Goal: Information Seeking & Learning: Check status

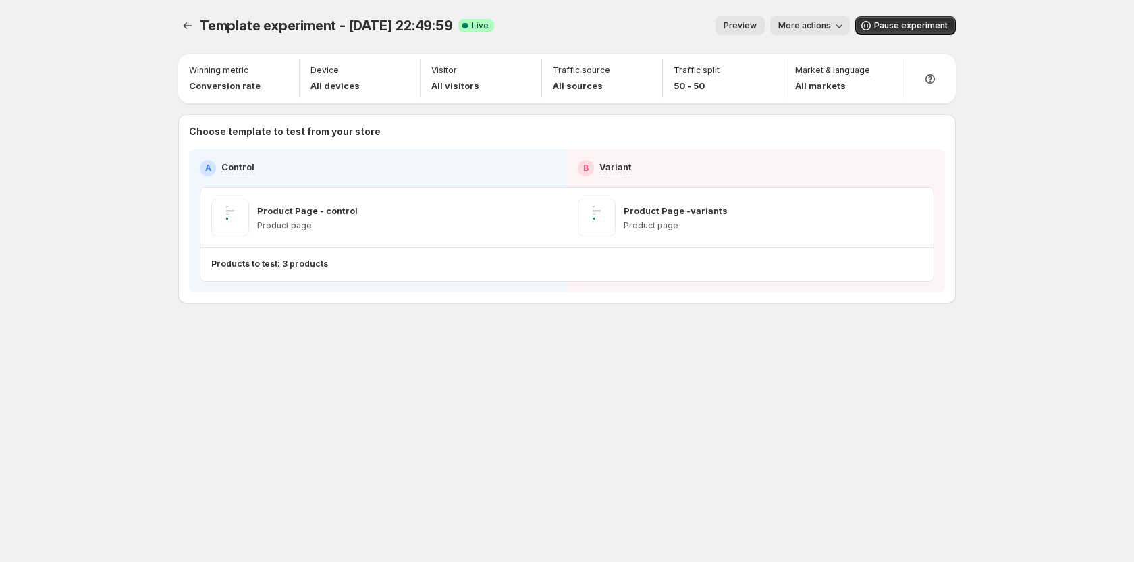
click at [178, 18] on div "Template experiment - Oct 14, 22:49:59. This page is ready Template experiment …" at bounding box center [567, 188] width 810 height 376
click at [195, 29] on button "Experiments" at bounding box center [187, 25] width 19 height 19
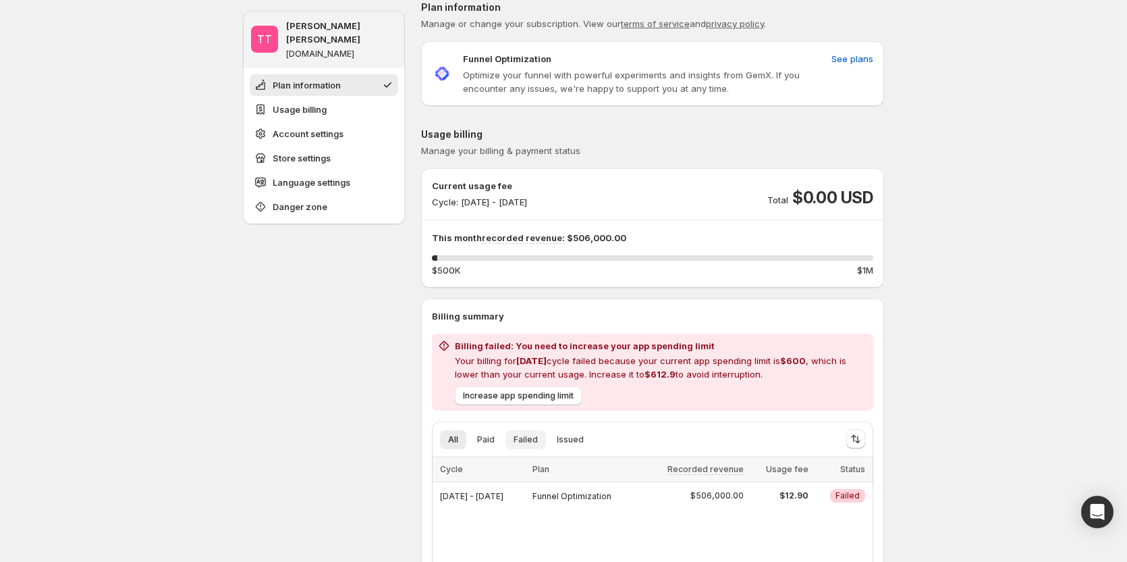
scroll to position [68, 0]
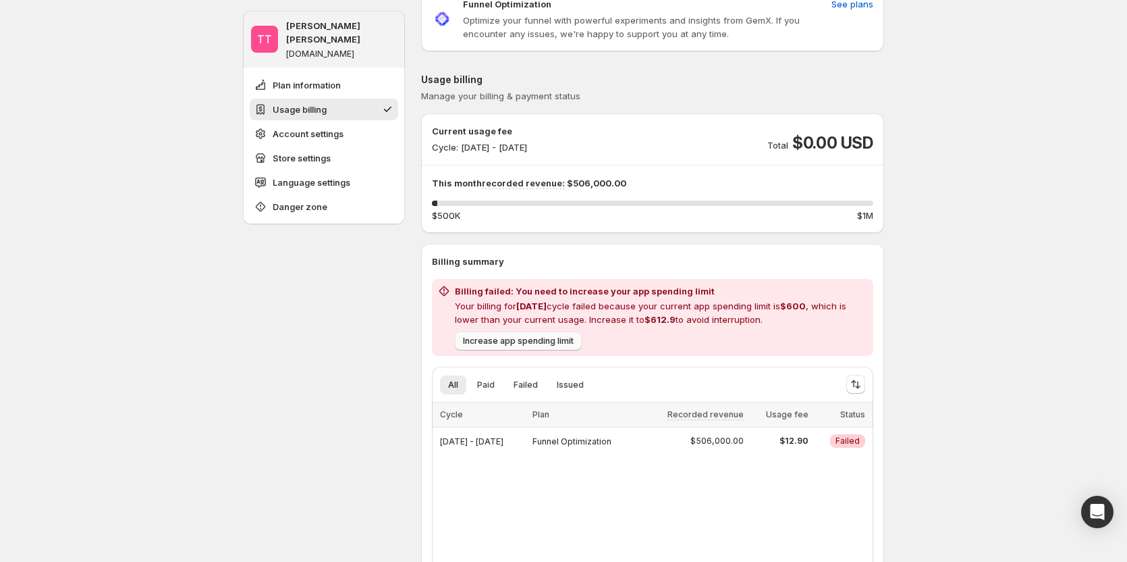
click at [516, 343] on span "Increase app spending limit" at bounding box center [518, 341] width 111 height 11
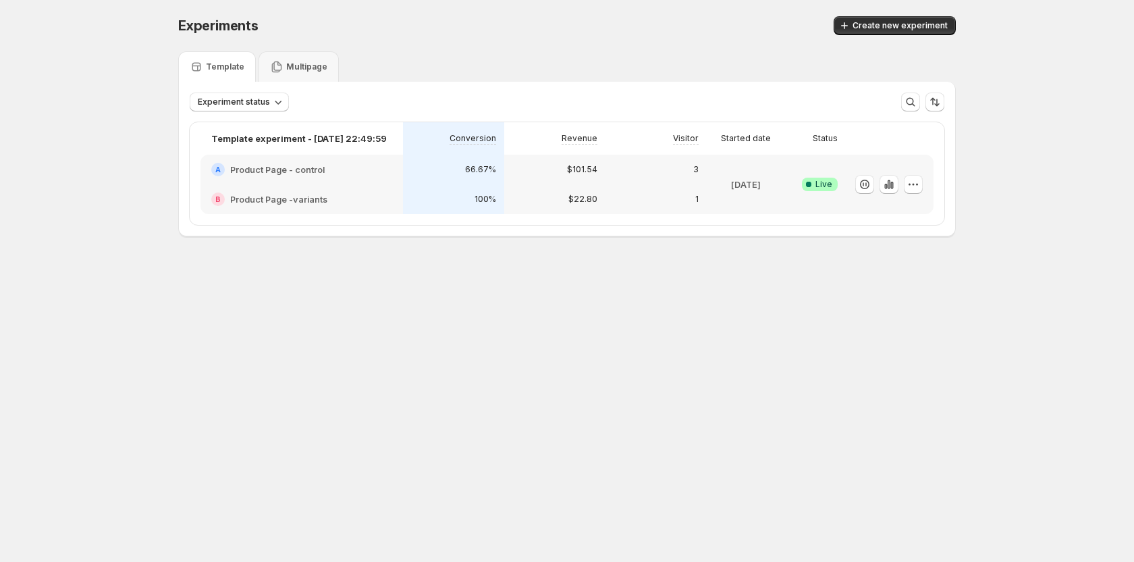
click at [551, 279] on div "Experiments. This page is ready Experiments Create new experiment Template Mult…" at bounding box center [567, 154] width 810 height 309
click at [321, 60] on div "Multipage" at bounding box center [298, 67] width 57 height 14
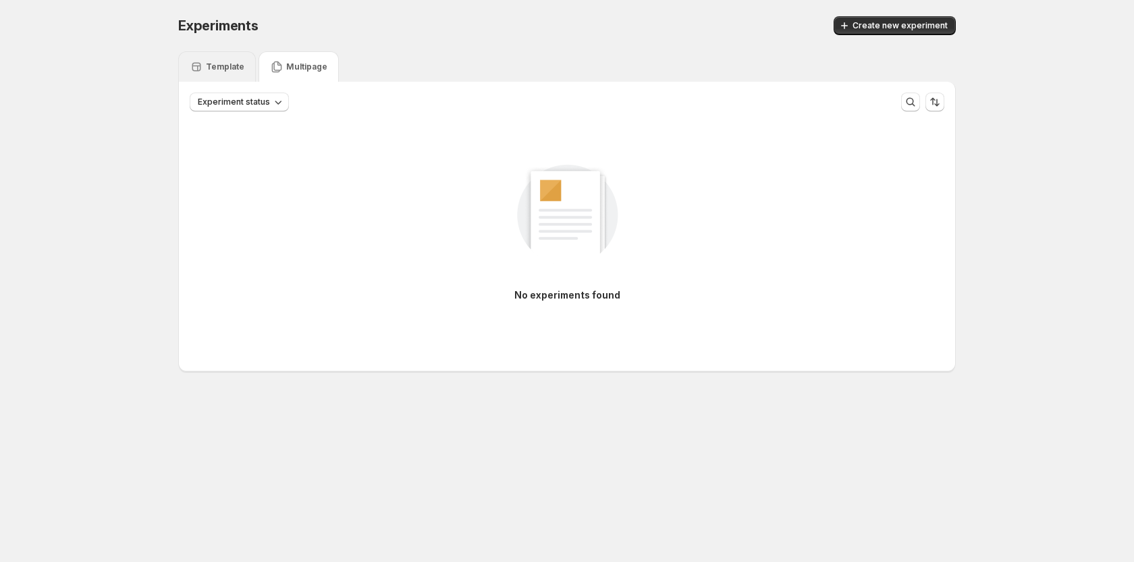
click at [232, 66] on p "Template" at bounding box center [225, 66] width 38 height 11
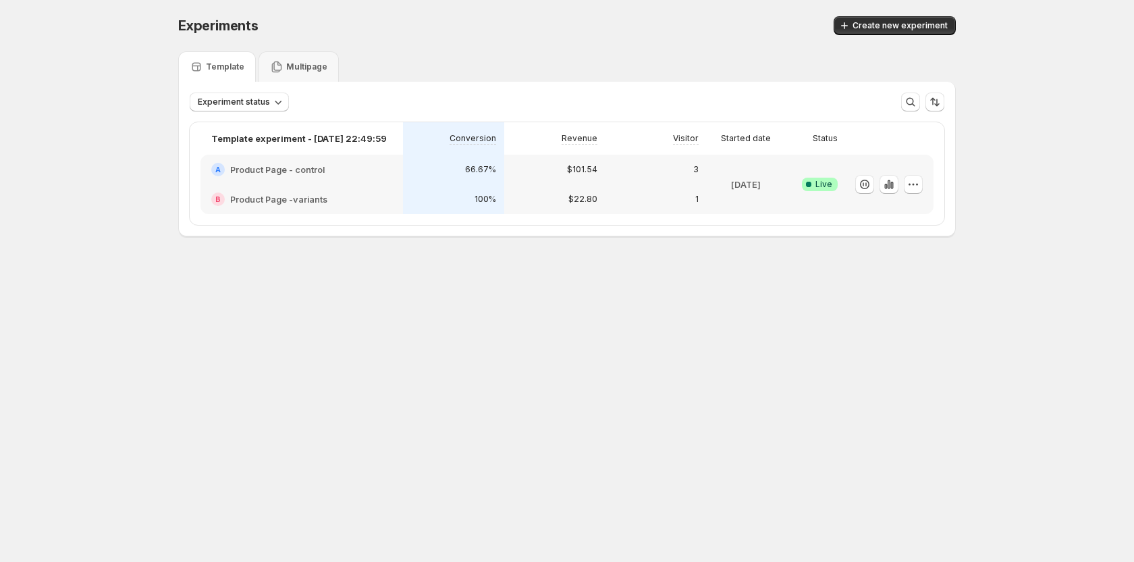
click at [439, 441] on body "Experiments. This page is ready Experiments Create new experiment Template Mult…" at bounding box center [567, 281] width 1134 height 562
click at [884, 190] on icon "button" at bounding box center [889, 185] width 14 height 14
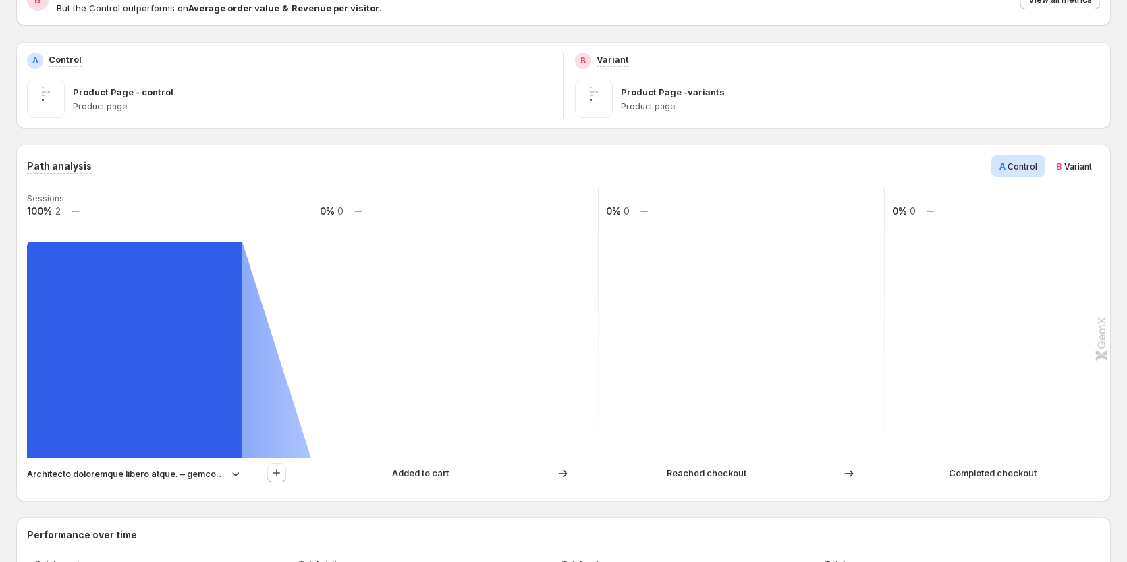
scroll to position [203, 0]
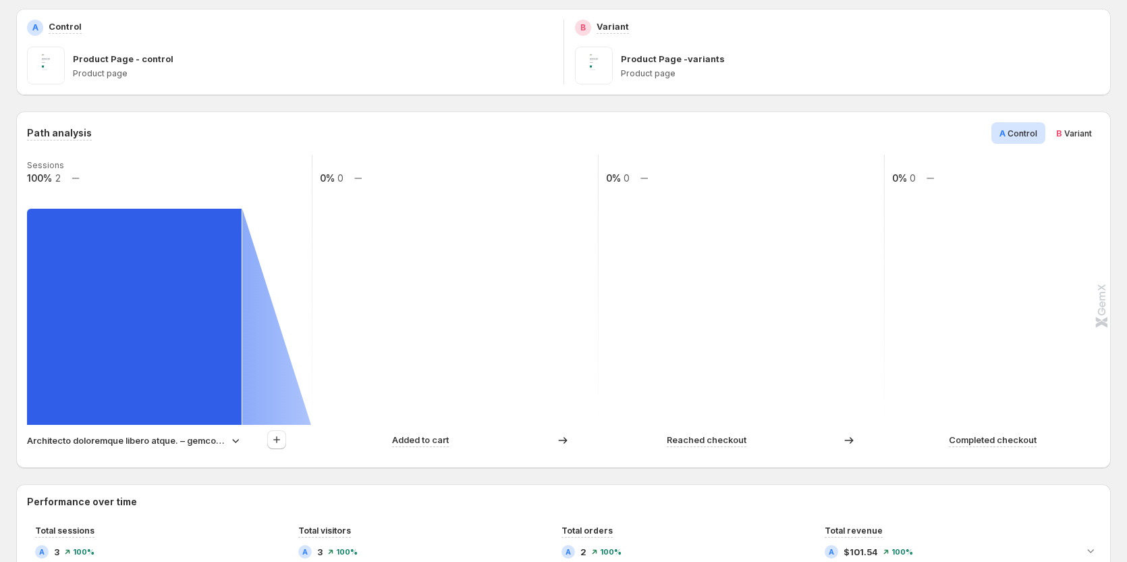
click at [1073, 130] on span "Variant" at bounding box center [1079, 133] width 28 height 10
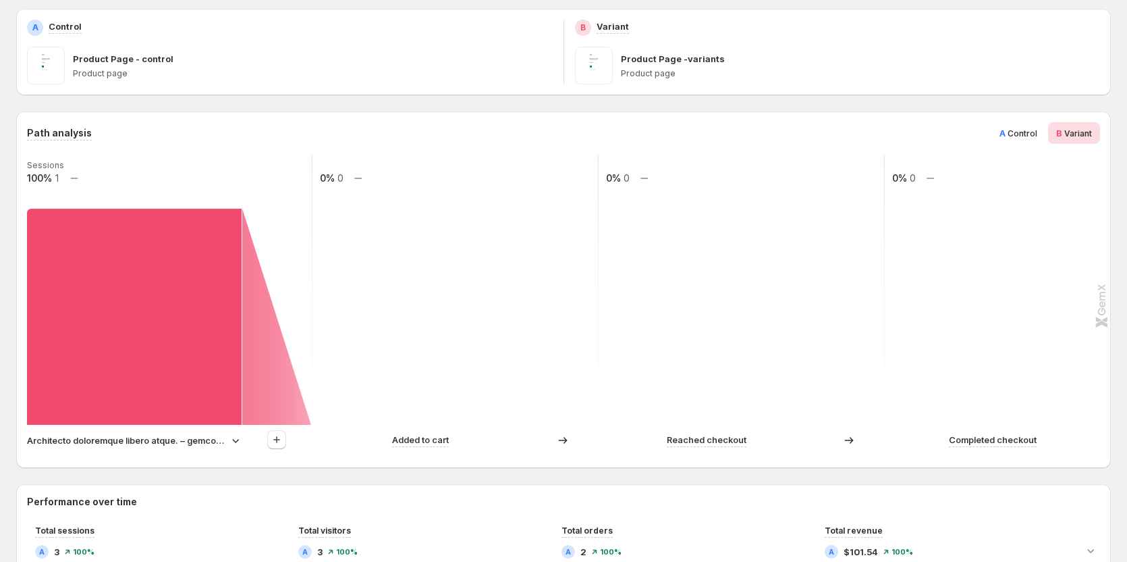
click at [1023, 125] on div "A Control" at bounding box center [1019, 133] width 54 height 22
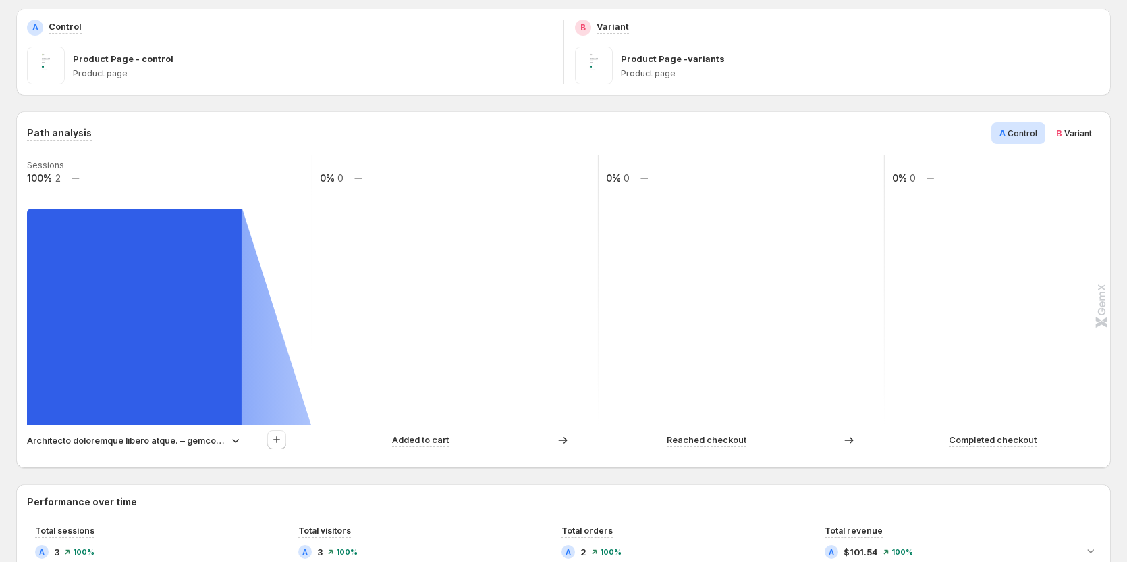
click at [164, 446] on p "Architecto doloremque libero atque. – gemcommerce-dev-tanya6" at bounding box center [126, 440] width 199 height 14
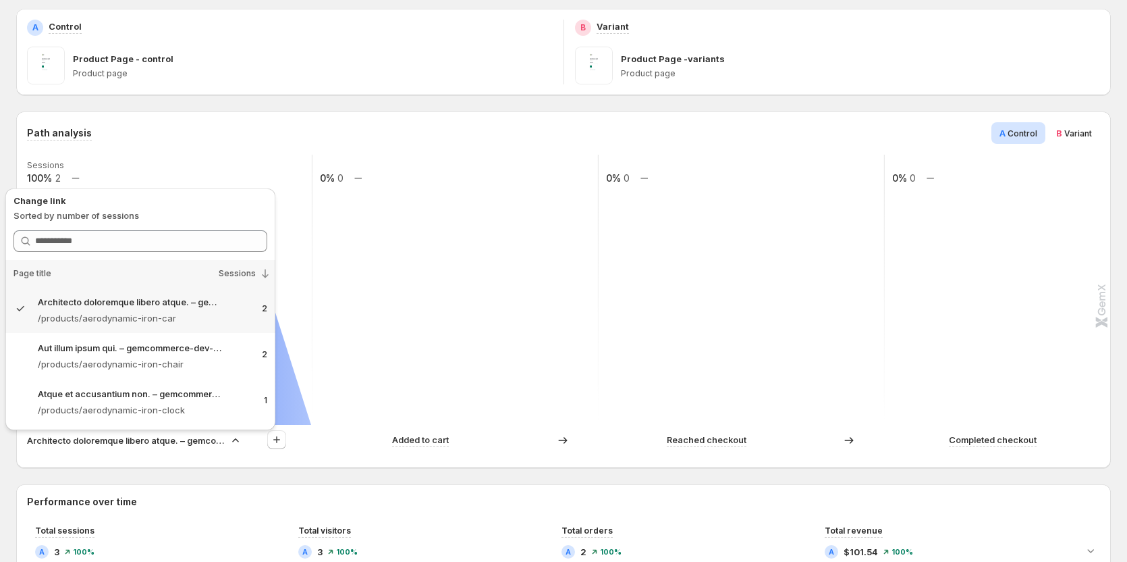
click at [306, 259] on rect at bounding box center [170, 290] width 288 height 270
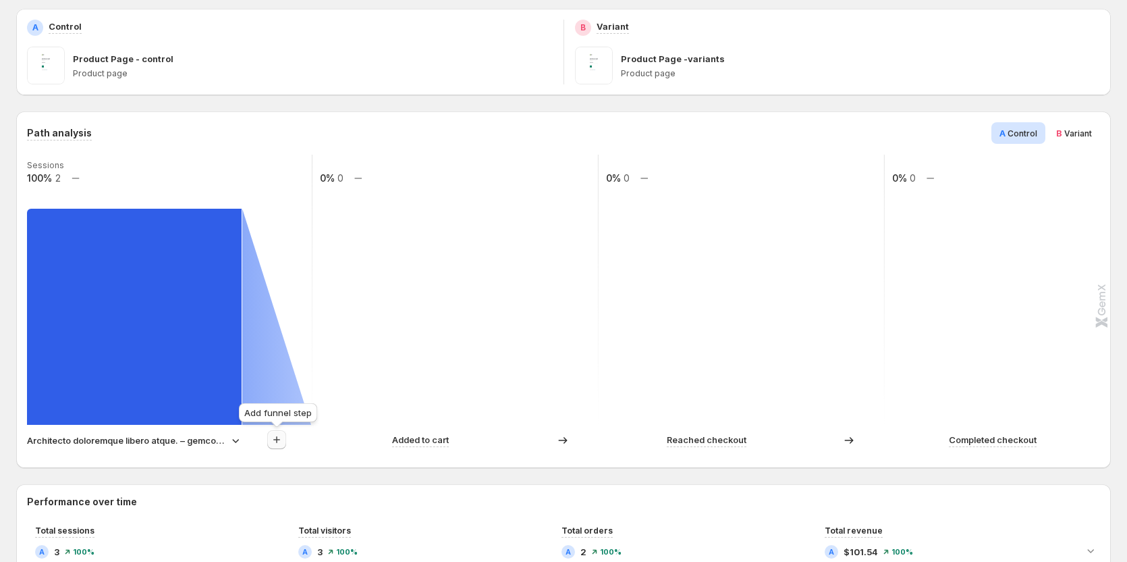
click at [285, 439] on button "button" at bounding box center [276, 439] width 19 height 19
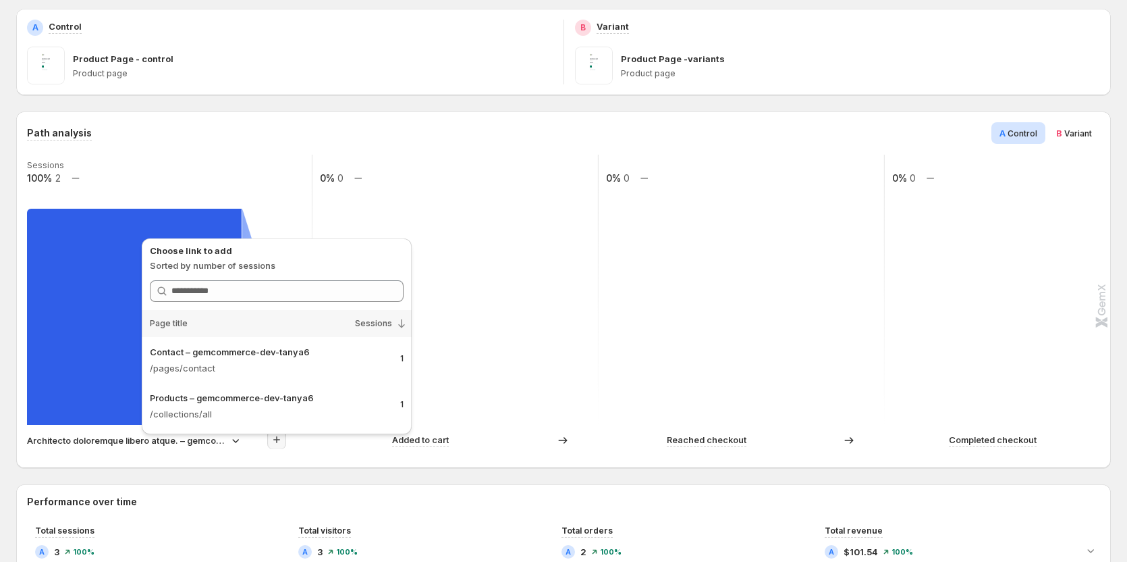
click at [585, 390] on rect at bounding box center [456, 290] width 288 height 270
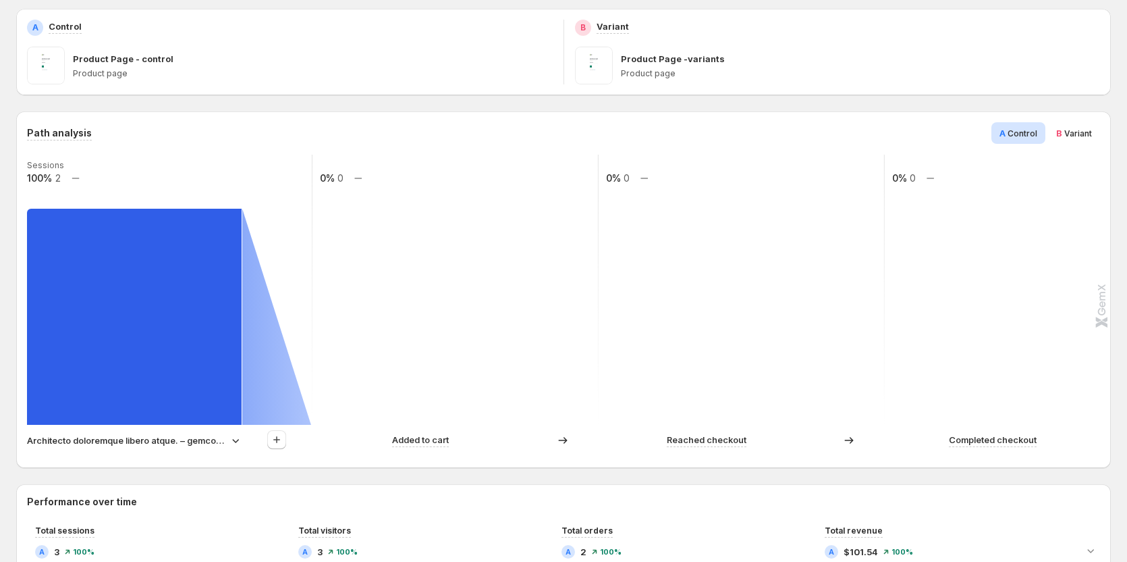
click at [232, 437] on icon at bounding box center [236, 440] width 14 height 14
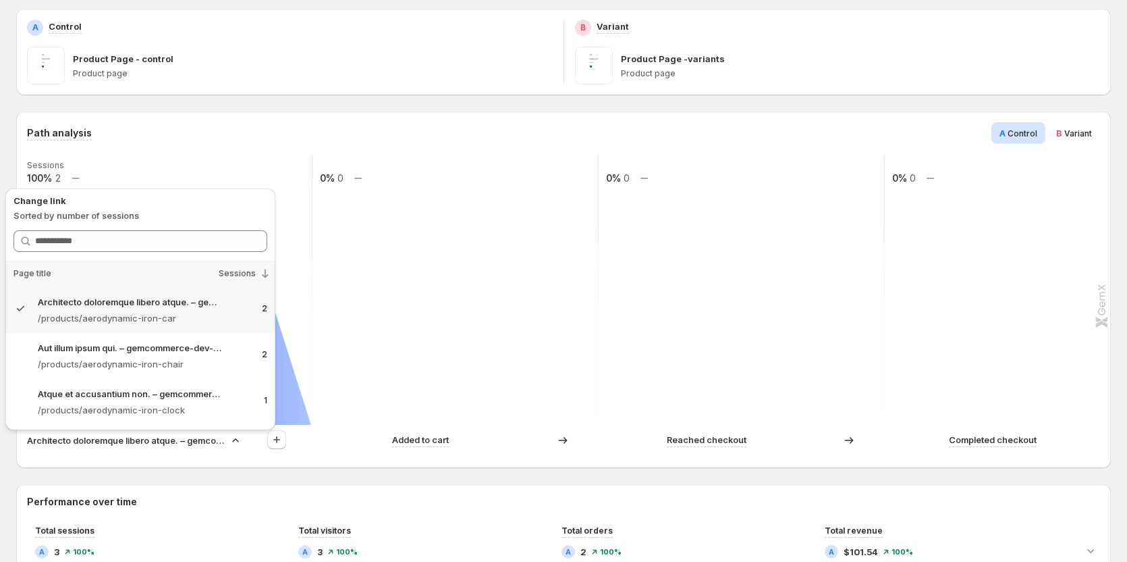
click at [506, 392] on rect at bounding box center [456, 290] width 288 height 270
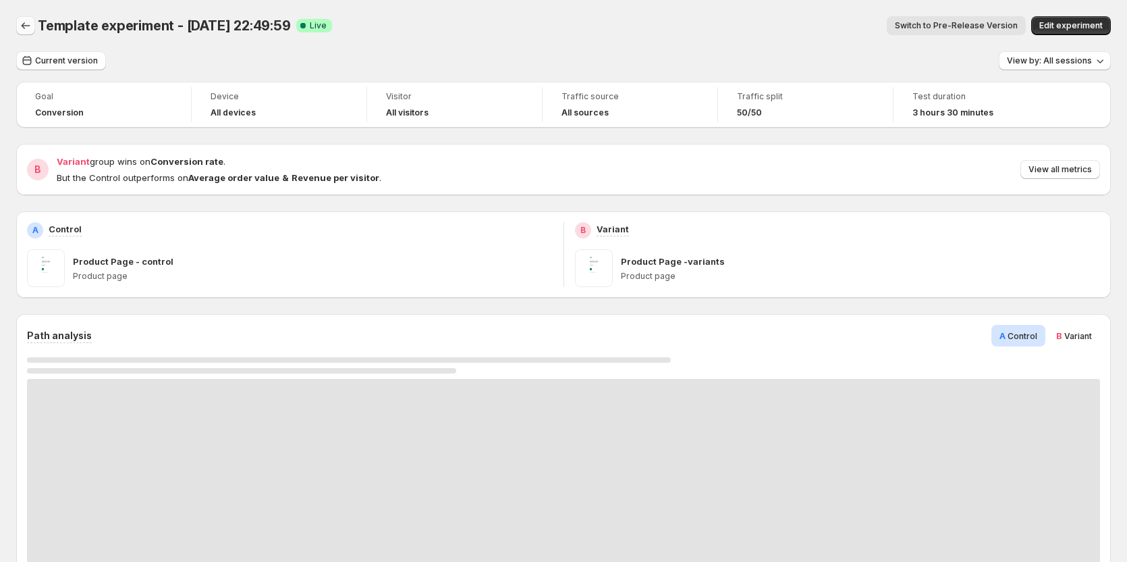
click at [29, 26] on icon "Back" at bounding box center [26, 26] width 14 height 14
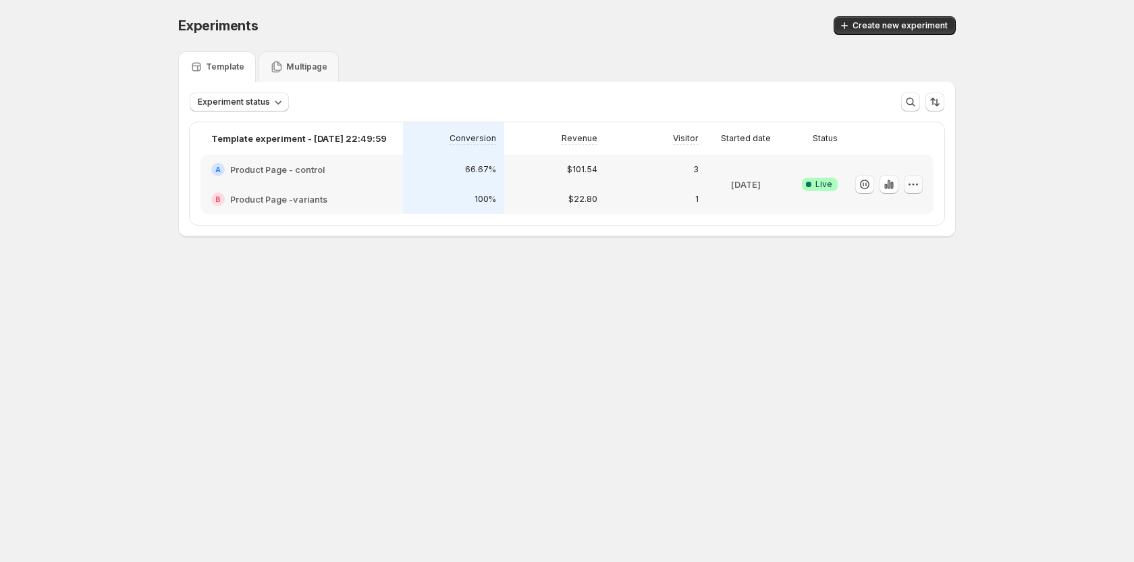
click at [910, 184] on icon "button" at bounding box center [910, 184] width 2 height 2
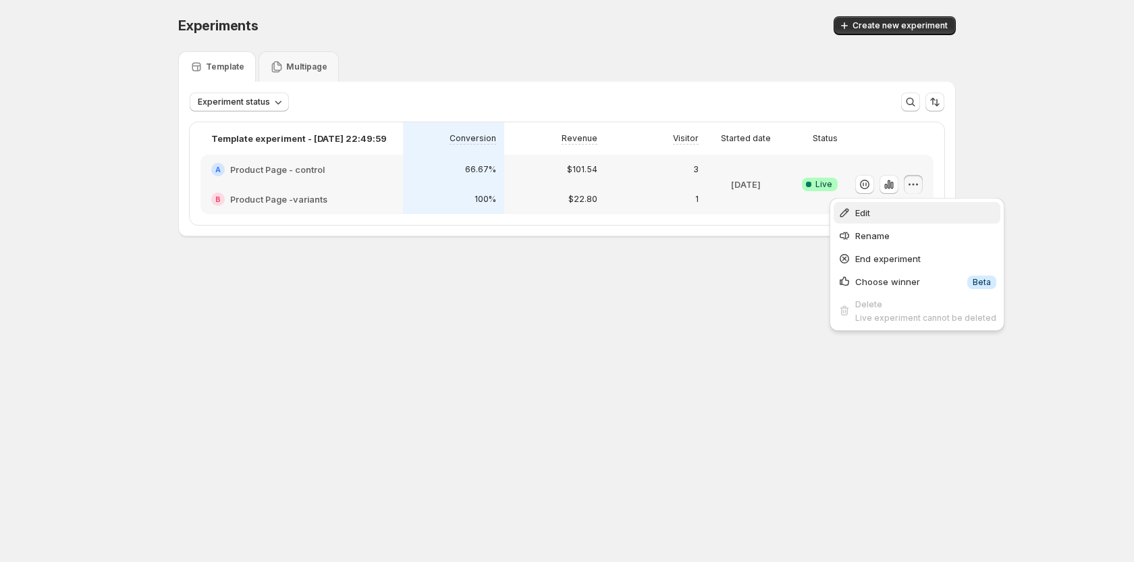
click at [897, 210] on span "Edit" at bounding box center [925, 213] width 141 height 14
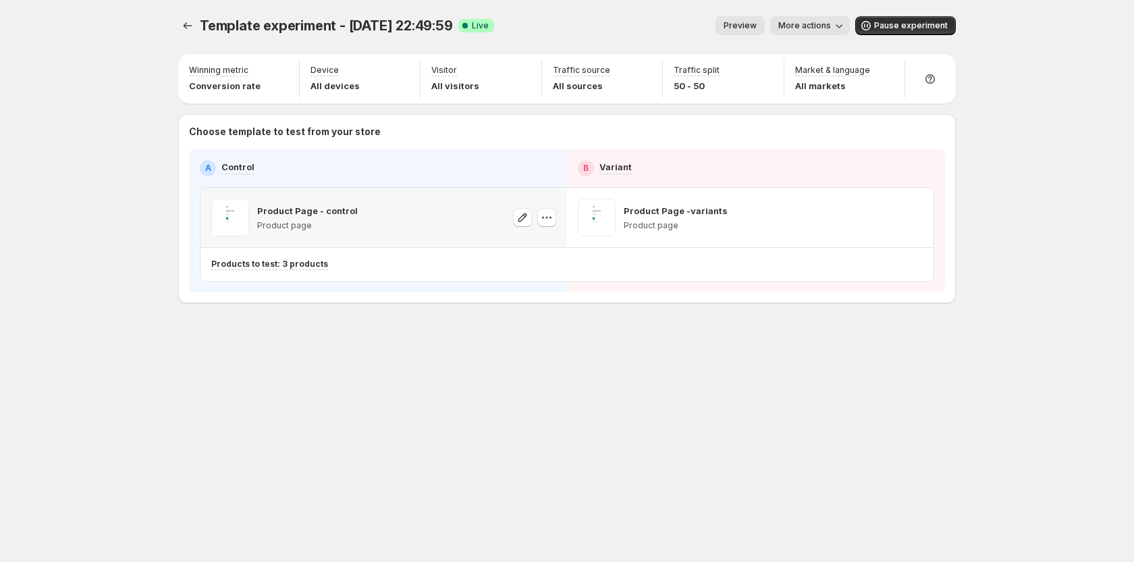
click at [548, 217] on icon "button" at bounding box center [547, 218] width 14 height 14
click at [537, 285] on div "Copy ID" at bounding box center [559, 280] width 153 height 14
click at [815, 27] on span "More actions" at bounding box center [804, 25] width 53 height 11
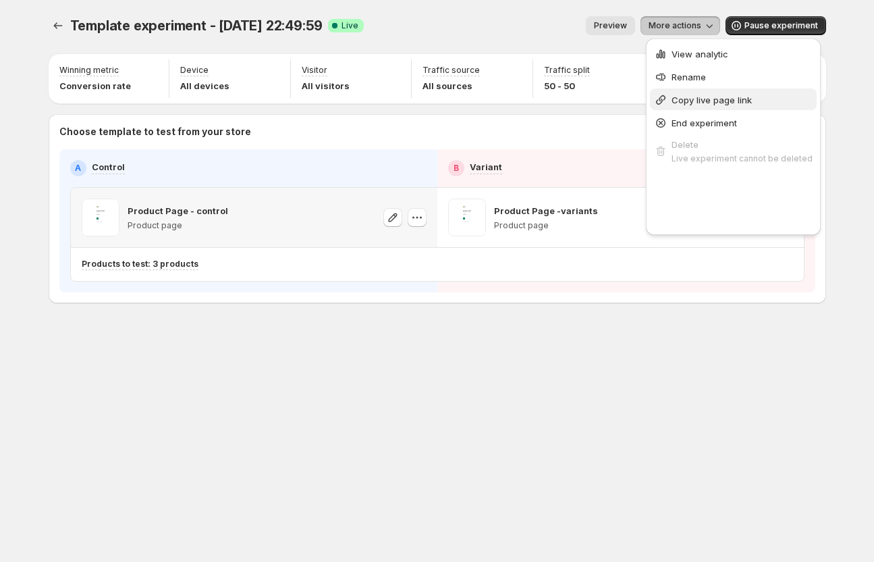
click at [710, 96] on span "Copy live page link" at bounding box center [712, 100] width 80 height 11
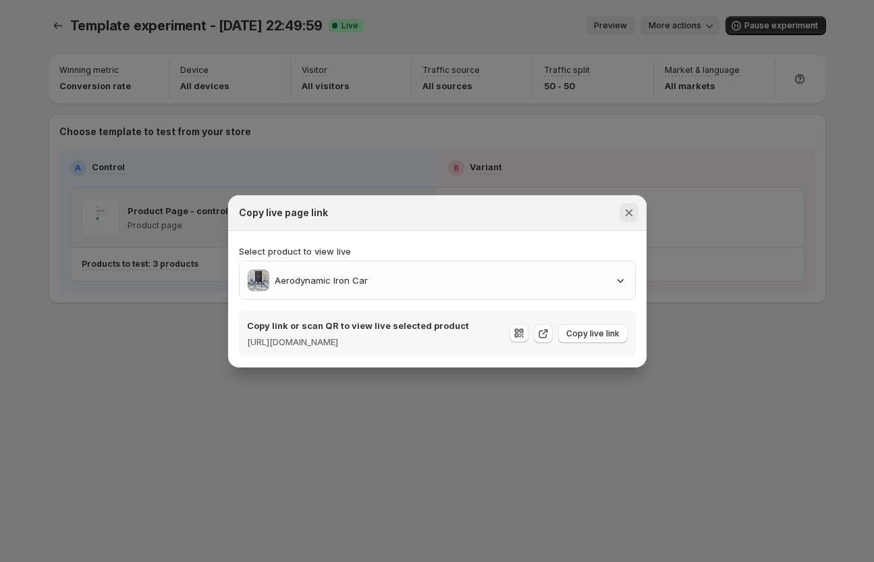
click at [634, 206] on icon "Close" at bounding box center [629, 213] width 14 height 14
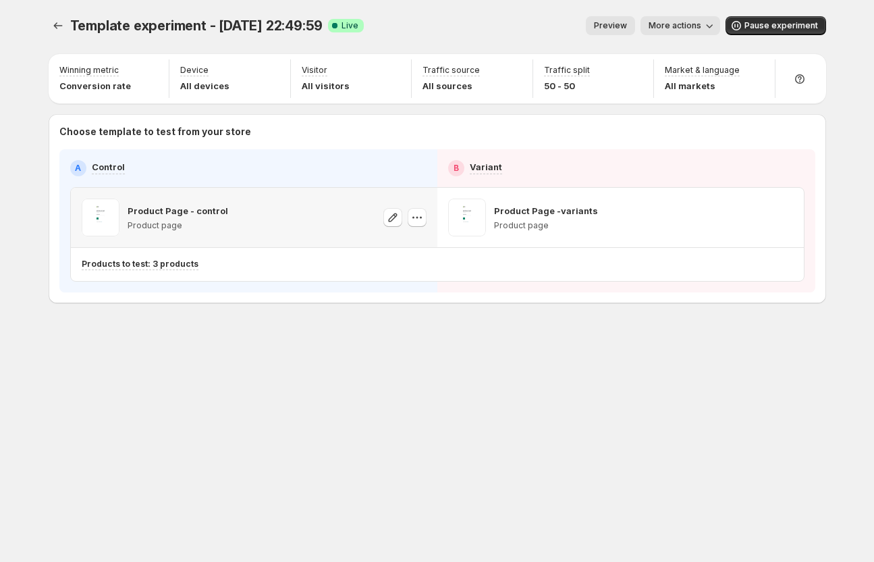
click at [693, 28] on span "More actions" at bounding box center [675, 25] width 53 height 11
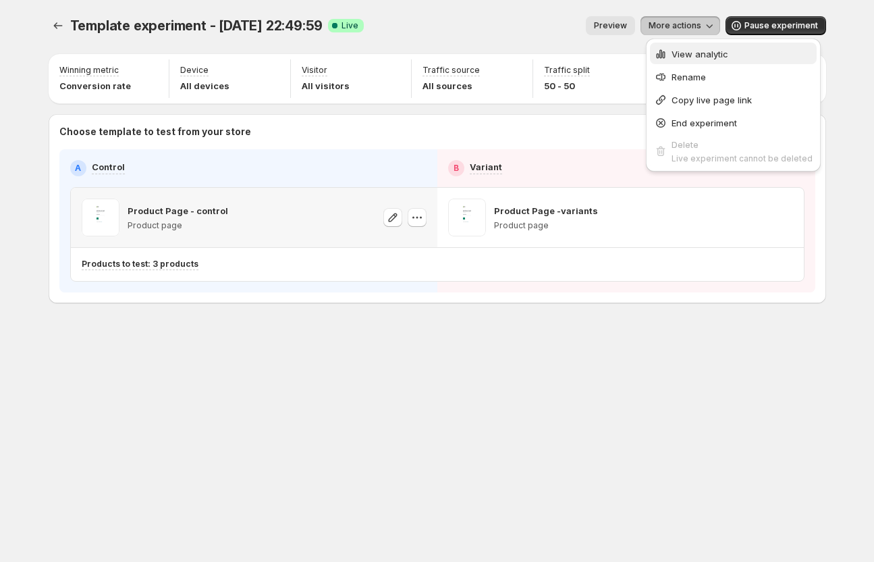
click at [695, 50] on span "View analytic" at bounding box center [700, 54] width 57 height 11
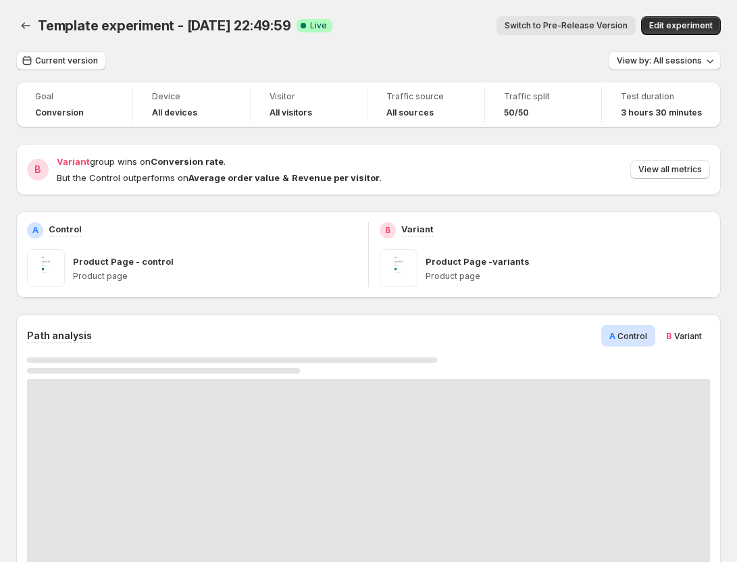
click at [720, 383] on div "Path analysis A Control B Variant" at bounding box center [368, 470] width 704 height 312
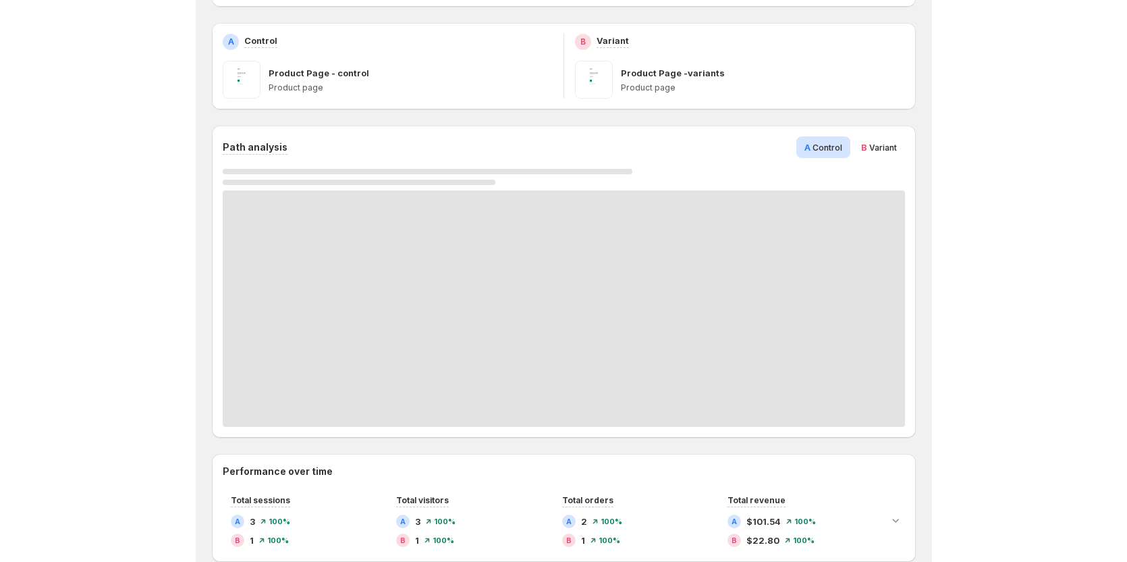
scroll to position [203, 0]
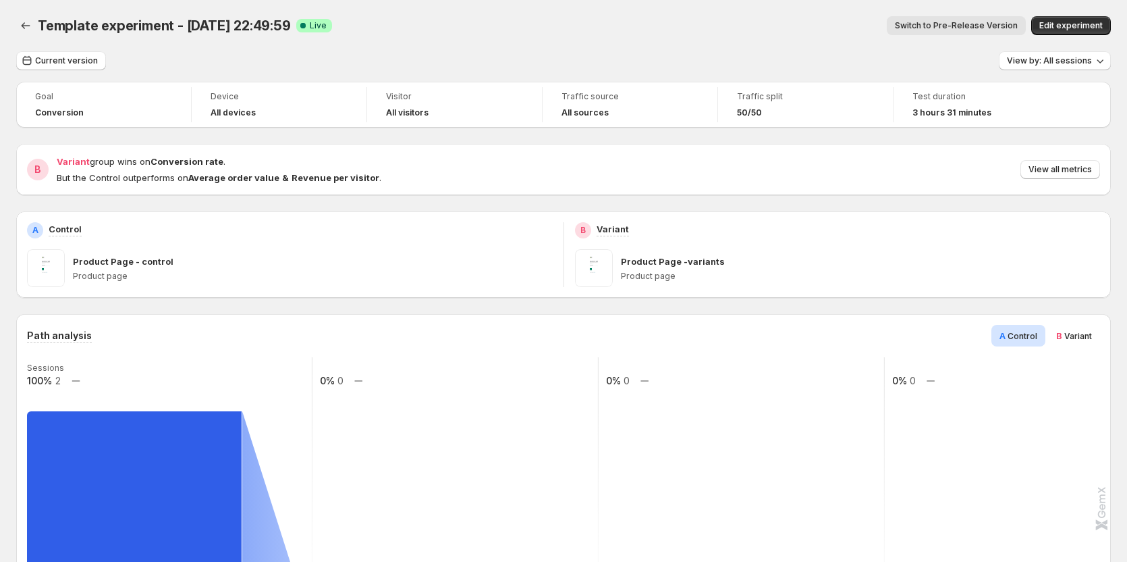
click at [1078, 337] on span "Variant" at bounding box center [1079, 336] width 28 height 10
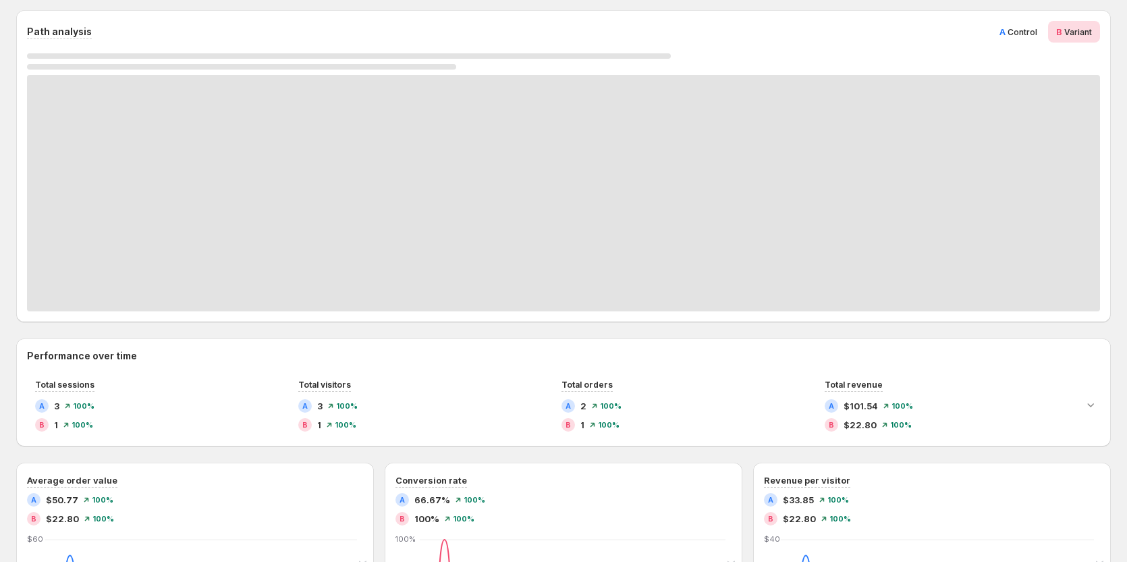
scroll to position [338, 0]
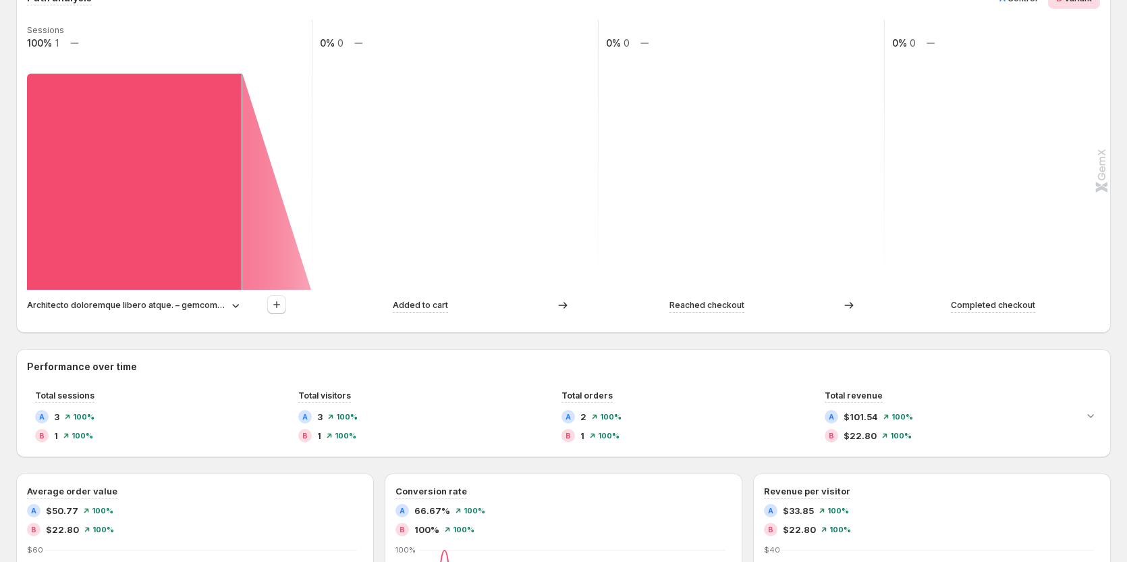
click at [228, 308] on div "Architecto doloremque libero atque. – gemcommerce-dev-tanya6" at bounding box center [134, 305] width 215 height 14
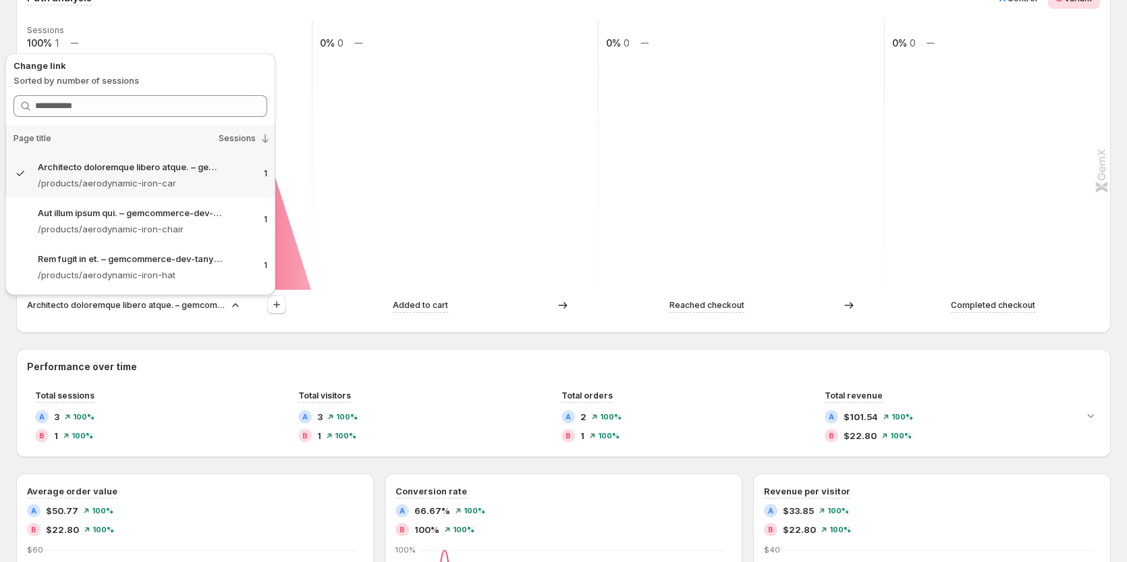
click at [282, 335] on div "Path analysis A Control B Variant Sessions 100% 1 0% 0 0% 0 0% 0 Architecto dol…" at bounding box center [563, 484] width 1095 height 1016
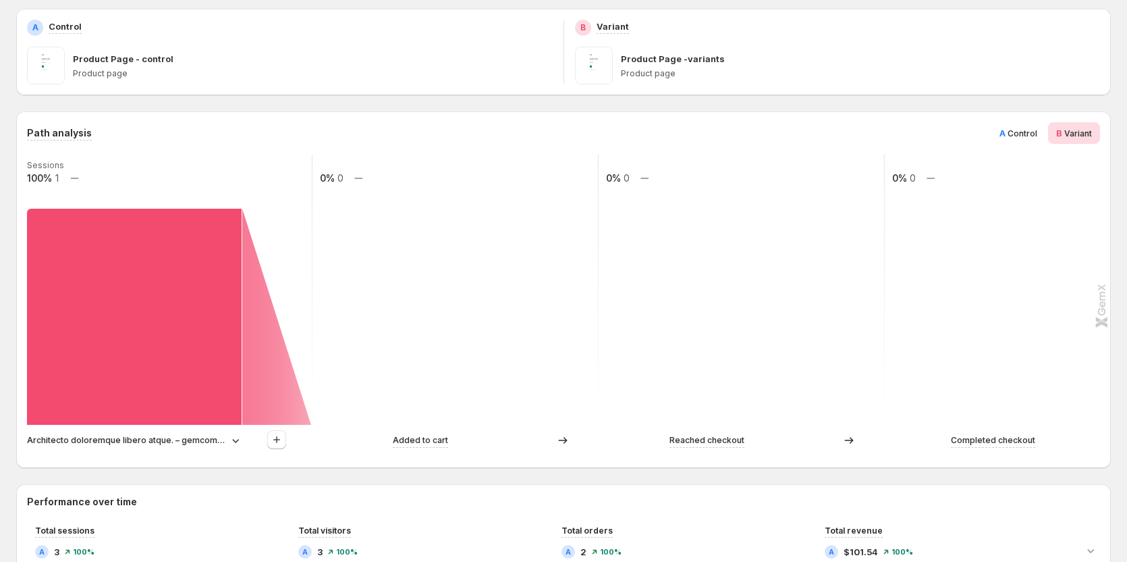
scroll to position [270, 0]
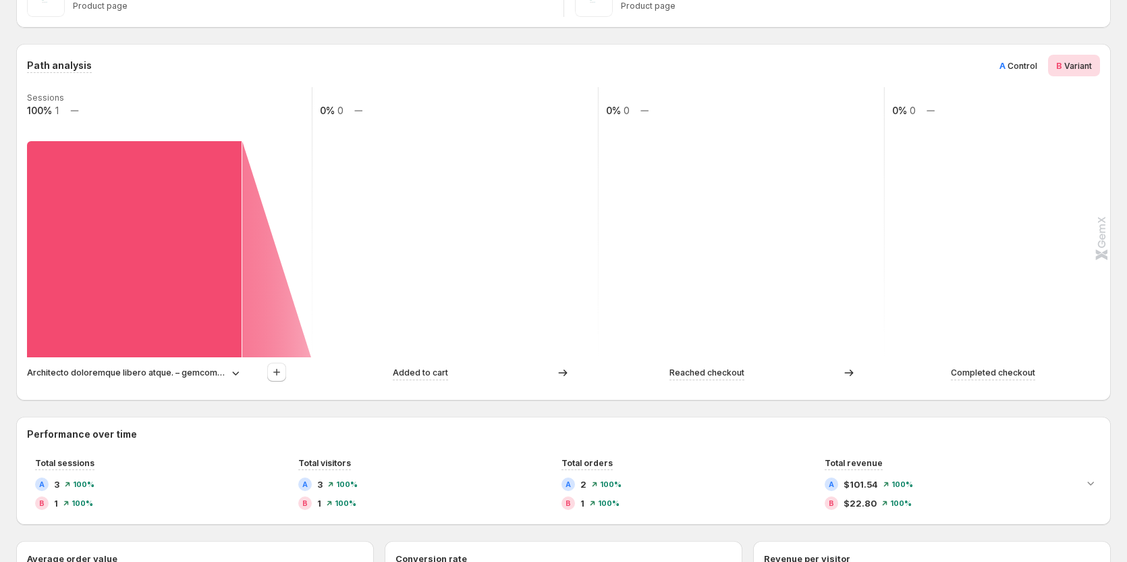
click at [179, 371] on p "Architecto doloremque libero atque. – gemcommerce-dev-tanya6" at bounding box center [126, 373] width 199 height 14
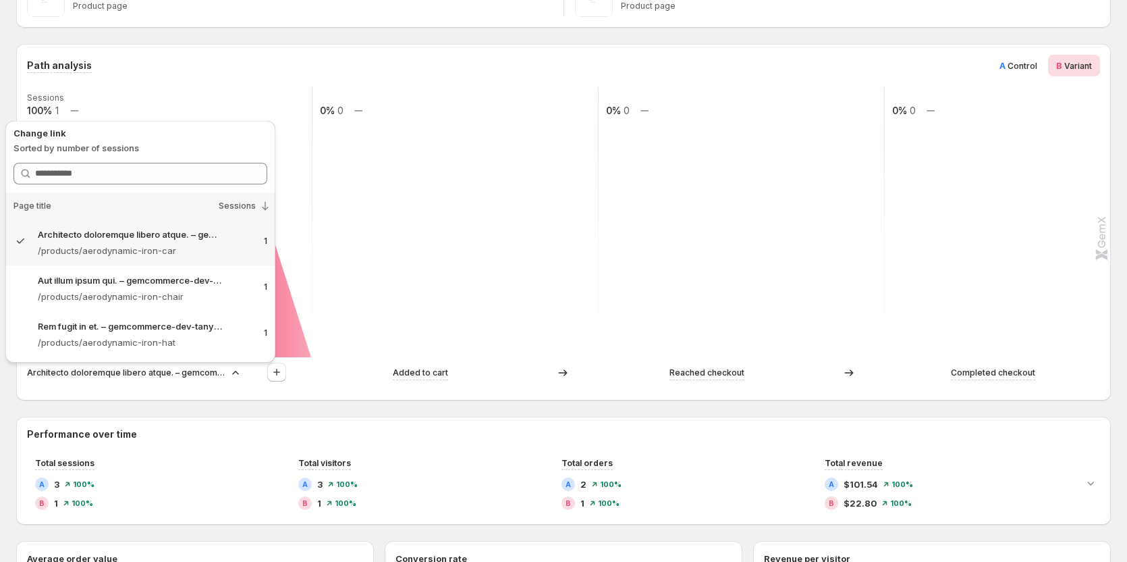
click at [238, 371] on icon at bounding box center [236, 373] width 14 height 14
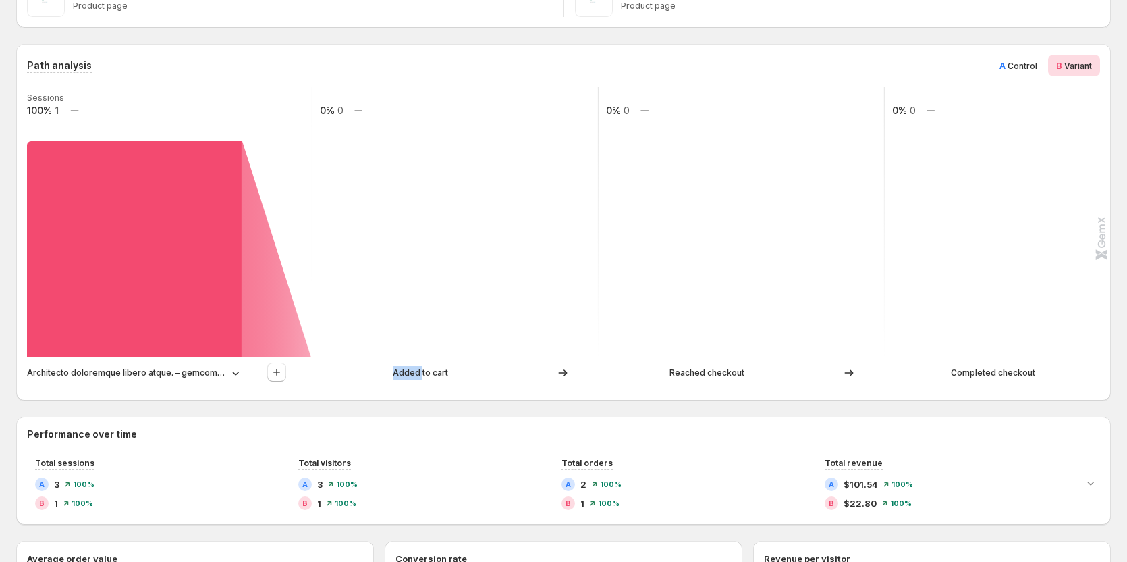
click at [238, 371] on icon at bounding box center [236, 373] width 14 height 14
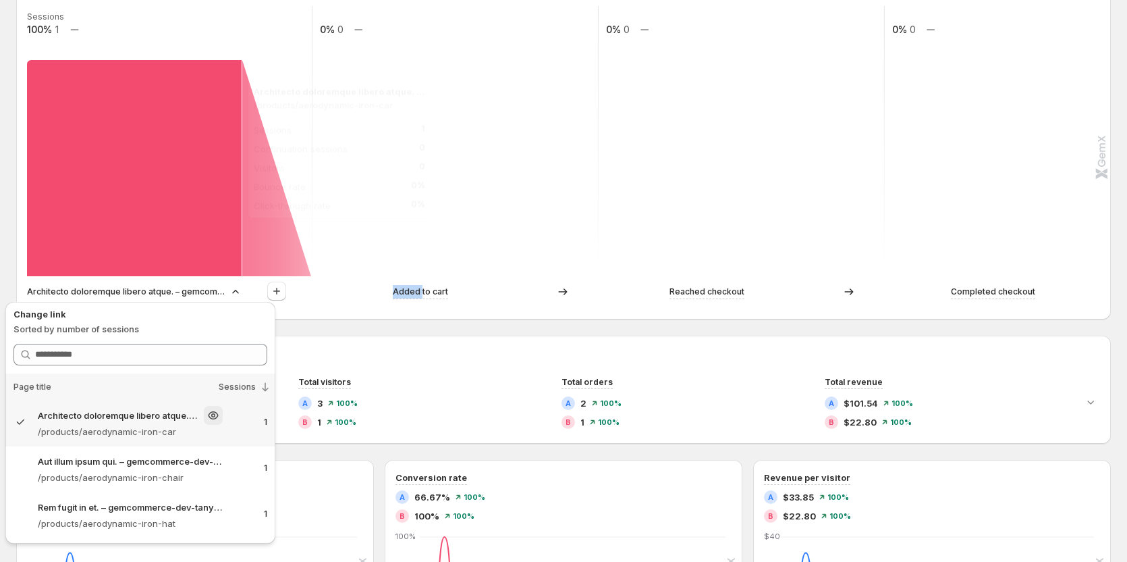
scroll to position [405, 0]
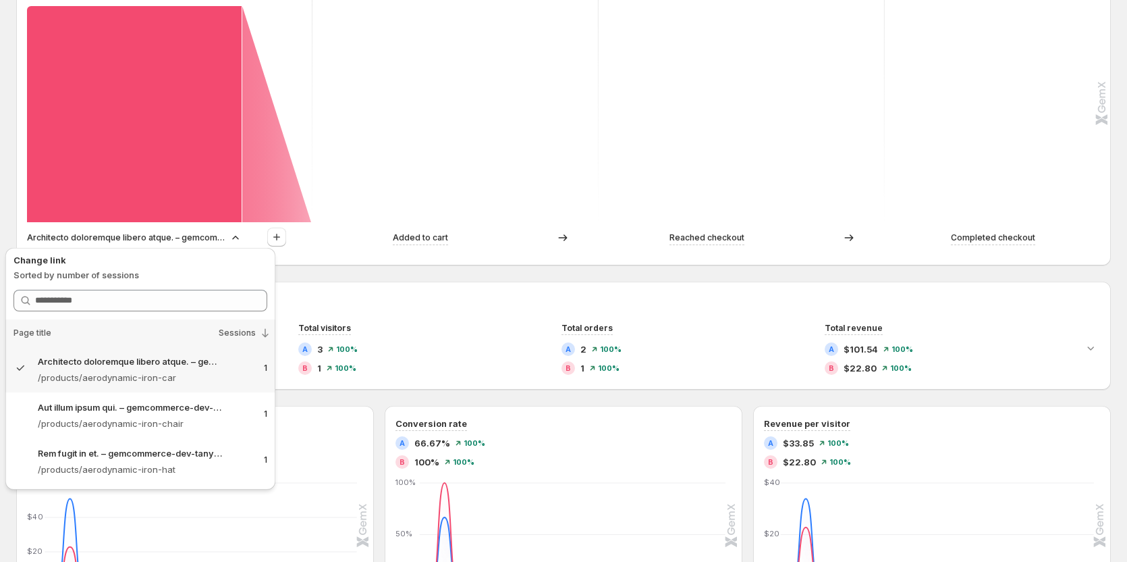
click at [304, 298] on h2 "Performance over time" at bounding box center [563, 299] width 1073 height 14
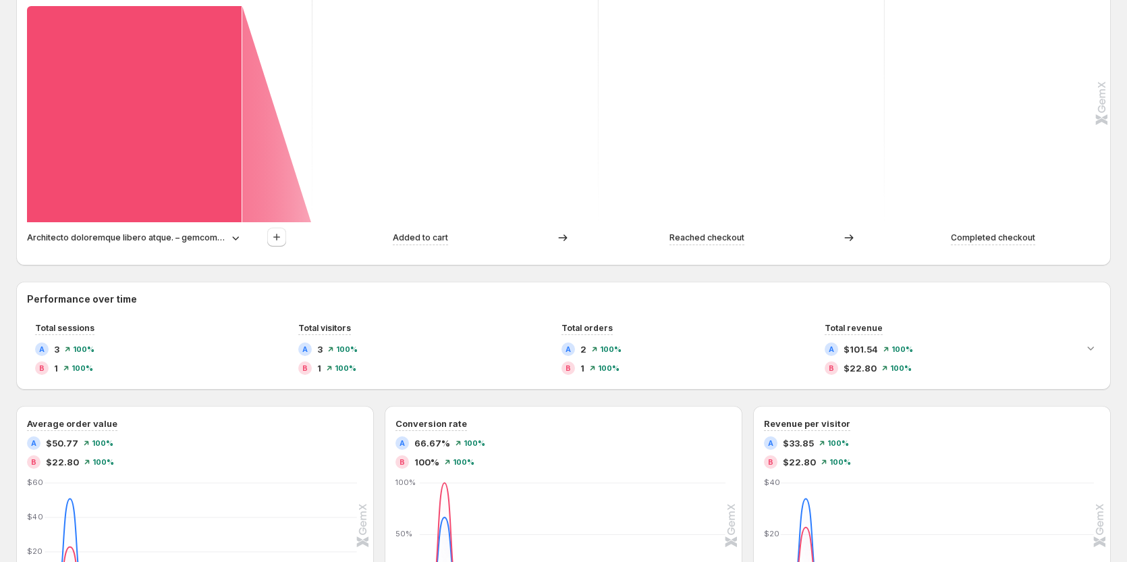
click at [193, 240] on p "Architecto doloremque libero atque. – gemcommerce-dev-tanya6" at bounding box center [126, 238] width 199 height 14
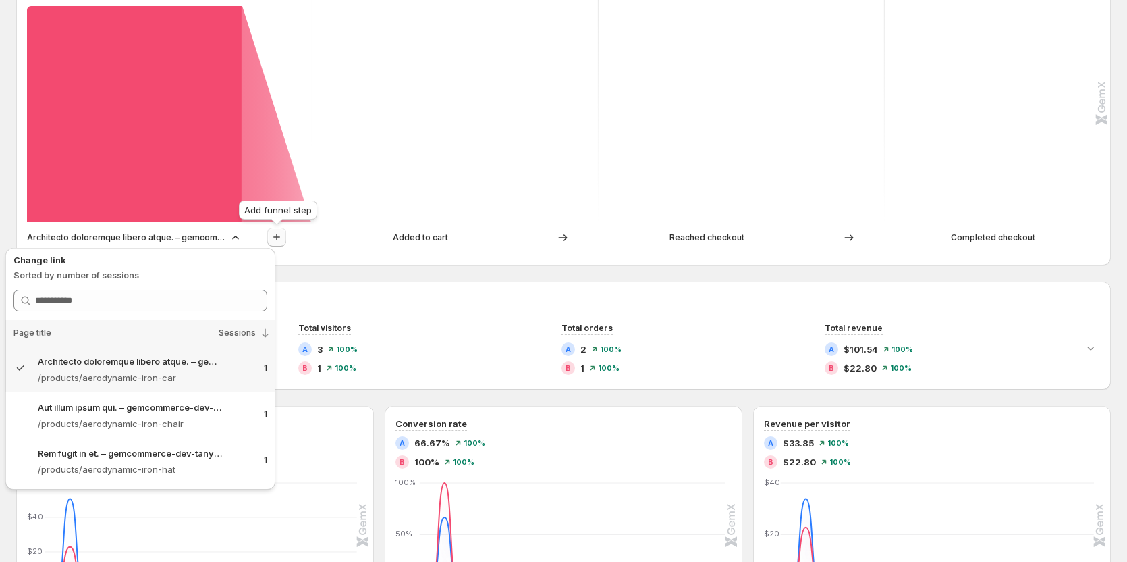
click at [273, 236] on icon "button" at bounding box center [277, 237] width 14 height 14
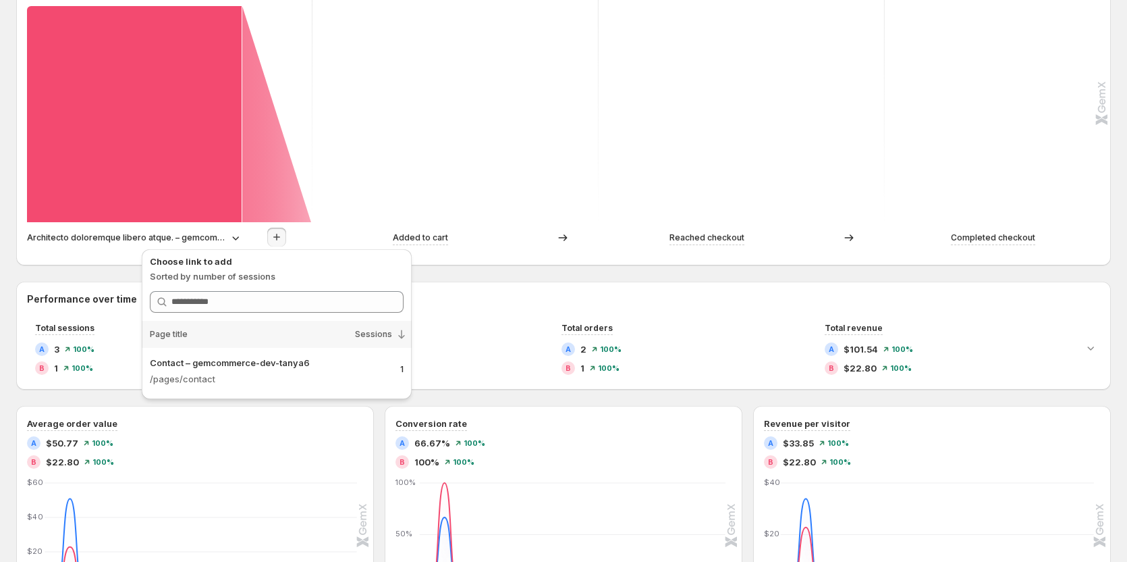
click at [180, 236] on p "Architecto doloremque libero atque. – gemcommerce-dev-tanya6" at bounding box center [126, 238] width 199 height 14
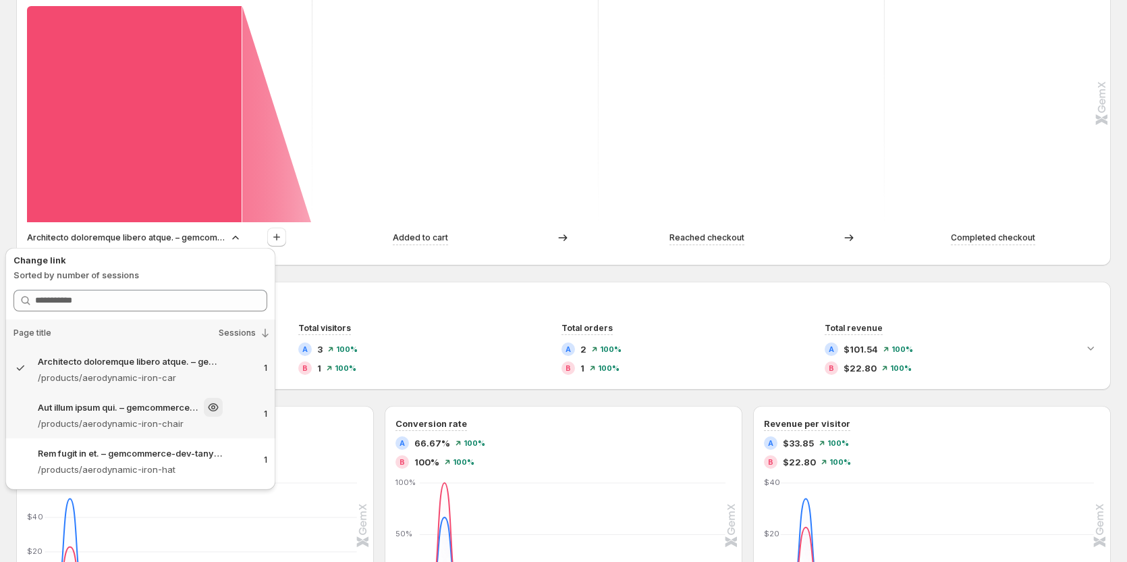
click at [171, 417] on p "/products/aerodynamic-iron-chair" at bounding box center [130, 424] width 185 height 14
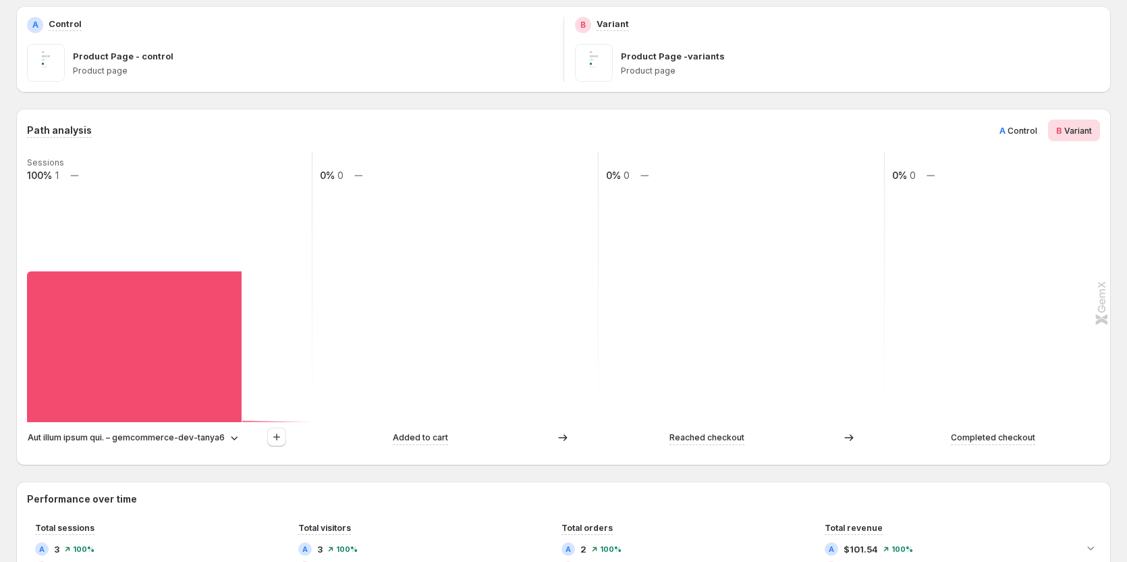
scroll to position [203, 0]
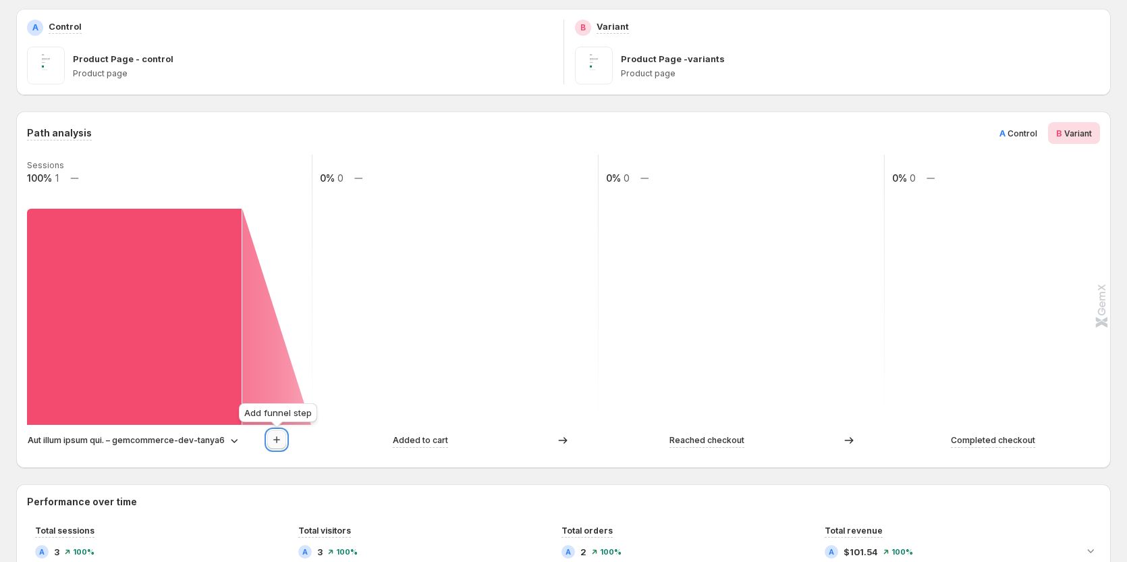
click at [279, 441] on icon "button" at bounding box center [277, 440] width 14 height 14
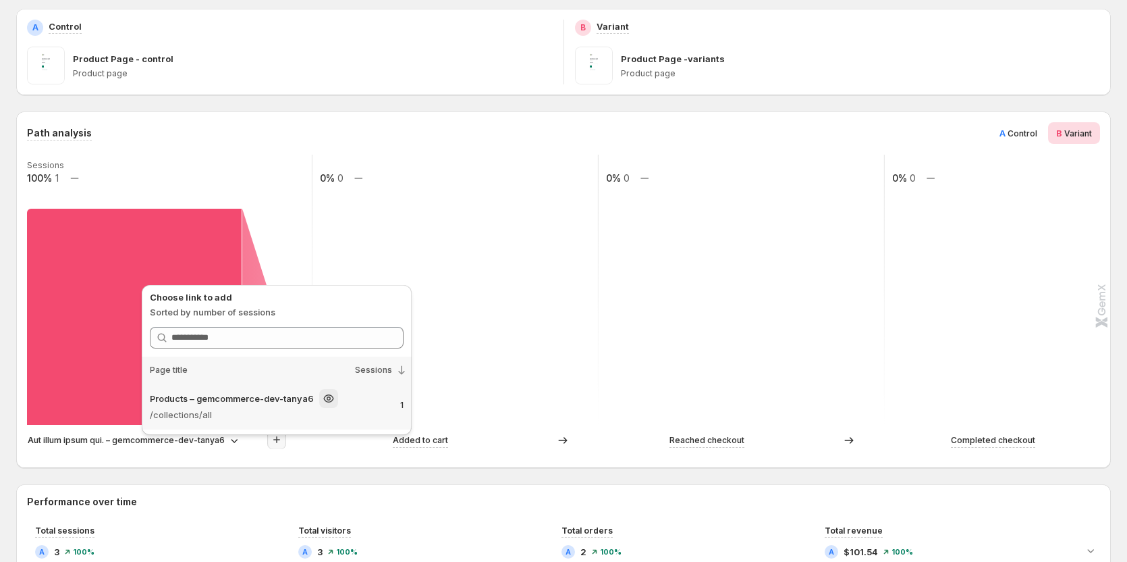
click at [290, 417] on p "/collections/all" at bounding box center [254, 415] width 209 height 14
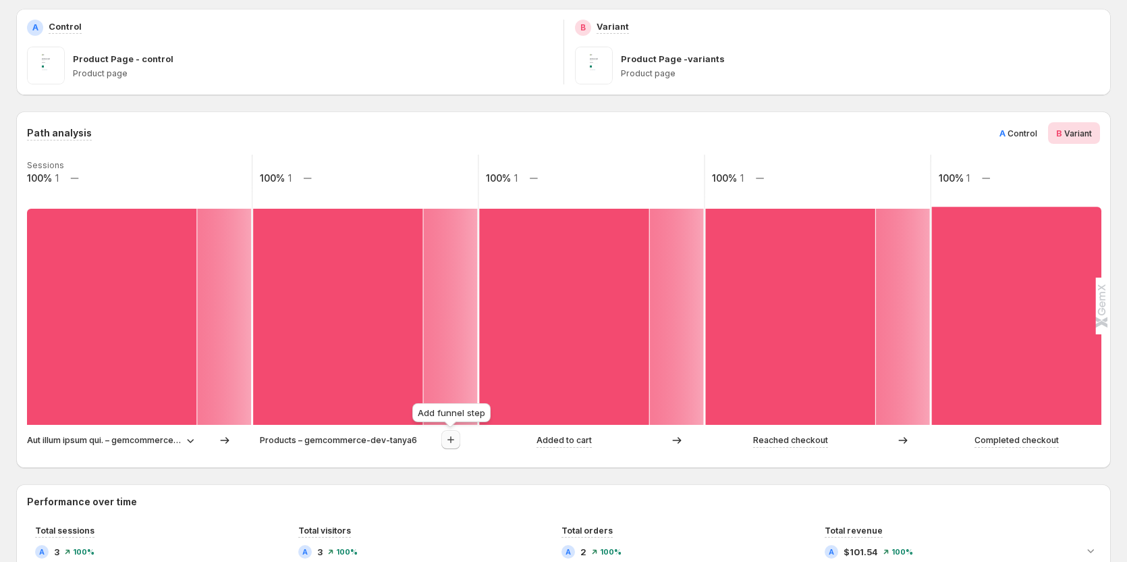
click at [451, 441] on icon "button" at bounding box center [451, 439] width 7 height 7
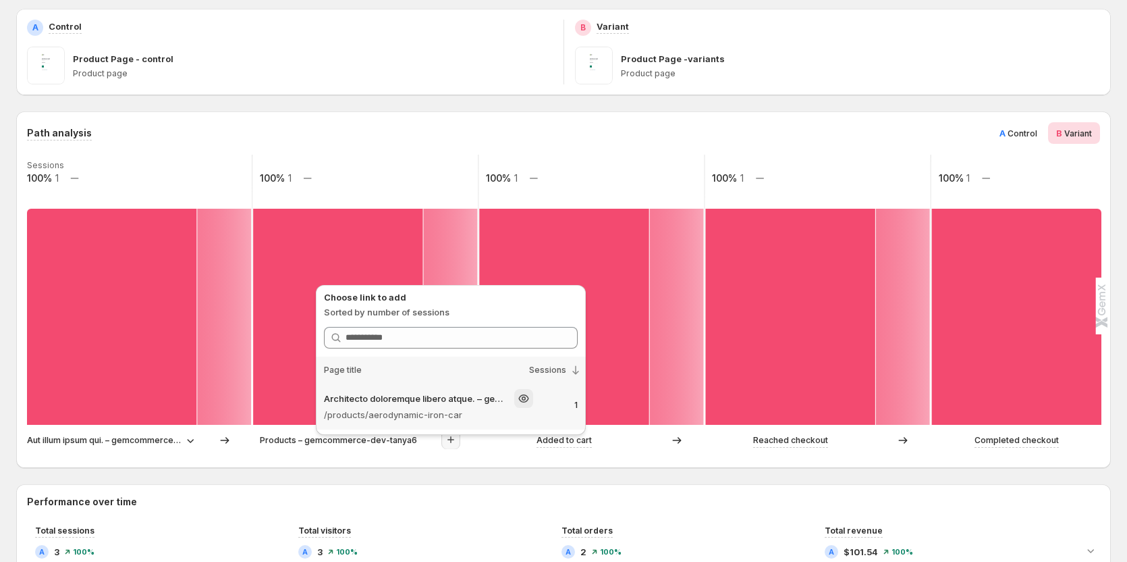
click at [457, 421] on div "Architecto doloremque libero atque. – gemcommerce-dev-tanya6 /products/aerodyna…" at bounding box center [451, 406] width 270 height 46
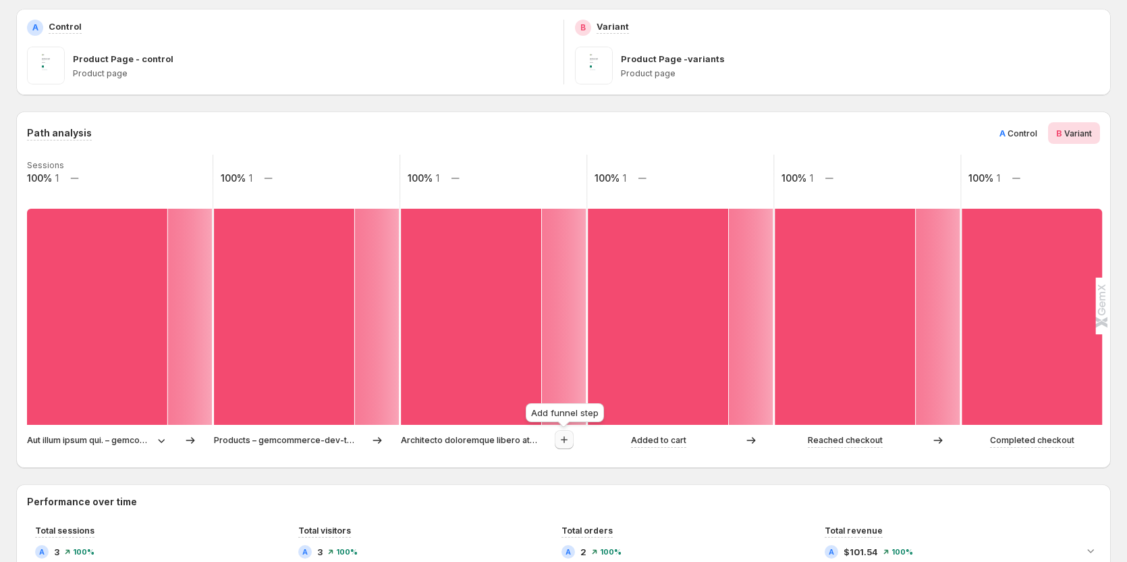
click at [560, 440] on icon "button" at bounding box center [565, 440] width 14 height 14
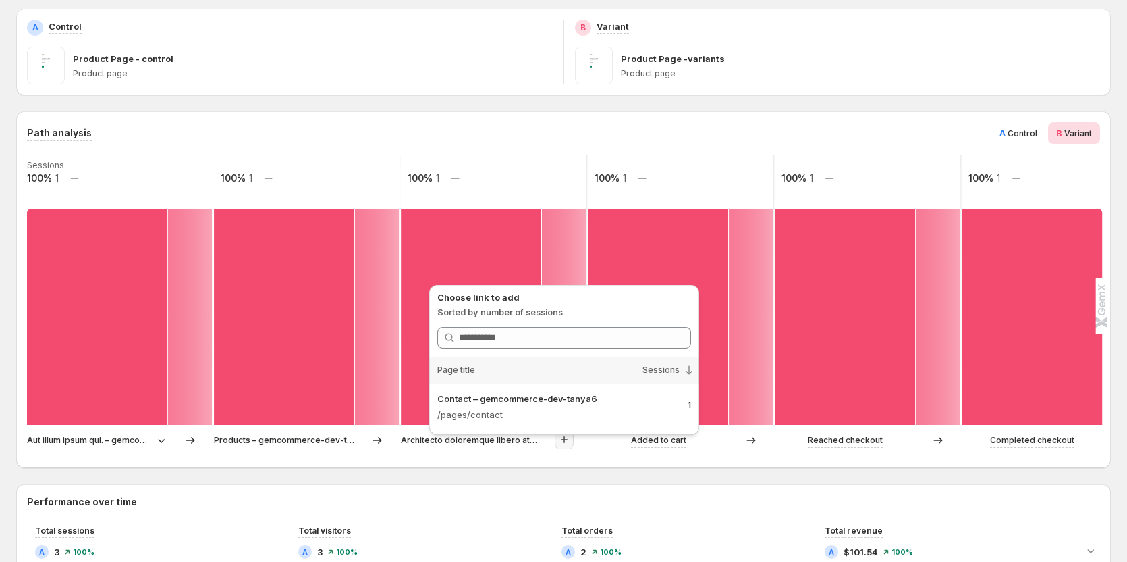
click at [502, 117] on div "Path analysis A Control B Variant Sessions 100% 1 100% 1 100% 1 100% 1 100% 1 1…" at bounding box center [563, 289] width 1095 height 356
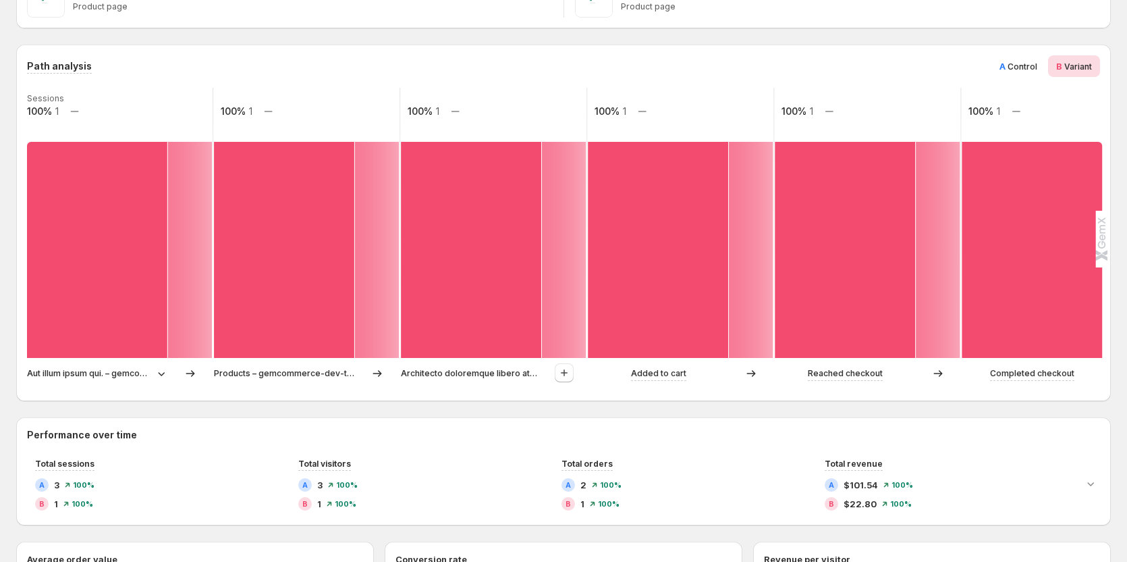
scroll to position [270, 0]
click at [135, 372] on p "Aut illum ipsum qui. – gemcommerce-dev-tanya6" at bounding box center [89, 373] width 125 height 14
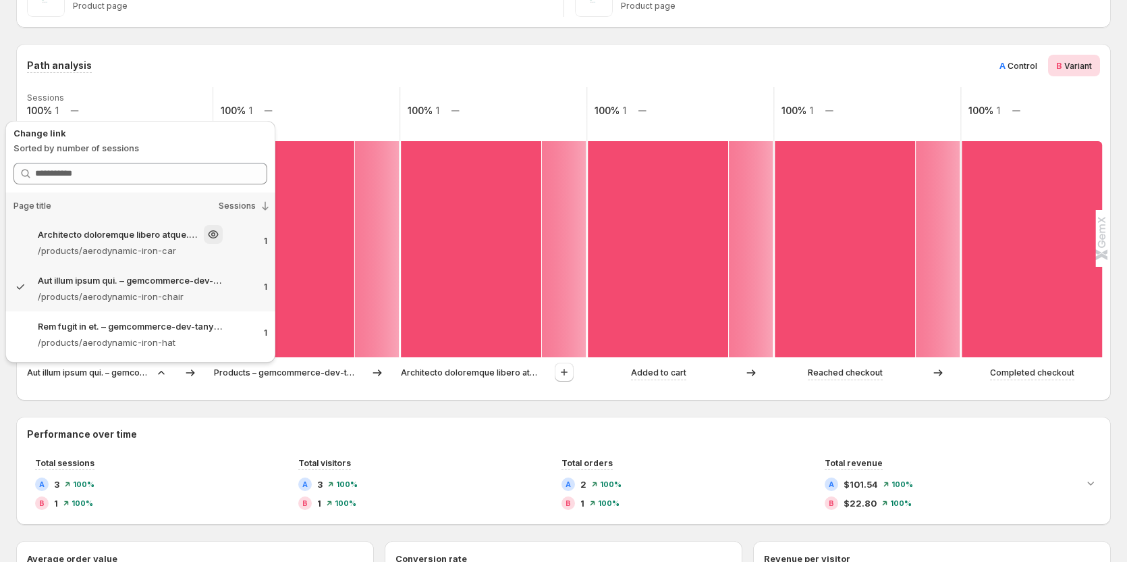
click at [159, 234] on p "Architecto doloremque libero atque. – gemcommerce-dev-tanya6" at bounding box center [118, 235] width 161 height 14
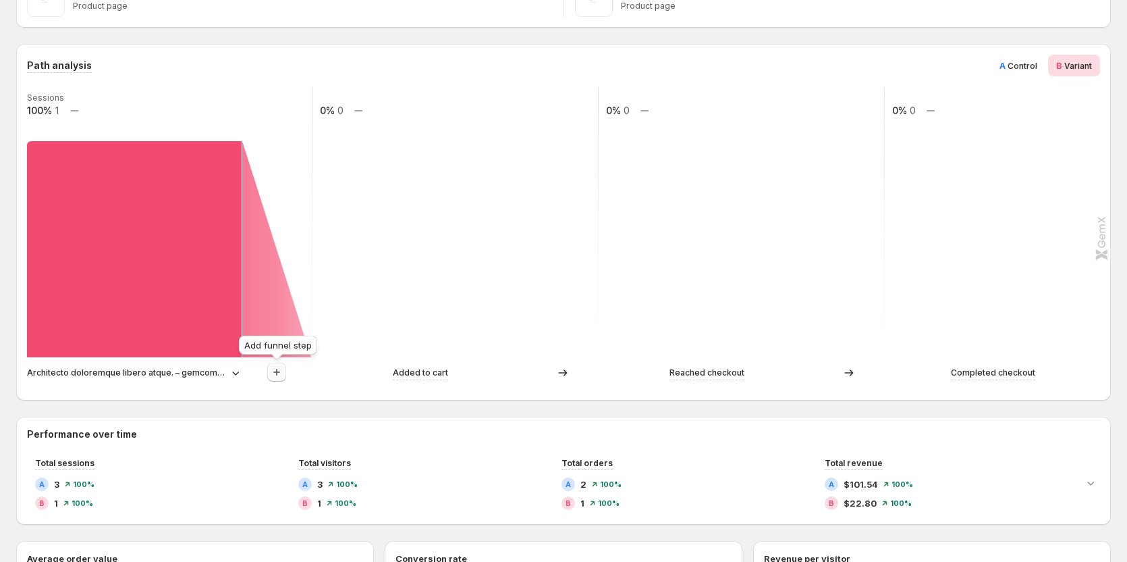
click at [271, 375] on icon "button" at bounding box center [277, 372] width 14 height 14
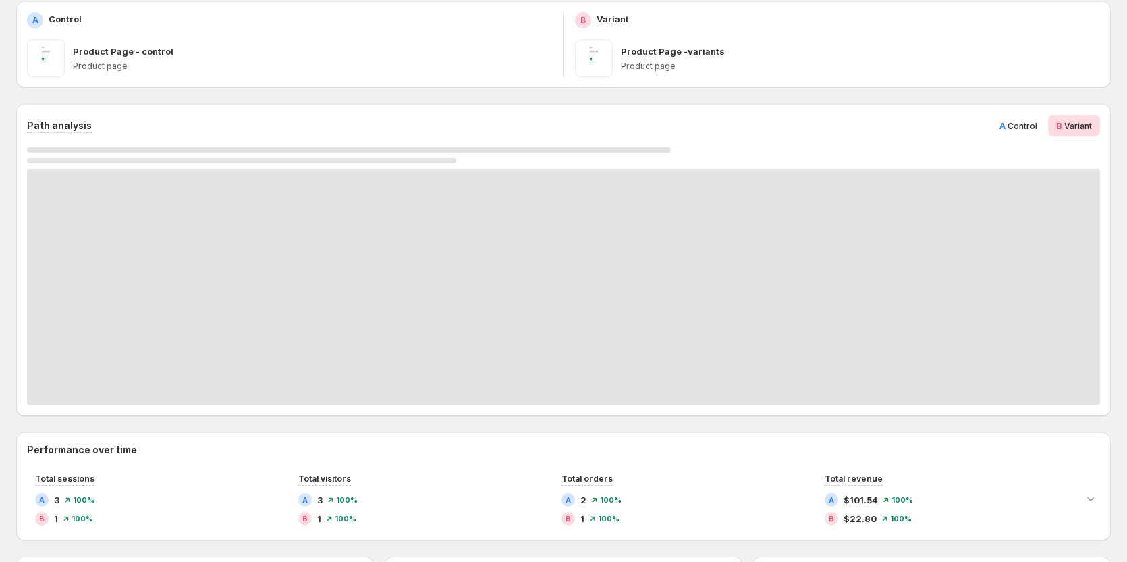
scroll to position [203, 0]
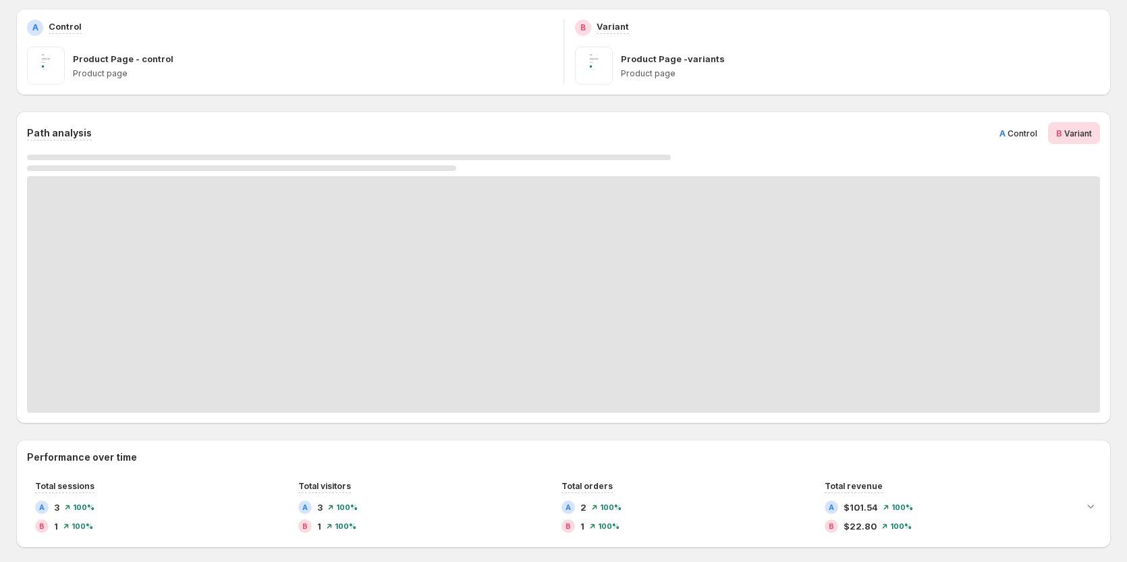
click at [1006, 129] on div "A Control" at bounding box center [1019, 133] width 54 height 22
click at [1062, 130] on div "B Variant" at bounding box center [1074, 133] width 52 height 22
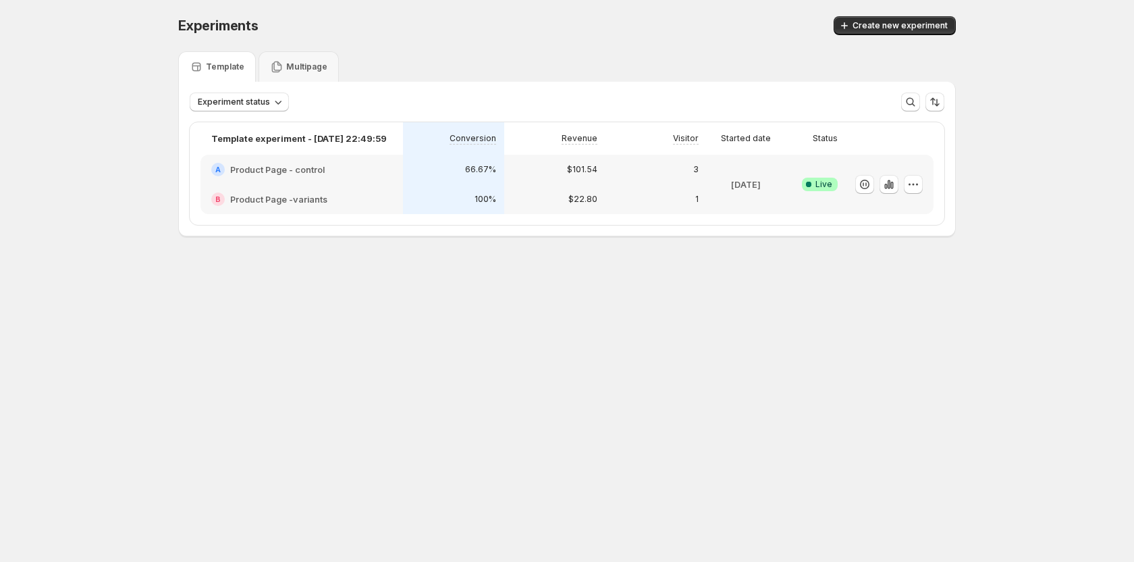
drag, startPoint x: 786, startPoint y: 282, endPoint x: 953, endPoint y: 188, distance: 191.3
click at [792, 280] on div "Experiments. This page is ready Experiments Create new experiment Template Mult…" at bounding box center [567, 154] width 810 height 309
click at [925, 182] on div at bounding box center [890, 184] width 88 height 59
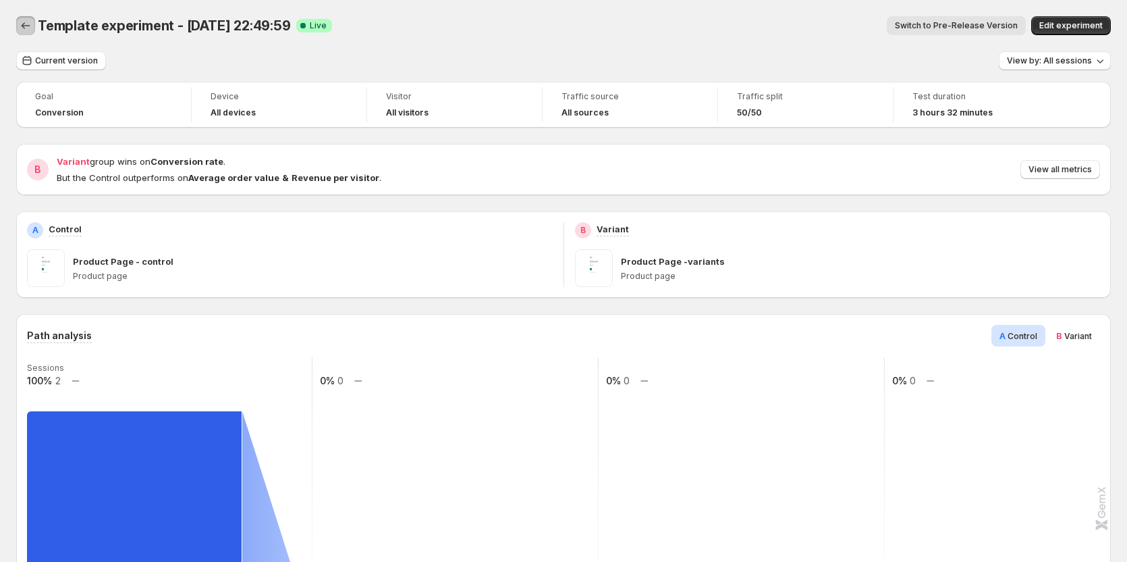
click at [28, 27] on icon "Back" at bounding box center [26, 26] width 14 height 14
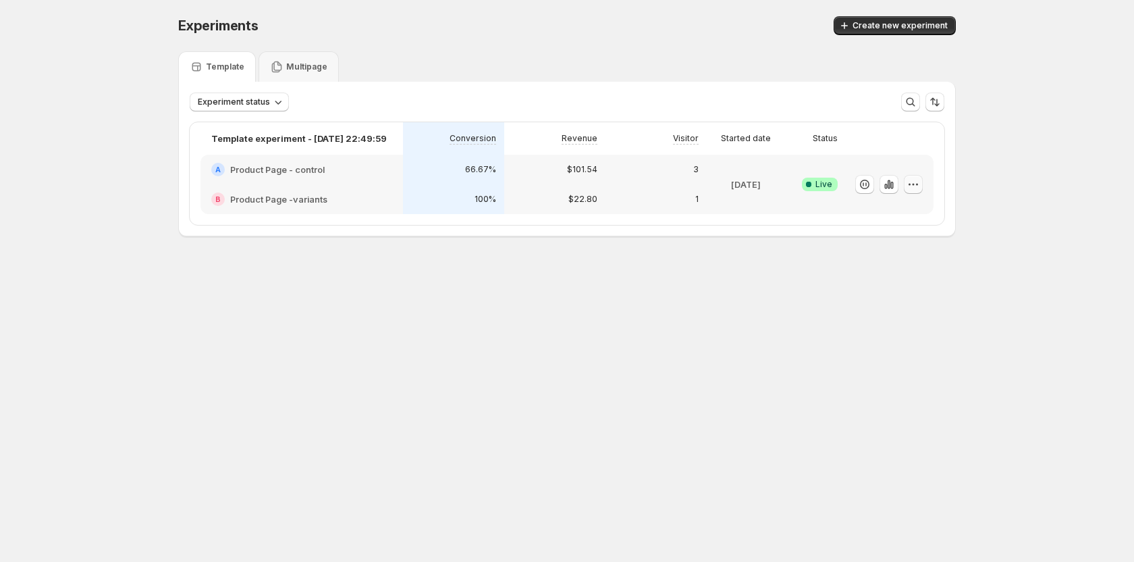
click at [915, 182] on icon "button" at bounding box center [914, 185] width 14 height 14
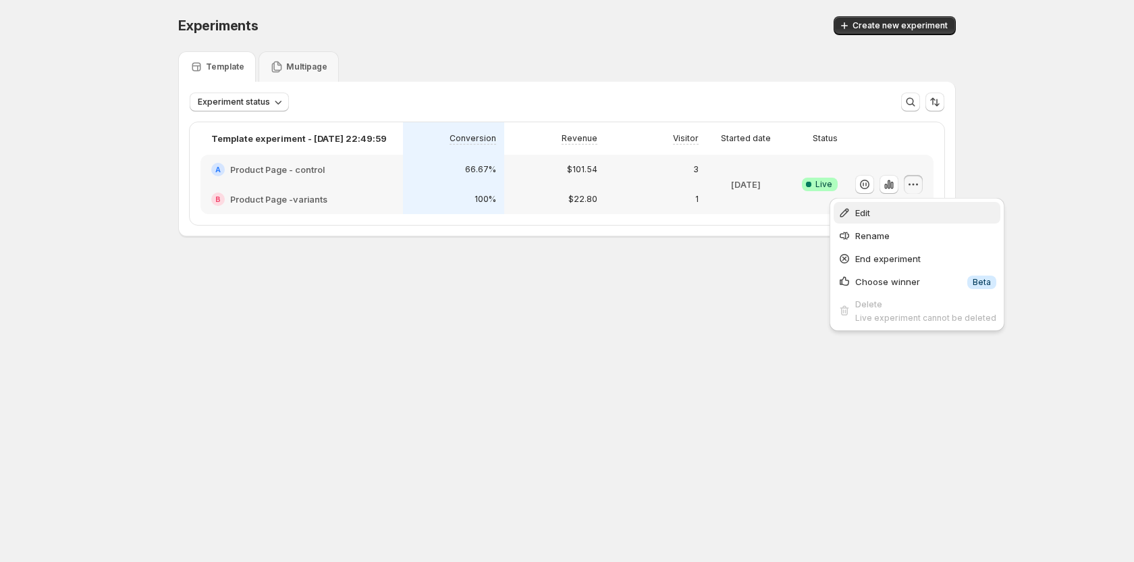
click at [897, 217] on span "Edit" at bounding box center [925, 213] width 141 height 14
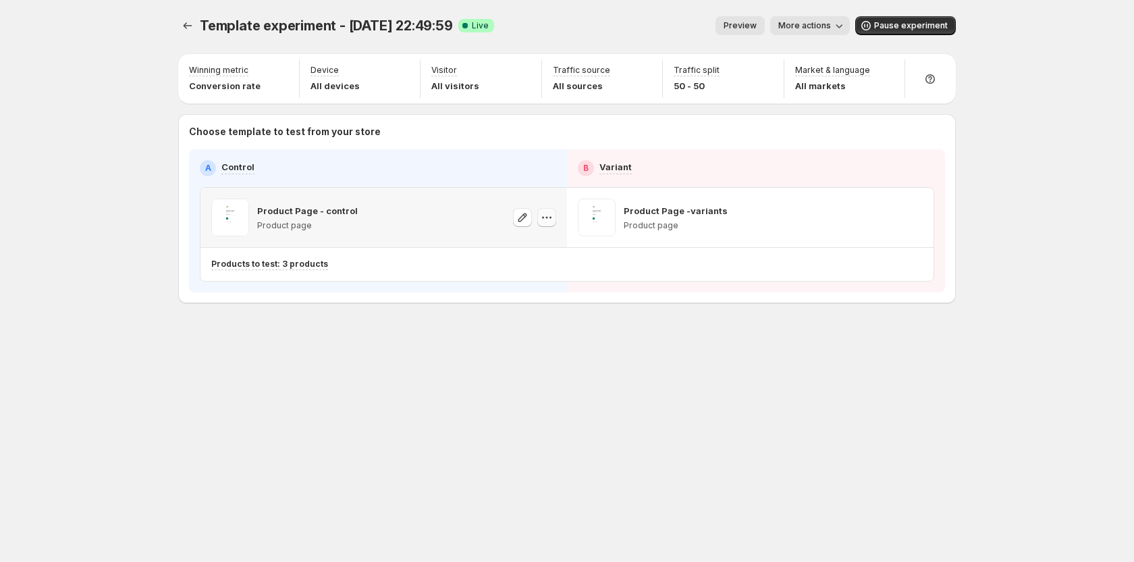
click at [543, 223] on icon "button" at bounding box center [547, 218] width 14 height 14
click at [541, 284] on div "Copy ID" at bounding box center [559, 280] width 153 height 14
click at [923, 438] on div "Template experiment - Oct 14, 22:49:59. This page is ready Template experiment …" at bounding box center [567, 281] width 810 height 562
click at [820, 26] on span "More actions" at bounding box center [804, 25] width 53 height 11
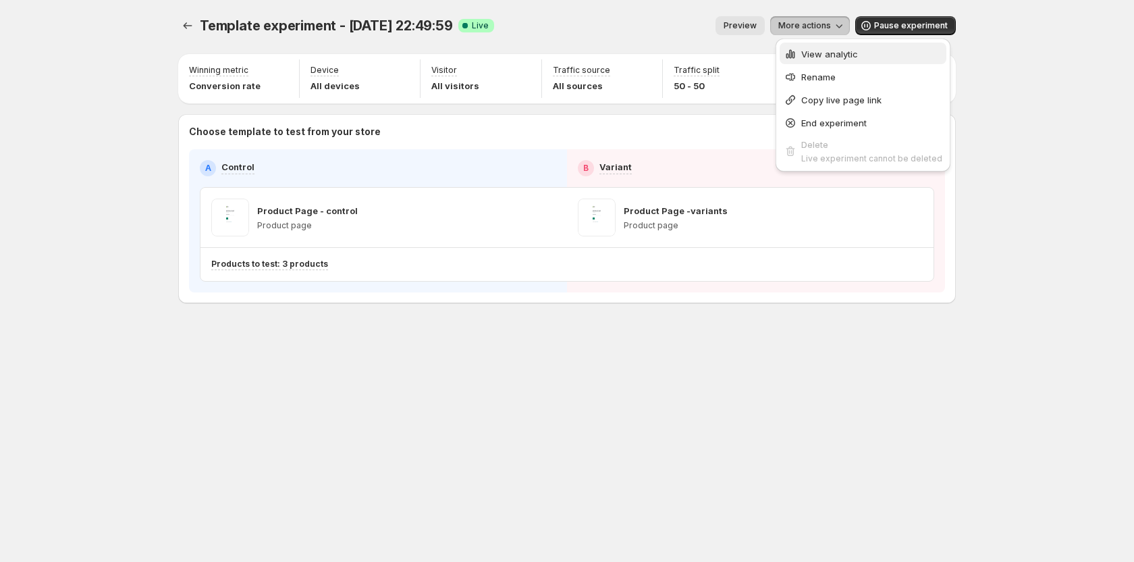
click at [826, 45] on button "View analytic" at bounding box center [863, 54] width 167 height 22
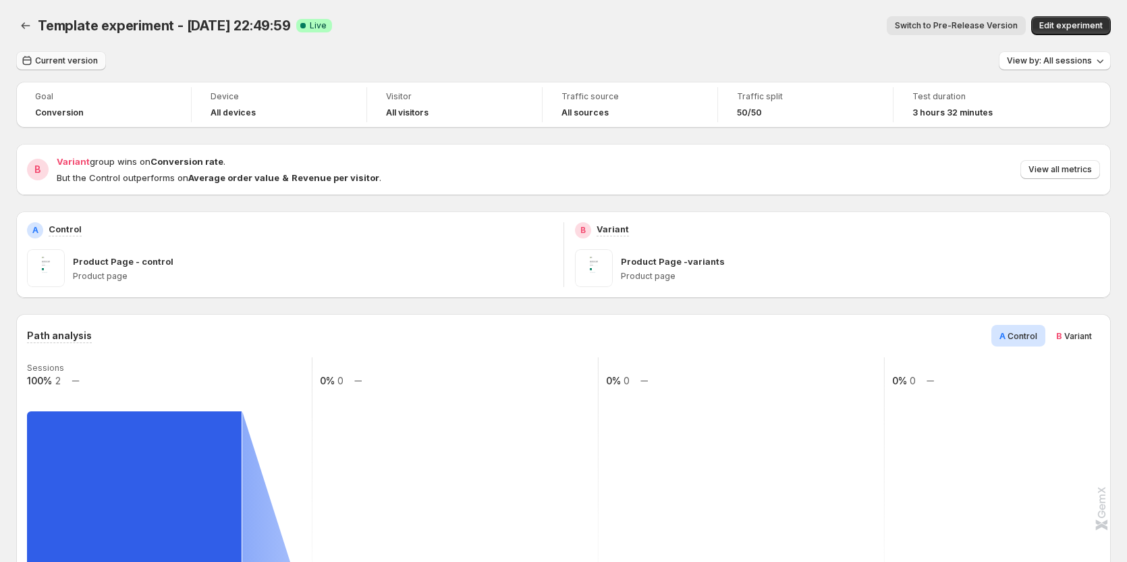
click at [72, 68] on button "Current version" at bounding box center [61, 60] width 90 height 19
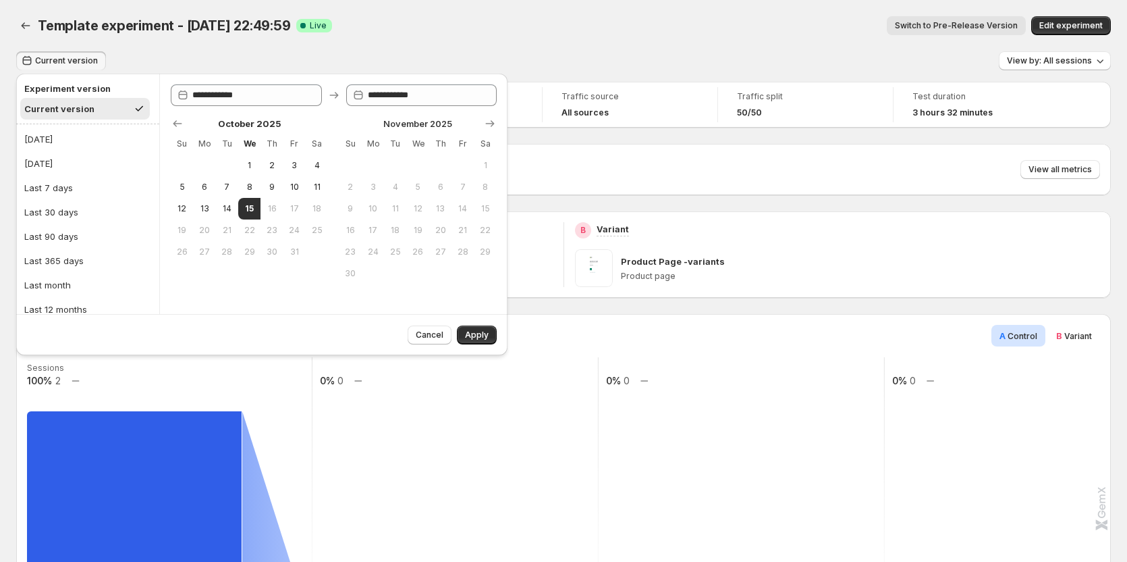
click at [566, 44] on div "Template experiment - Oct 14, 22:49:59. This page is ready Template experiment …" at bounding box center [563, 25] width 1095 height 51
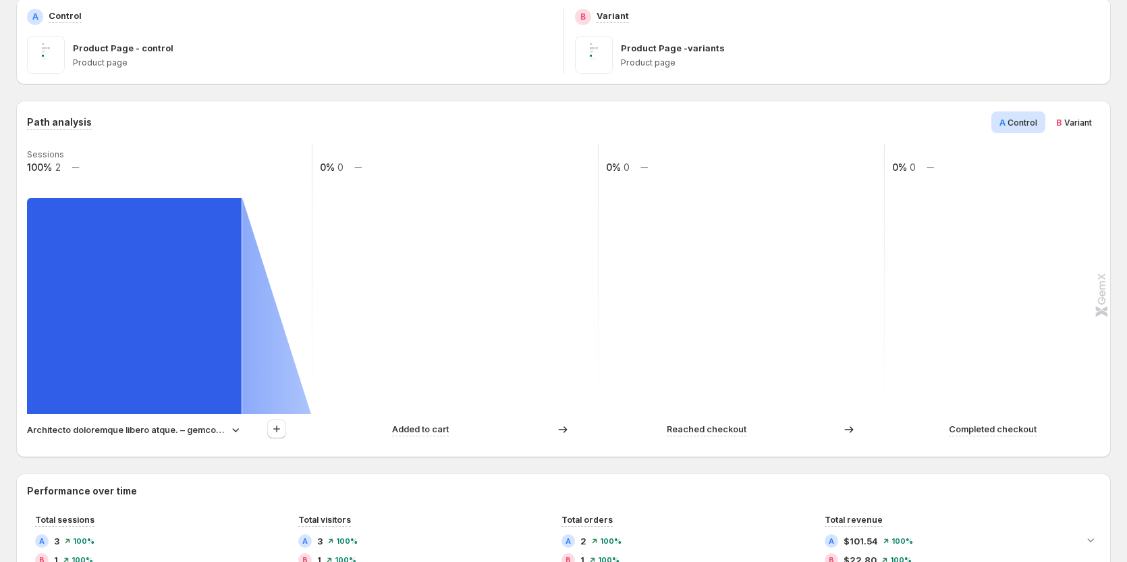
scroll to position [203, 0]
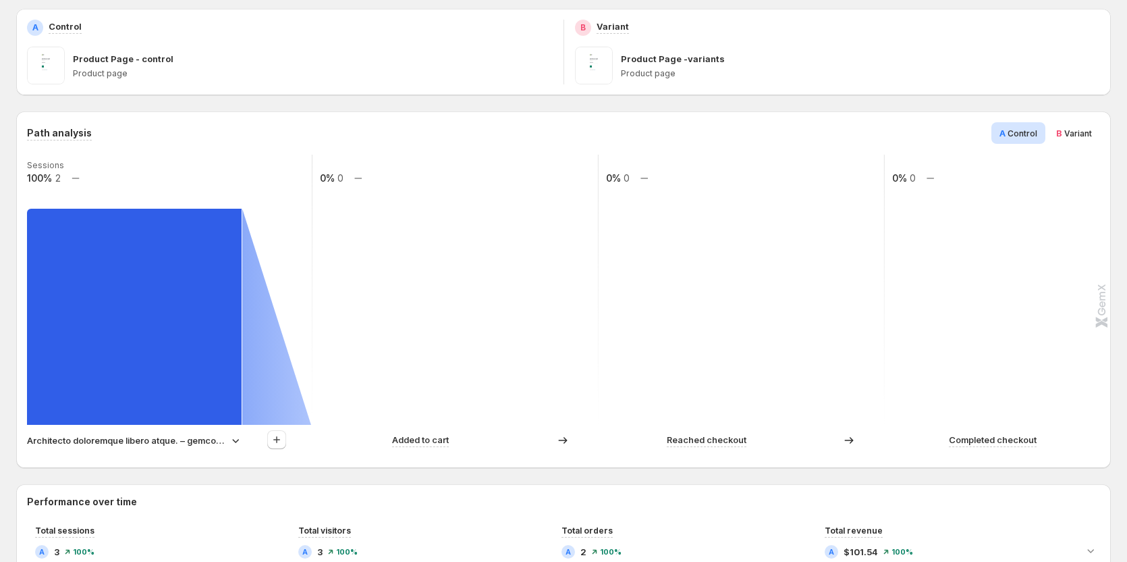
click at [238, 437] on icon at bounding box center [236, 440] width 14 height 14
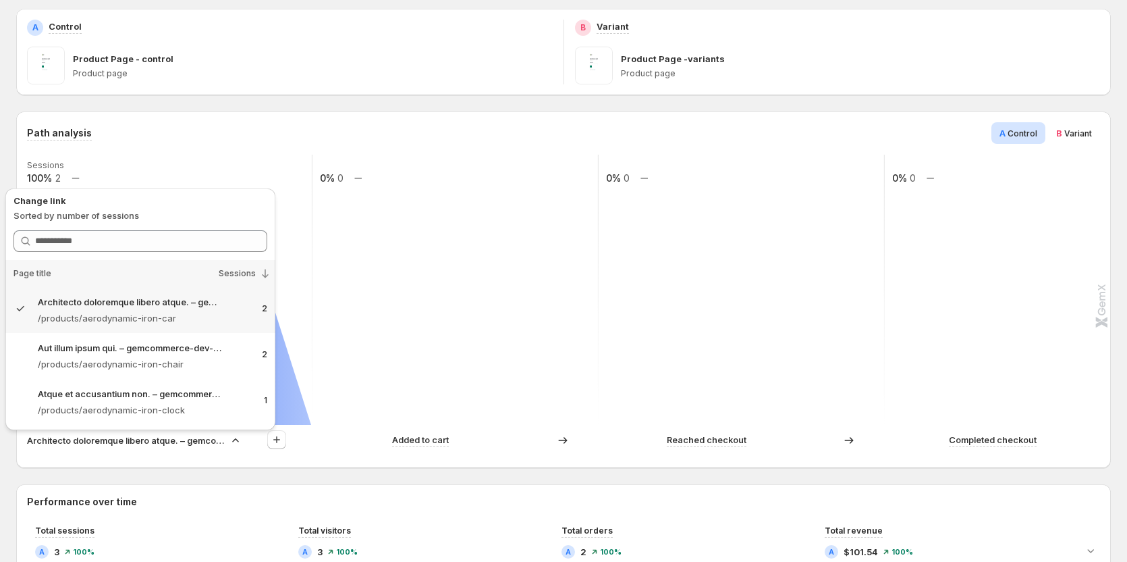
click at [238, 437] on icon at bounding box center [236, 440] width 14 height 14
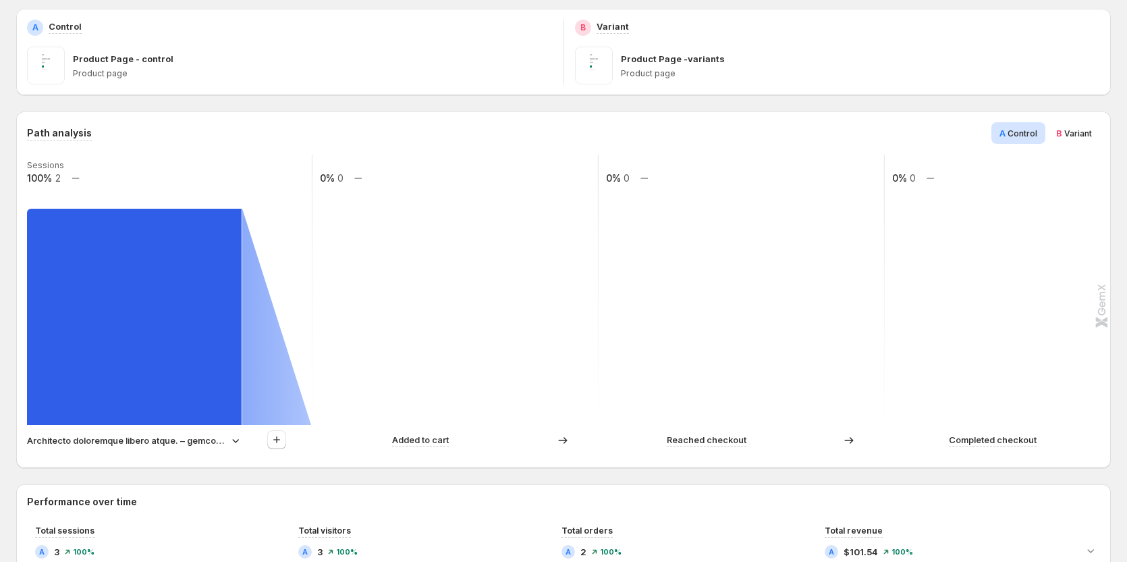
click at [238, 437] on icon at bounding box center [236, 440] width 14 height 14
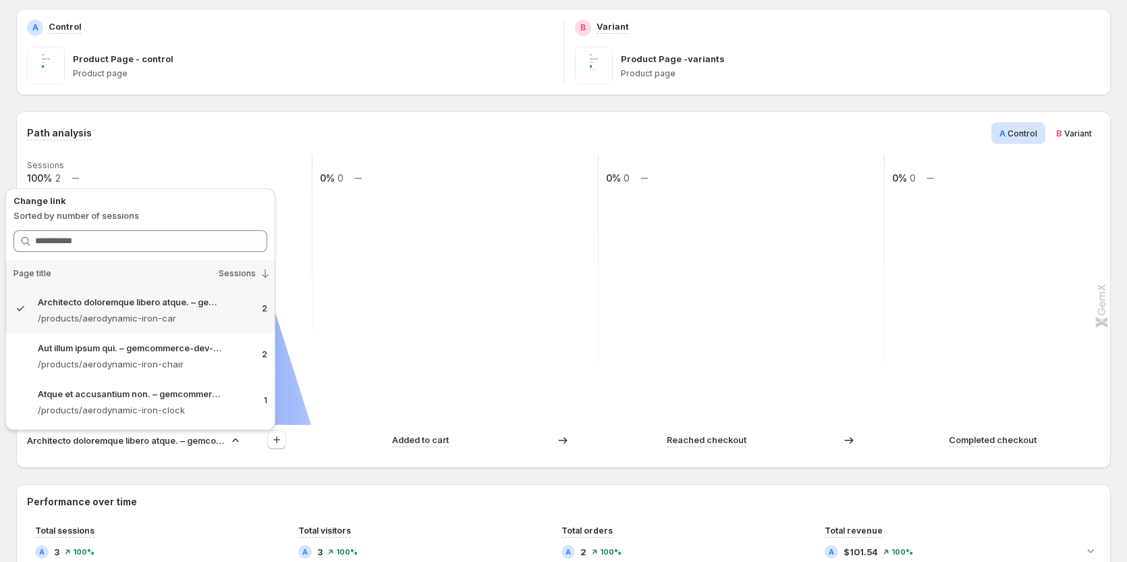
click at [238, 437] on icon at bounding box center [236, 440] width 14 height 14
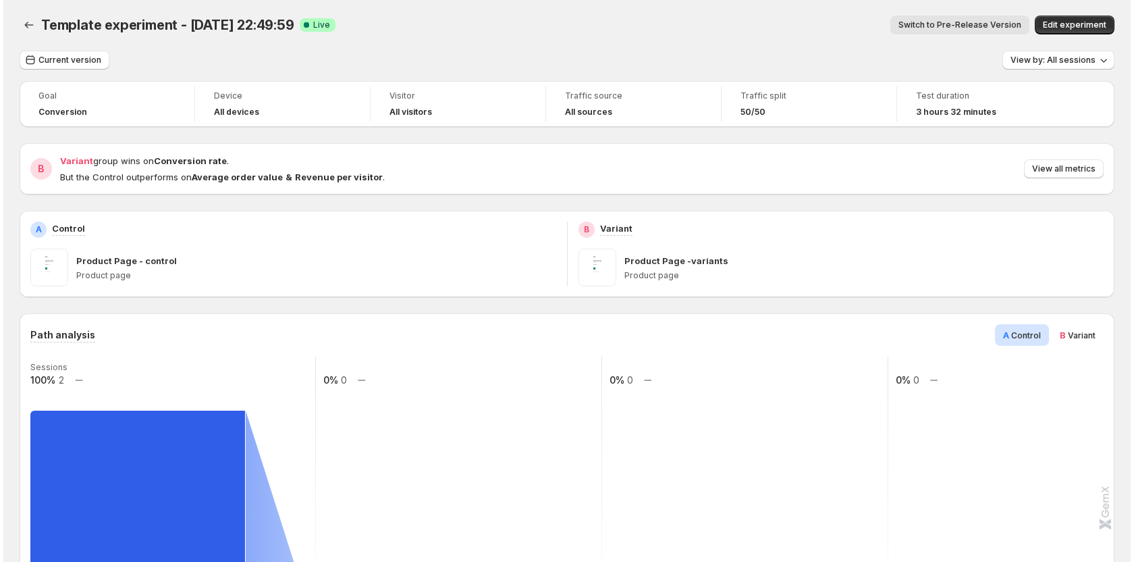
scroll to position [0, 0]
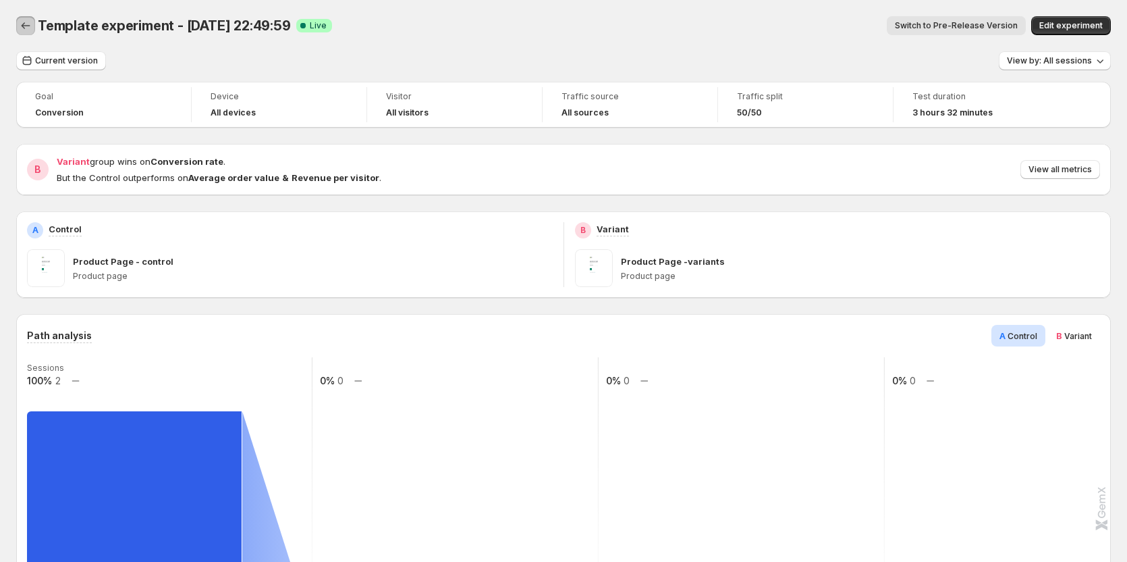
click at [23, 25] on icon "Back" at bounding box center [26, 25] width 9 height 7
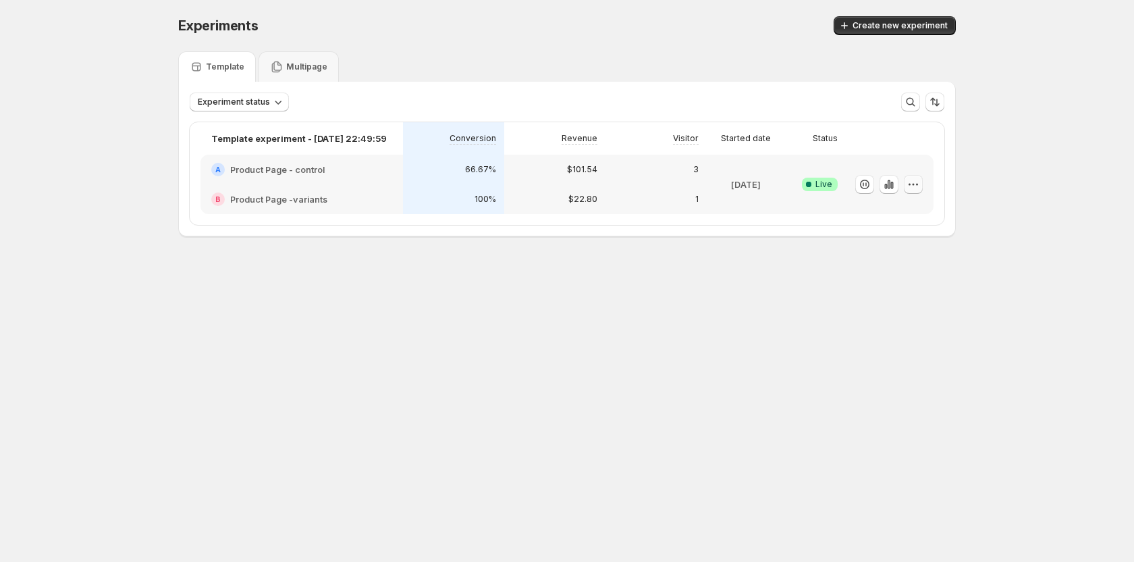
click at [917, 182] on icon "button" at bounding box center [914, 185] width 14 height 14
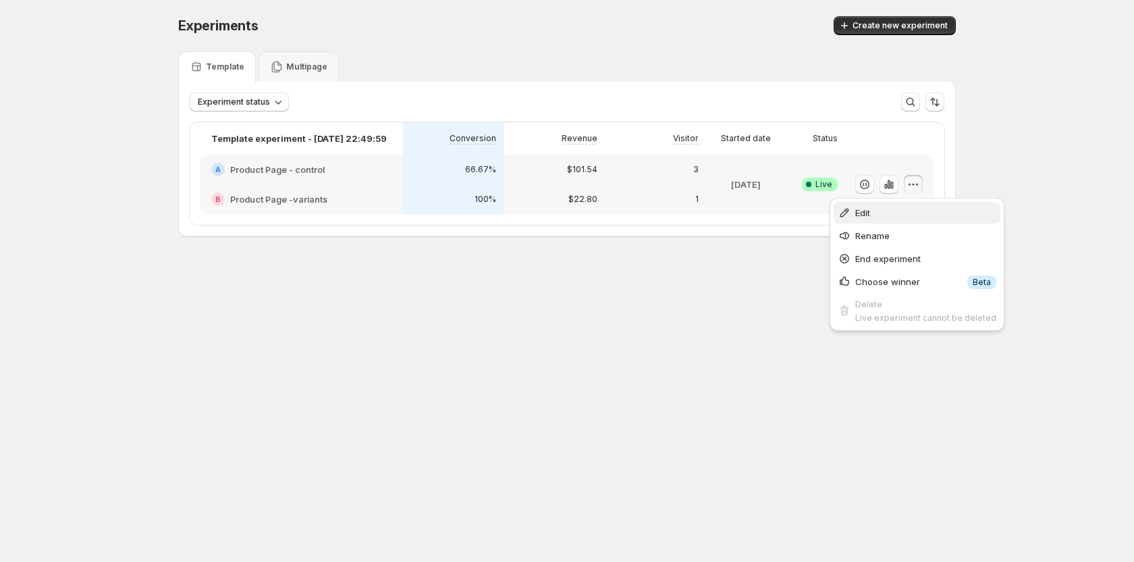
click at [908, 215] on span "Edit" at bounding box center [925, 213] width 141 height 14
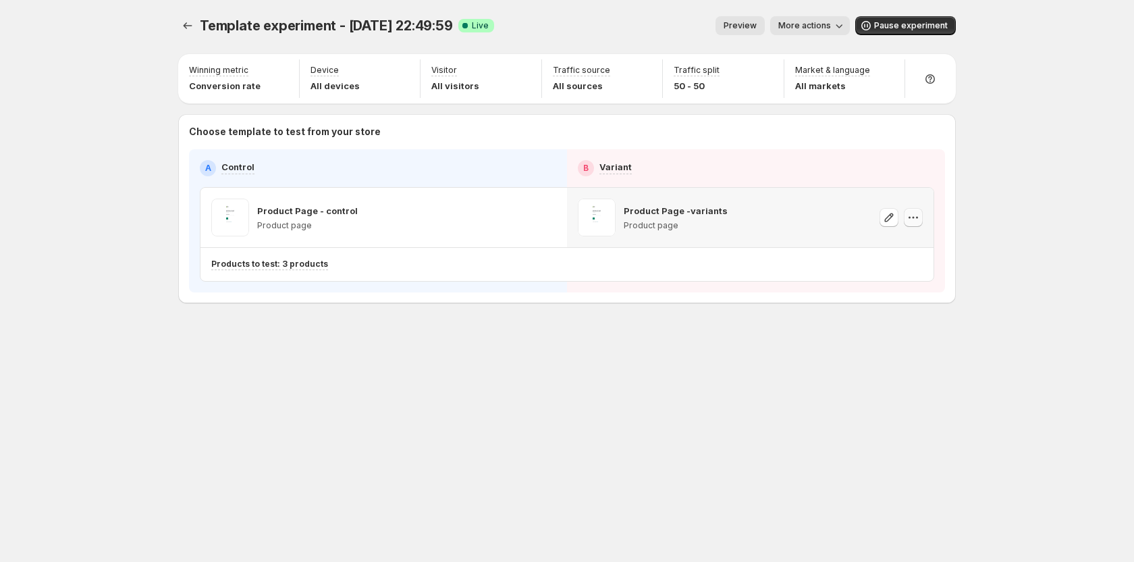
click at [915, 219] on icon "button" at bounding box center [914, 218] width 14 height 14
click at [886, 290] on span "588824916535542534" at bounding box center [896, 293] width 95 height 10
click at [693, 392] on div "Template experiment - Oct 14, 22:49:59. This page is ready Template experiment …" at bounding box center [567, 281] width 810 height 562
click at [915, 220] on icon "button" at bounding box center [914, 218] width 14 height 14
click at [893, 287] on span "Copy ID 588824916535542534" at bounding box center [925, 286] width 153 height 27
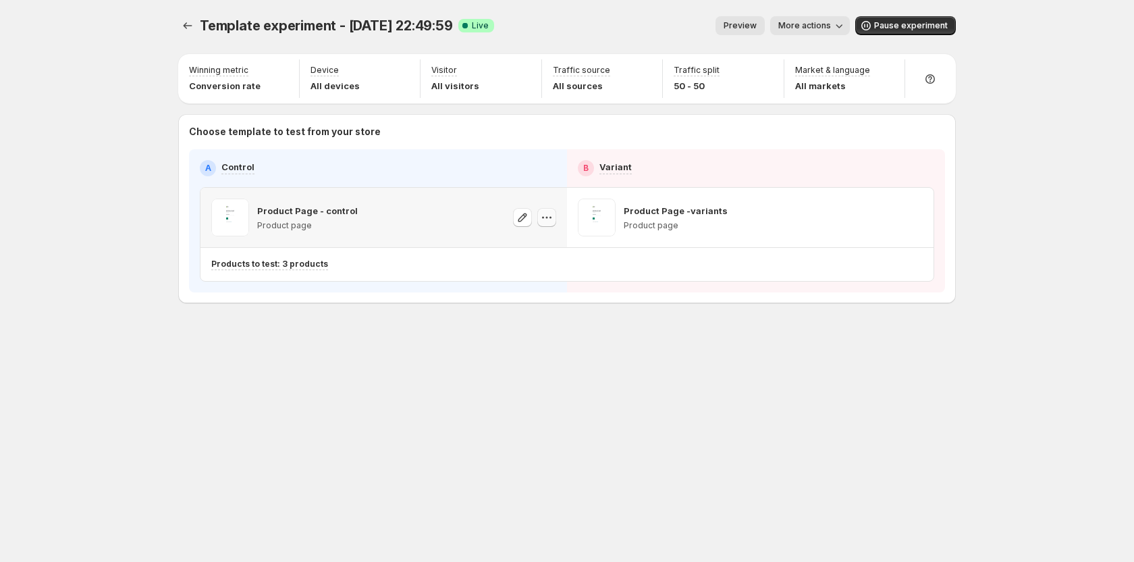
click at [543, 220] on icon "button" at bounding box center [547, 218] width 14 height 14
click at [559, 286] on span "Copy ID 588824916518765318" at bounding box center [559, 286] width 153 height 27
click at [913, 217] on icon "button" at bounding box center [914, 218] width 14 height 14
click at [880, 286] on span "Copy ID 588824916535542534" at bounding box center [925, 286] width 153 height 27
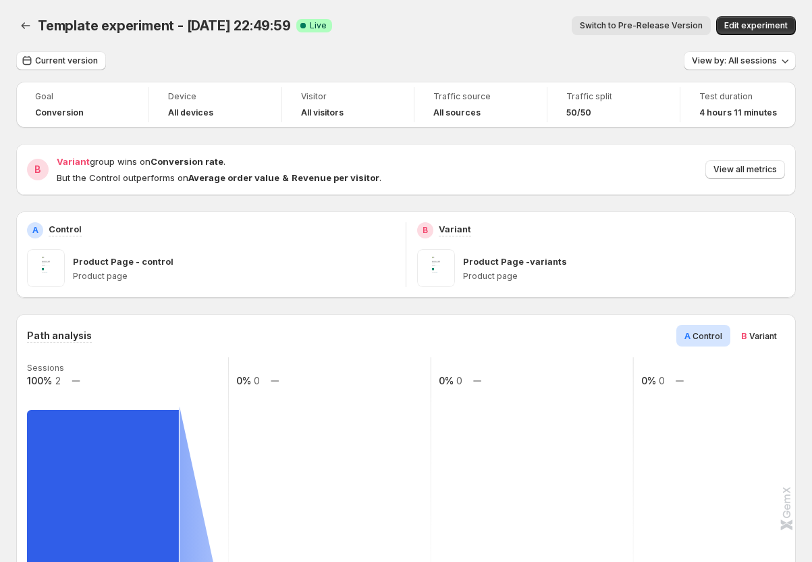
scroll to position [135, 0]
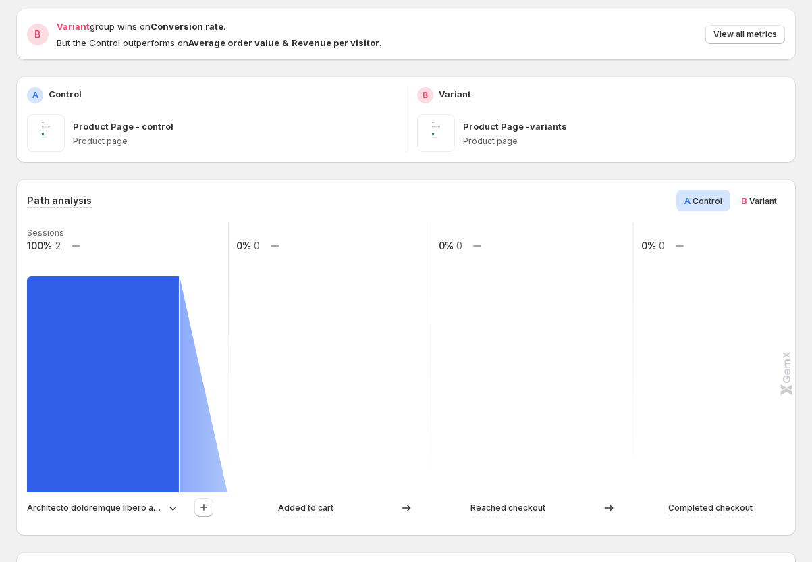
click at [743, 204] on span "Variant" at bounding box center [763, 201] width 28 height 10
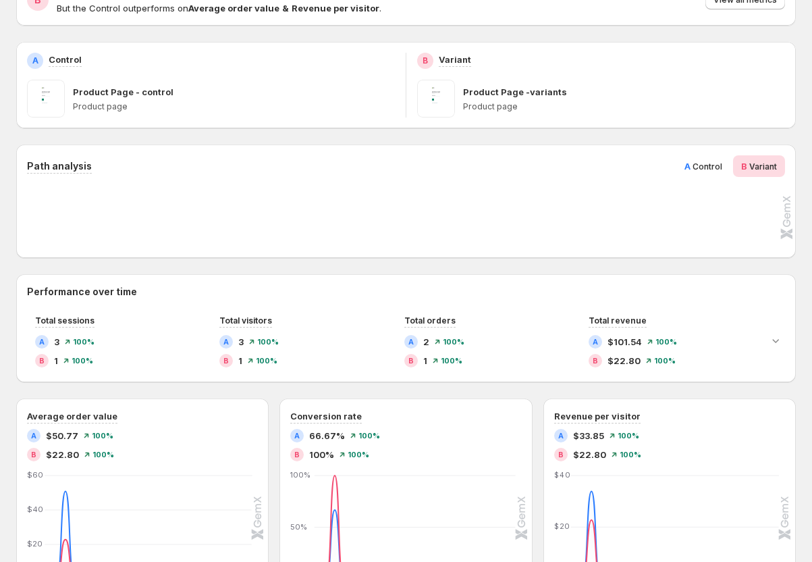
scroll to position [203, 0]
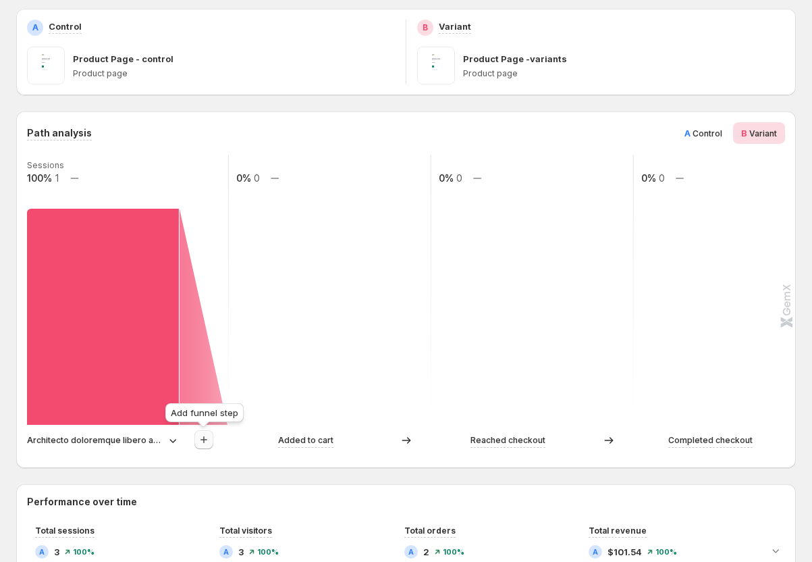
click at [206, 438] on icon "button" at bounding box center [204, 440] width 14 height 14
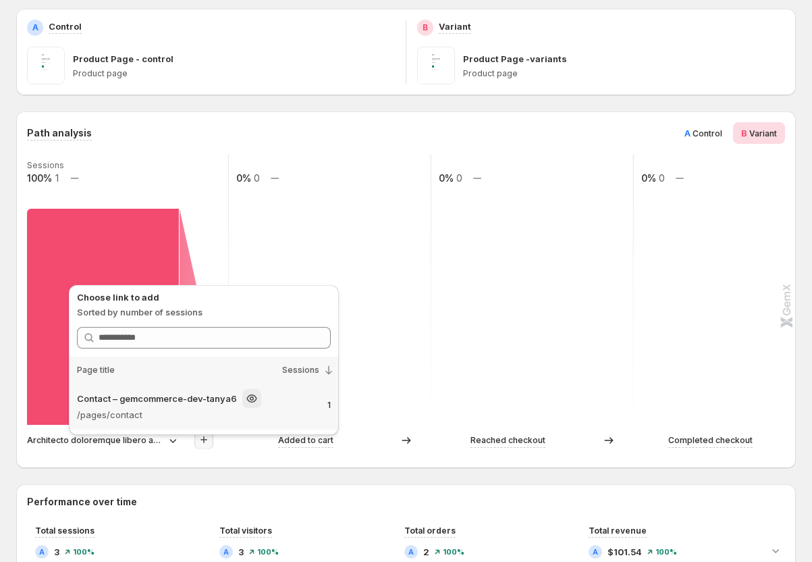
click at [221, 408] on p "/pages/contact" at bounding box center [181, 415] width 209 height 14
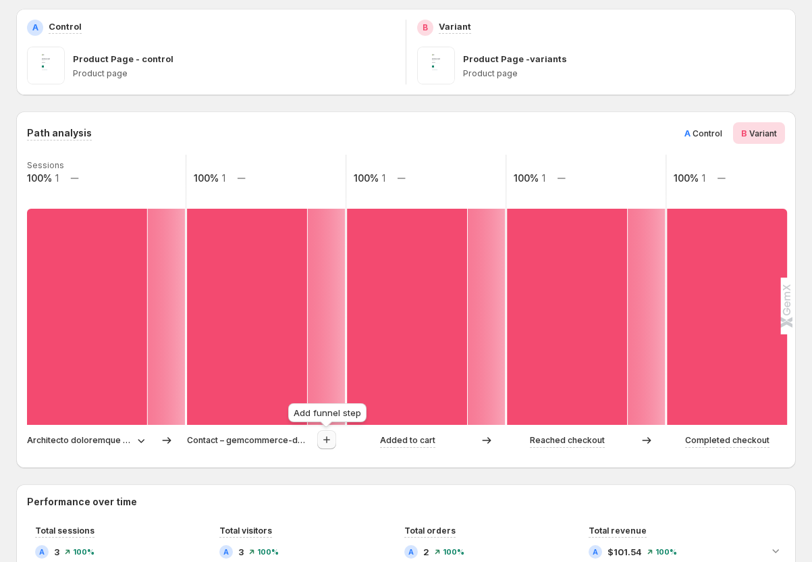
click at [325, 439] on icon "button" at bounding box center [327, 440] width 14 height 14
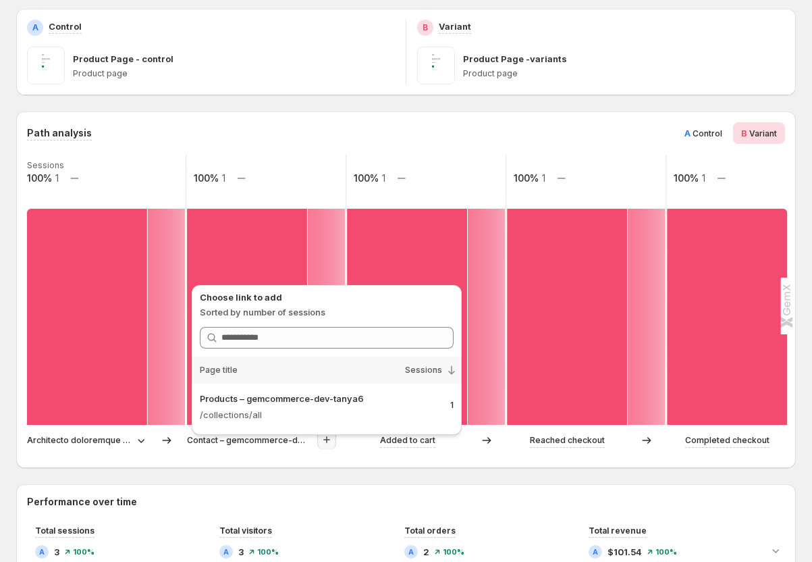
click at [122, 436] on p "Architecto doloremque libero atque. – gemcommerce-dev-tanya6" at bounding box center [79, 440] width 105 height 14
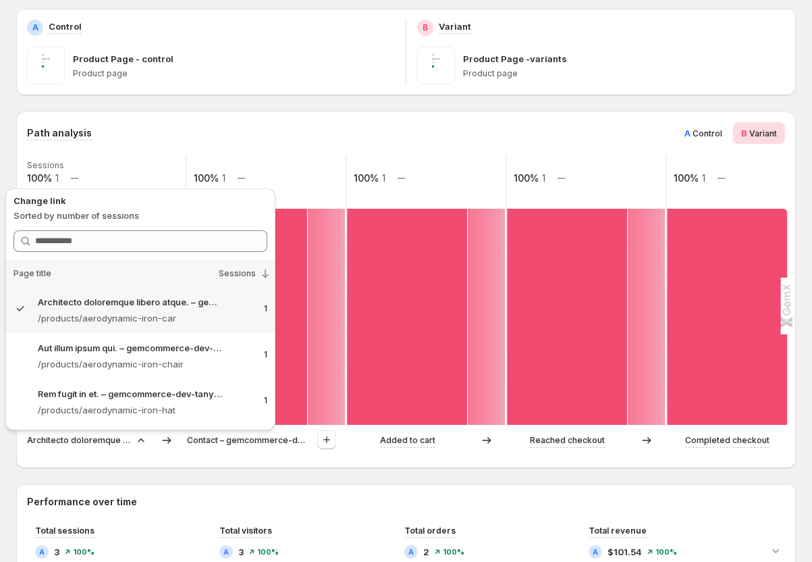
click at [214, 440] on p "Contact – gemcommerce-dev-tanya6" at bounding box center [247, 440] width 121 height 14
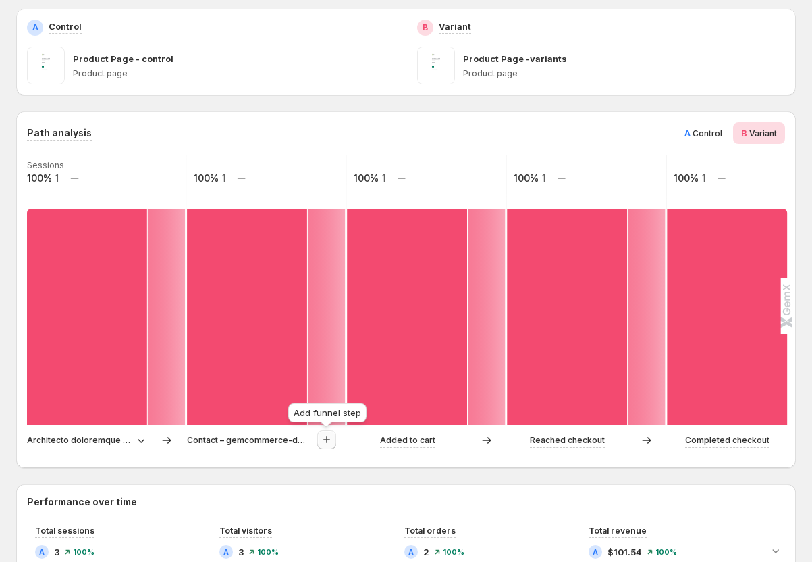
click at [323, 438] on icon "button" at bounding box center [327, 440] width 14 height 14
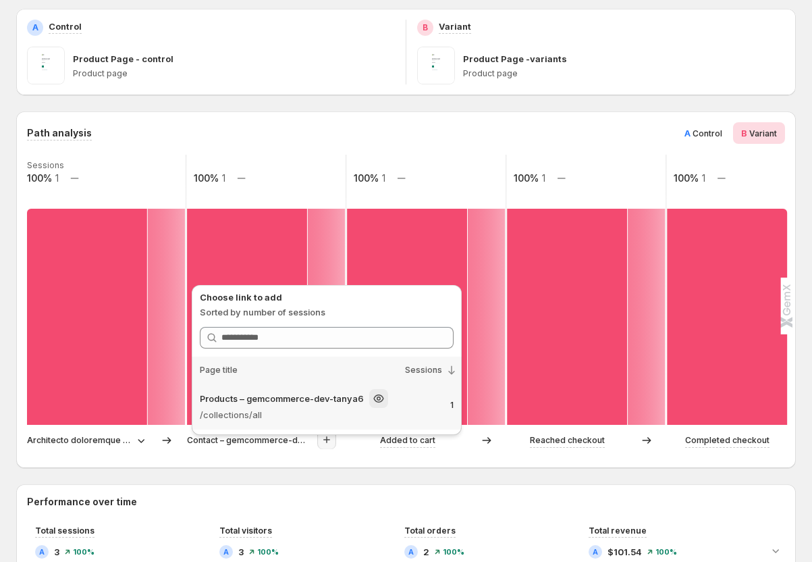
click at [331, 404] on p "Products – gemcommerce-dev-tanya6" at bounding box center [282, 399] width 164 height 14
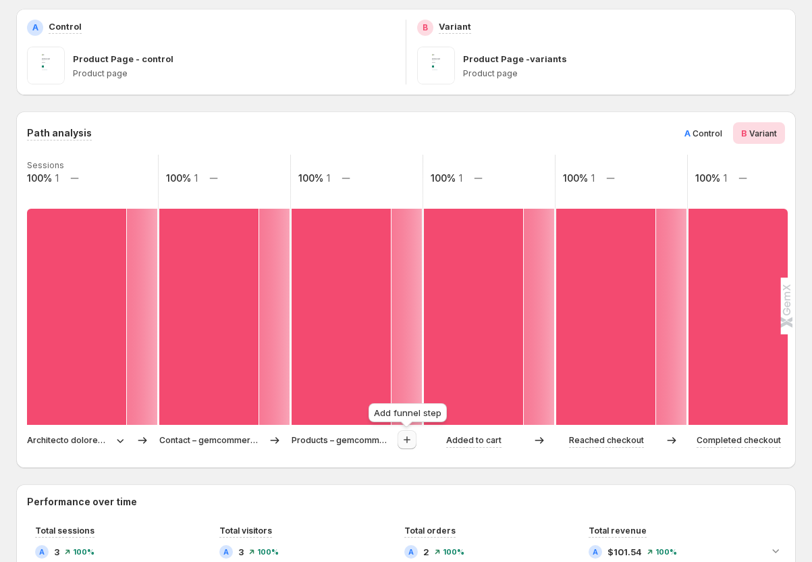
click at [401, 441] on icon "button" at bounding box center [407, 440] width 14 height 14
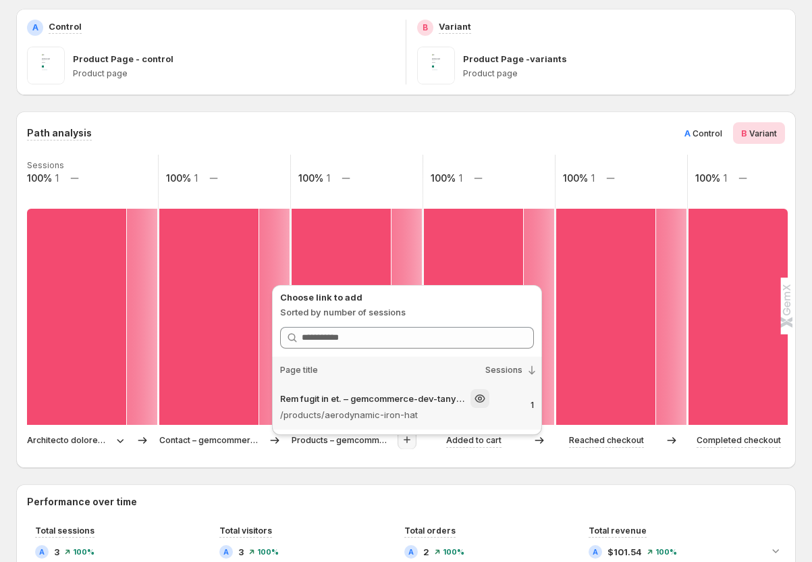
click at [404, 418] on p "/products/aerodynamic-iron-hat" at bounding box center [384, 415] width 209 height 14
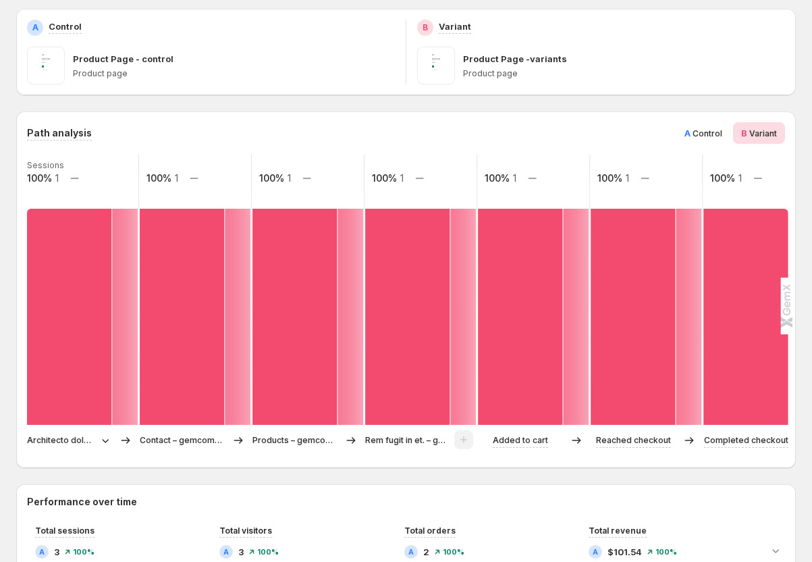
click at [691, 130] on span "A" at bounding box center [688, 133] width 6 height 11
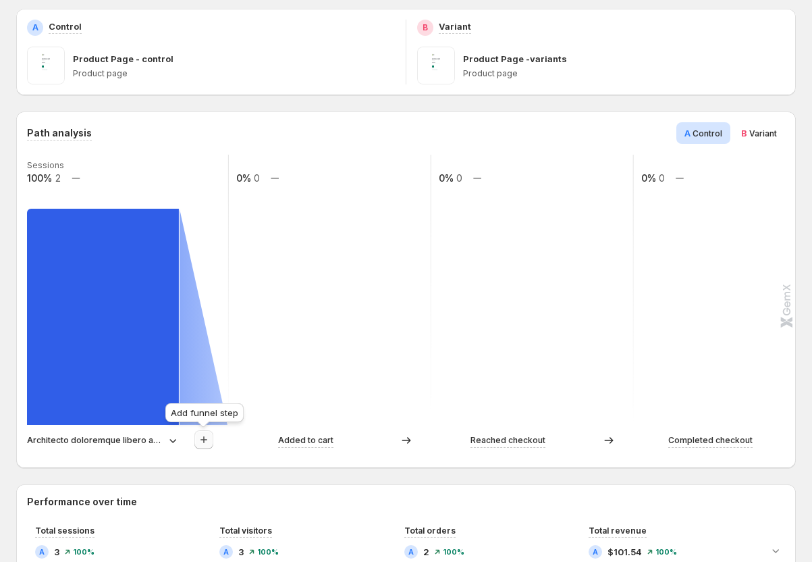
click at [202, 443] on icon "button" at bounding box center [204, 440] width 14 height 14
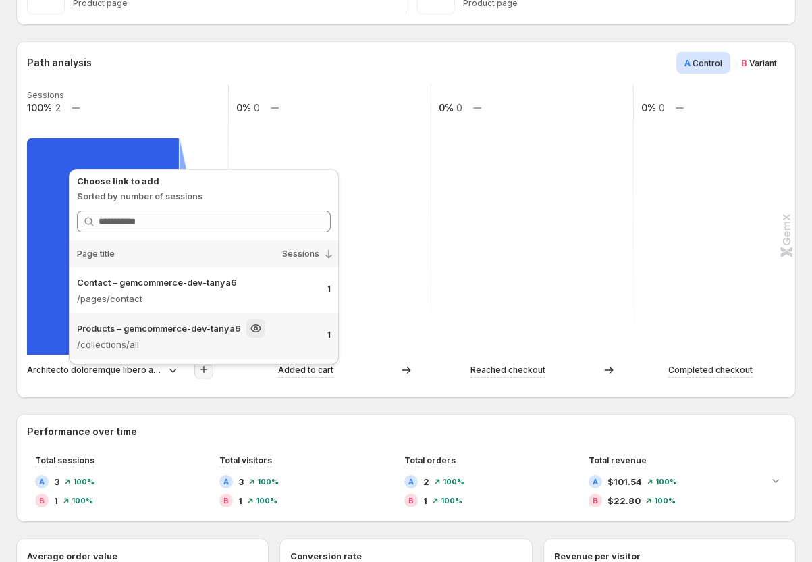
scroll to position [270, 0]
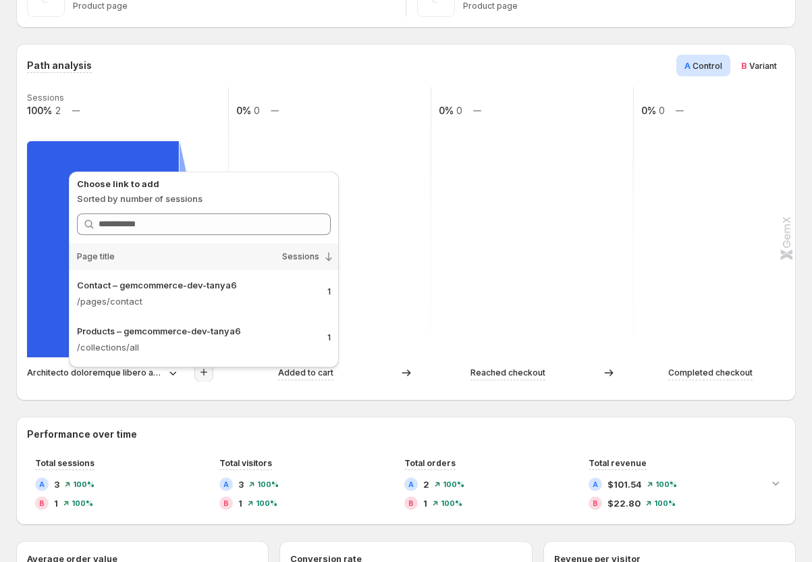
click at [154, 371] on p "Architecto doloremque libero atque. – gemcommerce-dev-tanya6" at bounding box center [95, 373] width 136 height 14
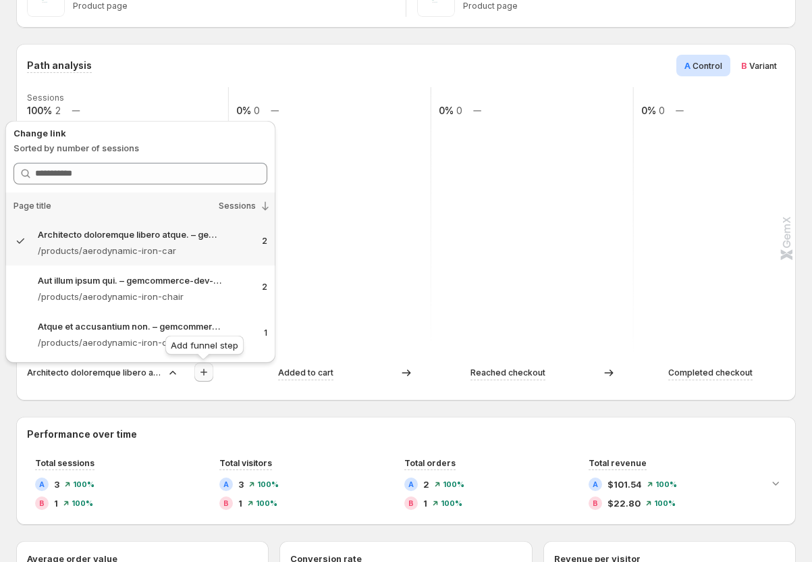
click at [202, 374] on icon "button" at bounding box center [204, 372] width 14 height 14
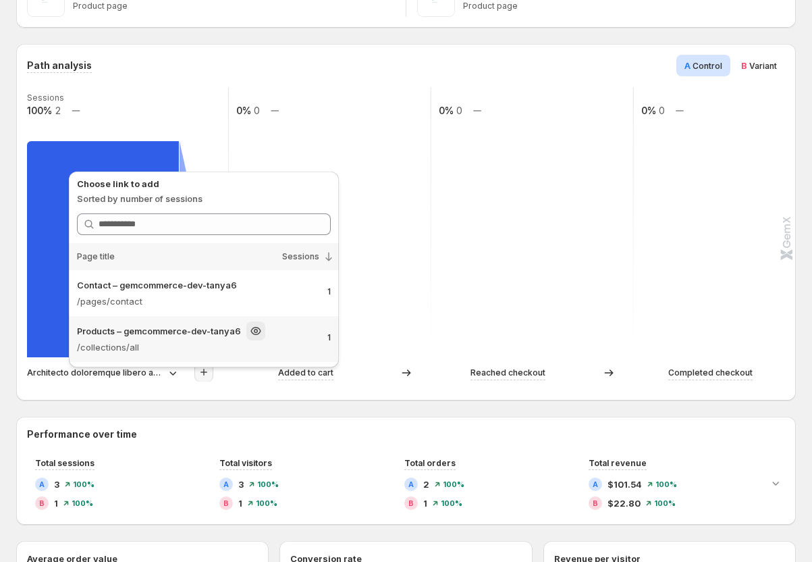
click at [240, 346] on p "/collections/all" at bounding box center [181, 347] width 209 height 14
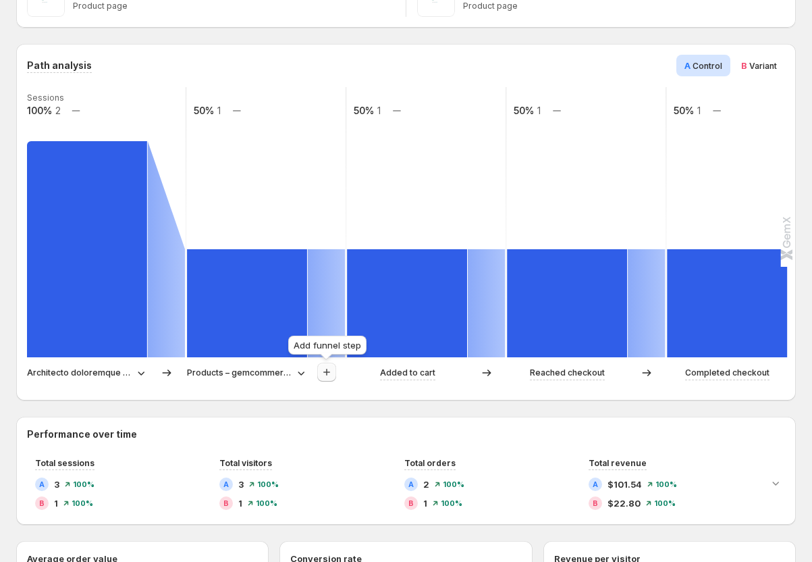
click at [329, 373] on icon "button" at bounding box center [327, 372] width 14 height 14
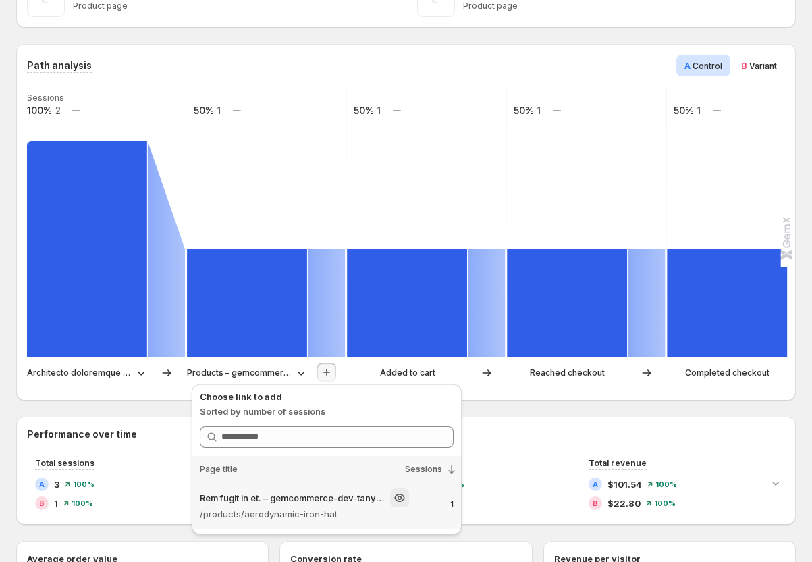
click at [269, 497] on p "Rem fugit in et. – gemcommerce-dev-tanya6" at bounding box center [292, 498] width 185 height 14
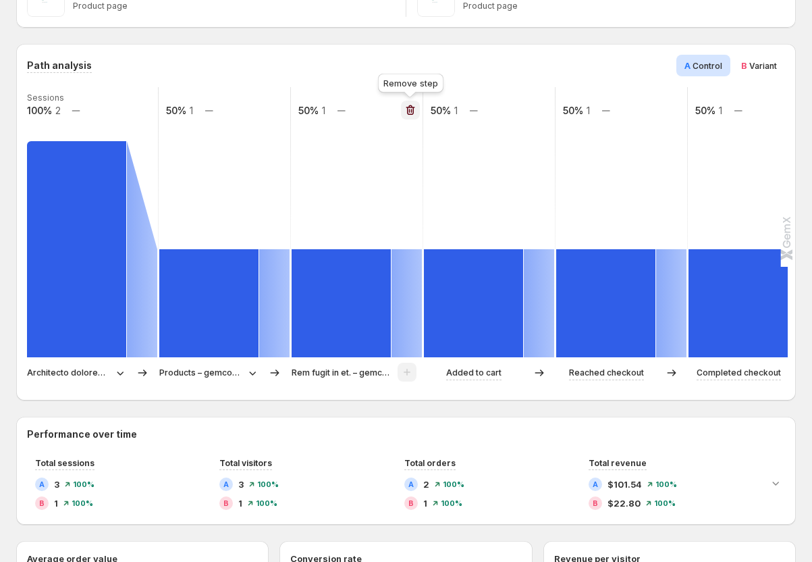
click at [409, 113] on icon "button" at bounding box center [411, 110] width 14 height 14
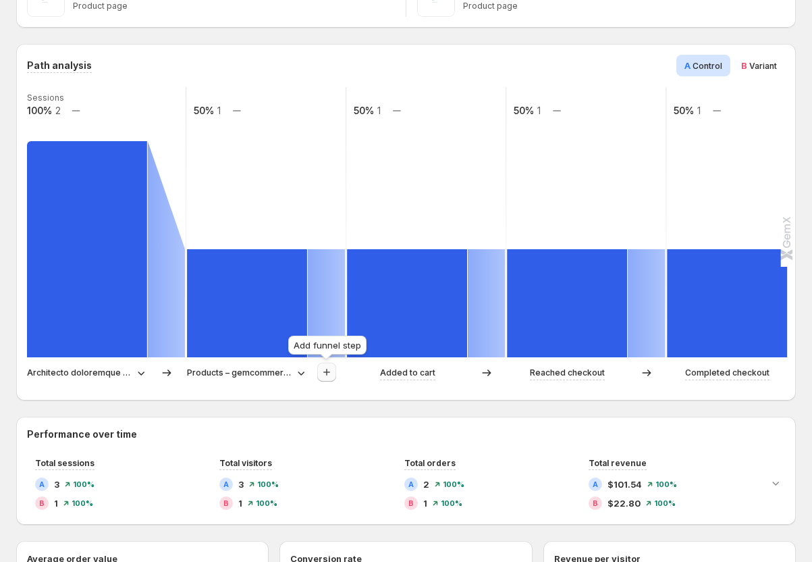
click at [330, 370] on icon "button" at bounding box center [327, 372] width 14 height 14
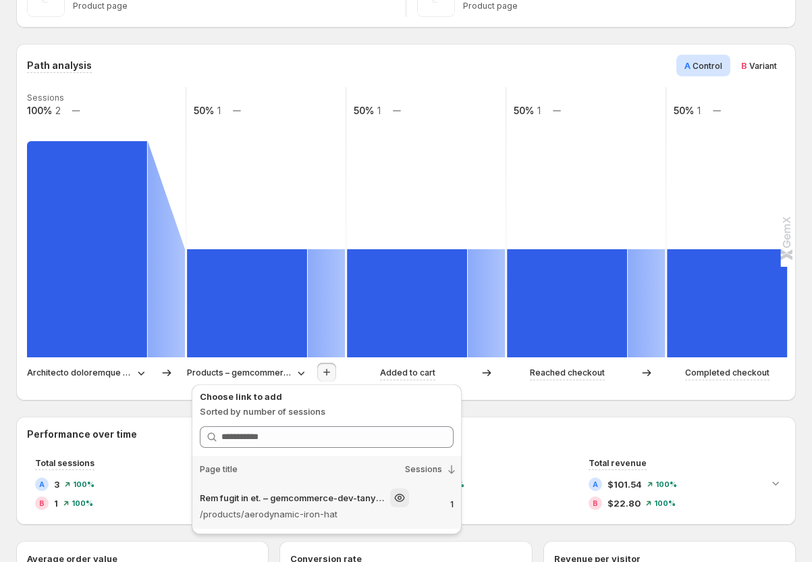
click at [331, 506] on div "Rem fugit in et. – gemcommerce-dev-tanya6" at bounding box center [304, 497] width 209 height 19
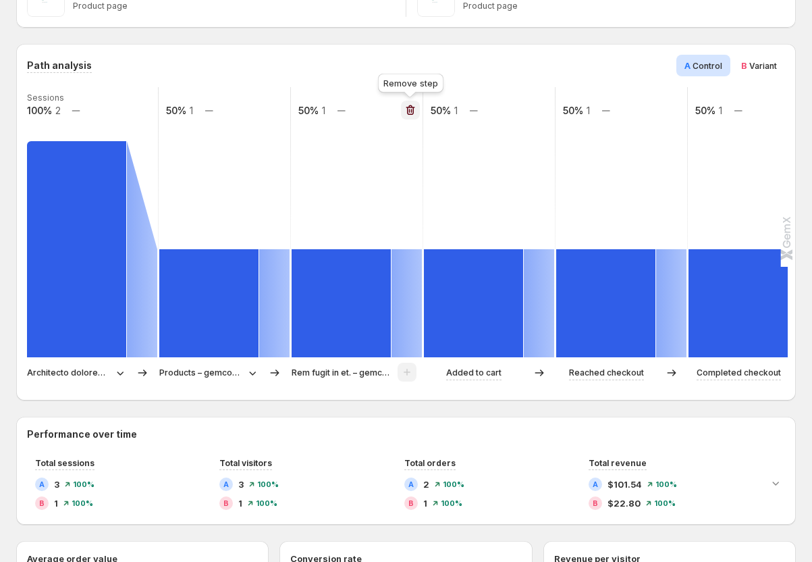
click at [414, 108] on icon "button" at bounding box center [410, 110] width 9 height 10
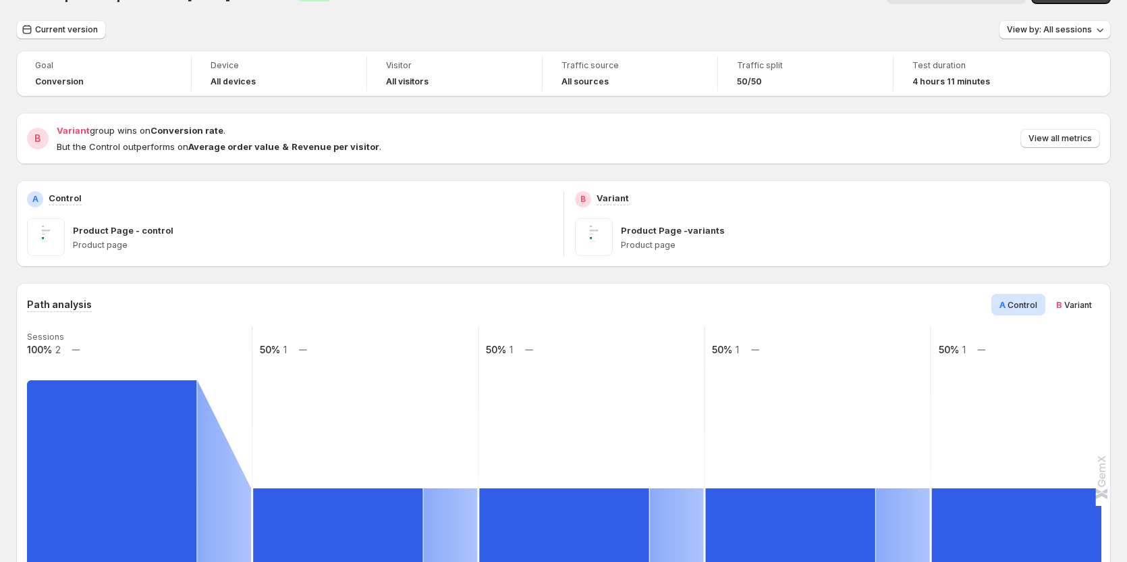
scroll to position [0, 0]
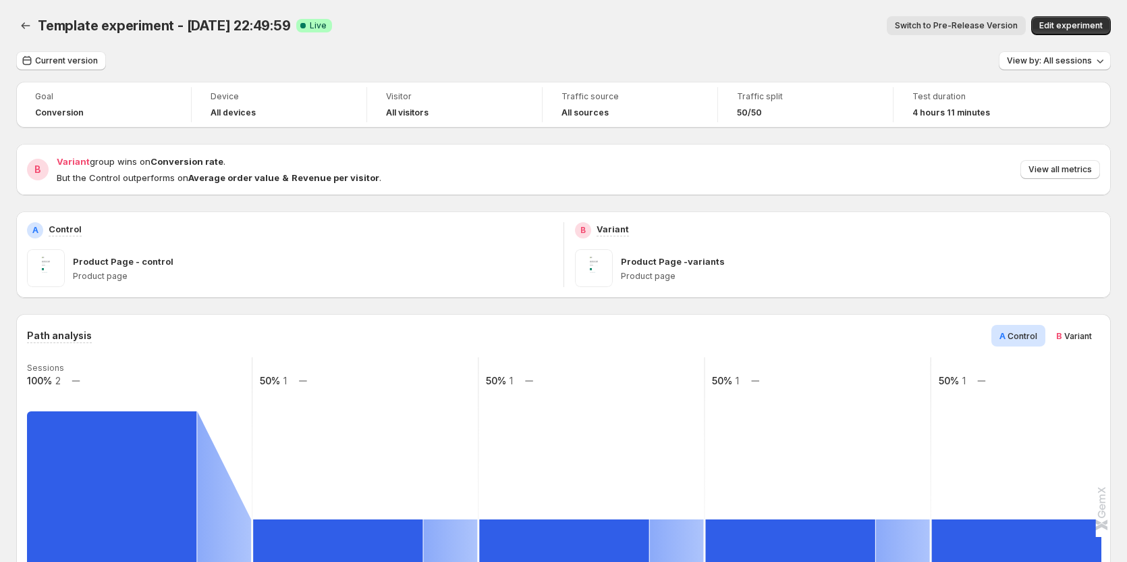
click at [743, 338] on span "Variant" at bounding box center [1079, 336] width 28 height 10
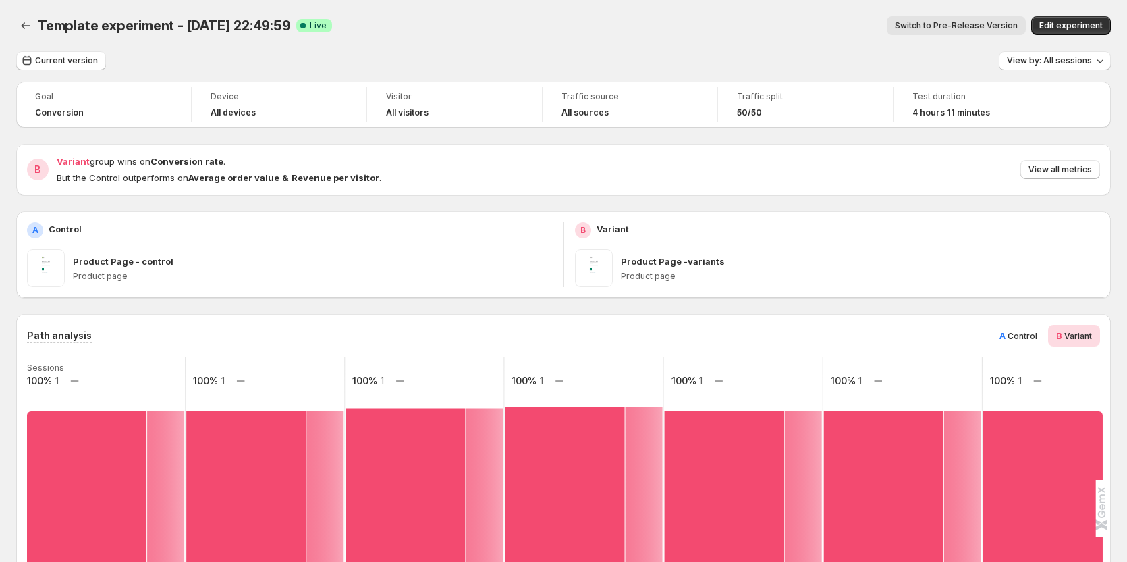
click at [743, 336] on span "Control" at bounding box center [1023, 336] width 30 height 10
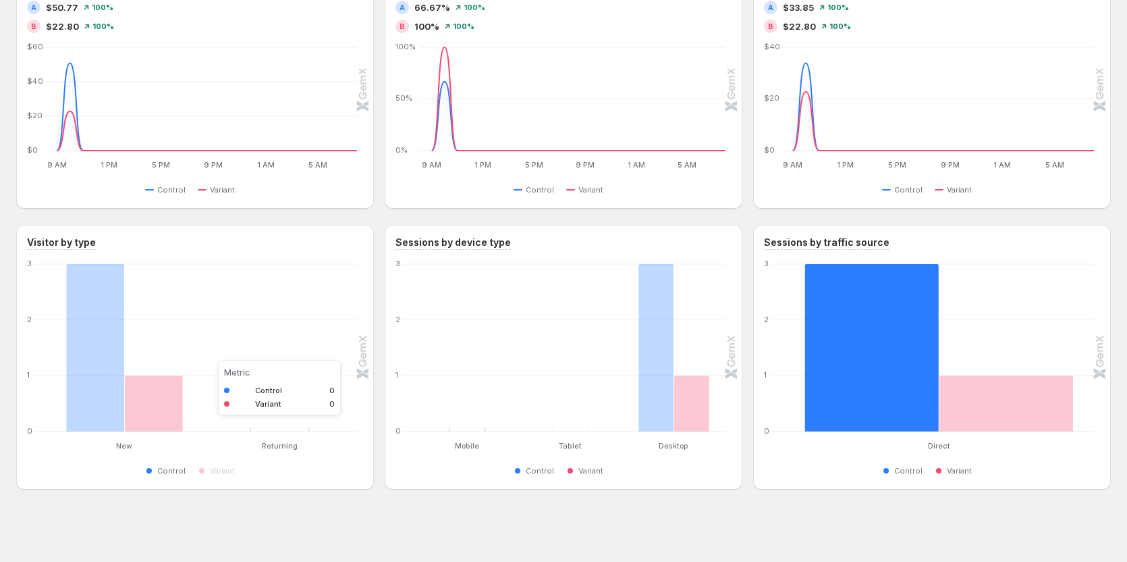
scroll to position [841, 0]
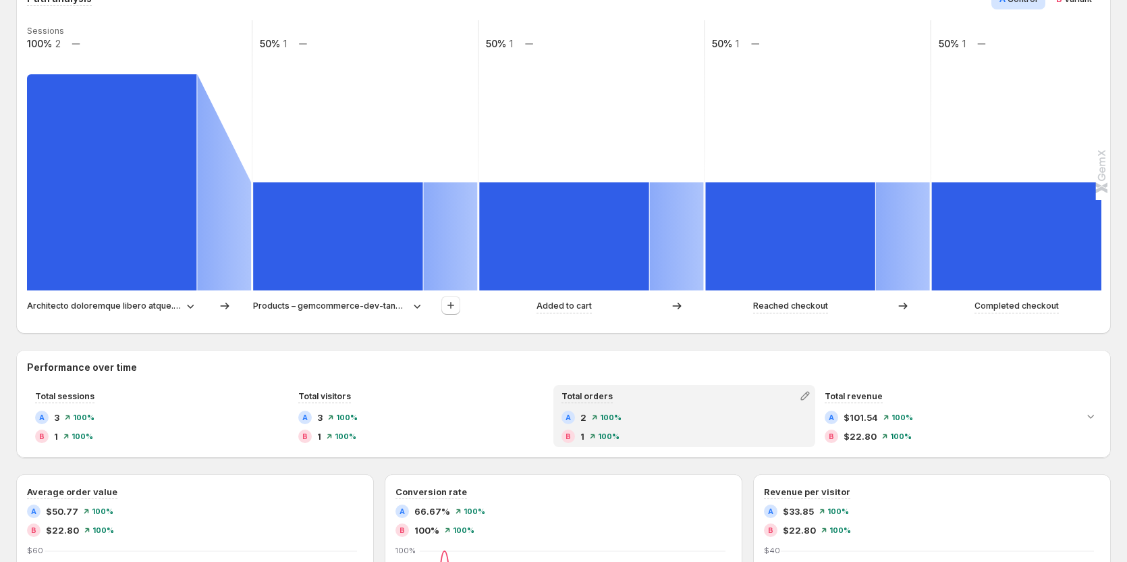
scroll to position [301, 0]
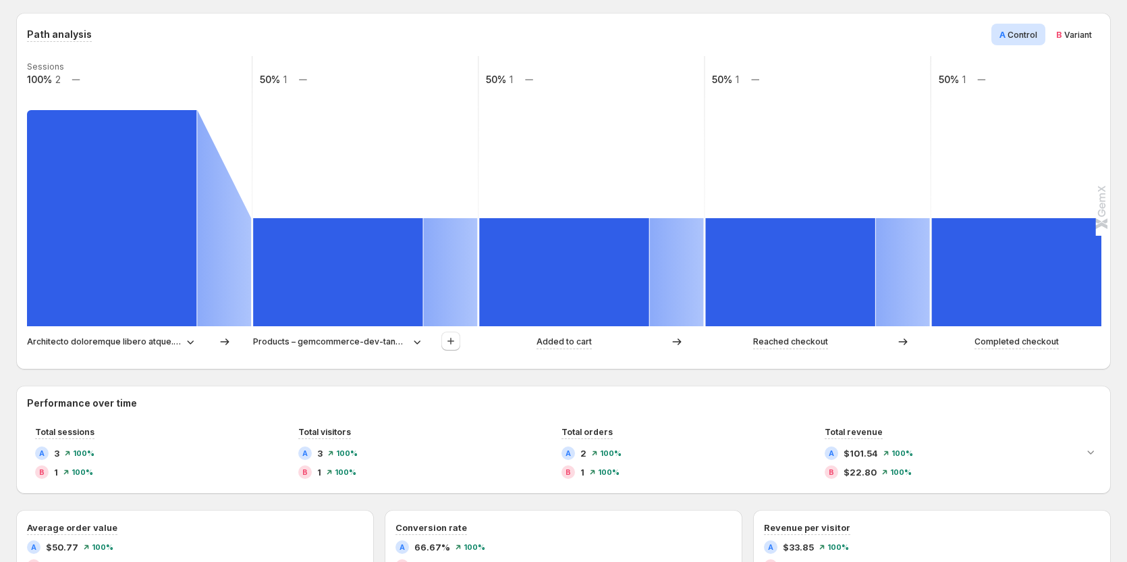
click at [163, 345] on p "Architecto doloremque libero atque. – gemcommerce-dev-tanya6" at bounding box center [104, 342] width 154 height 14
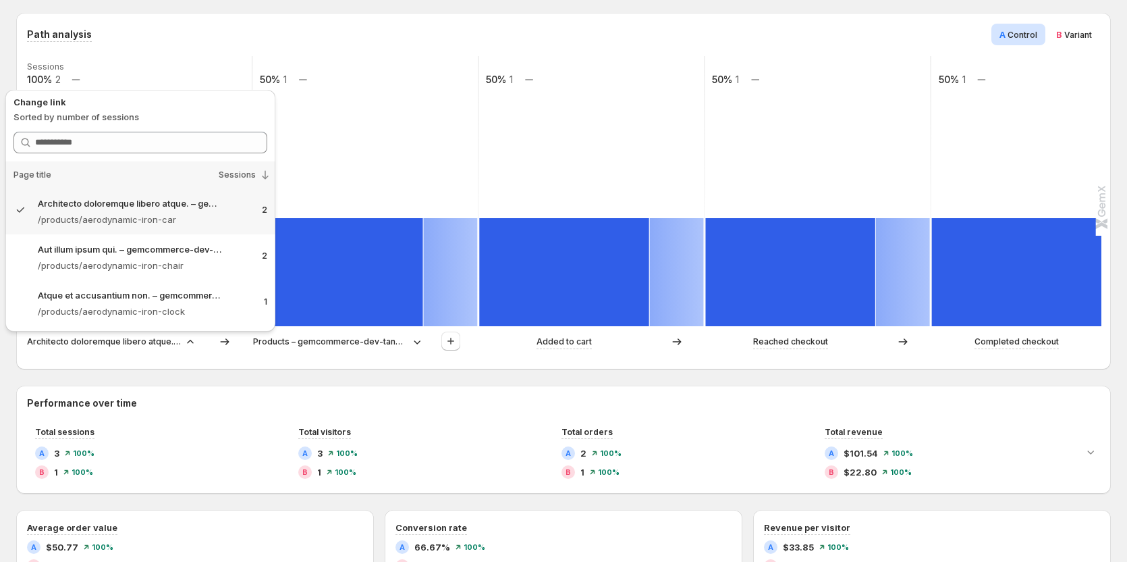
click at [209, 359] on div "Path analysis A Control B Variant Sessions 100% 2 50% 1 50% 1 50% 1 50% 1 Archi…" at bounding box center [563, 191] width 1095 height 356
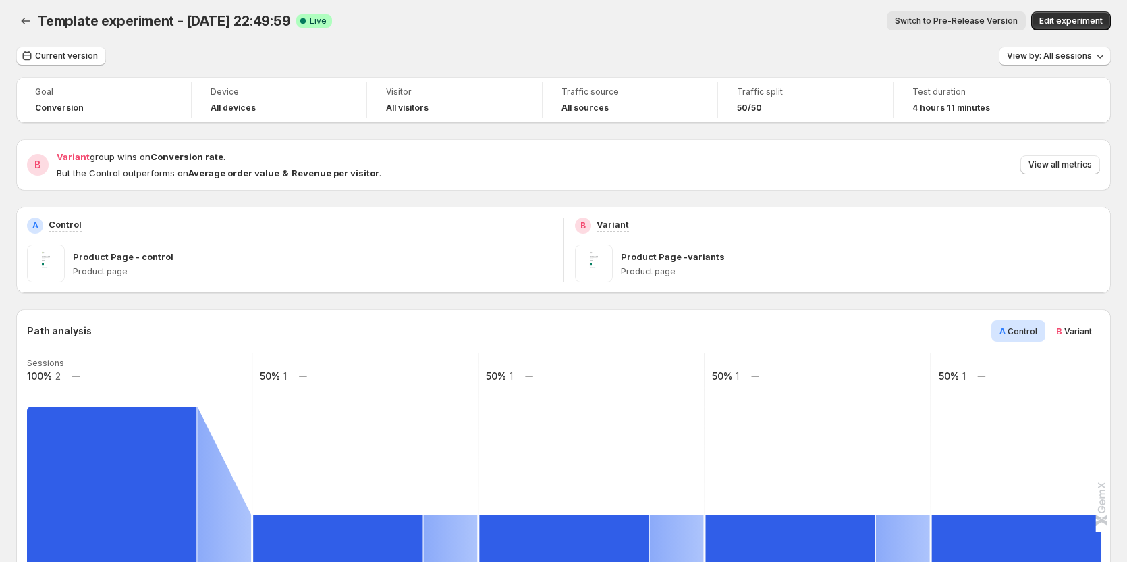
scroll to position [0, 0]
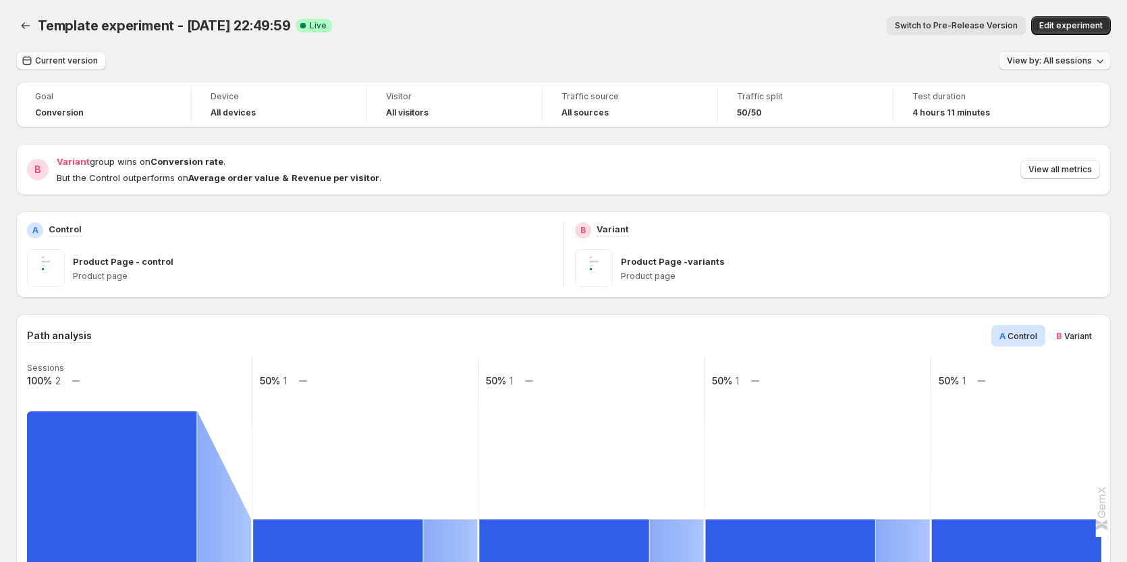
click at [743, 62] on span "View by: All sessions" at bounding box center [1049, 60] width 85 height 11
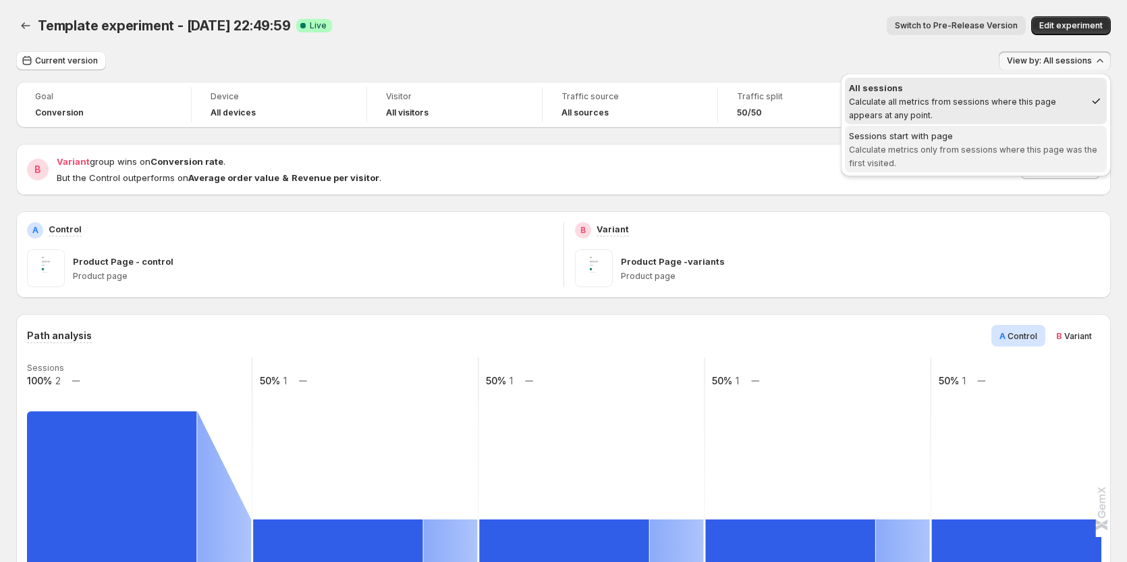
click at [743, 136] on div "Sessions start with page" at bounding box center [976, 136] width 254 height 14
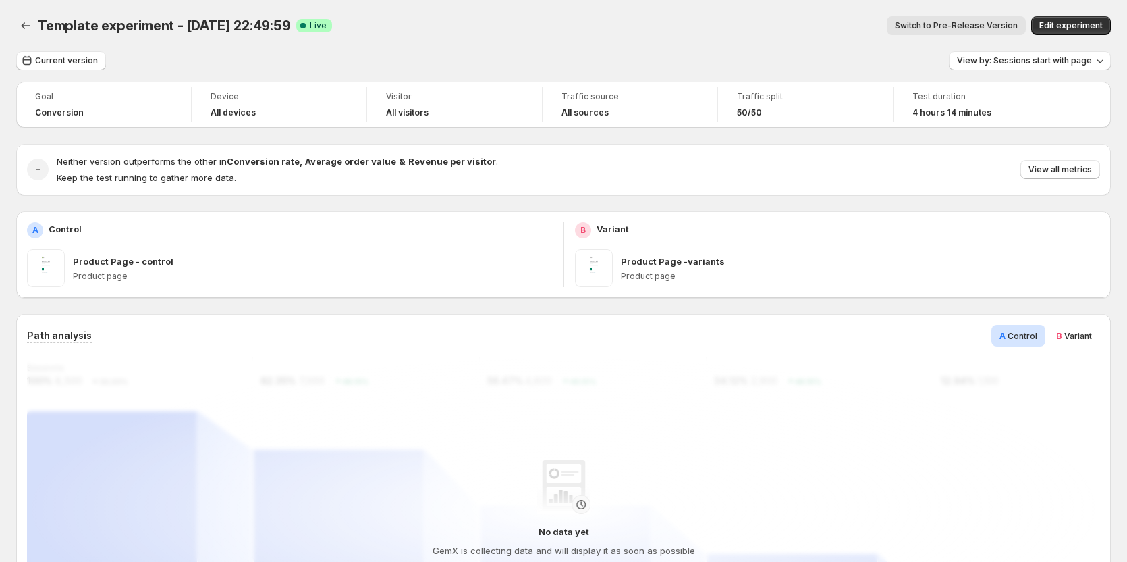
click at [743, 58] on span "View by: Sessions start with page" at bounding box center [1024, 60] width 135 height 11
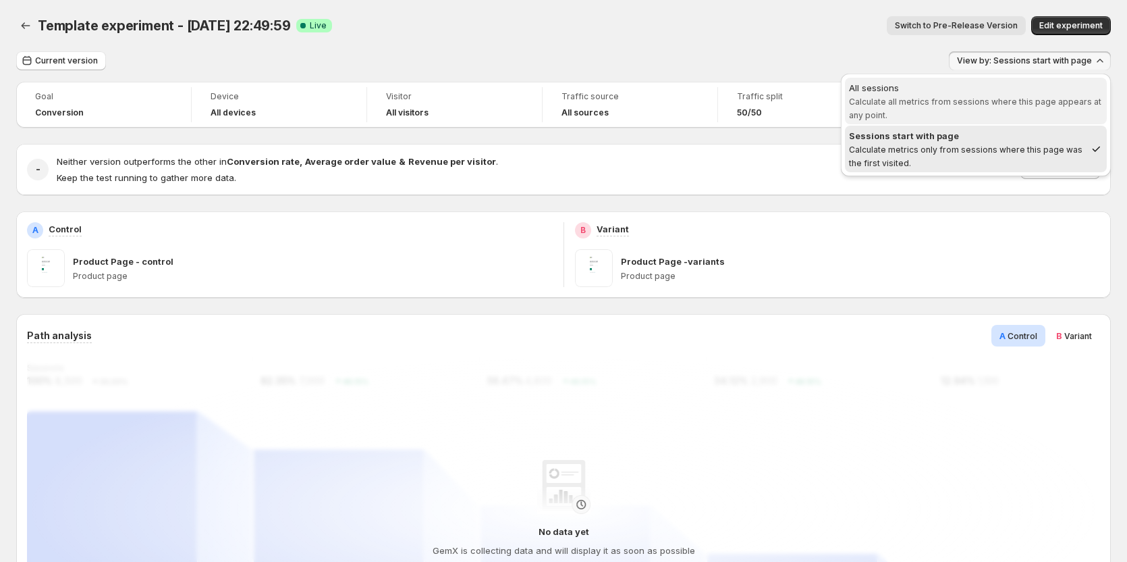
click at [743, 108] on span "All sessions Calculate all metrics from sessions where this page appears at any…" at bounding box center [976, 101] width 254 height 41
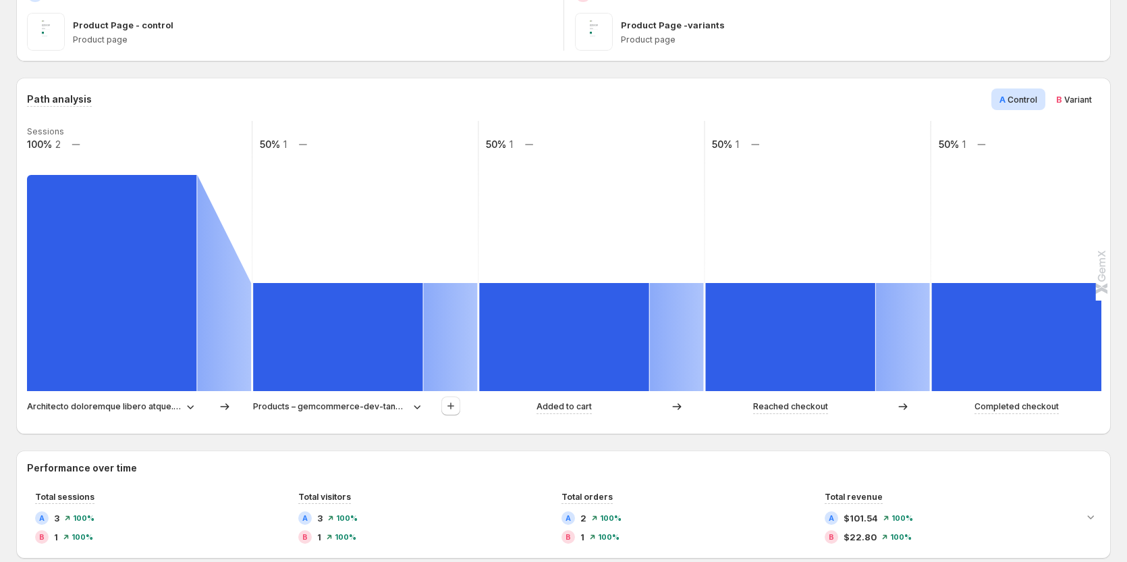
scroll to position [203, 0]
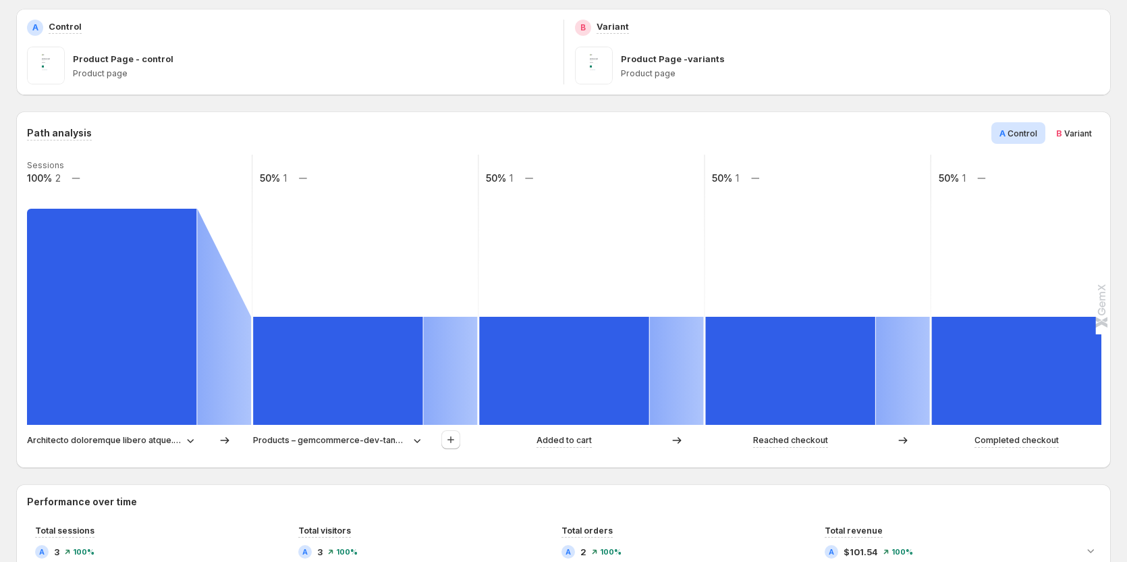
click at [743, 140] on div "B Variant" at bounding box center [1074, 133] width 52 height 22
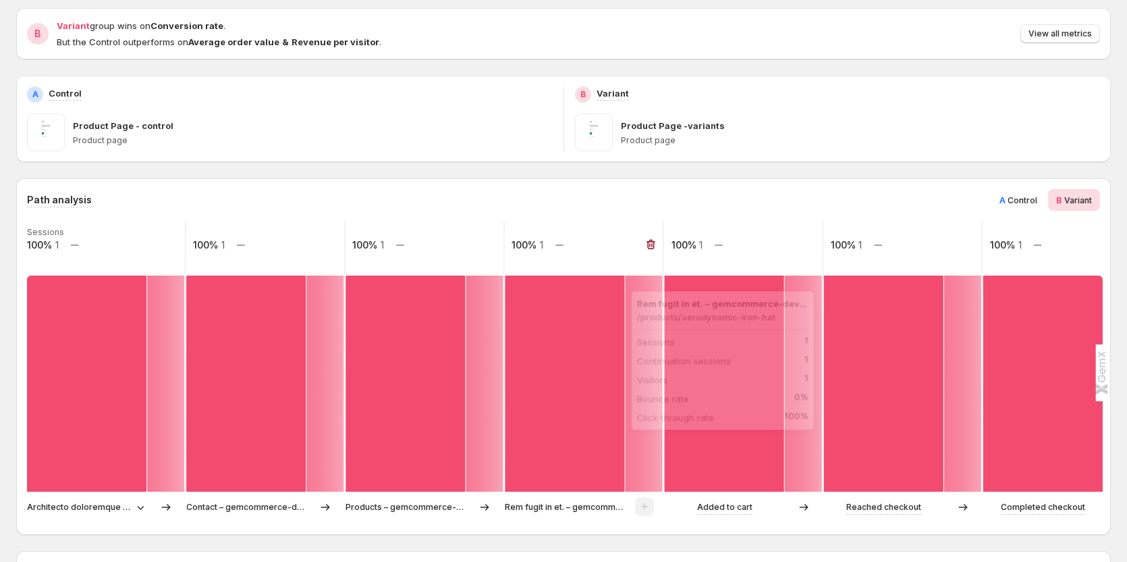
scroll to position [135, 0]
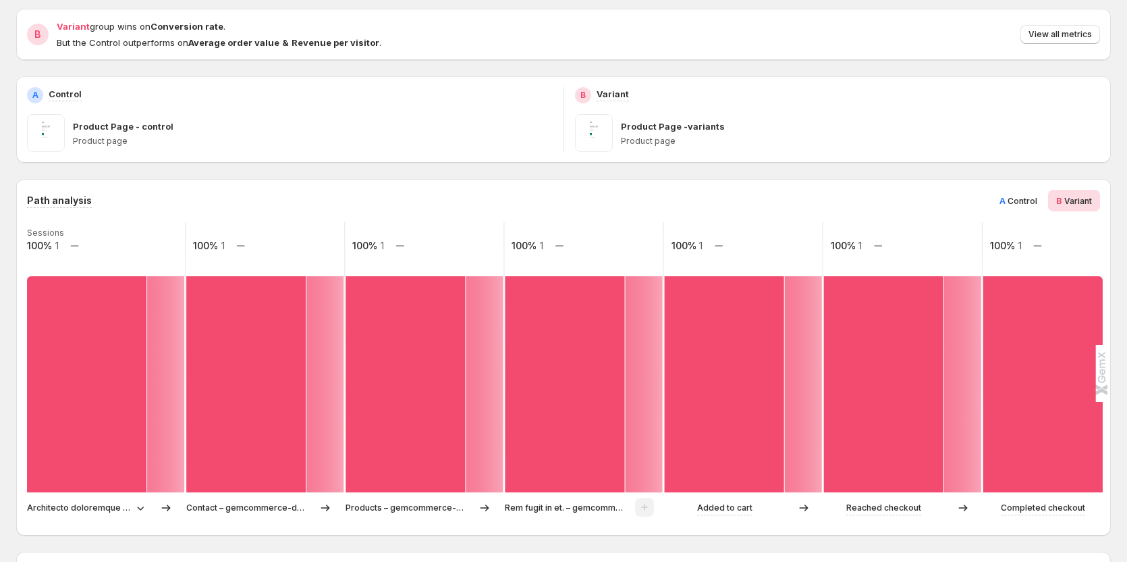
click at [100, 507] on p "Architecto doloremque libero atque. – gemcommerce-dev-tanya6" at bounding box center [79, 508] width 104 height 14
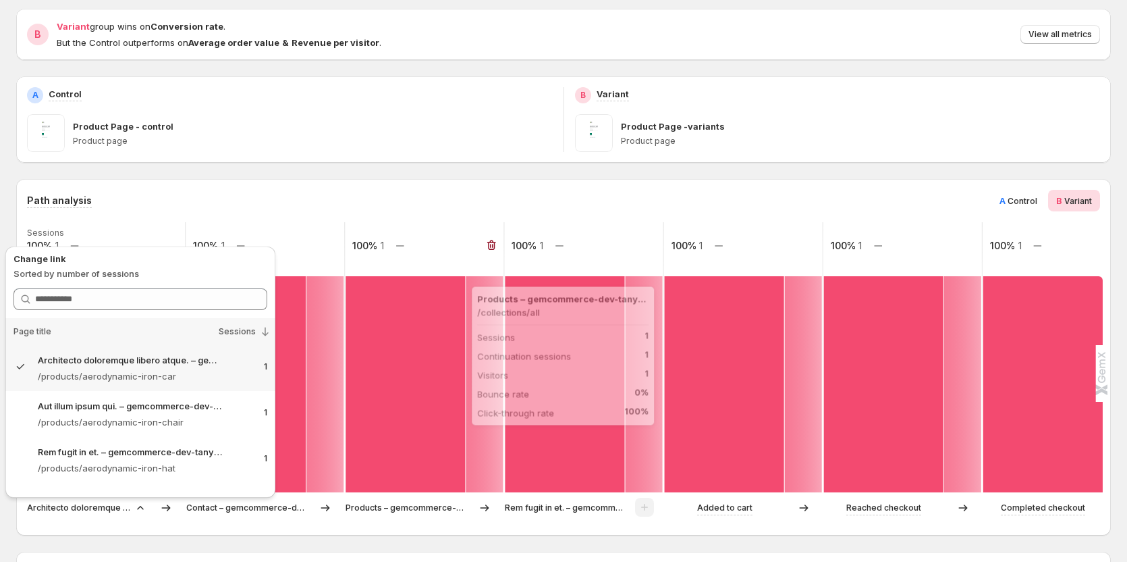
scroll to position [203, 0]
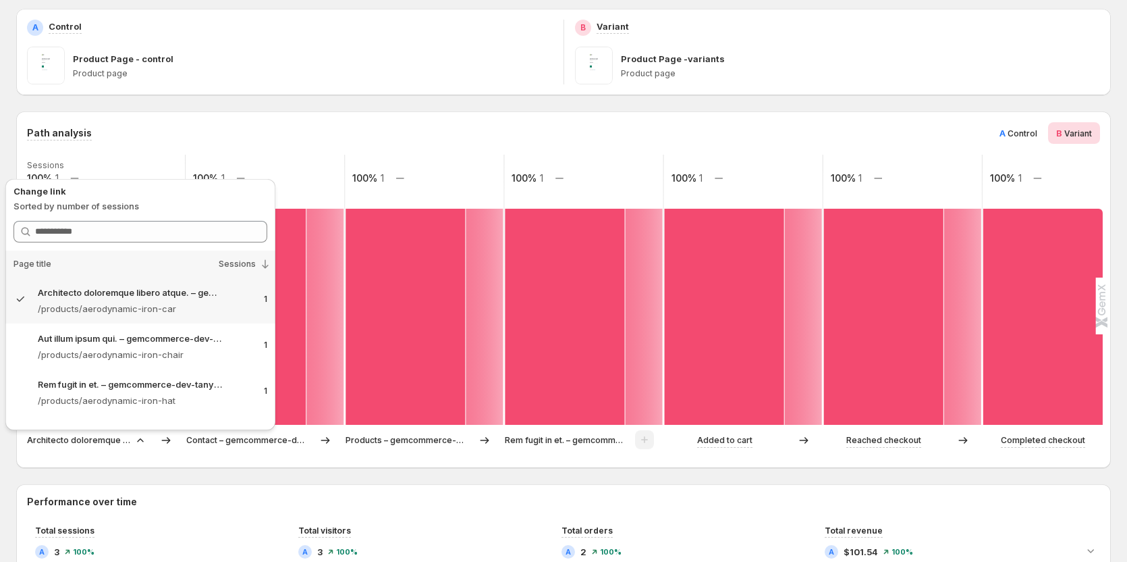
click at [743, 137] on span "Control" at bounding box center [1023, 133] width 30 height 10
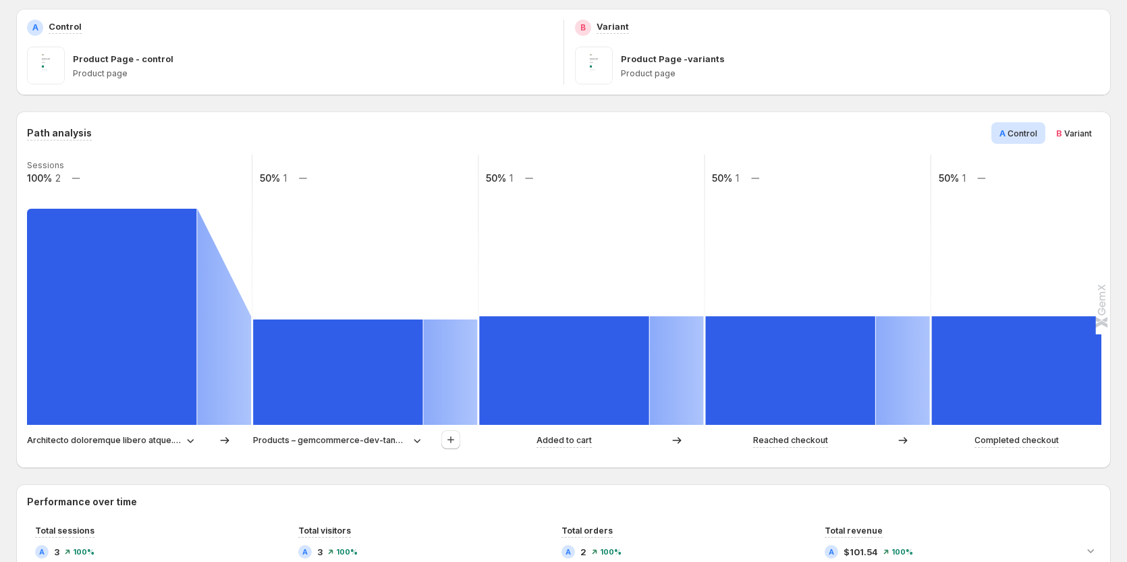
click at [743, 133] on span "B" at bounding box center [1059, 133] width 6 height 11
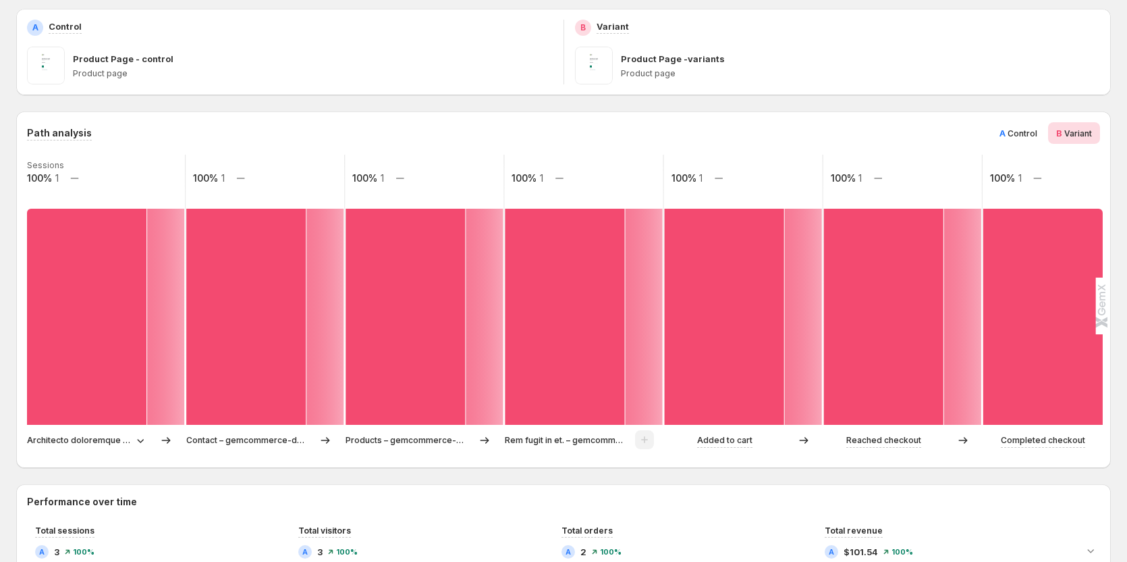
click at [128, 439] on p "Architecto doloremque libero atque. – gemcommerce-dev-tanya6" at bounding box center [79, 440] width 104 height 14
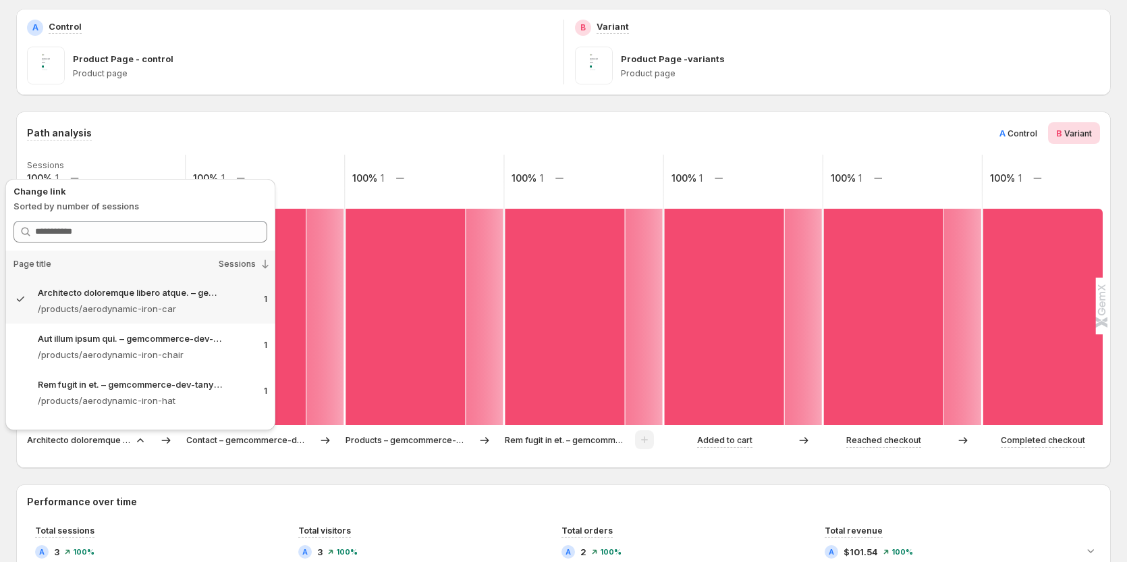
click at [385, 130] on div "Path analysis A Control B Variant" at bounding box center [563, 133] width 1073 height 22
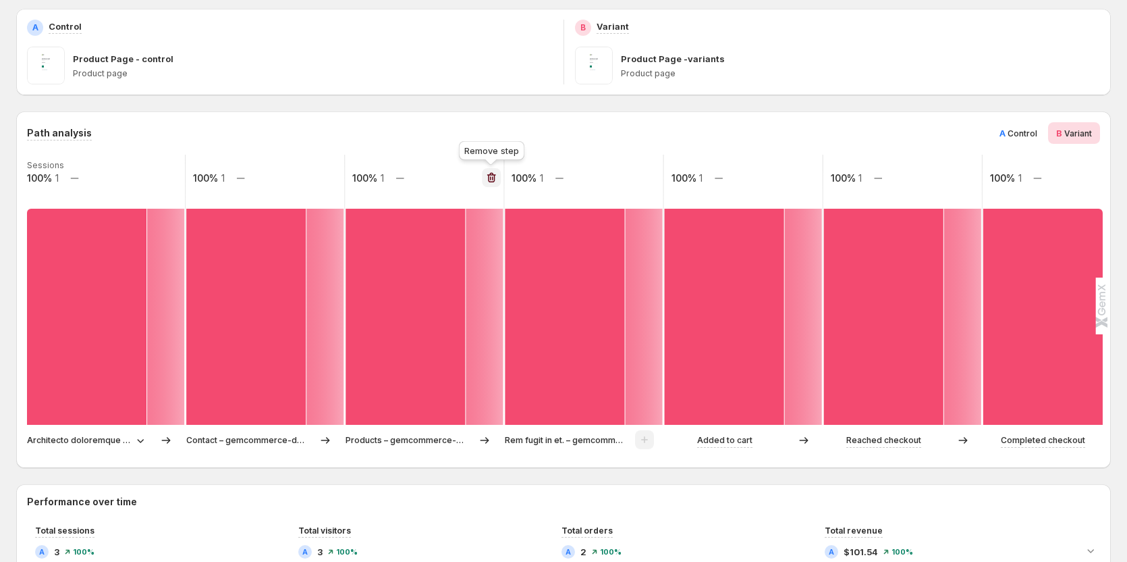
click at [496, 170] on button "button" at bounding box center [491, 177] width 19 height 19
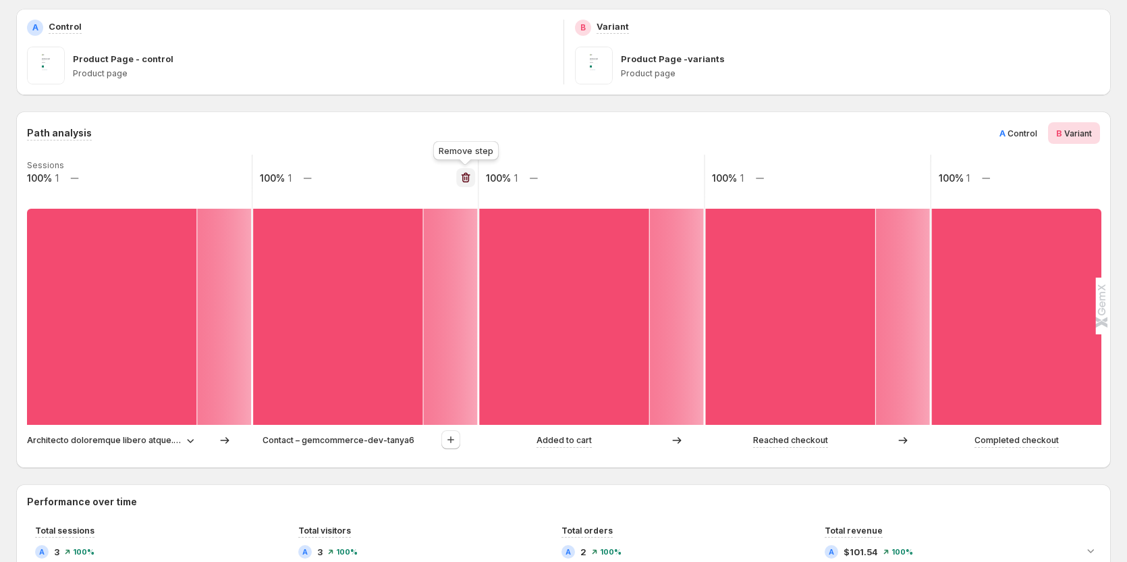
click at [471, 177] on icon "button" at bounding box center [466, 178] width 14 height 14
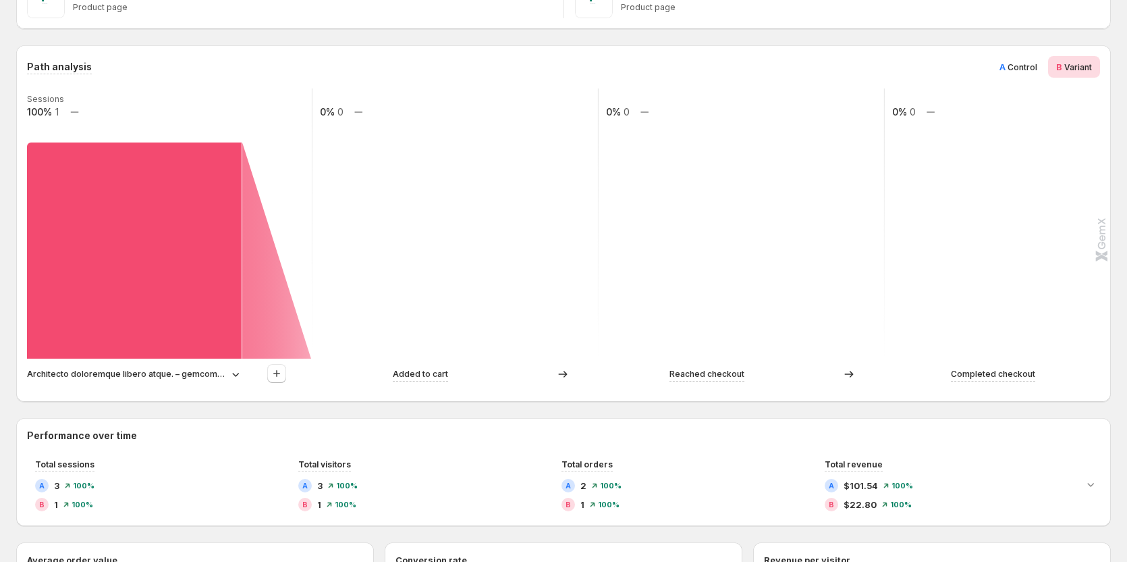
scroll to position [338, 0]
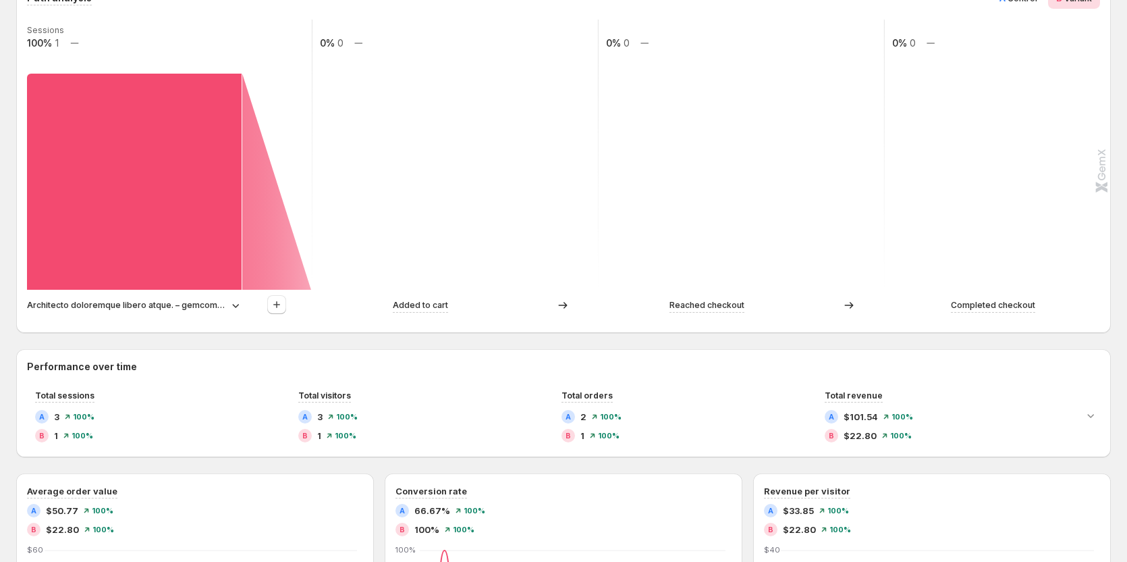
click at [136, 302] on p "Architecto doloremque libero atque. – gemcommerce-dev-tanya6" at bounding box center [126, 305] width 199 height 14
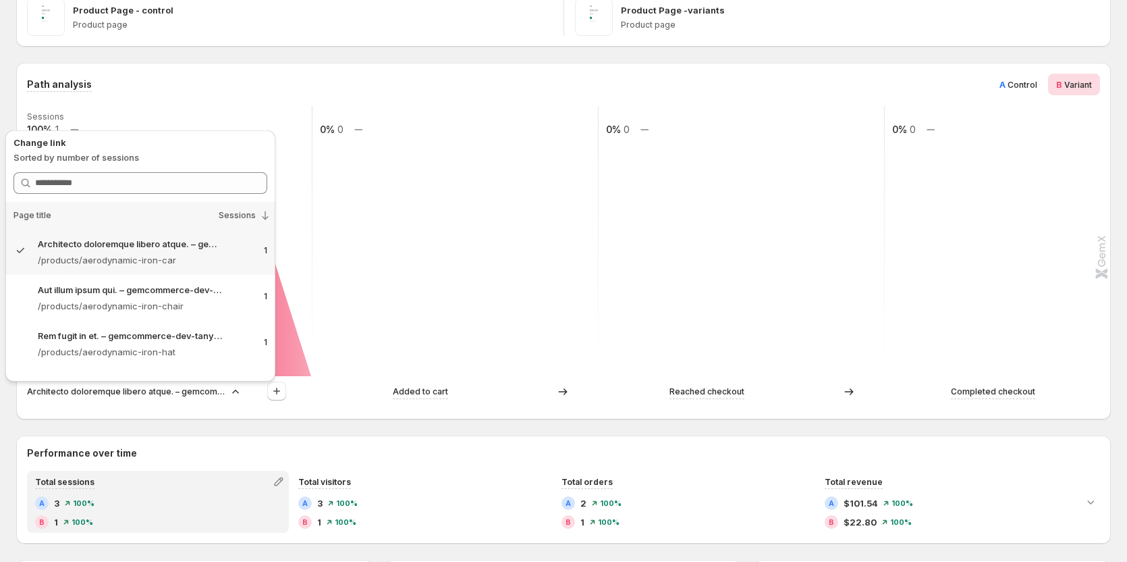
scroll to position [203, 0]
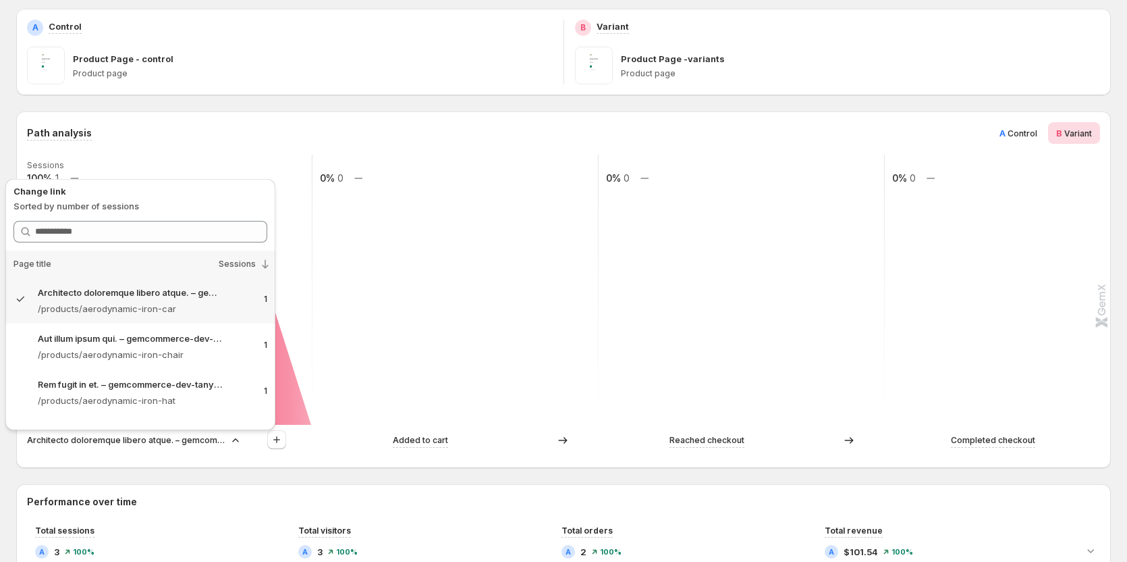
click at [294, 126] on div "Path analysis A Control B Variant" at bounding box center [563, 133] width 1073 height 22
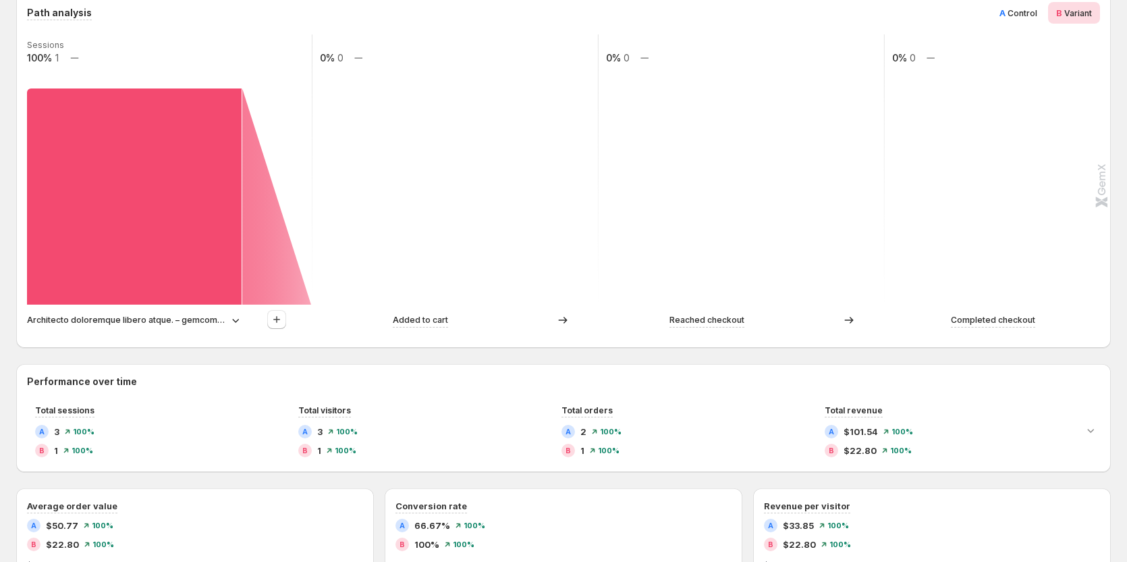
scroll to position [338, 0]
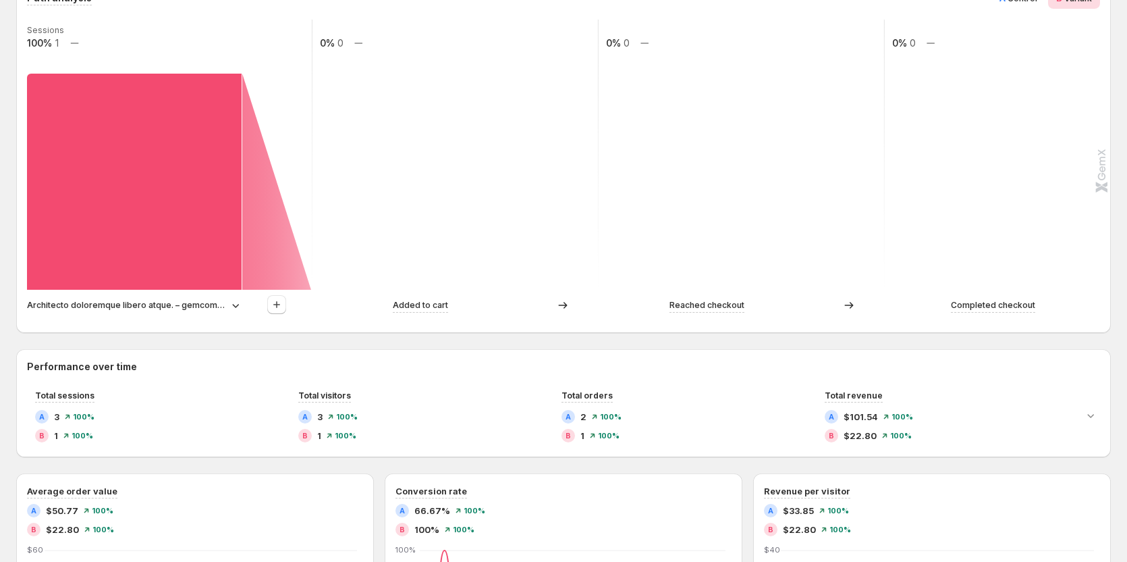
click at [225, 310] on p "Architecto doloremque libero atque. – gemcommerce-dev-tanya6" at bounding box center [126, 305] width 199 height 14
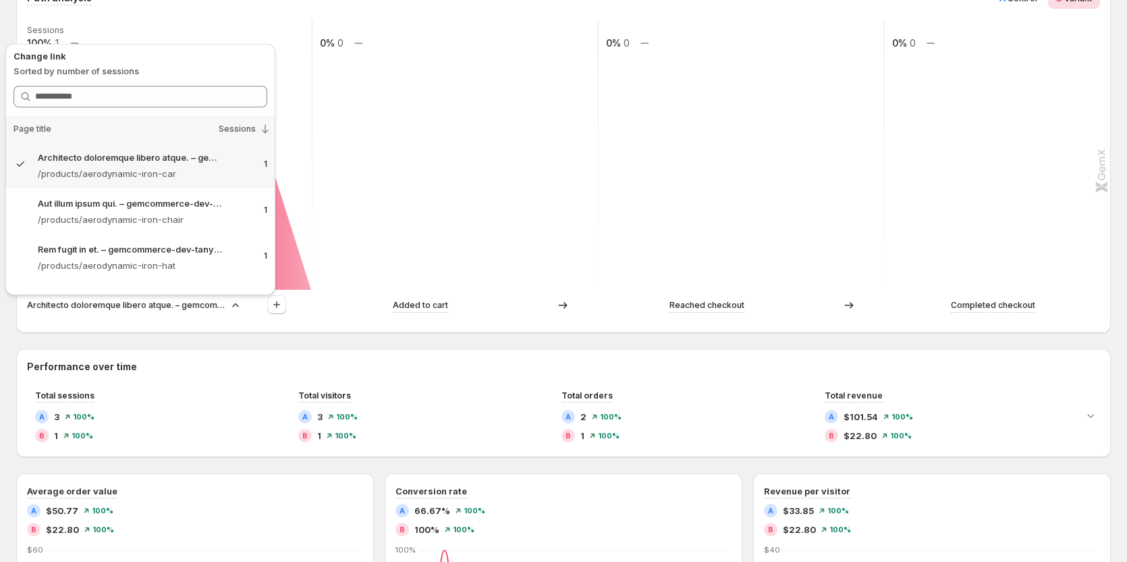
click at [47, 68] on p "Sorted by number of sessions" at bounding box center [141, 71] width 254 height 14
click at [422, 11] on div "Path analysis A Control B Variant Sessions 100% 1 0% 0 0% 0 0% 0 Architecto dol…" at bounding box center [563, 154] width 1073 height 335
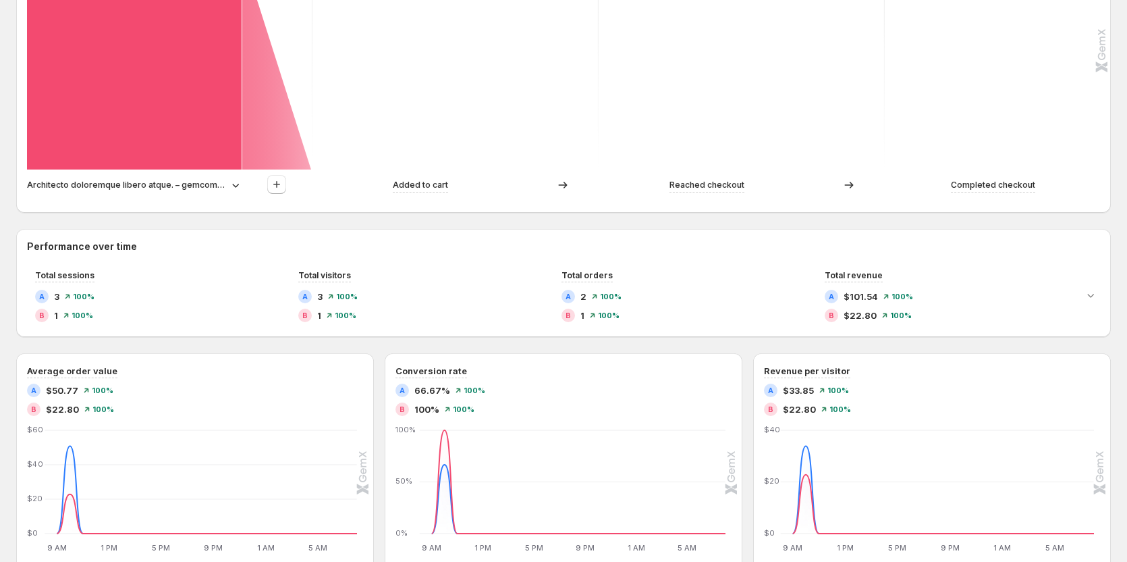
scroll to position [473, 0]
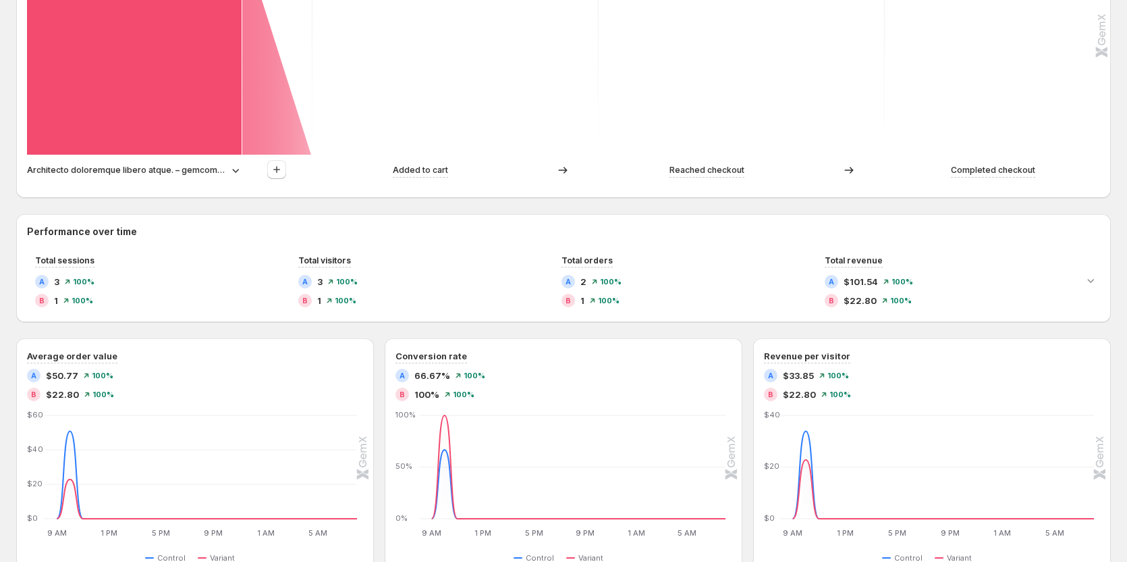
click at [204, 173] on p "Architecto doloremque libero atque. – gemcommerce-dev-tanya6" at bounding box center [126, 170] width 199 height 14
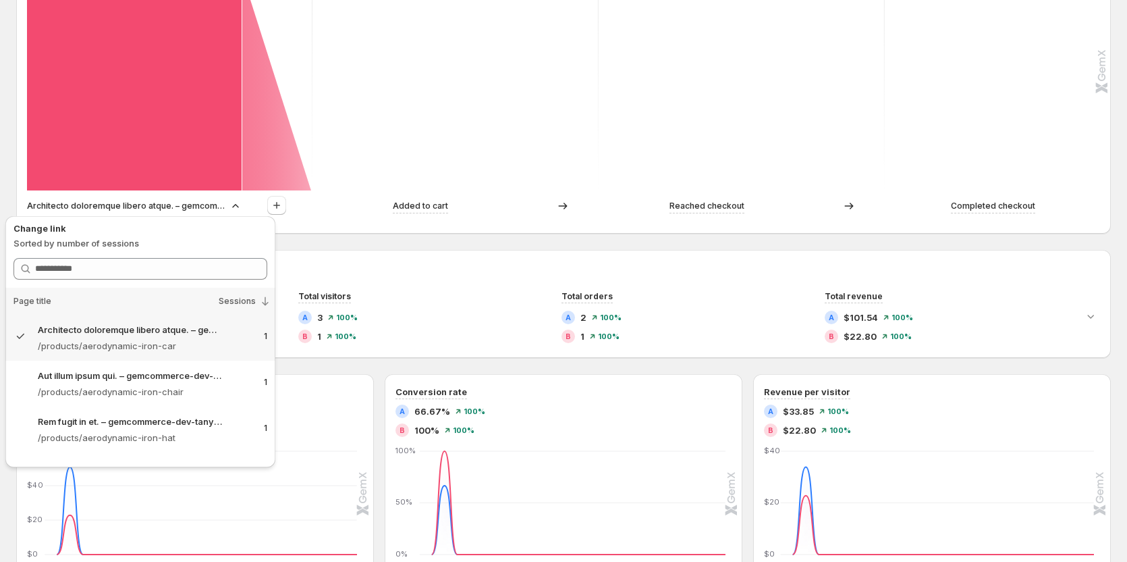
scroll to position [405, 0]
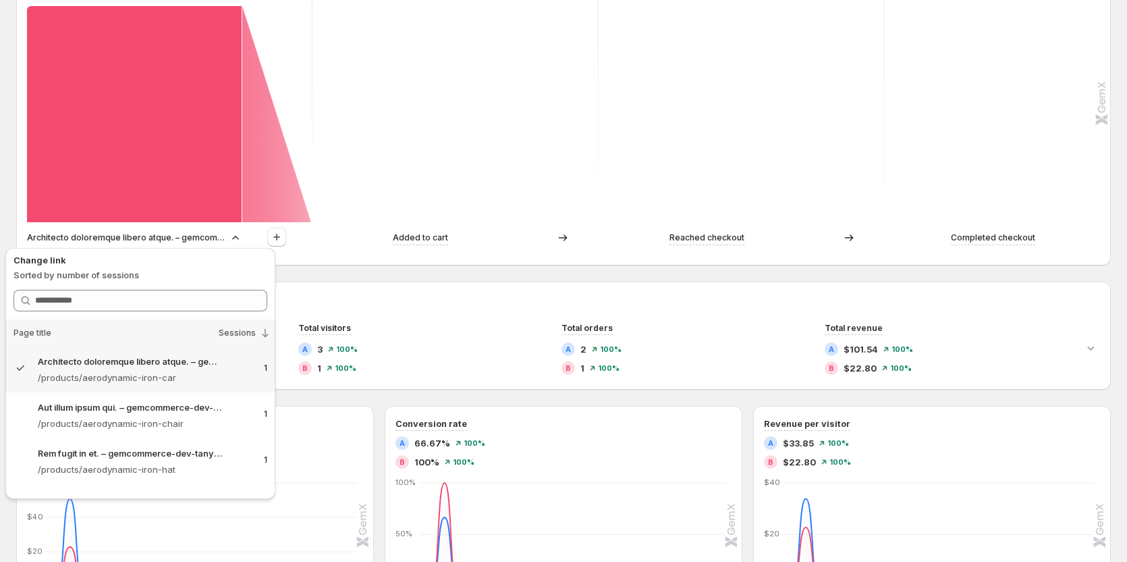
click at [89, 276] on p "Sorted by number of sessions" at bounding box center [141, 275] width 254 height 14
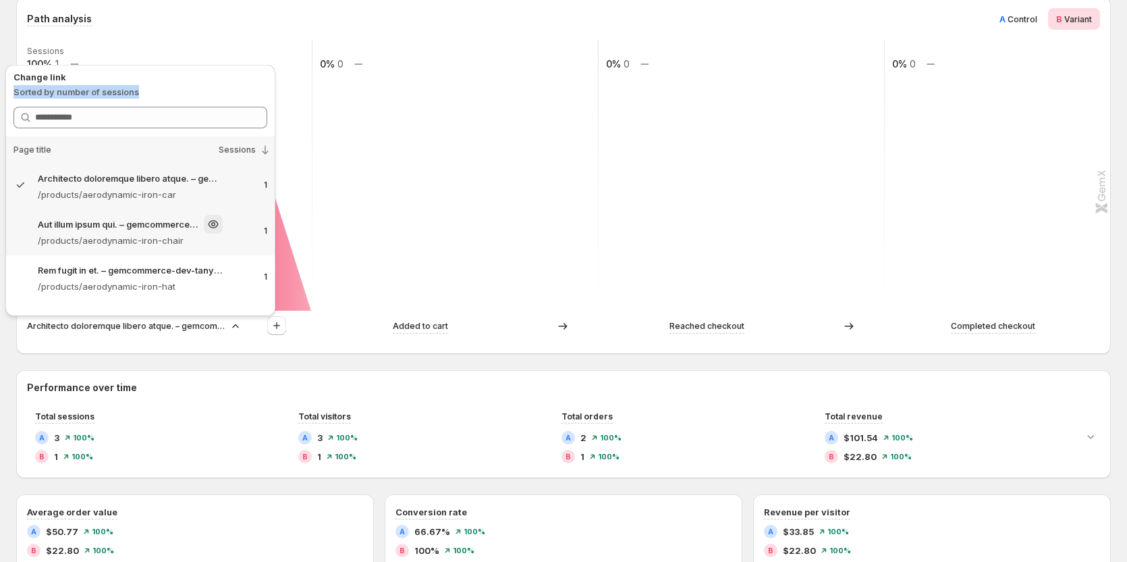
scroll to position [270, 0]
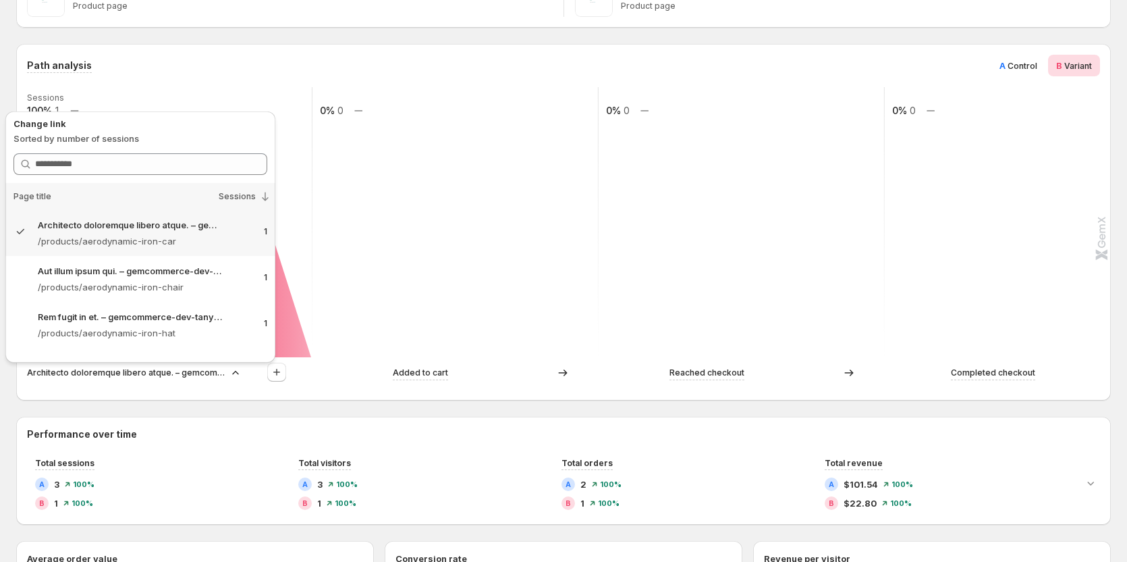
click at [289, 399] on div "Path analysis A Control B Variant Sessions 100% 1 0% 0 0% 0 0% 0 Architecto dol…" at bounding box center [563, 222] width 1095 height 356
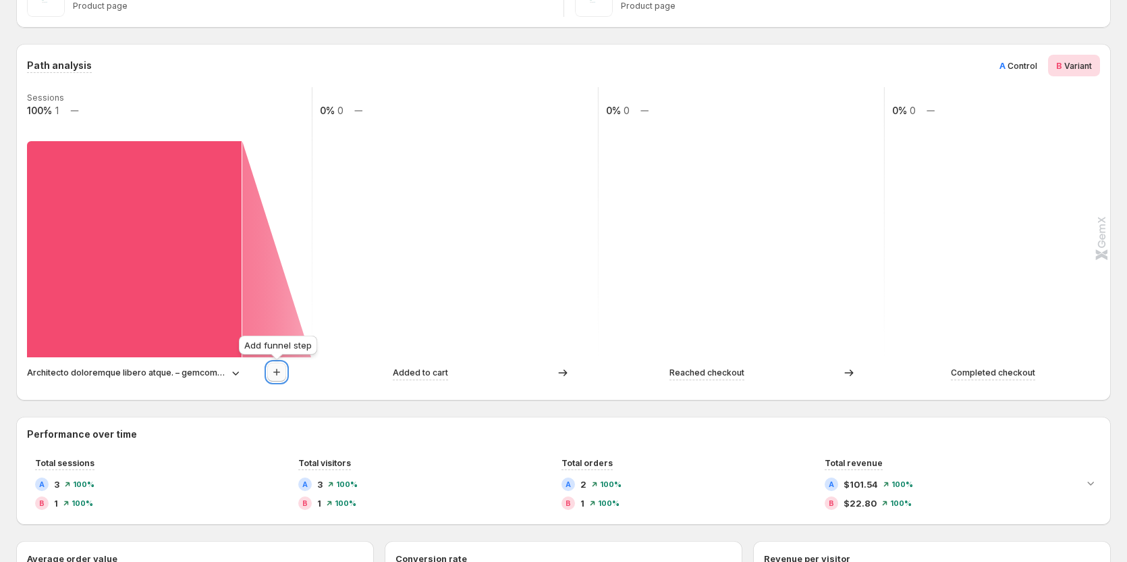
click at [271, 368] on icon "button" at bounding box center [277, 372] width 14 height 14
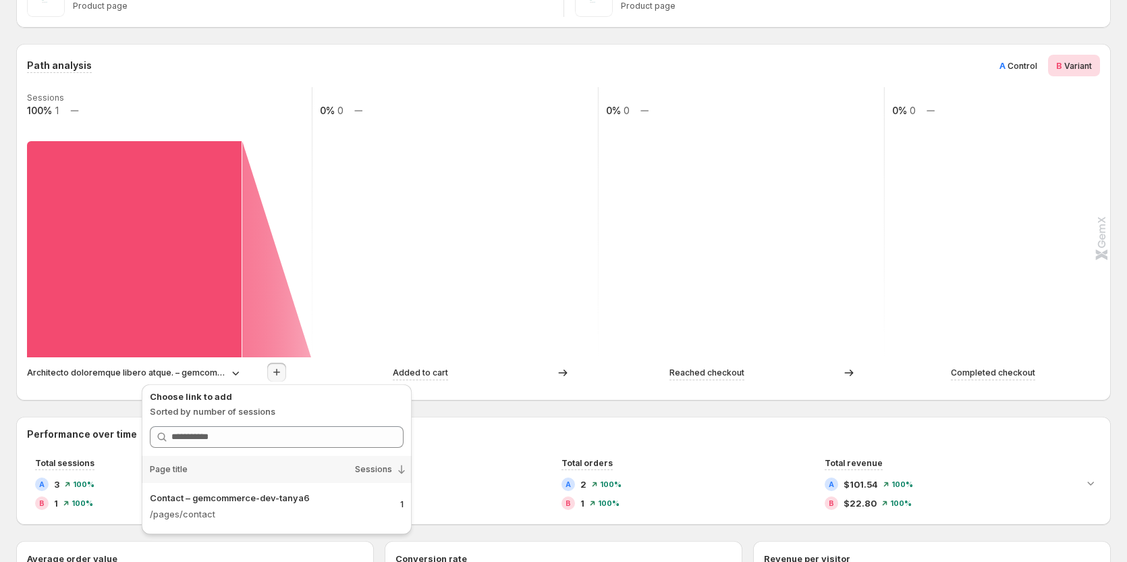
click at [504, 377] on div "Added to cart" at bounding box center [420, 373] width 215 height 14
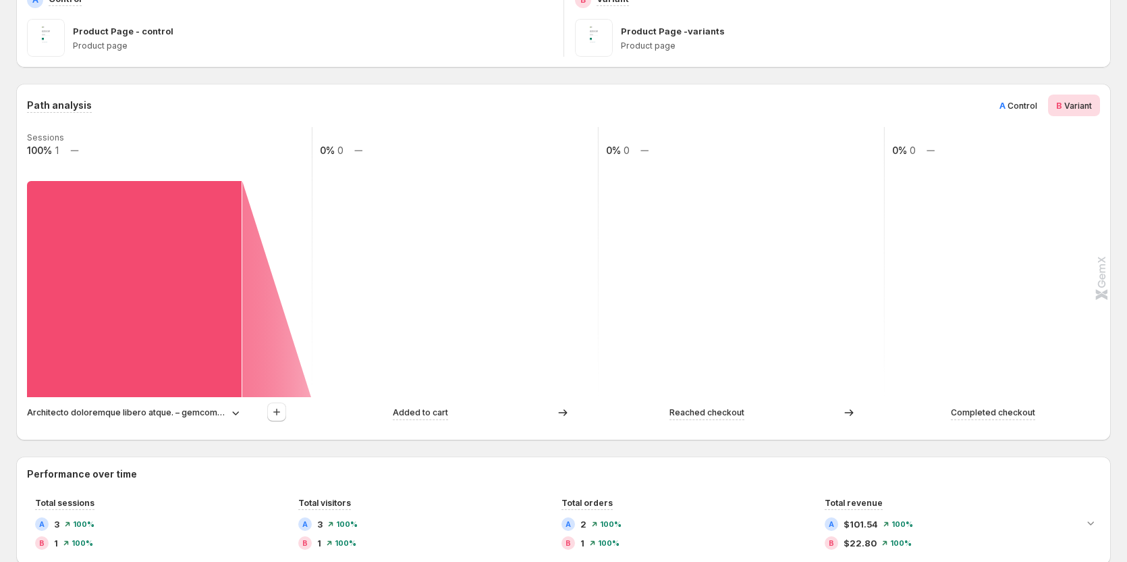
scroll to position [203, 0]
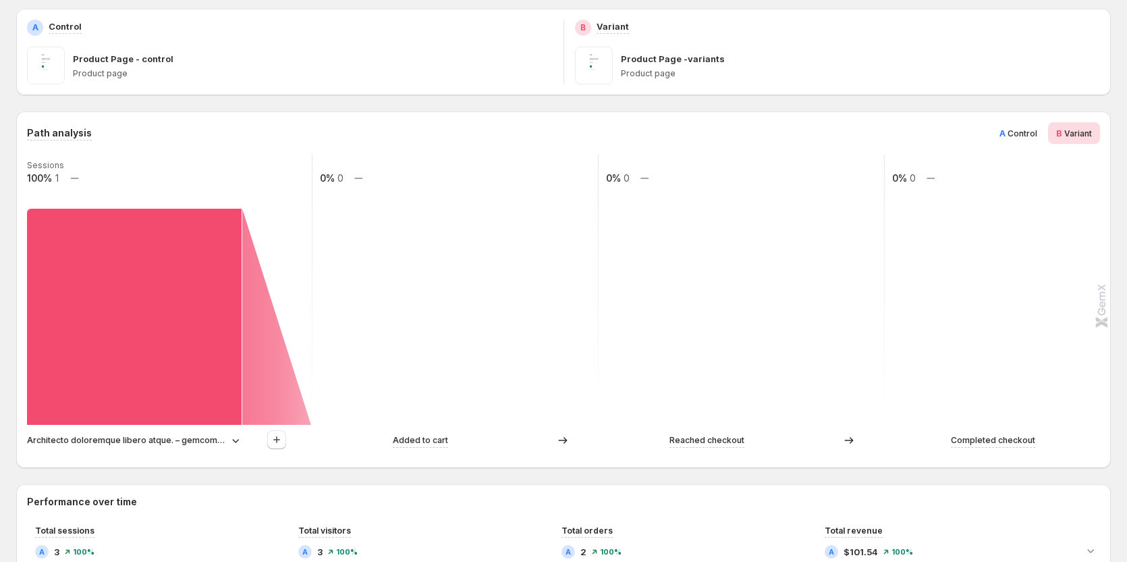
click at [221, 441] on p "Architecto doloremque libero atque. – gemcommerce-dev-tanya6" at bounding box center [126, 440] width 199 height 14
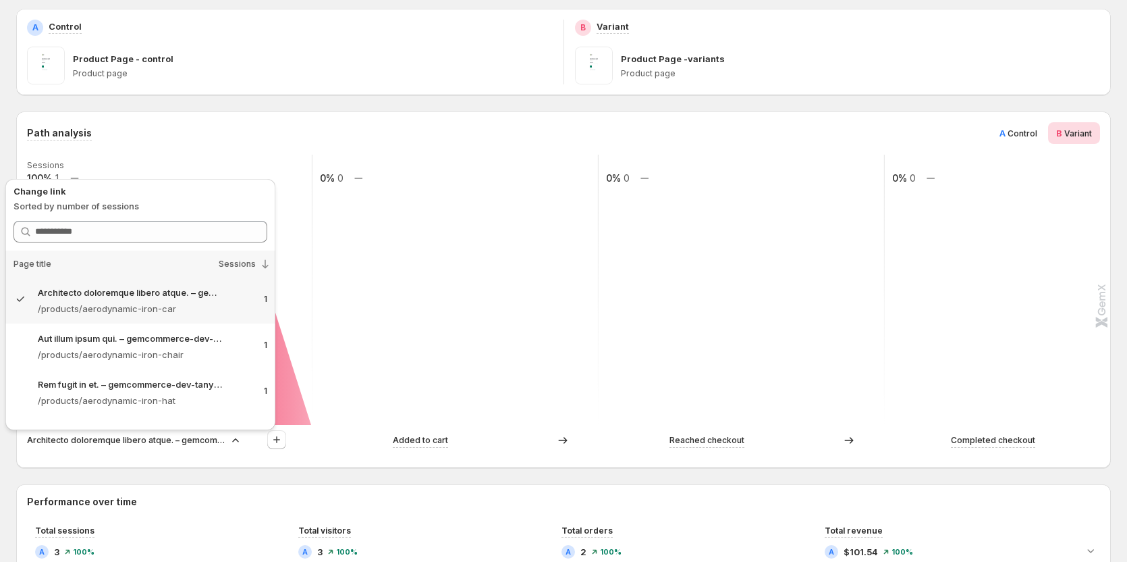
click at [440, 257] on rect at bounding box center [456, 290] width 288 height 270
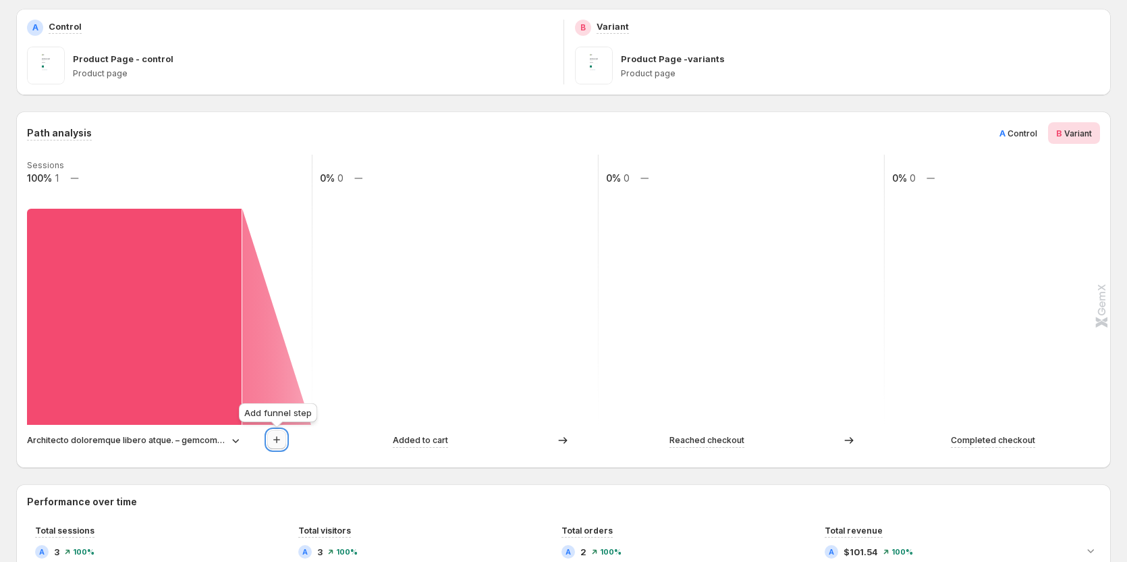
click at [277, 436] on icon "button" at bounding box center [277, 440] width 14 height 14
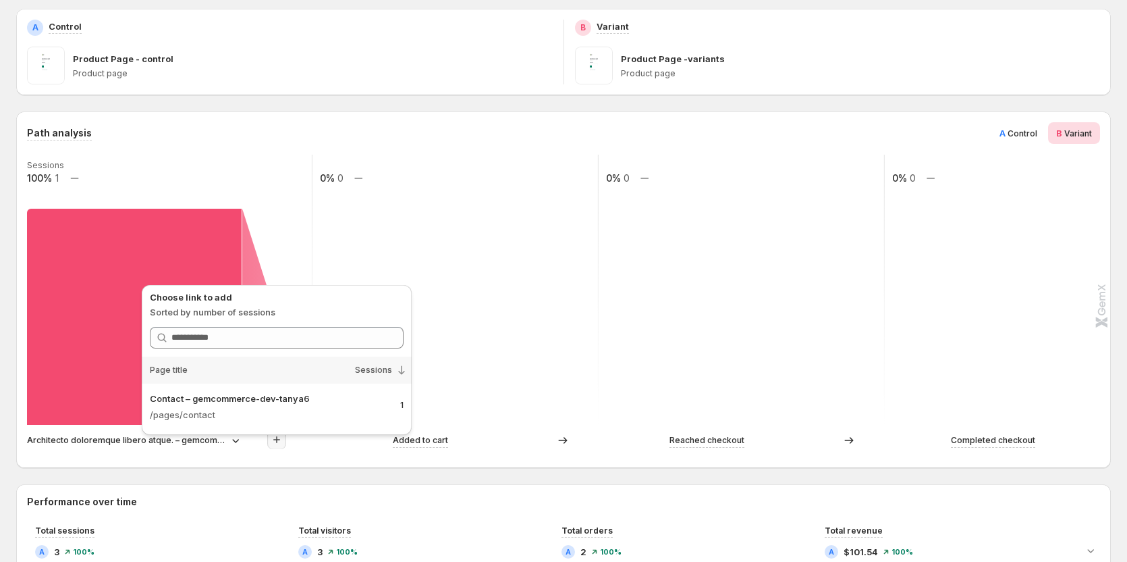
click at [289, 119] on div "Path analysis A Control B Variant Sessions 100% 1 0% 0 0% 0 0% 0 Architecto dol…" at bounding box center [563, 289] width 1095 height 356
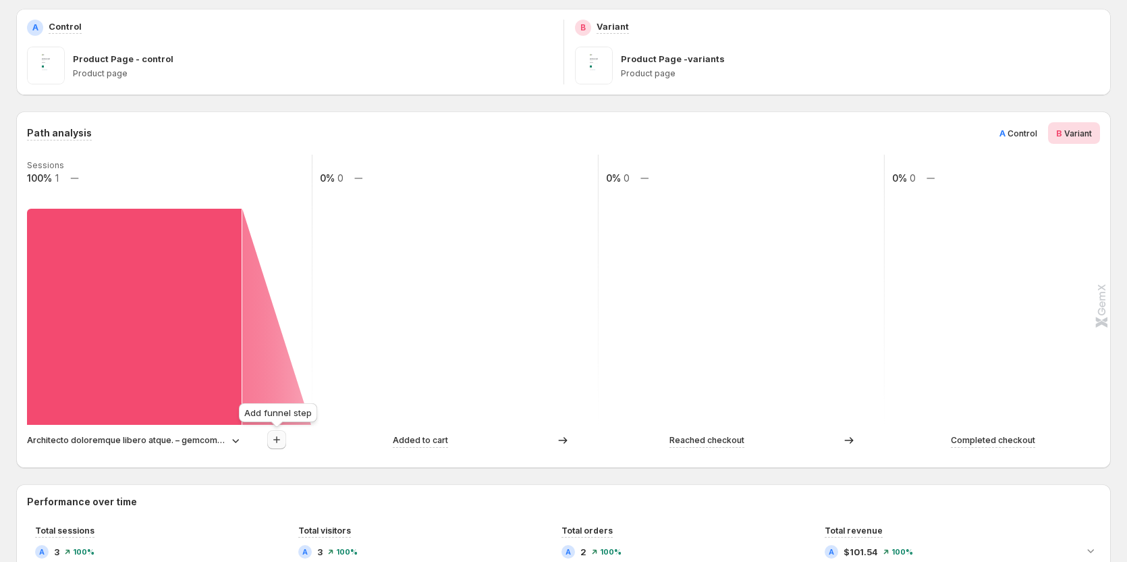
click at [269, 444] on button "button" at bounding box center [276, 439] width 19 height 19
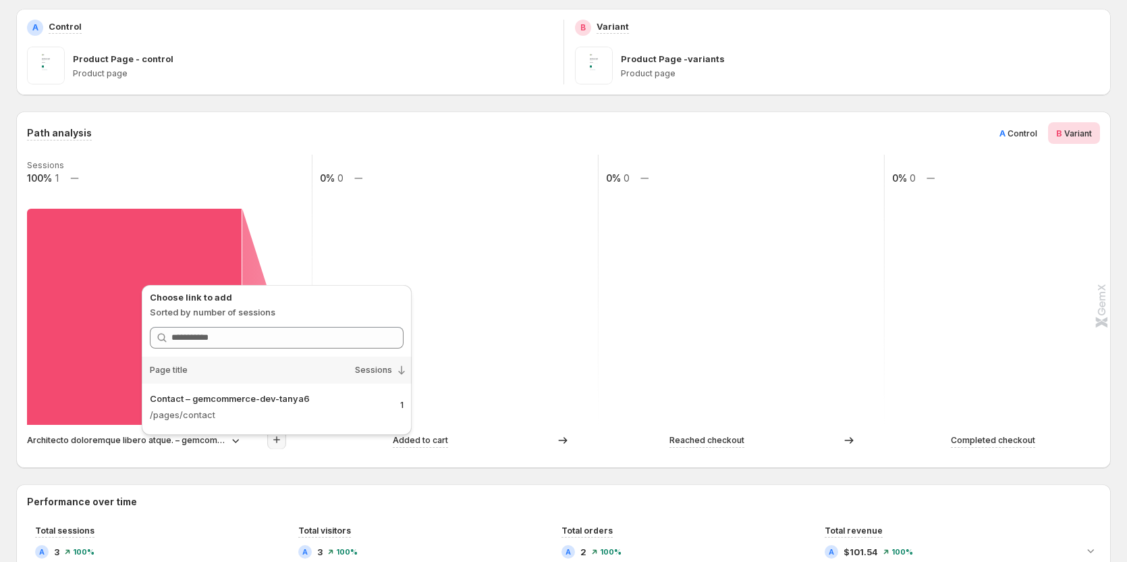
click at [231, 313] on p "Sorted by number of sessions" at bounding box center [277, 312] width 254 height 14
click at [101, 429] on div "Sessions 100% 1 0% 0 0% 0 0% 0 Architecto doloremque libero atque. – gemcommerc…" at bounding box center [562, 306] width 1071 height 302
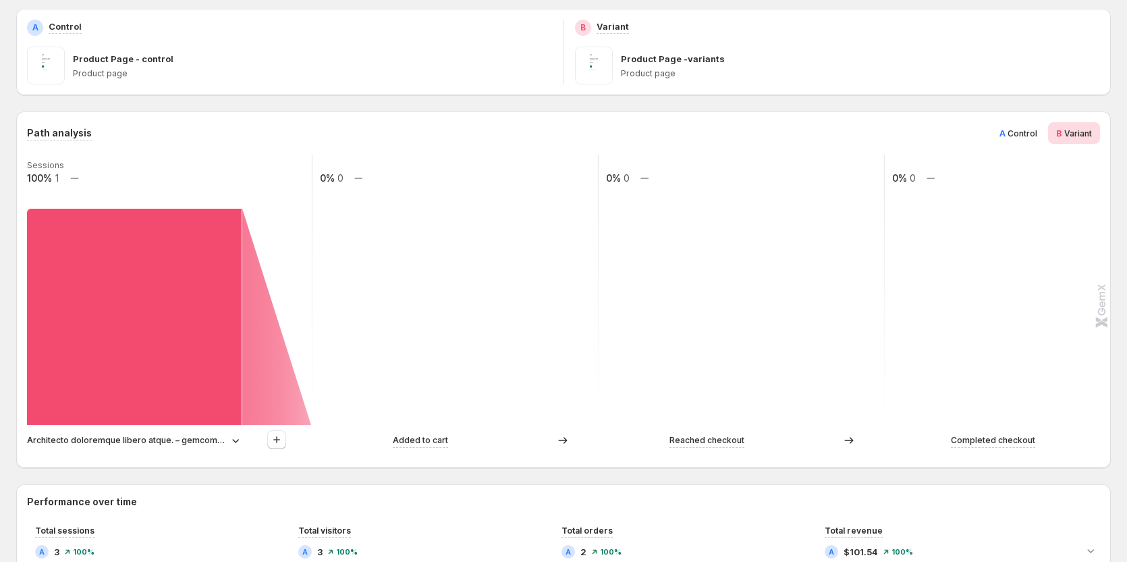
click at [110, 444] on p "Architecto doloremque libero atque. – gemcommerce-dev-tanya6" at bounding box center [126, 440] width 199 height 14
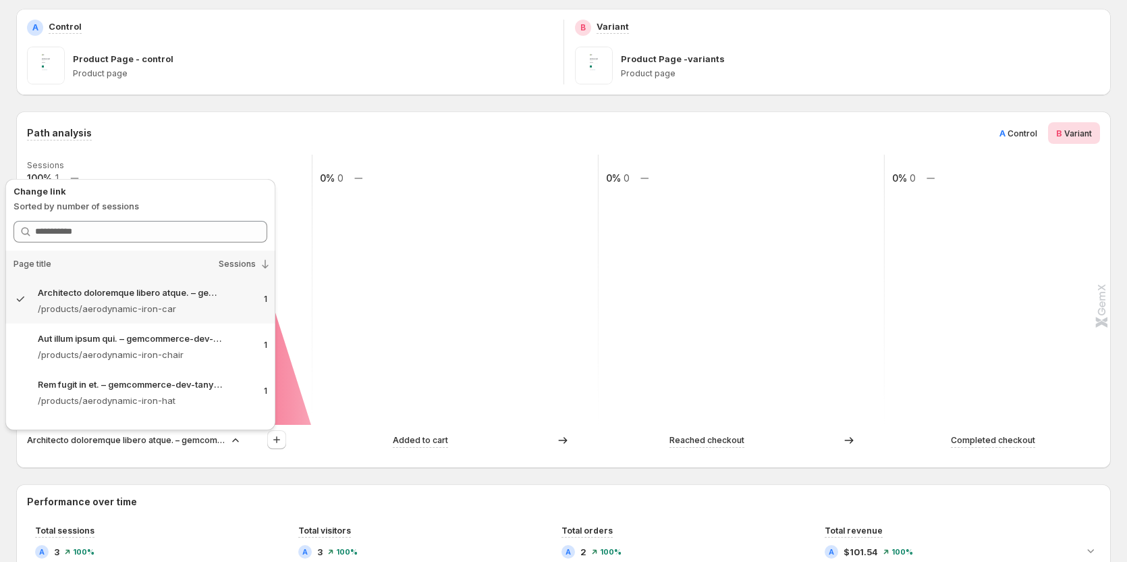
click at [110, 444] on p "Architecto doloremque libero atque. – gemcommerce-dev-tanya6" at bounding box center [126, 440] width 199 height 14
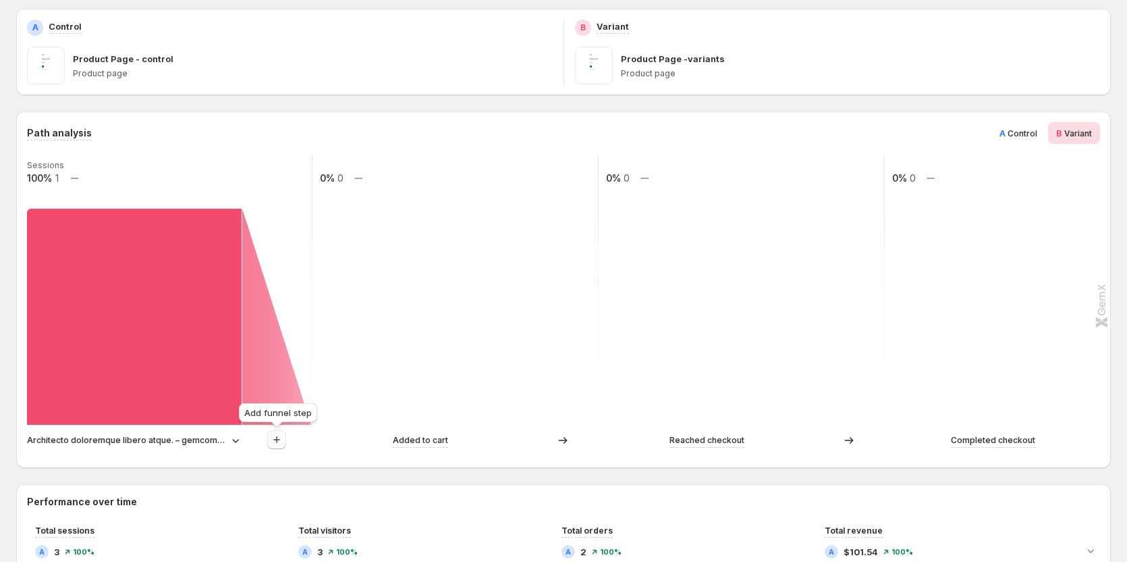
click at [283, 446] on button "button" at bounding box center [276, 439] width 19 height 19
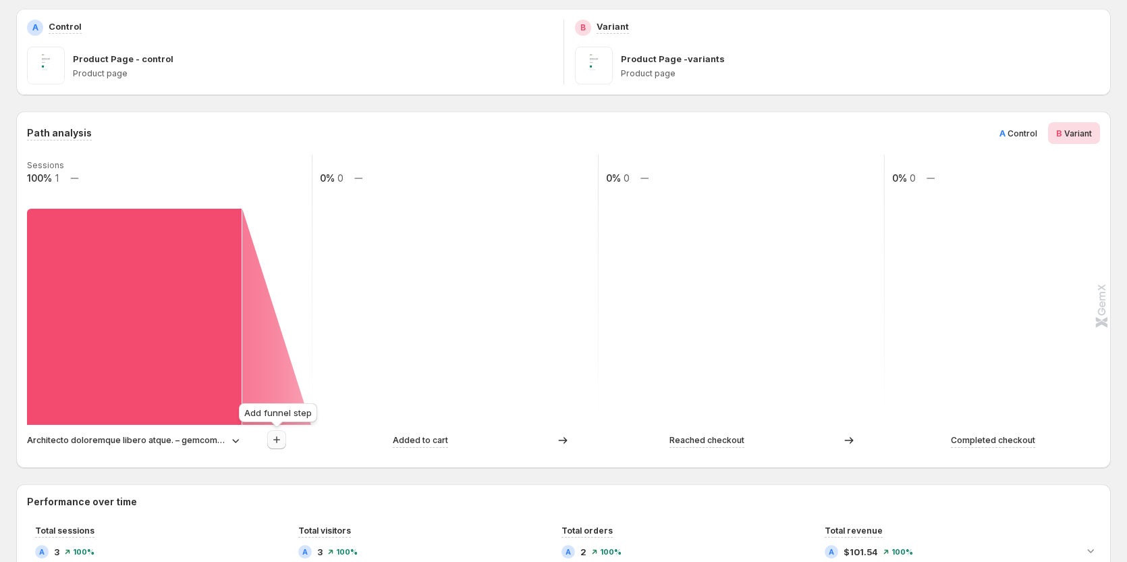
click at [275, 442] on icon "button" at bounding box center [277, 440] width 14 height 14
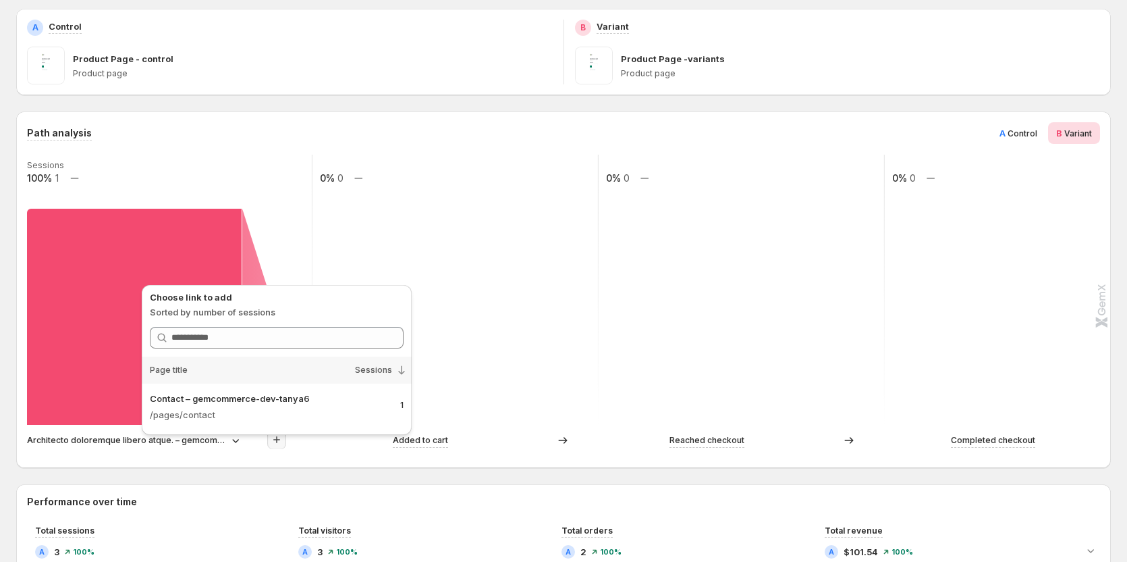
click at [275, 442] on icon "button" at bounding box center [277, 440] width 14 height 14
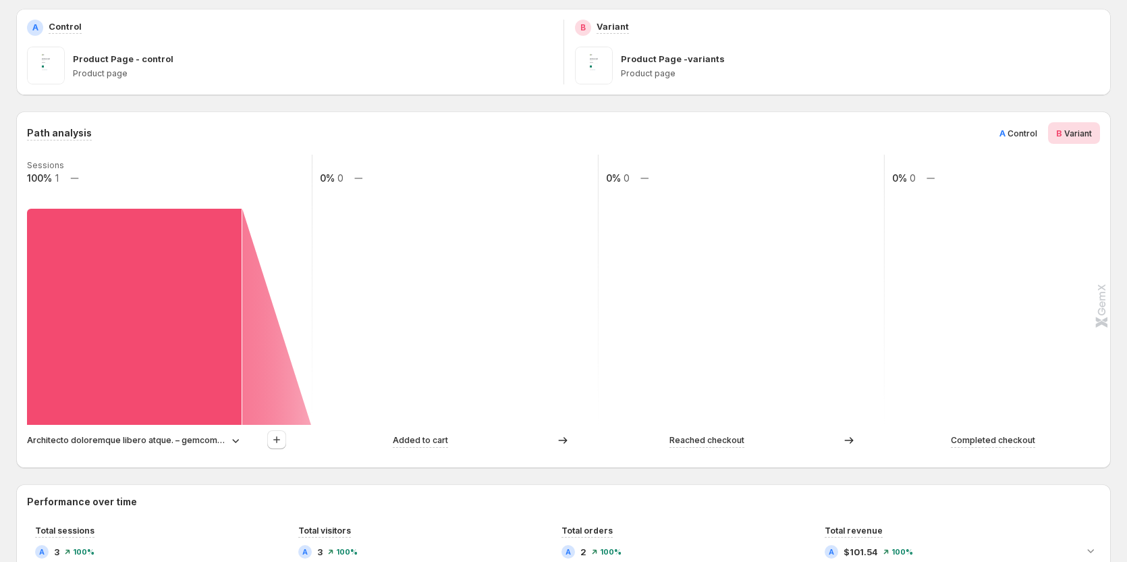
click at [371, 455] on div "Architecto doloremque libero atque. – gemcommerce-dev-tanya6 Added to cart Reac…" at bounding box center [562, 443] width 1071 height 27
click at [415, 446] on p "Added to cart" at bounding box center [420, 440] width 55 height 14
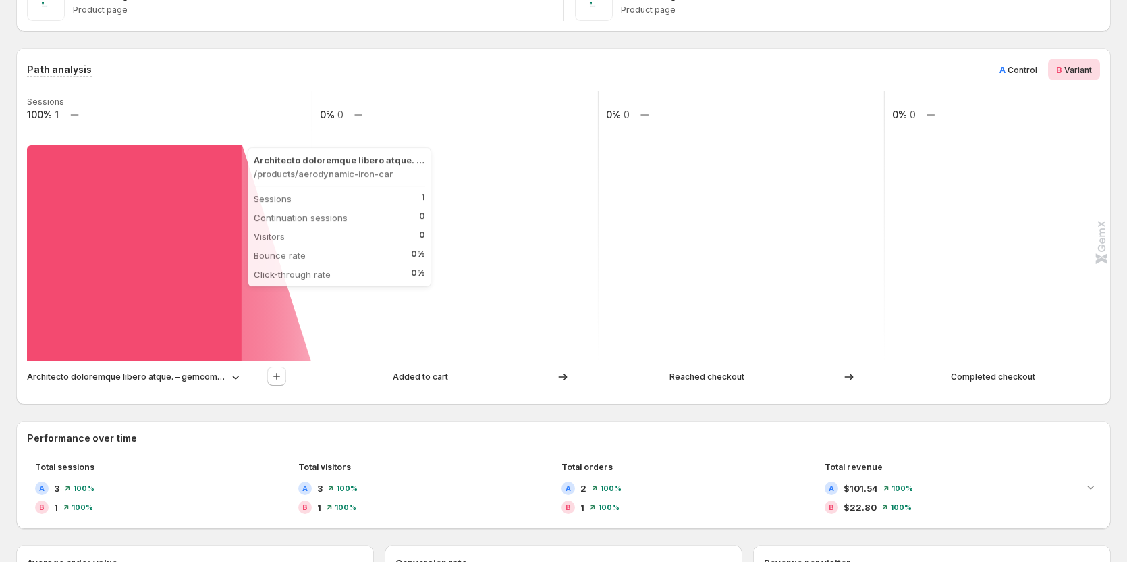
scroll to position [270, 0]
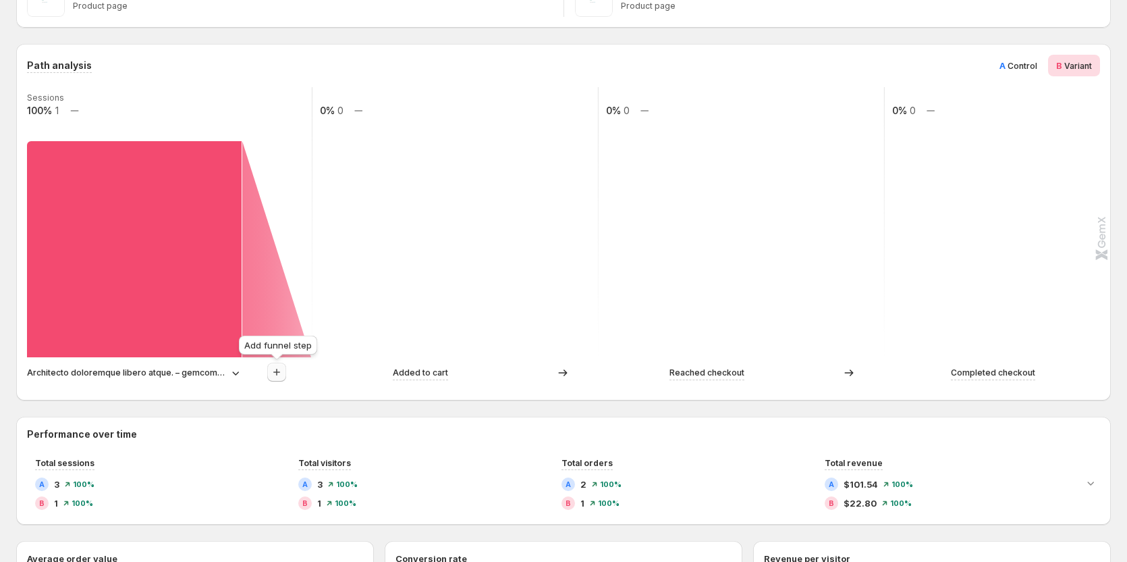
click at [268, 371] on button "button" at bounding box center [276, 372] width 19 height 19
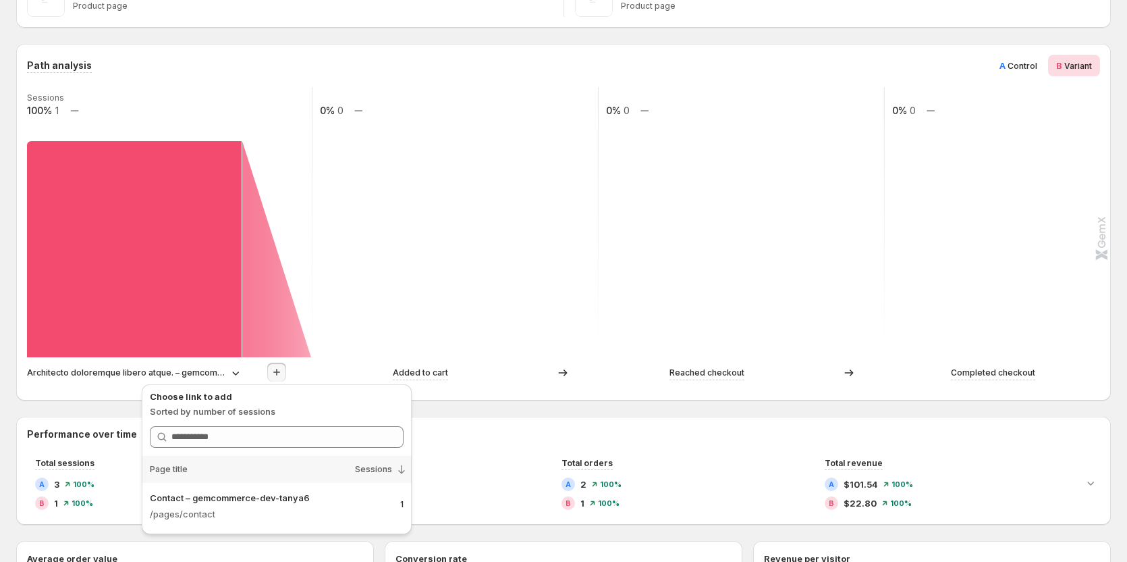
click at [447, 430] on h2 "Performance over time" at bounding box center [563, 434] width 1073 height 14
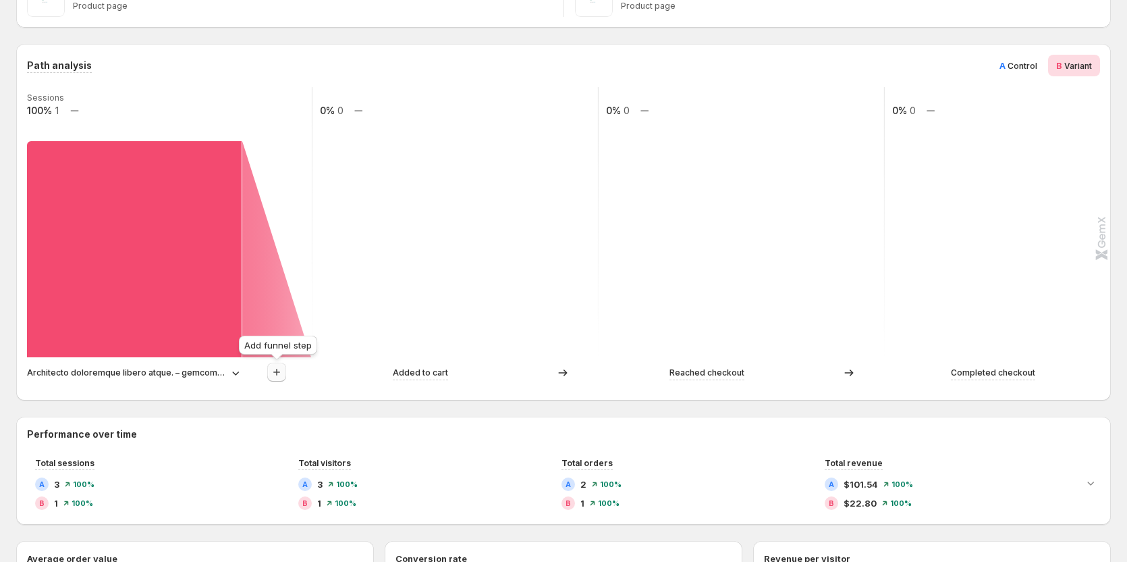
click at [273, 373] on icon "button" at bounding box center [277, 372] width 14 height 14
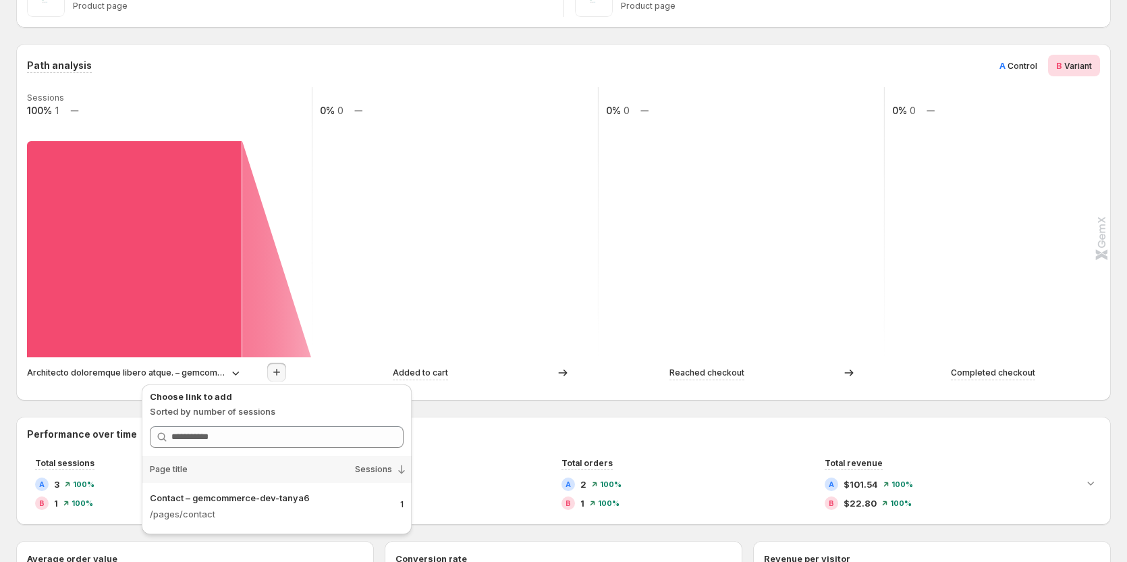
click at [461, 427] on h2 "Performance over time" at bounding box center [563, 434] width 1073 height 14
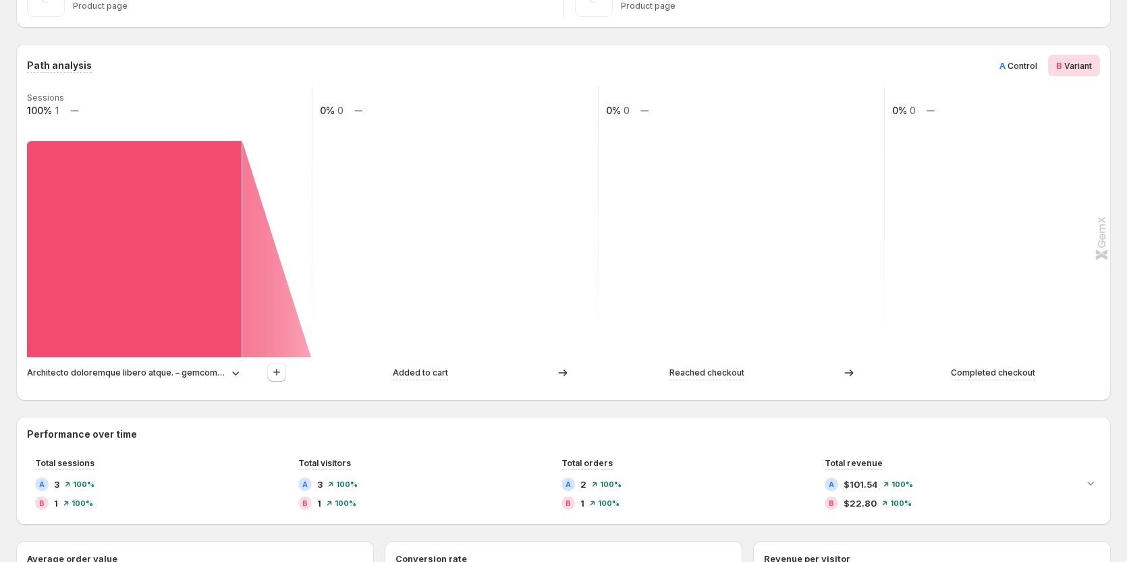
click at [236, 373] on icon at bounding box center [236, 373] width 14 height 14
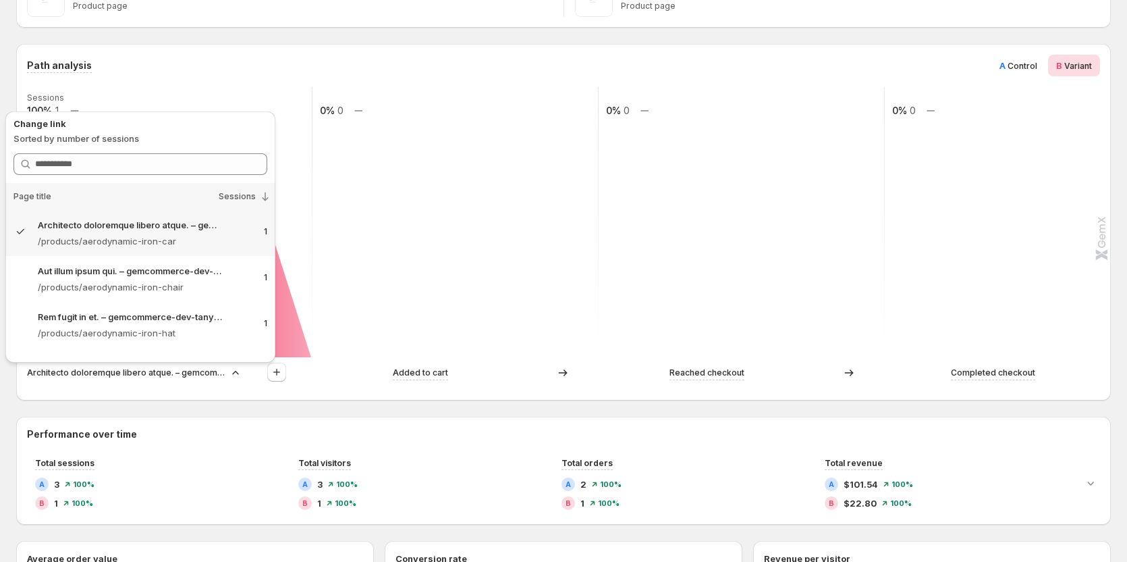
click at [465, 410] on div "Path analysis A Control B Variant Sessions 100% 1 0% 0 0% 0 0% 0 Architecto dol…" at bounding box center [563, 552] width 1095 height 1016
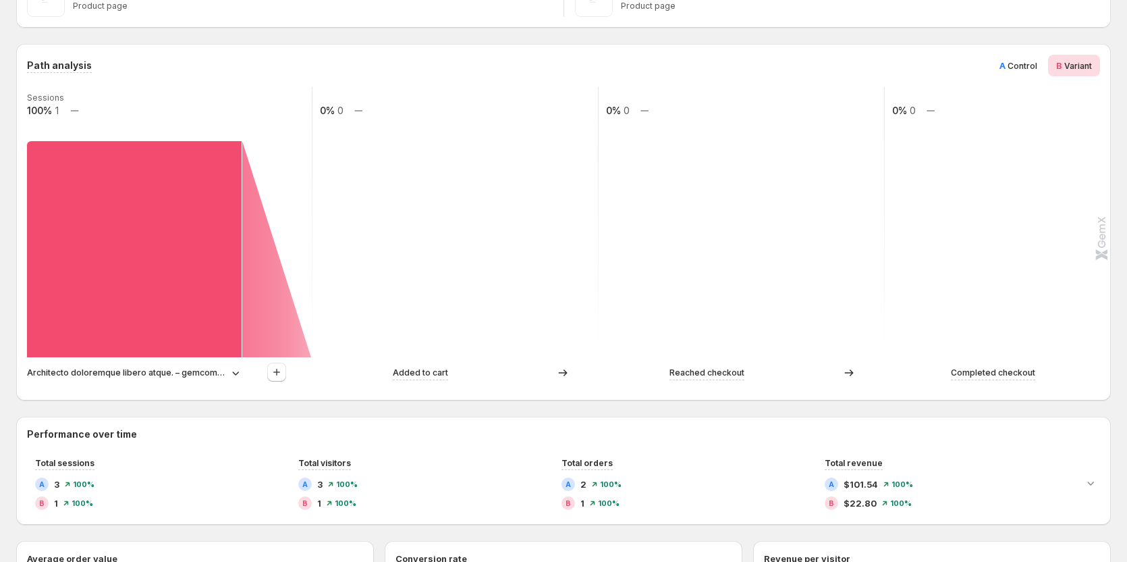
click at [154, 374] on p "Architecto doloremque libero atque. – gemcommerce-dev-tanya6" at bounding box center [126, 373] width 199 height 14
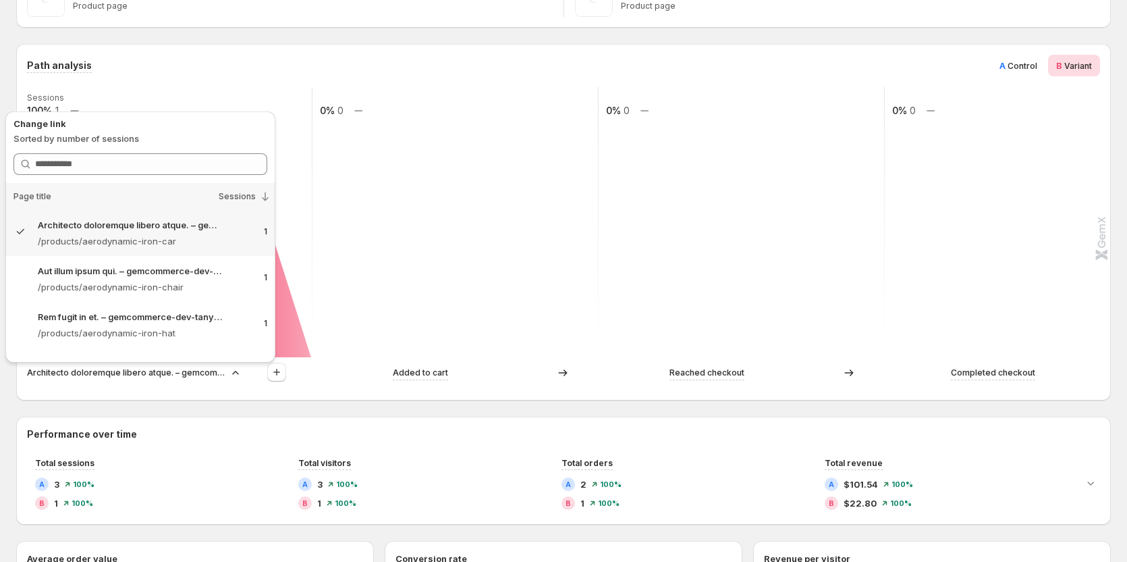
click at [743, 66] on span "Control" at bounding box center [1023, 66] width 30 height 10
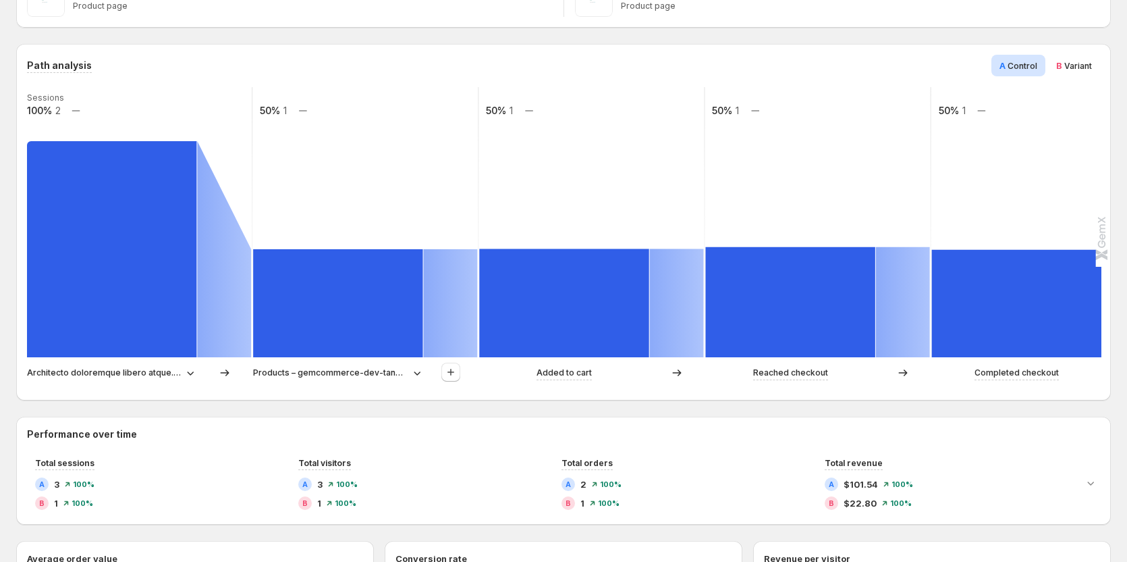
click at [107, 373] on p "Architecto doloremque libero atque. – gemcommerce-dev-tanya6" at bounding box center [104, 373] width 154 height 14
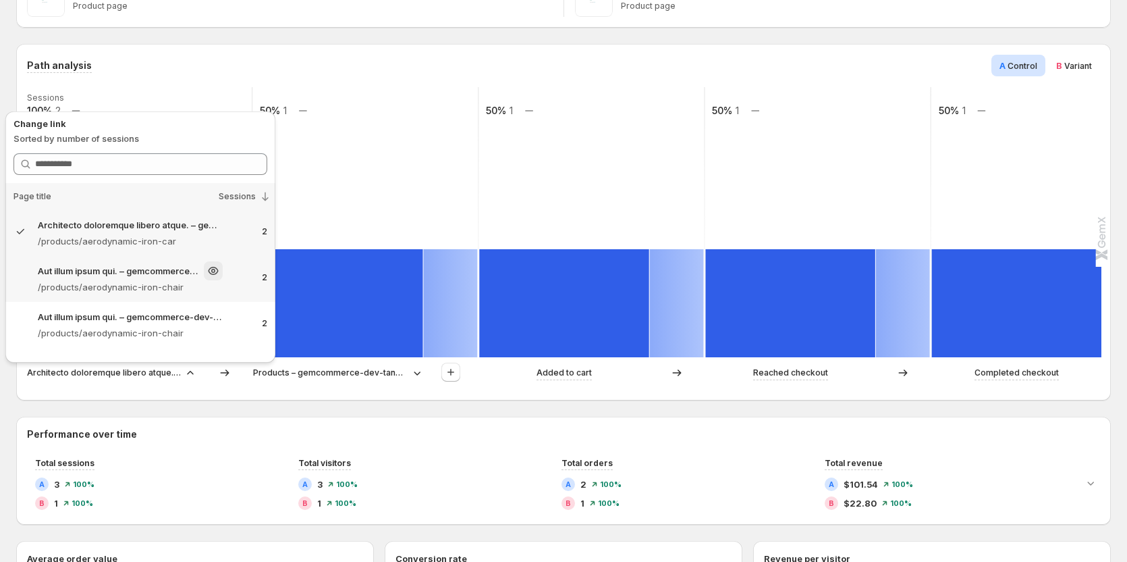
click at [130, 286] on p "/products/aerodynamic-iron-chair" at bounding box center [130, 287] width 185 height 14
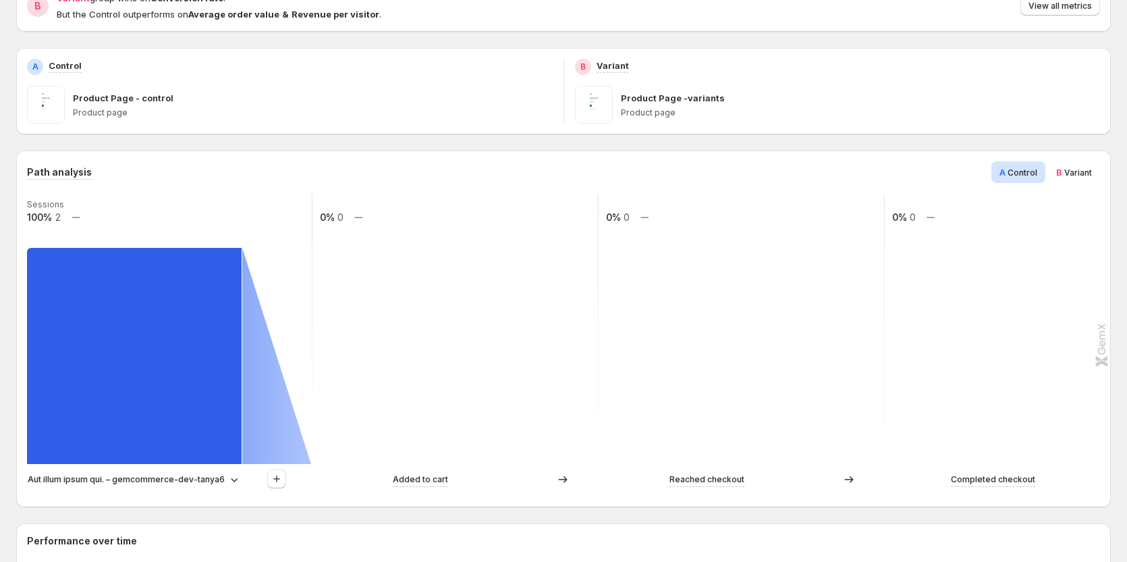
scroll to position [135, 0]
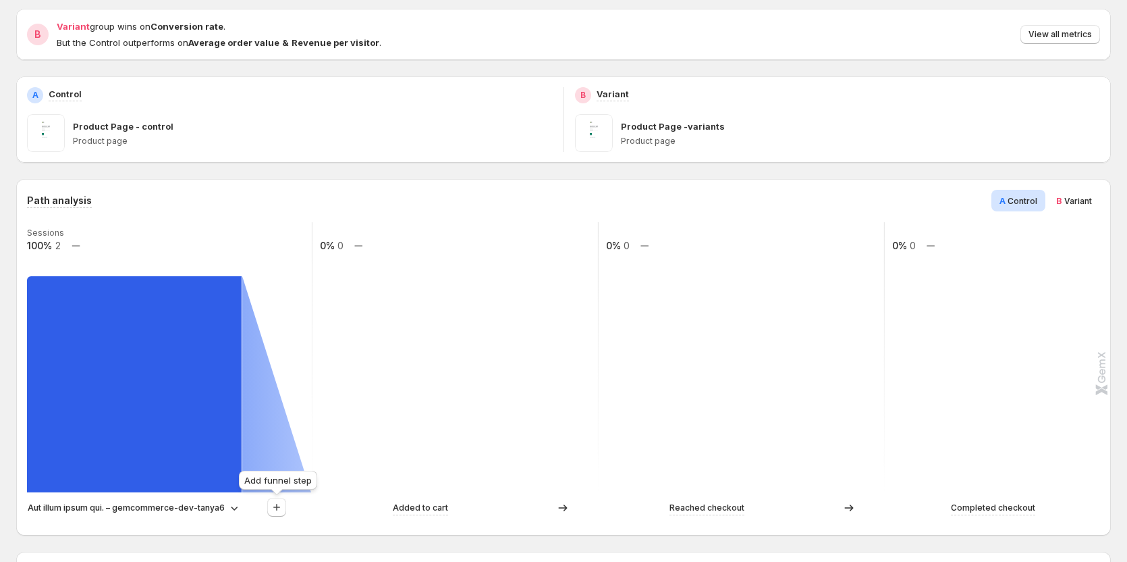
click at [294, 506] on div at bounding box center [277, 508] width 70 height 20
click at [277, 503] on icon "button" at bounding box center [277, 507] width 14 height 14
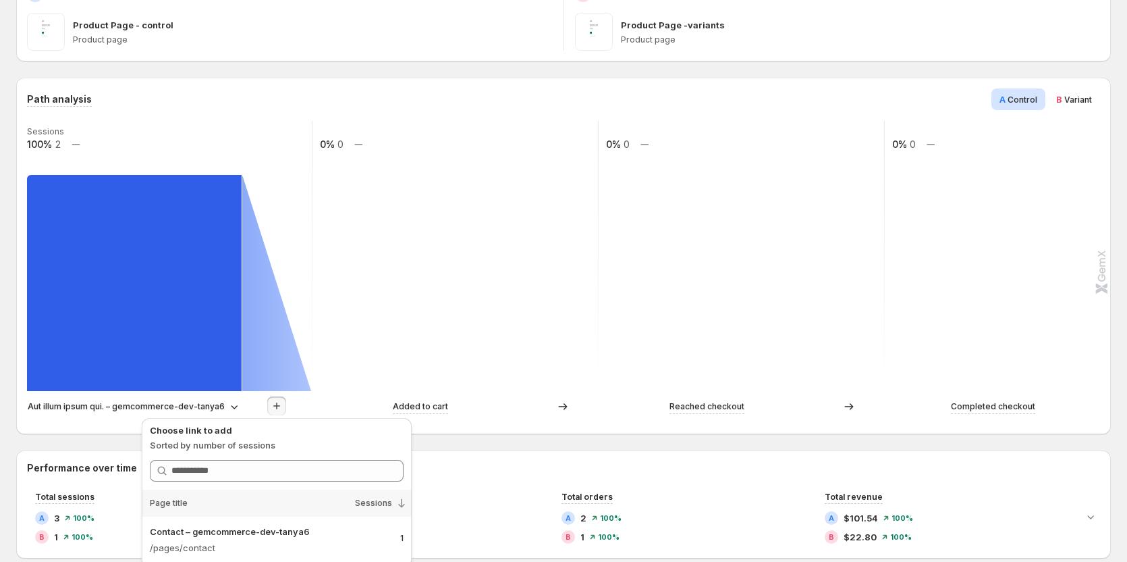
scroll to position [203, 0]
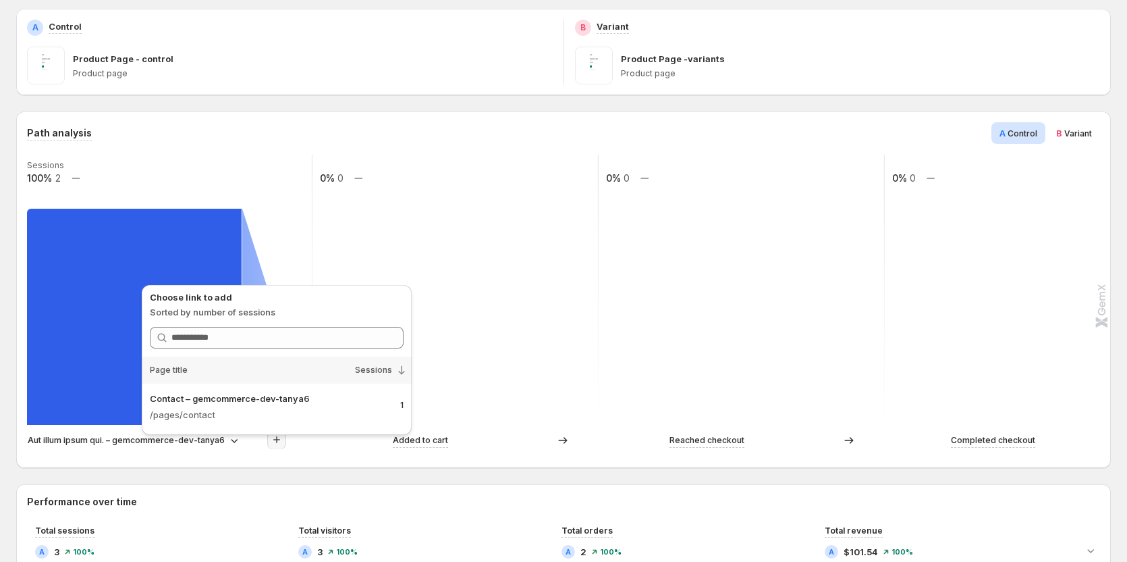
click at [61, 461] on div "Path analysis A Control B Variant Sessions 100% 2 0% 0 0% 0 0% 0 Aut illum ipsu…" at bounding box center [563, 289] width 1095 height 356
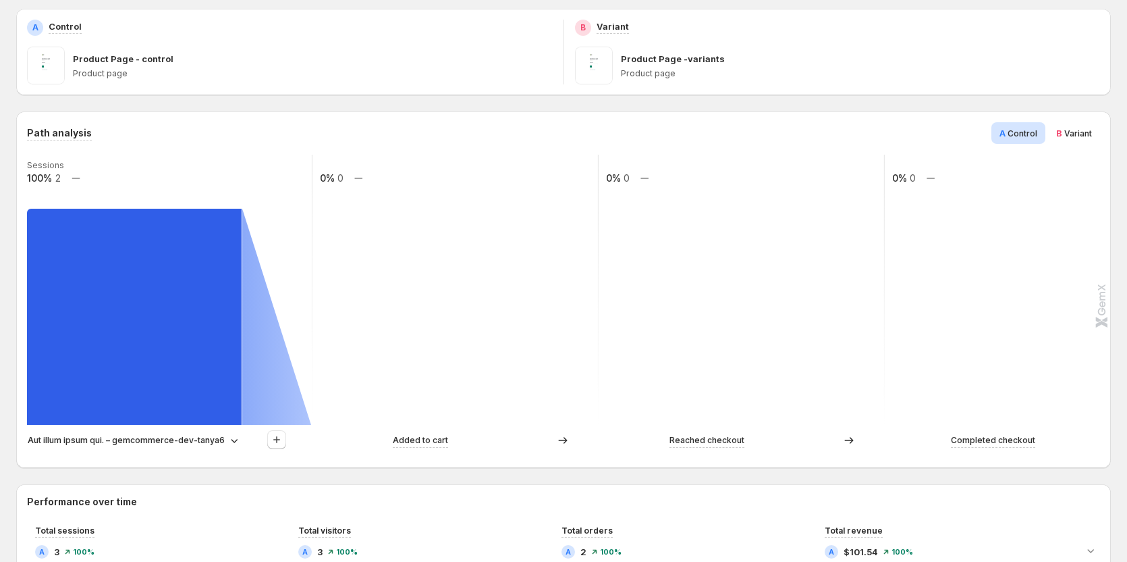
click at [125, 444] on p "Aut illum ipsum qui. – gemcommerce-dev-tanya6" at bounding box center [126, 440] width 197 height 14
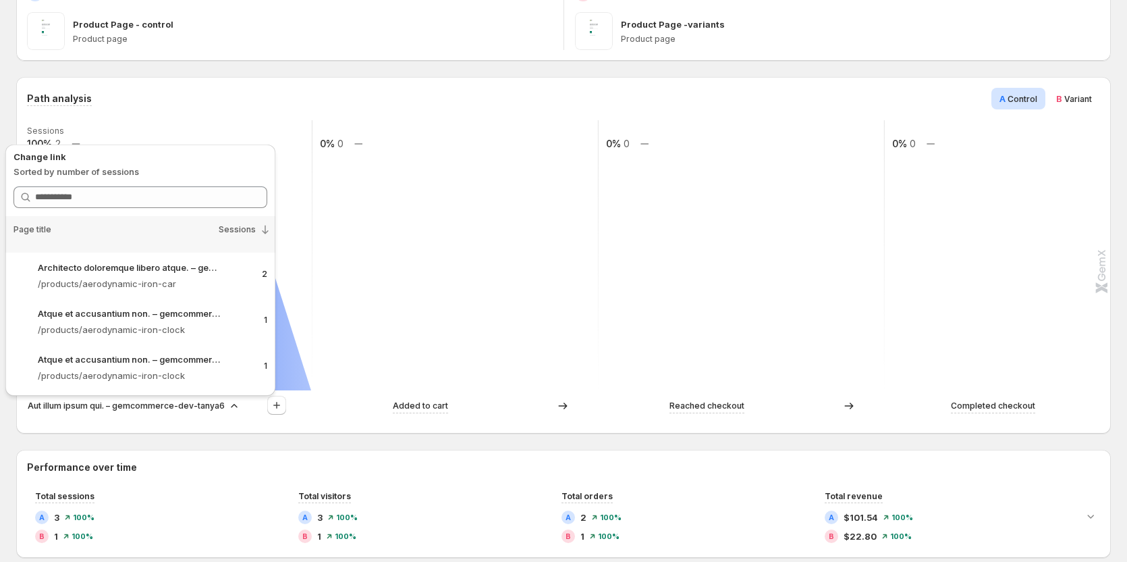
scroll to position [270, 0]
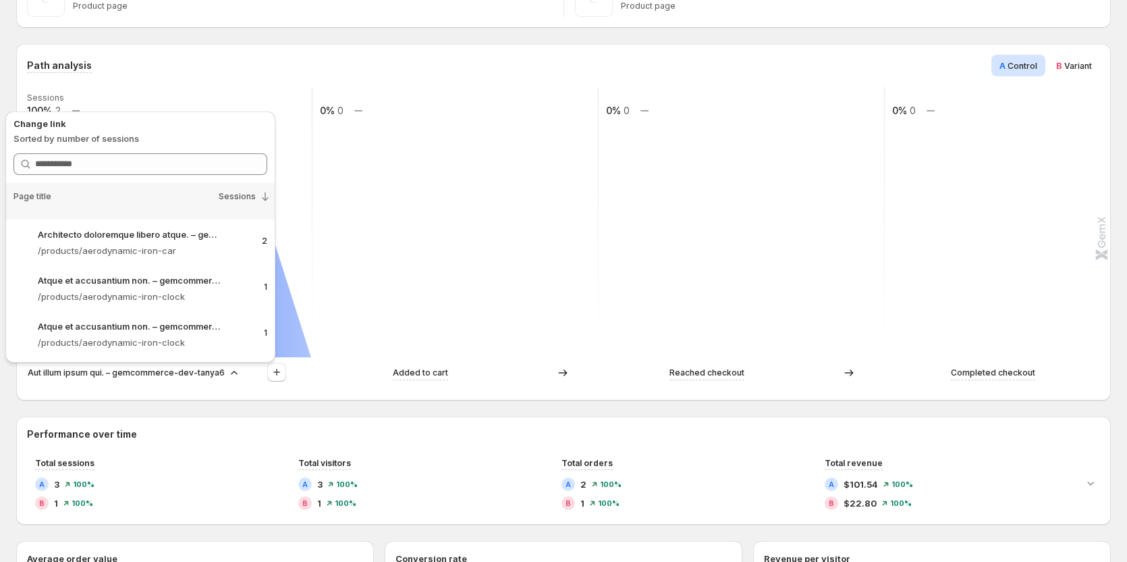
click at [107, 407] on div "Path analysis A Control B Variant Sessions 100% 2 0% 0 0% 0 0% 0 Aut illum ipsu…" at bounding box center [563, 552] width 1095 height 1016
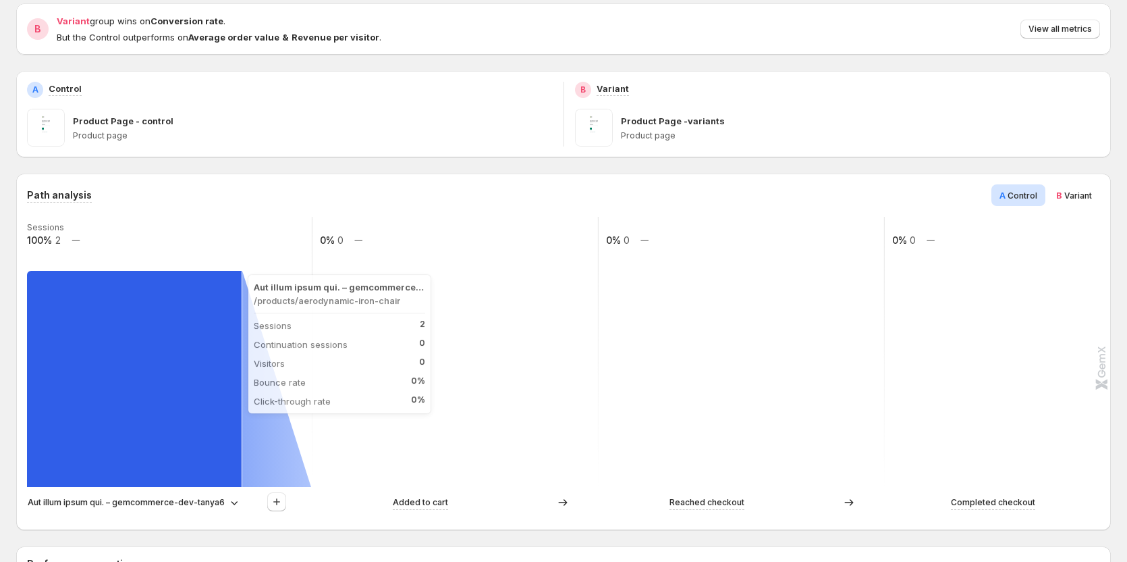
scroll to position [203, 0]
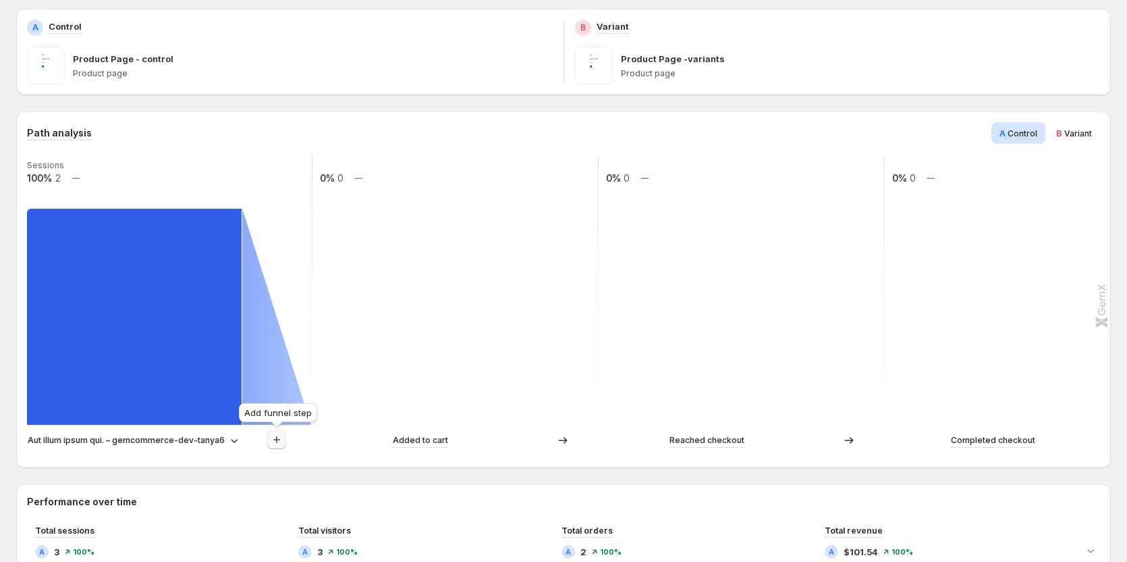
click at [274, 438] on icon "button" at bounding box center [277, 440] width 14 height 14
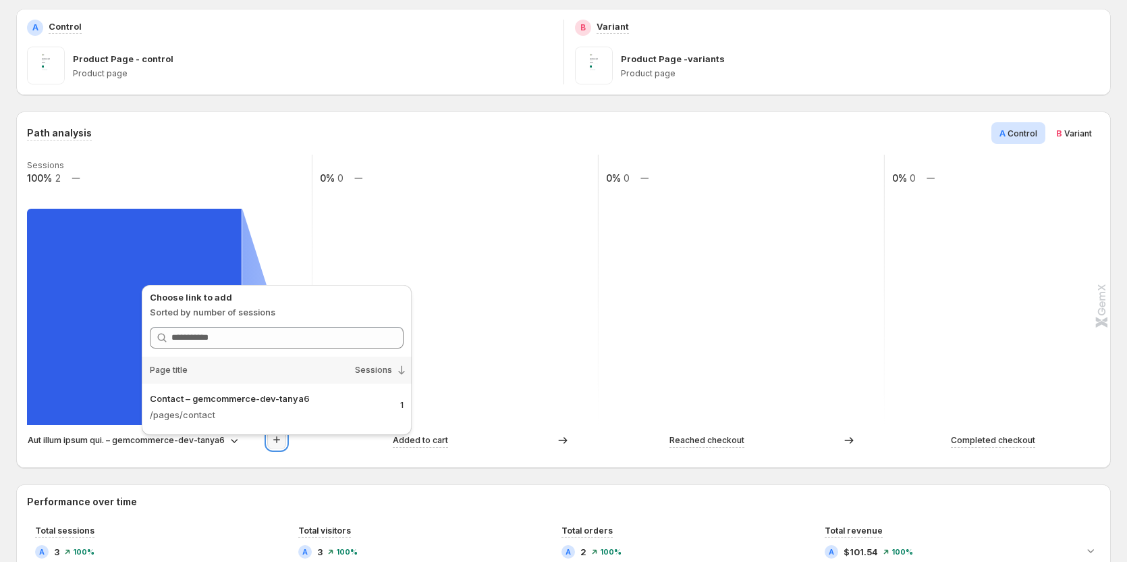
click at [274, 438] on icon "button" at bounding box center [277, 440] width 14 height 14
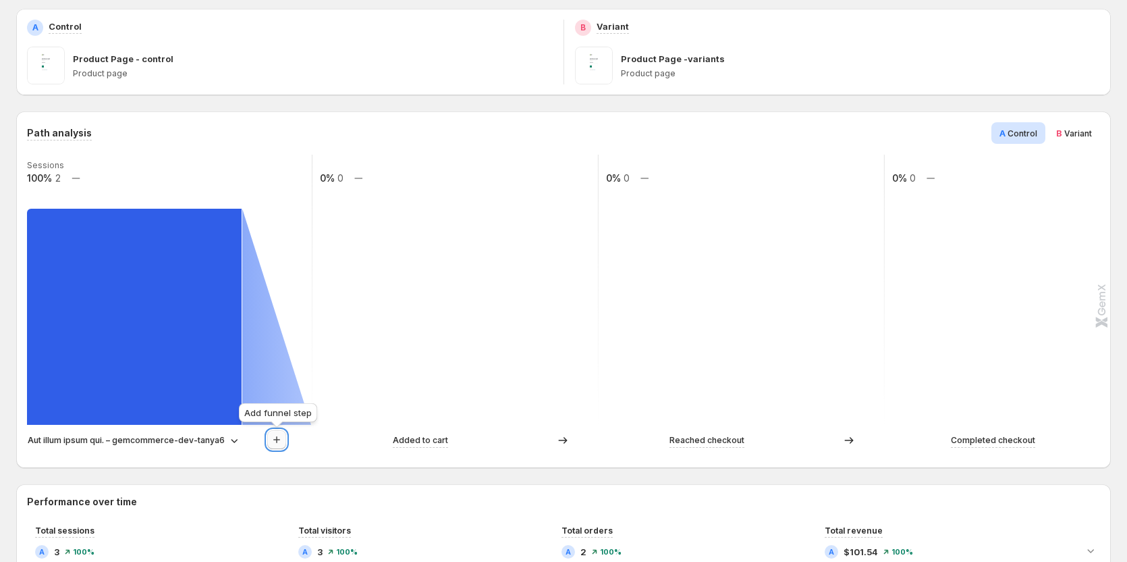
click at [269, 435] on button "button" at bounding box center [276, 439] width 19 height 19
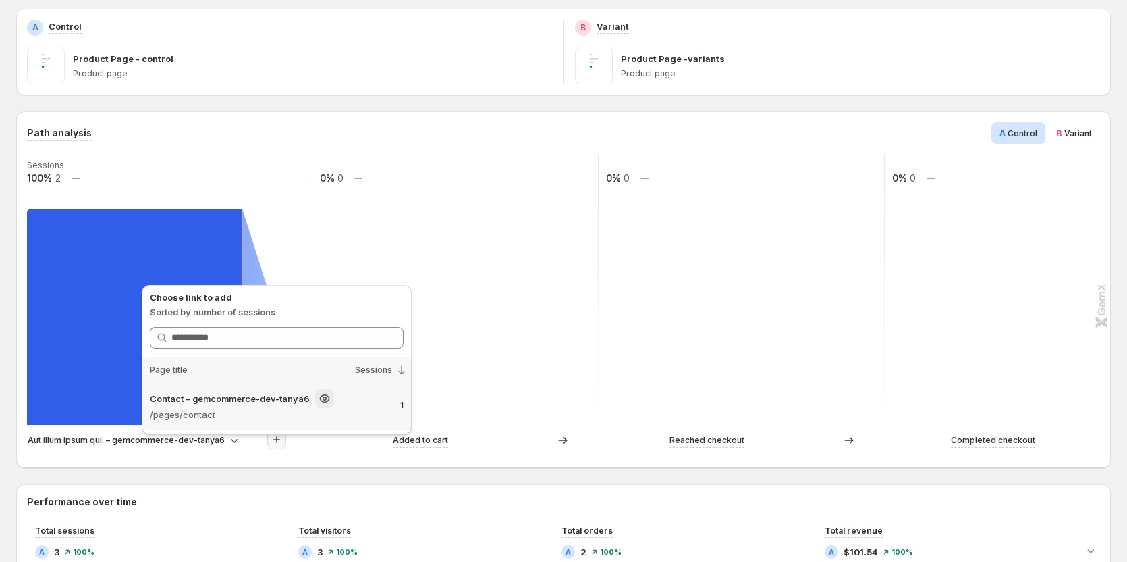
click at [250, 408] on p "/pages/contact" at bounding box center [254, 415] width 209 height 14
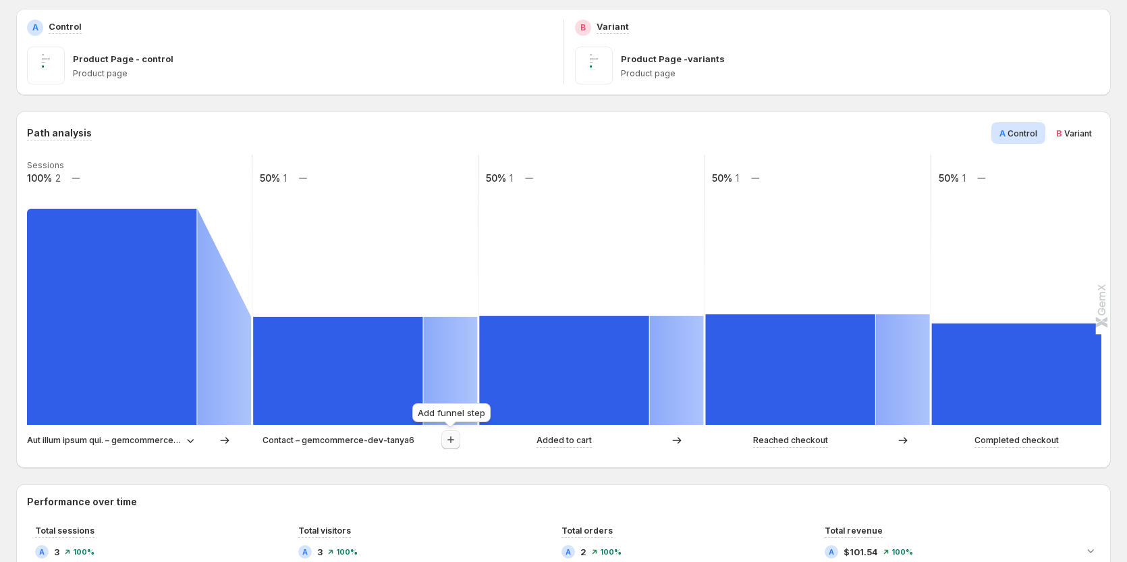
click at [451, 441] on icon "button" at bounding box center [451, 439] width 7 height 7
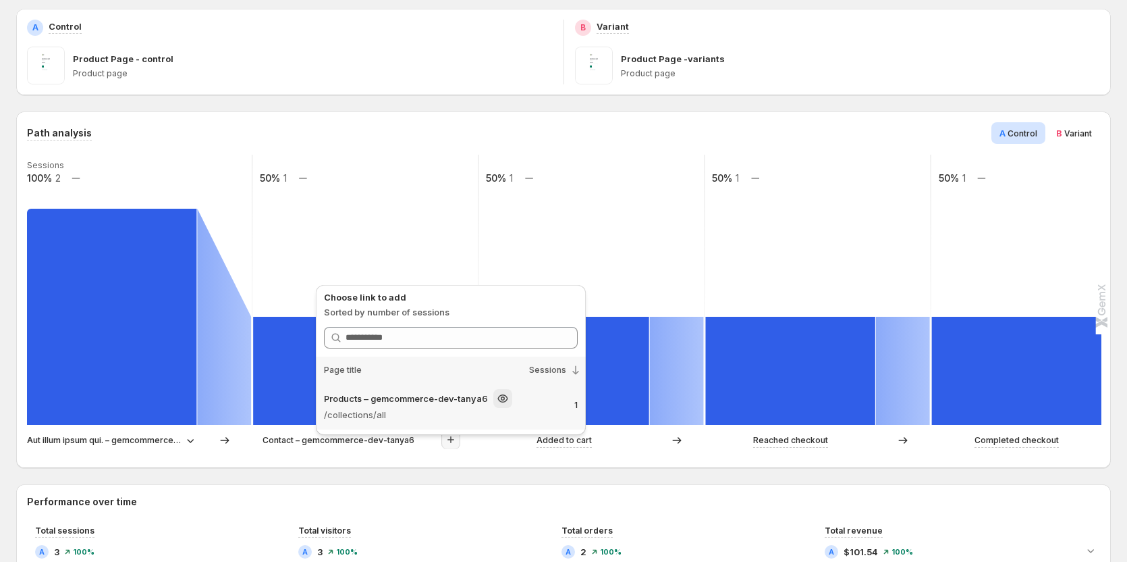
click at [480, 415] on p "/collections/all" at bounding box center [428, 415] width 209 height 14
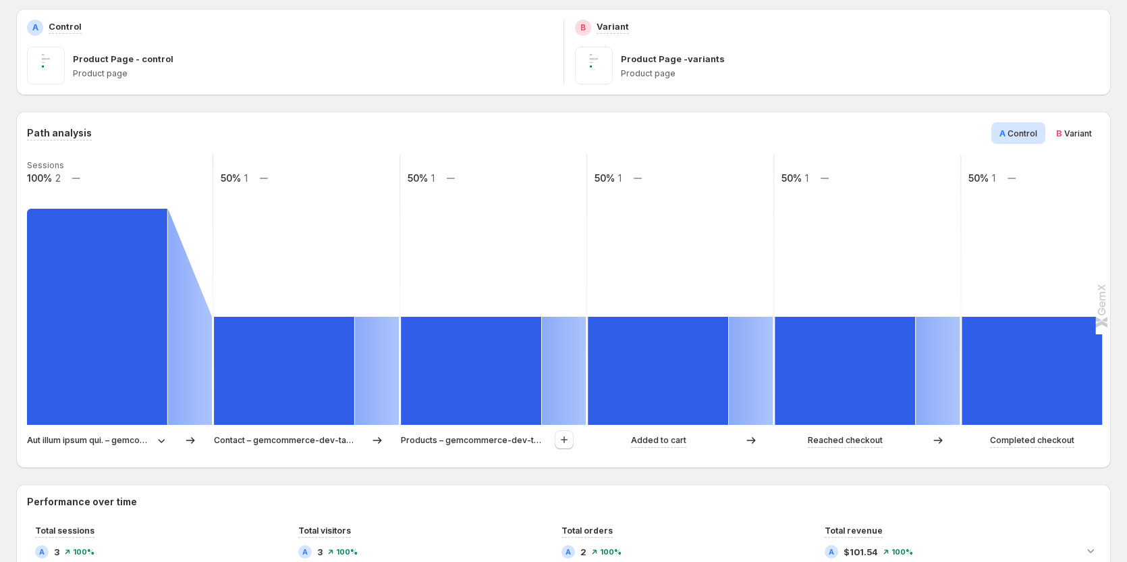
click at [743, 134] on span "Variant" at bounding box center [1079, 133] width 28 height 10
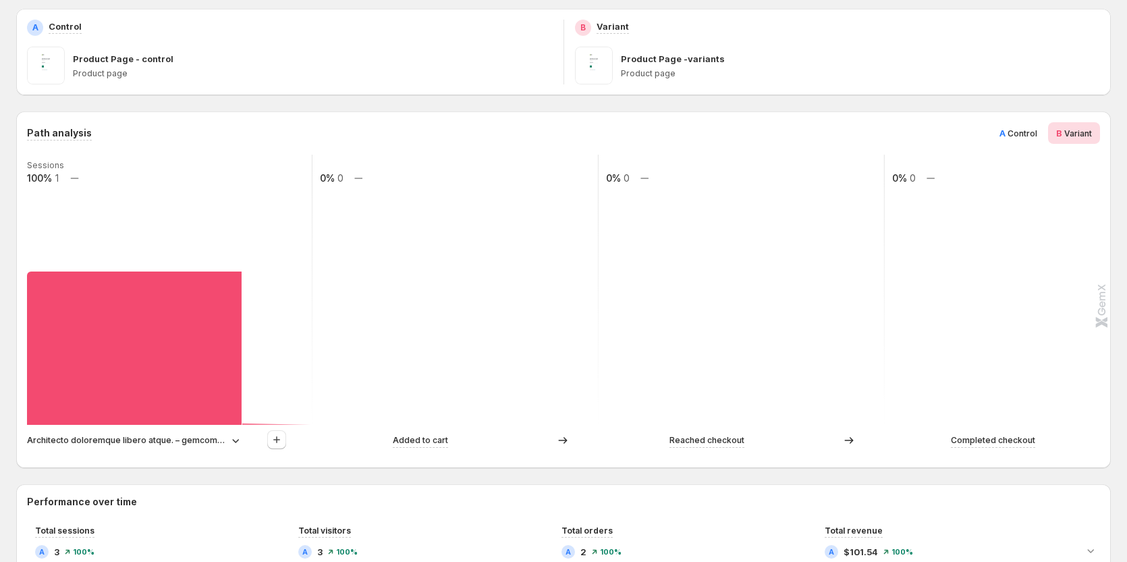
click at [743, 138] on span "Control" at bounding box center [1023, 133] width 30 height 10
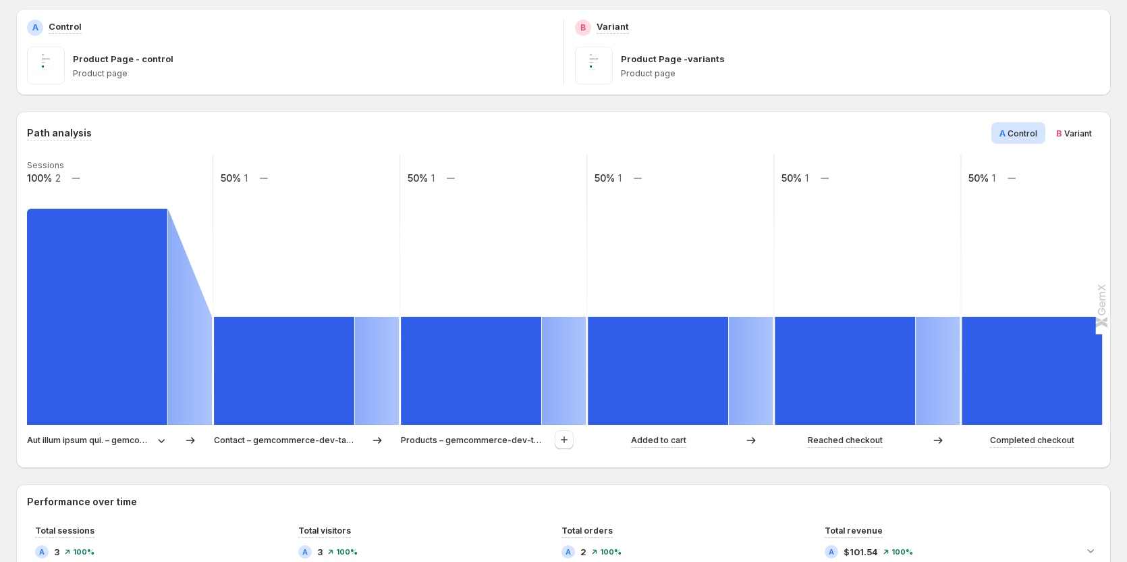
click at [743, 140] on div "B Variant" at bounding box center [1074, 133] width 52 height 22
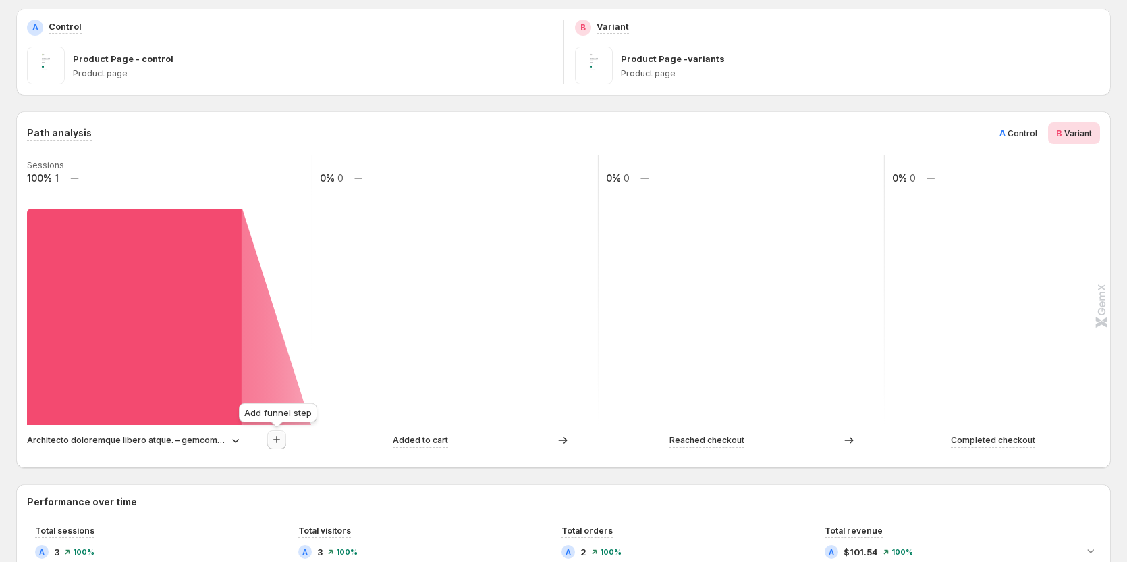
click at [269, 441] on button "button" at bounding box center [276, 439] width 19 height 19
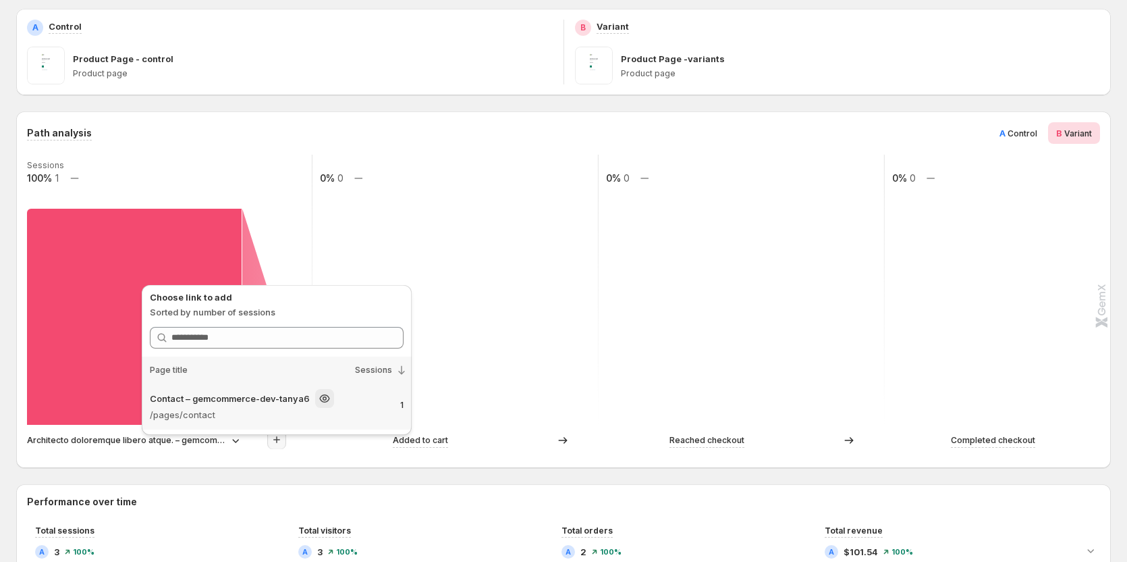
click at [369, 409] on div "Contact – gemcommerce-dev-tanya6 /pages/contact 1" at bounding box center [277, 405] width 254 height 32
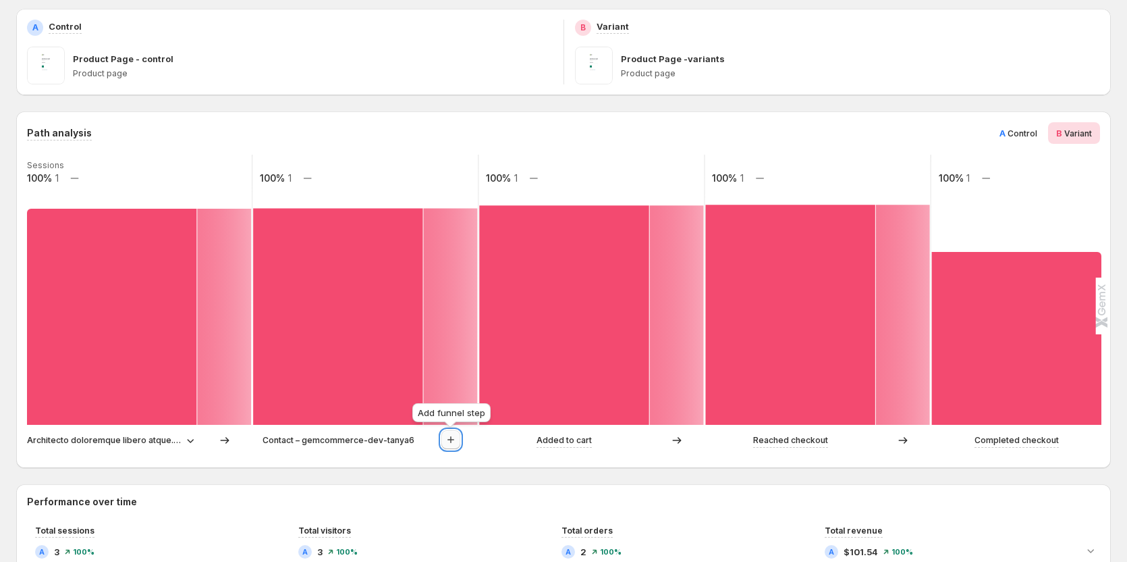
click at [450, 431] on button "button" at bounding box center [450, 439] width 19 height 19
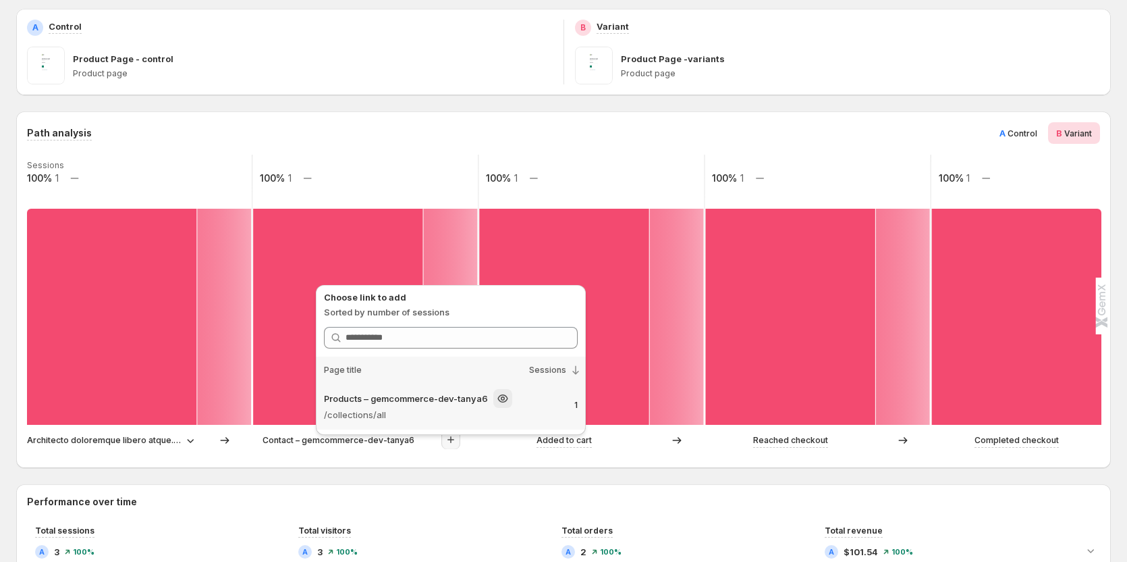
click at [493, 416] on p "/collections/all" at bounding box center [428, 415] width 209 height 14
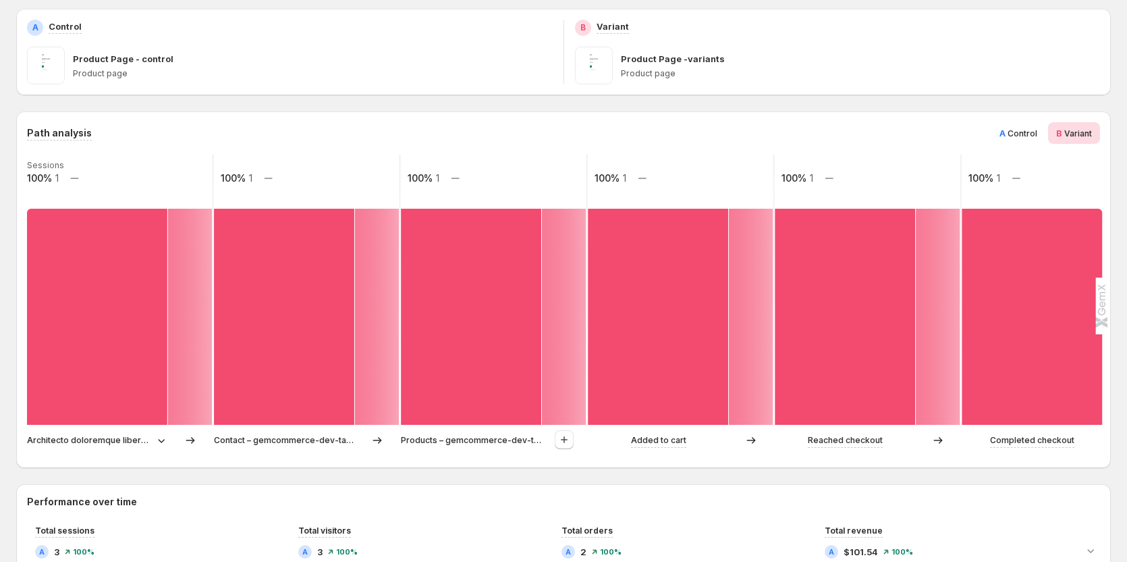
click at [743, 135] on span "Control" at bounding box center [1023, 133] width 30 height 10
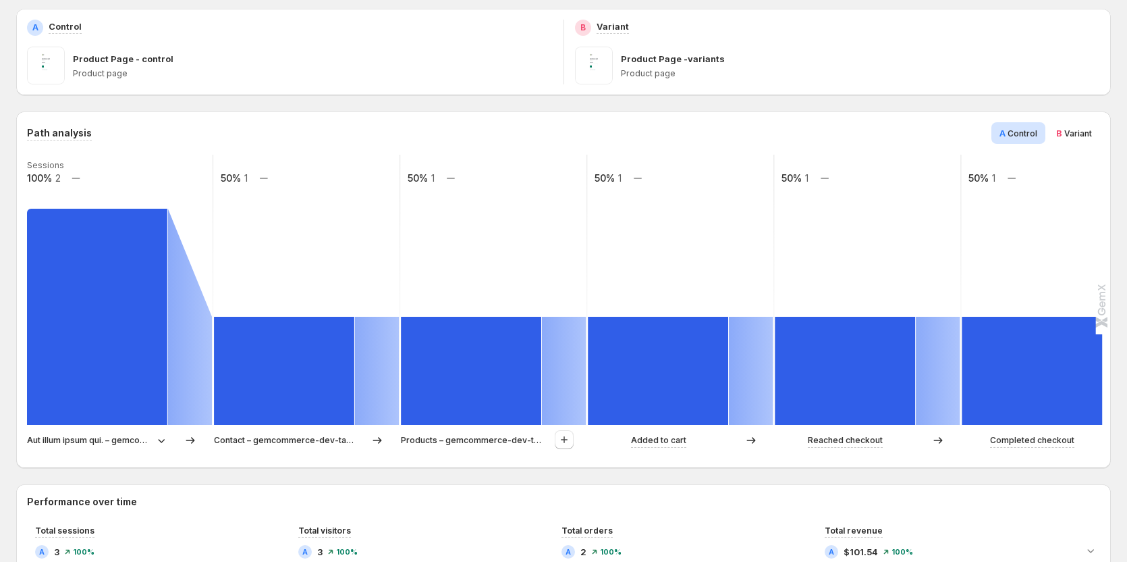
click at [743, 133] on span "B Variant" at bounding box center [1074, 133] width 36 height 14
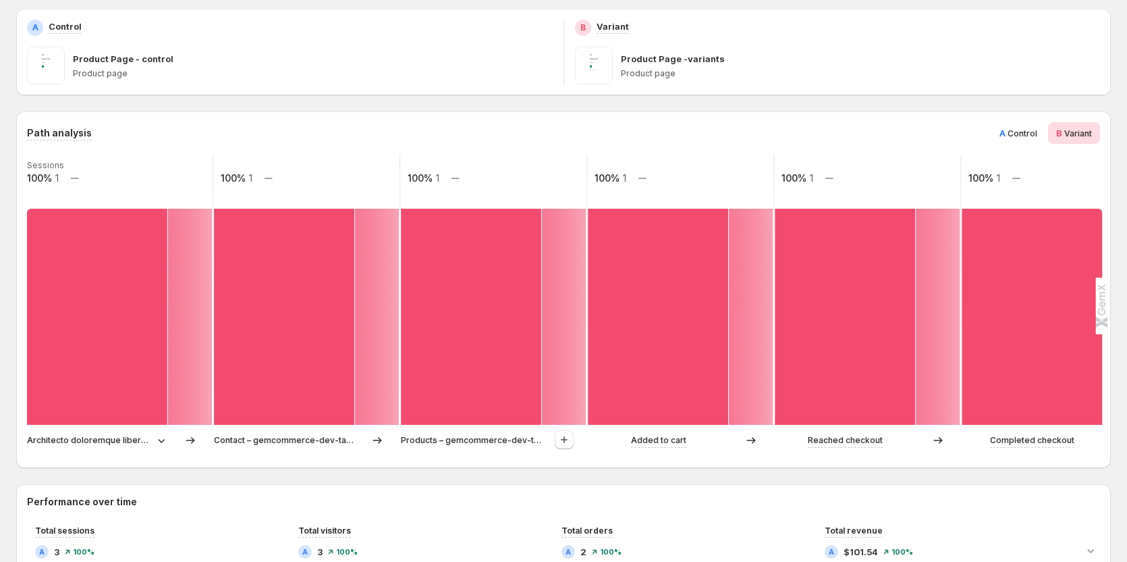
click at [743, 138] on span "A Control" at bounding box center [1019, 133] width 38 height 14
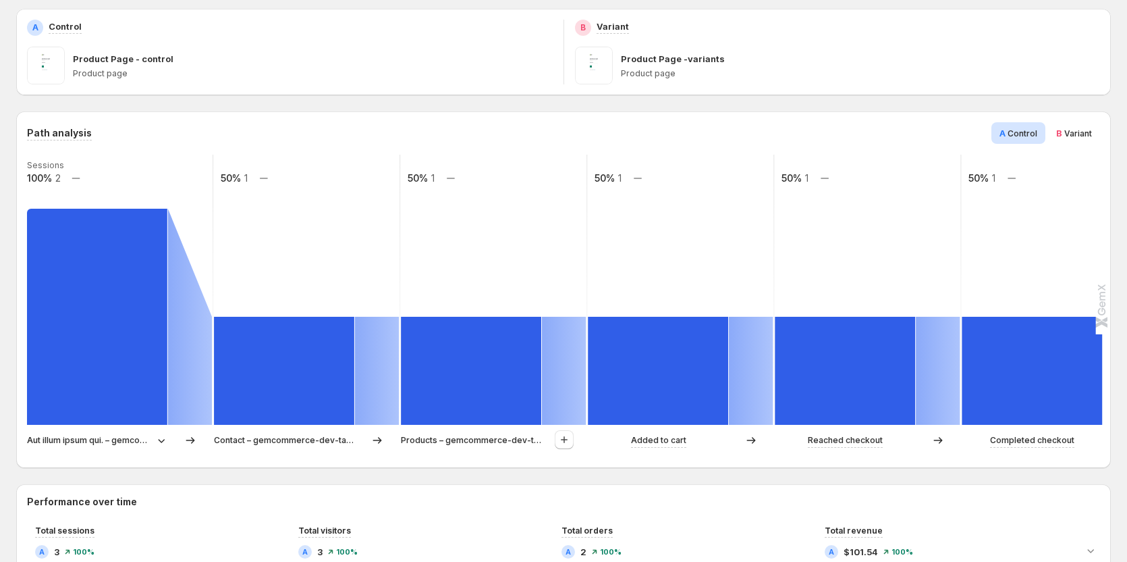
click at [284, 434] on p "Contact – gemcommerce-dev-tanya6" at bounding box center [284, 440] width 141 height 14
click at [119, 440] on p "Aut illum ipsum qui. – gemcommerce-dev-tanya6" at bounding box center [89, 440] width 125 height 14
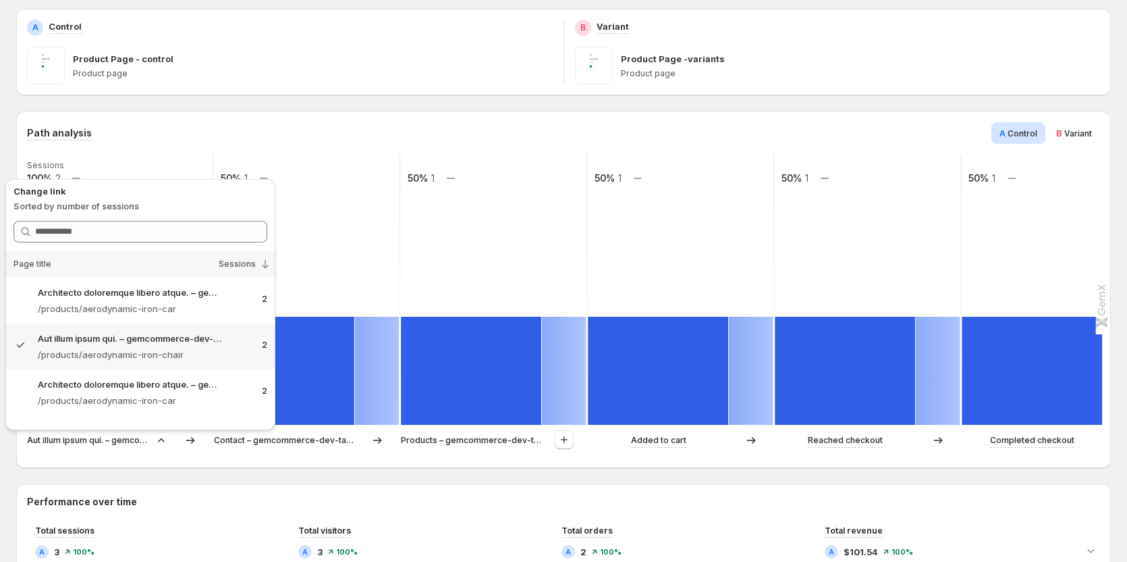
click at [203, 456] on div "Aut illum ipsum qui. – gemcommerce-dev-tanya6 Contact – gemcommerce-dev-tanya6 …" at bounding box center [562, 443] width 1071 height 27
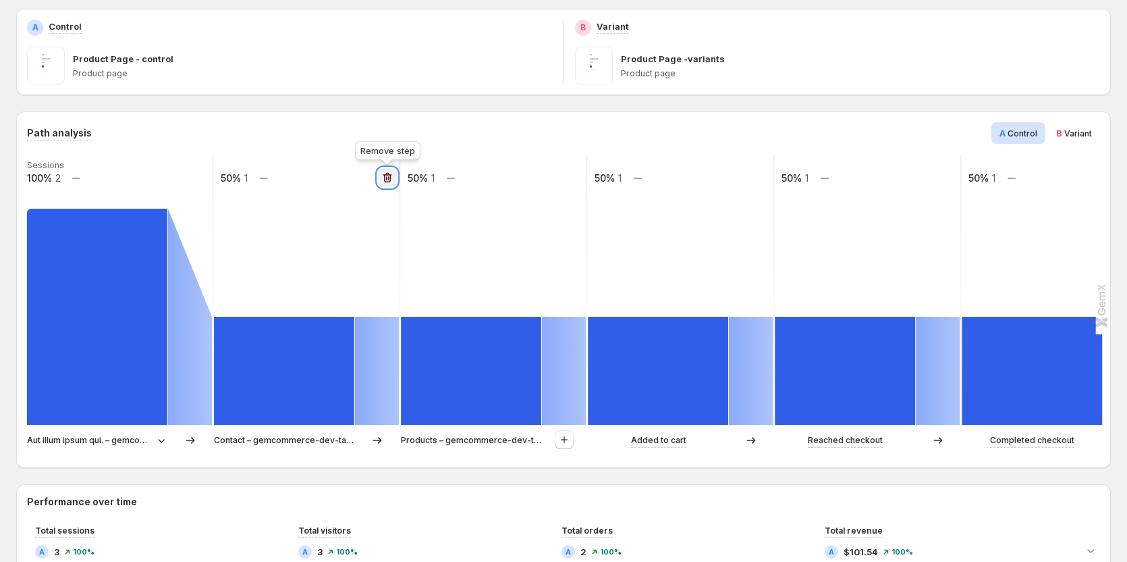
click at [387, 173] on icon "button" at bounding box center [387, 178] width 9 height 10
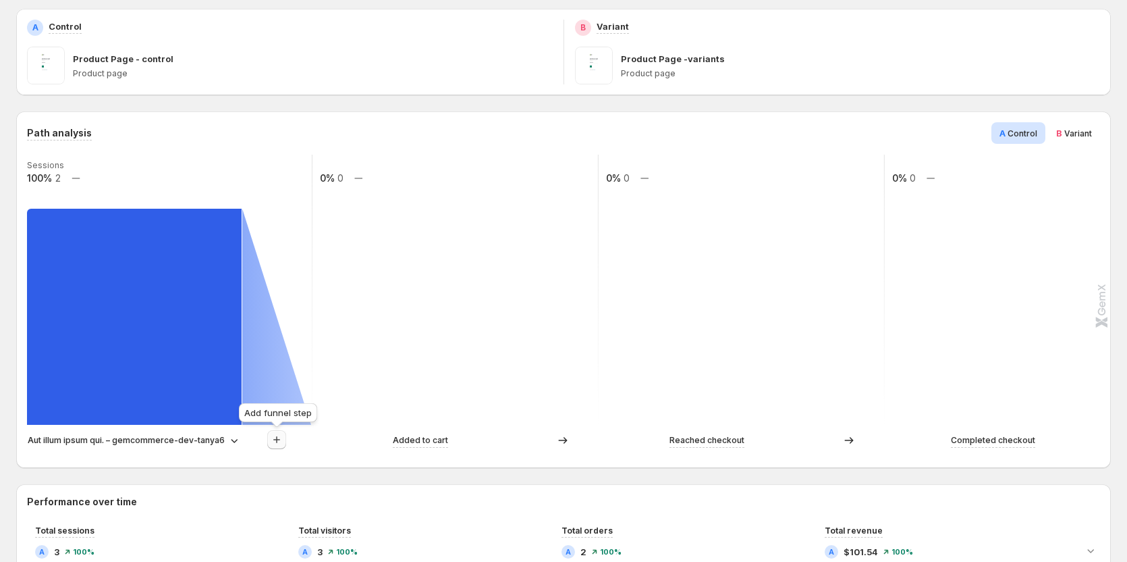
click at [277, 439] on icon "button" at bounding box center [276, 439] width 7 height 7
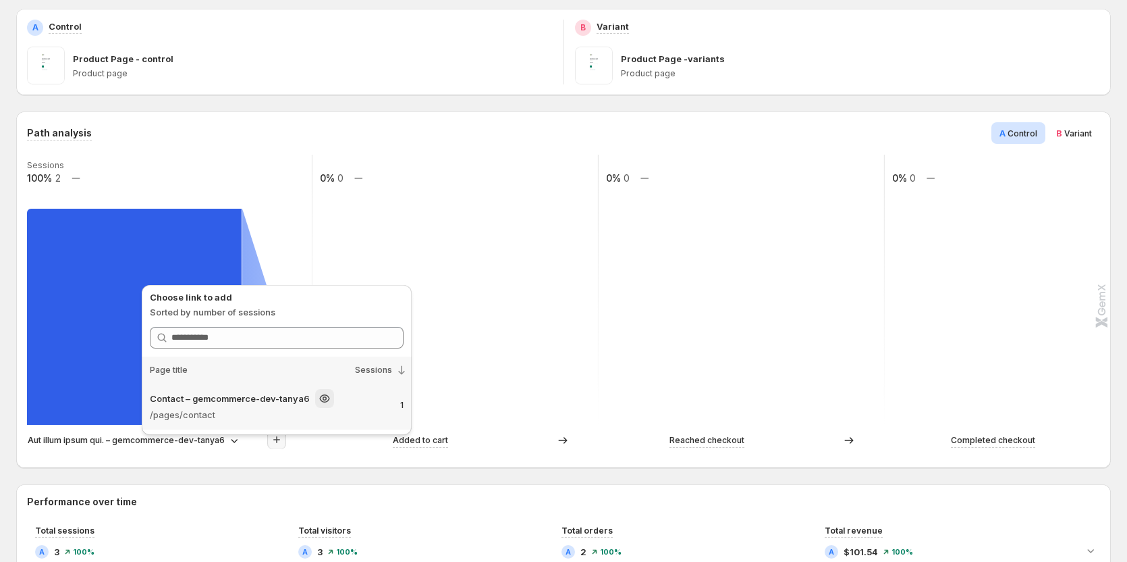
click at [278, 419] on p "/pages/contact" at bounding box center [254, 415] width 209 height 14
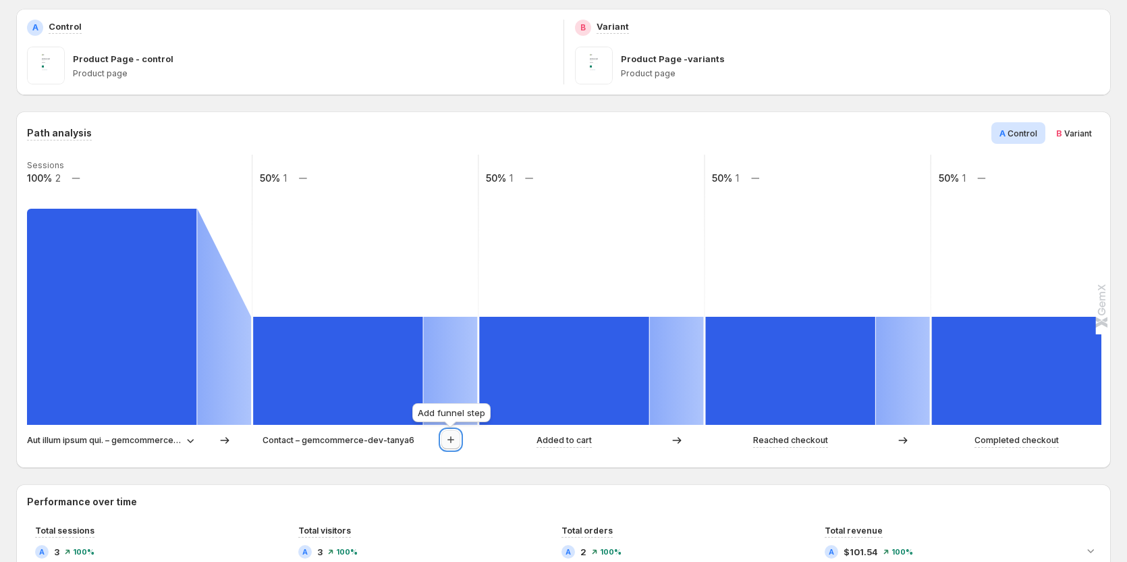
click at [452, 444] on icon "button" at bounding box center [451, 440] width 14 height 14
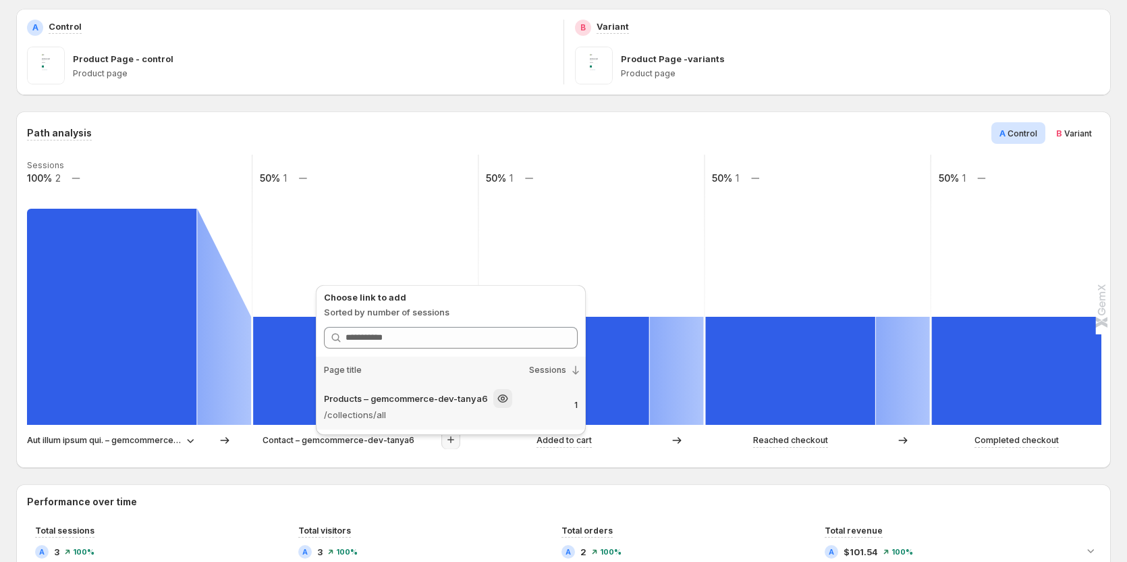
click at [419, 416] on p "/collections/all" at bounding box center [428, 415] width 209 height 14
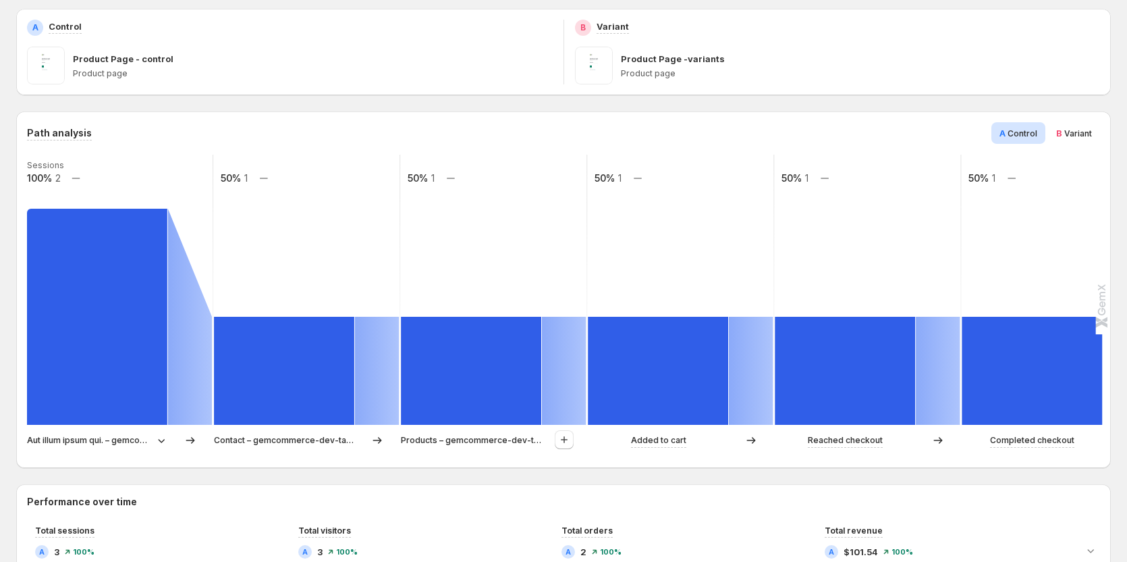
click at [146, 449] on div "Aut illum ipsum qui. – gemcommerce-dev-tanya6" at bounding box center [120, 440] width 186 height 20
click at [153, 434] on div "Aut illum ipsum qui. – gemcommerce-dev-tanya6" at bounding box center [97, 440] width 141 height 14
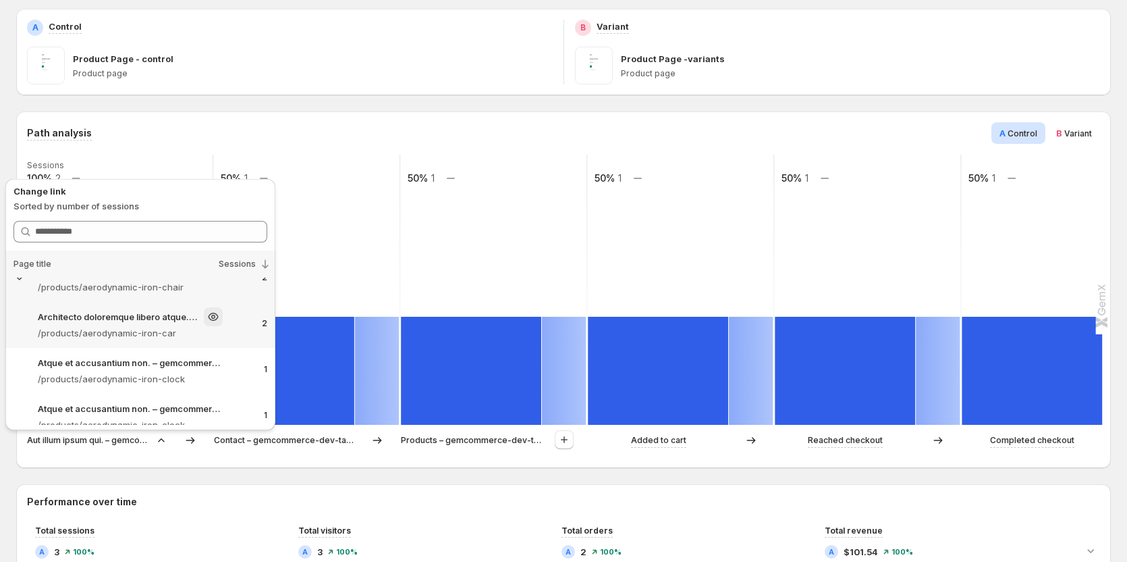
scroll to position [82, 0]
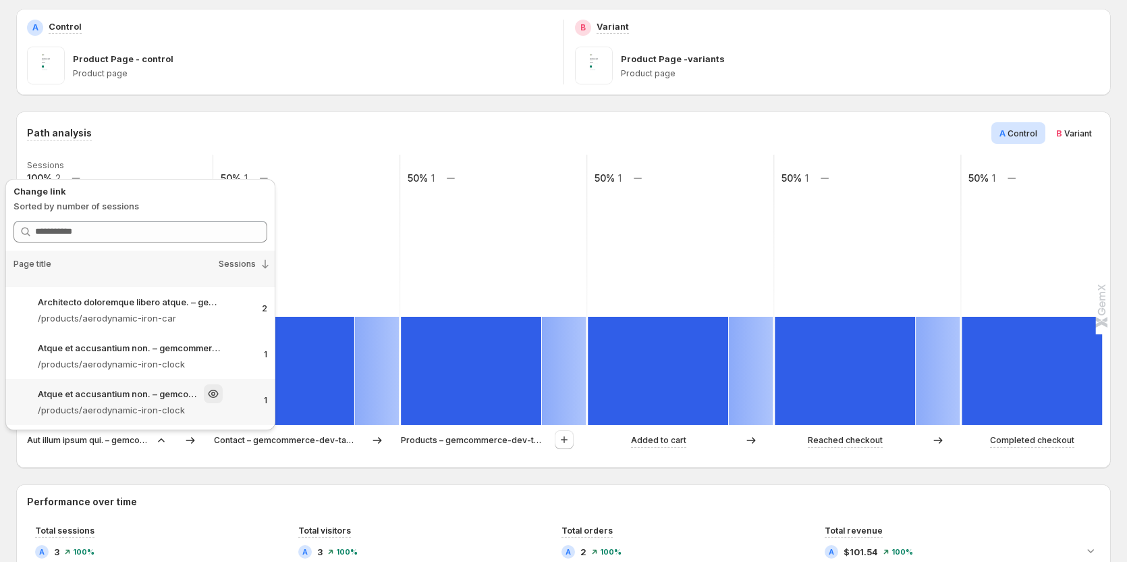
click at [144, 413] on p "/products/aerodynamic-iron-clock" at bounding box center [130, 410] width 185 height 14
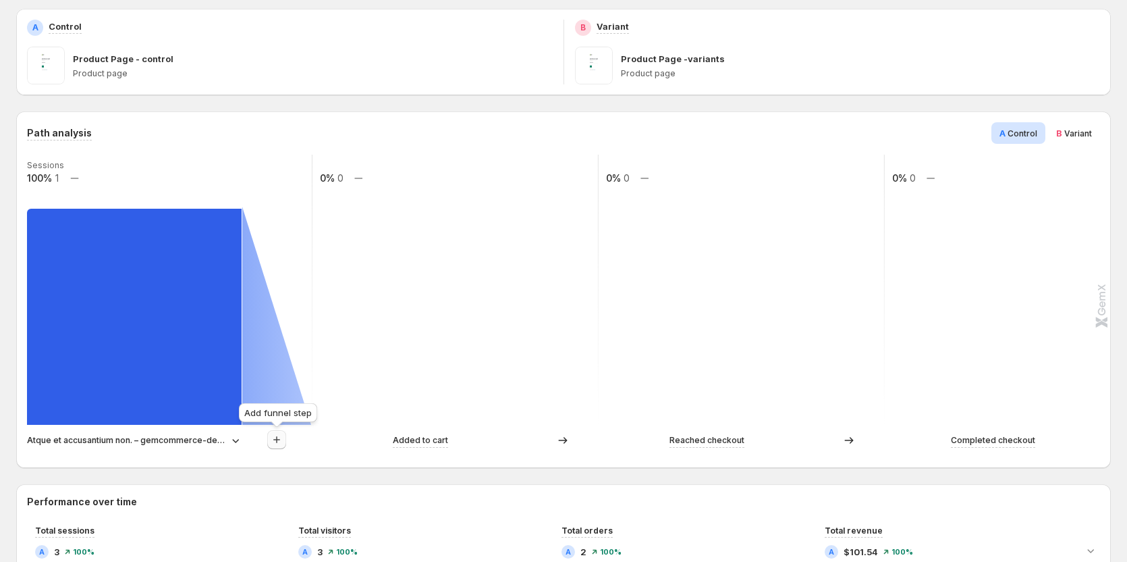
click at [277, 444] on icon "button" at bounding box center [277, 440] width 14 height 14
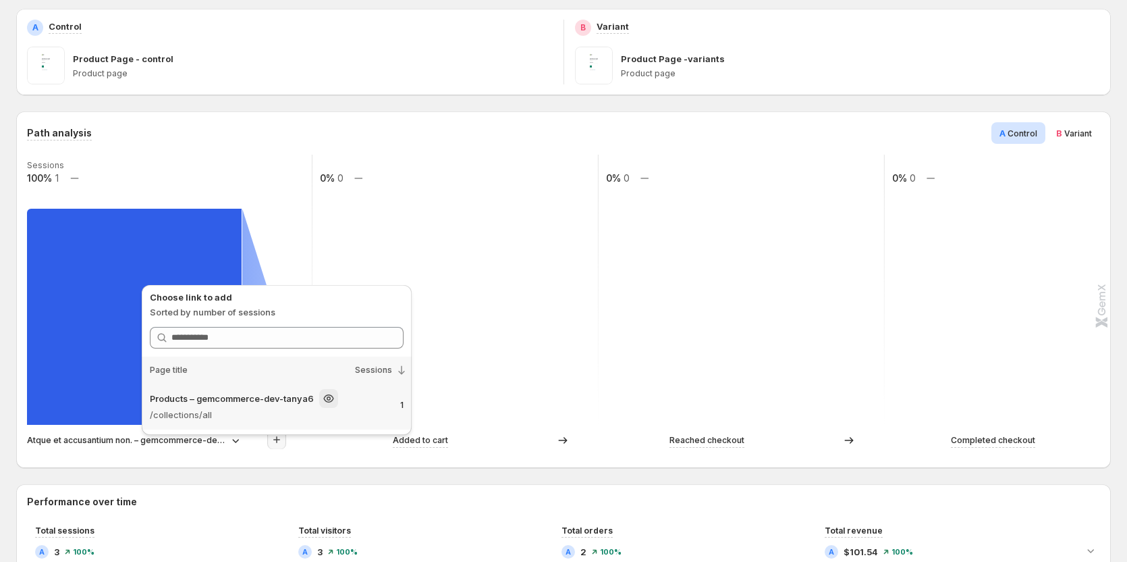
click at [285, 420] on p "/collections/all" at bounding box center [254, 415] width 209 height 14
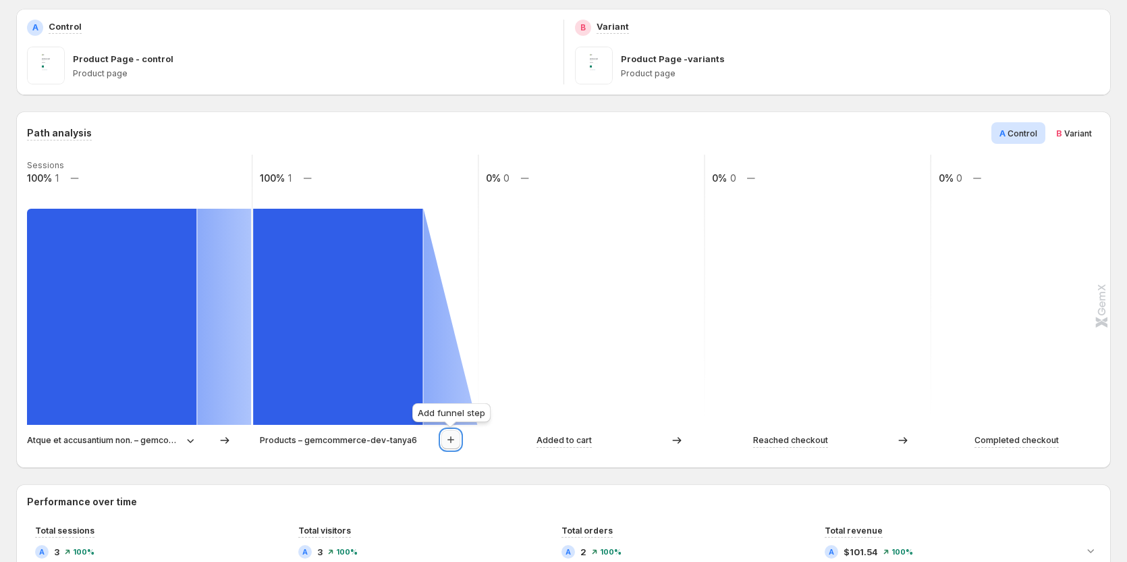
click at [451, 440] on icon "button" at bounding box center [451, 439] width 7 height 7
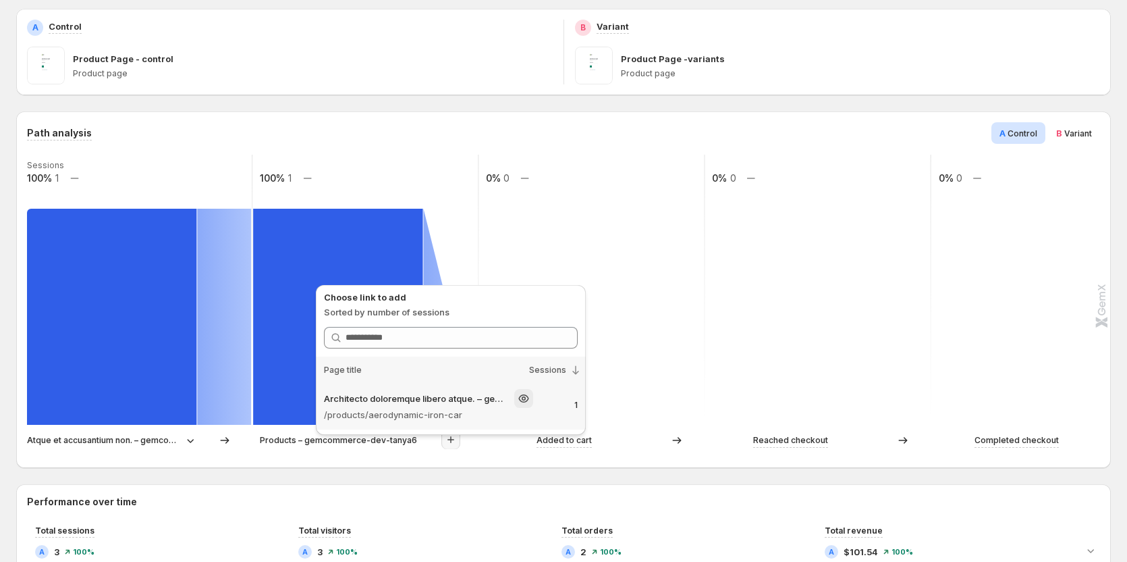
click at [470, 422] on div "Architecto doloremque libero atque. – gemcommerce-dev-tanya6 /products/aerodyna…" at bounding box center [451, 406] width 270 height 46
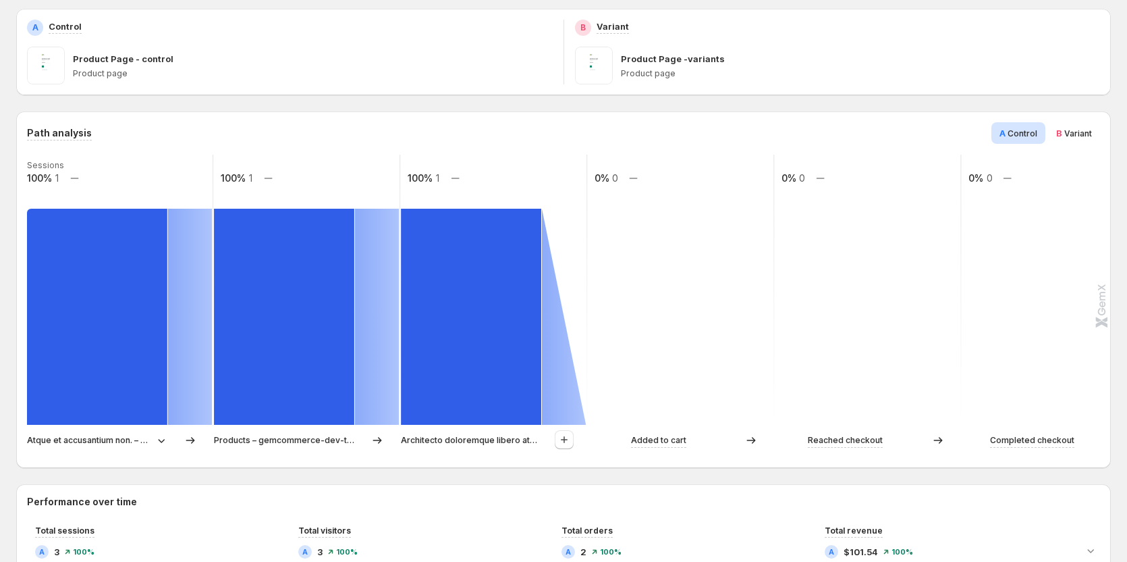
click at [743, 128] on span "B Variant" at bounding box center [1074, 133] width 36 height 14
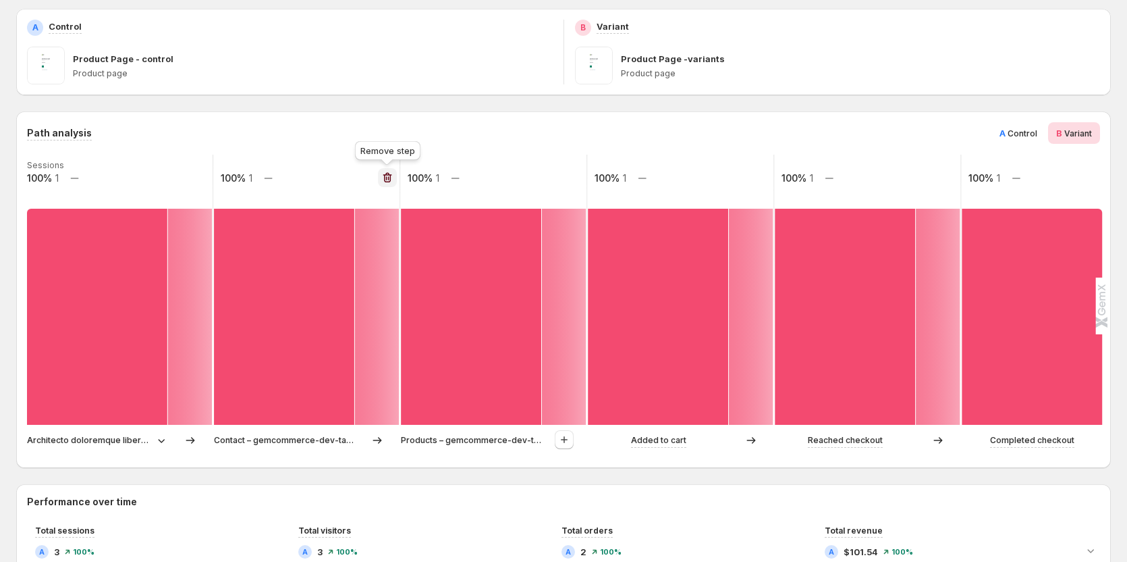
click at [387, 176] on icon "button" at bounding box center [388, 178] width 14 height 14
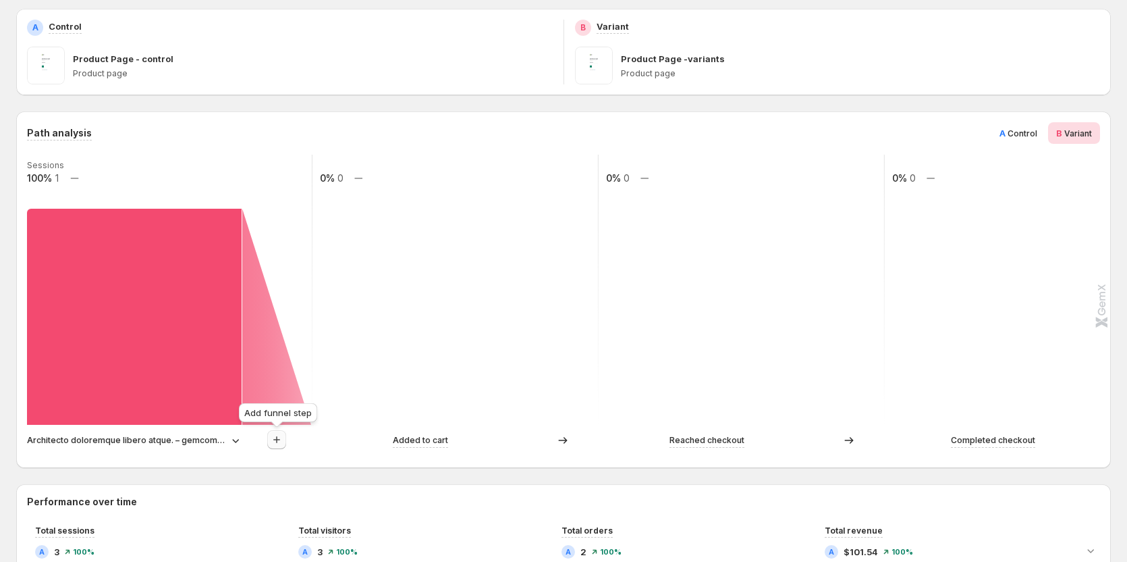
click at [279, 437] on icon "button" at bounding box center [277, 440] width 14 height 14
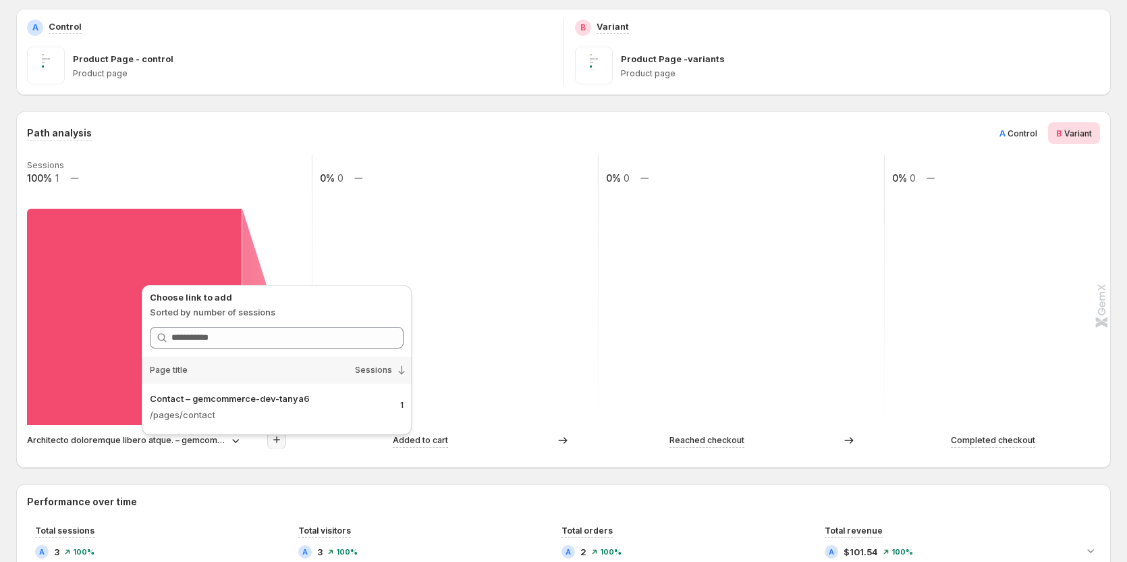
click at [213, 149] on div "Path analysis A Control B Variant Sessions 100% 1 0% 0 0% 0 0% 0 Architecto dol…" at bounding box center [563, 289] width 1073 height 335
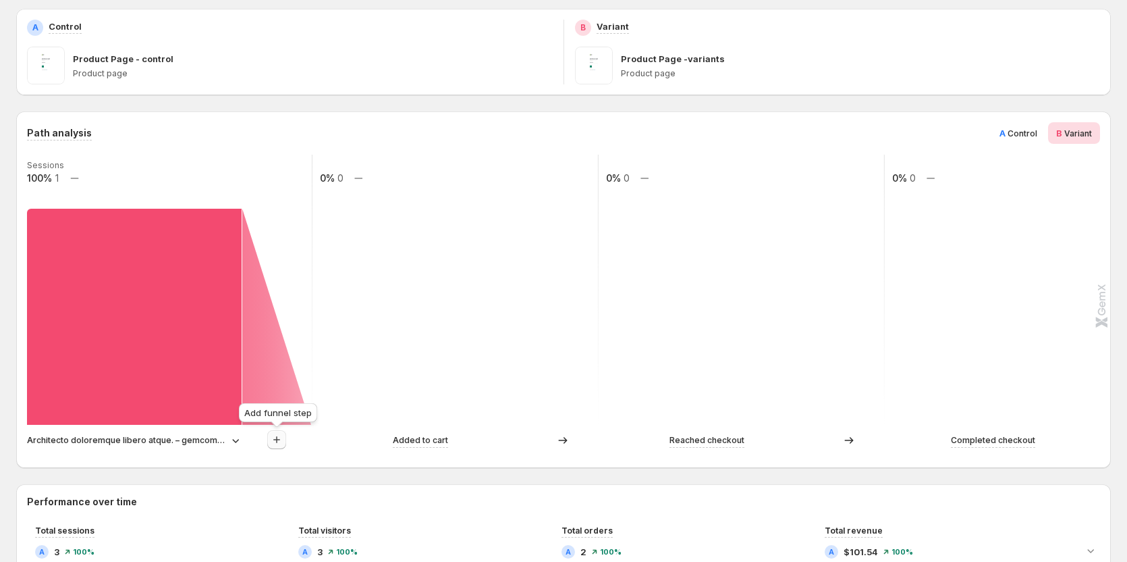
click at [268, 440] on button "button" at bounding box center [276, 439] width 19 height 19
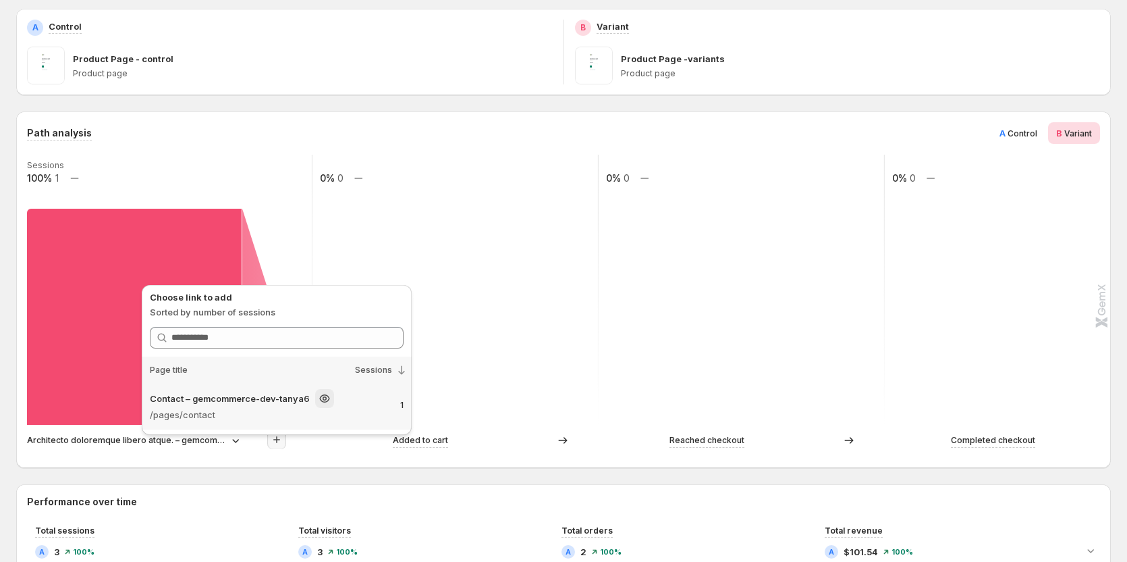
click at [288, 411] on p "/pages/contact" at bounding box center [254, 415] width 209 height 14
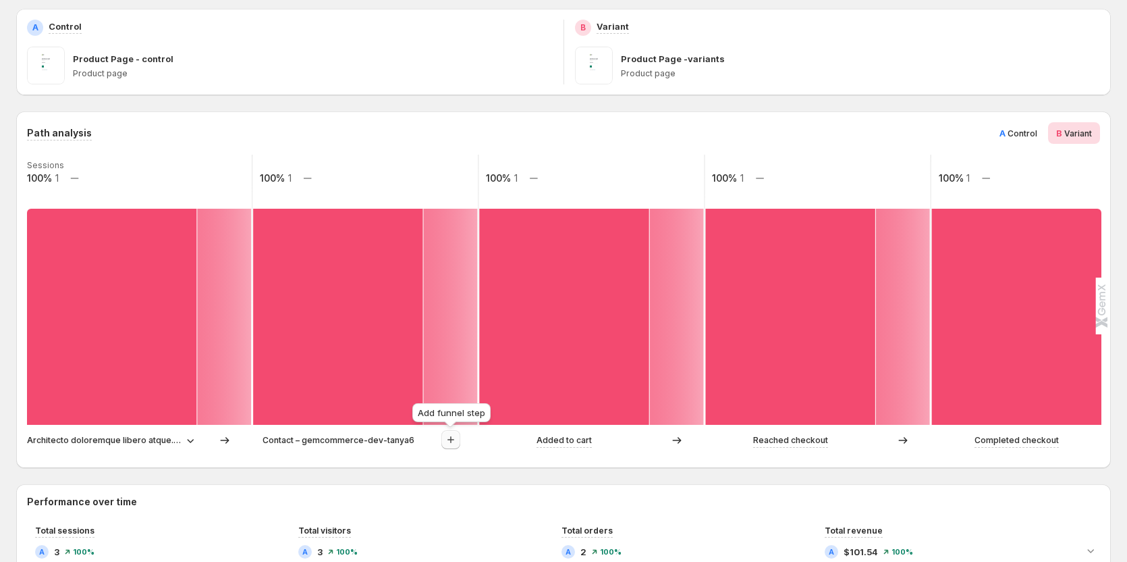
click at [452, 435] on icon "button" at bounding box center [451, 440] width 14 height 14
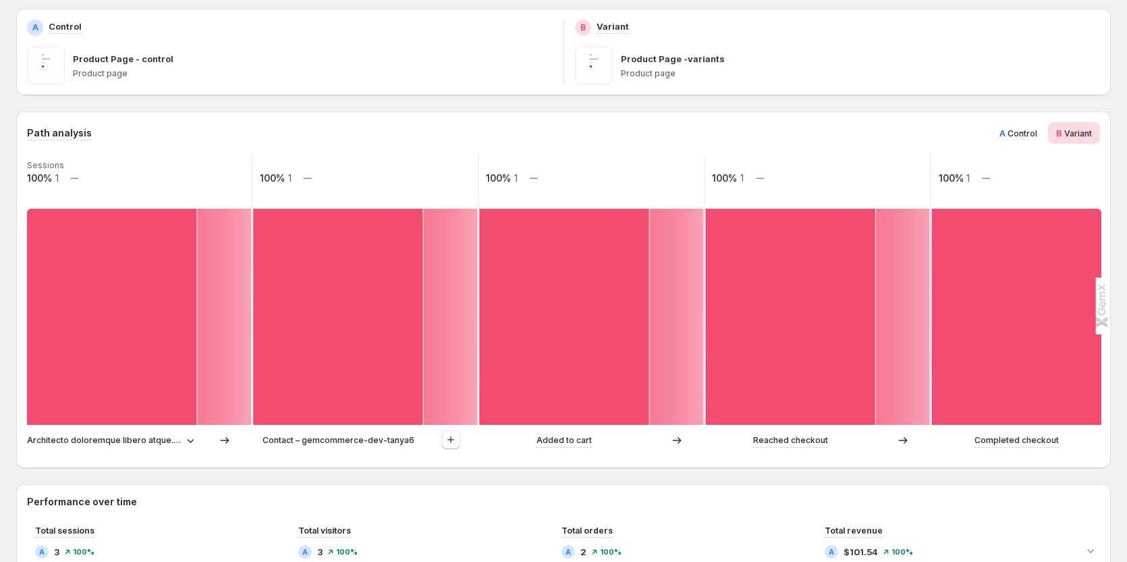
click at [743, 136] on span "Control" at bounding box center [1023, 133] width 30 height 10
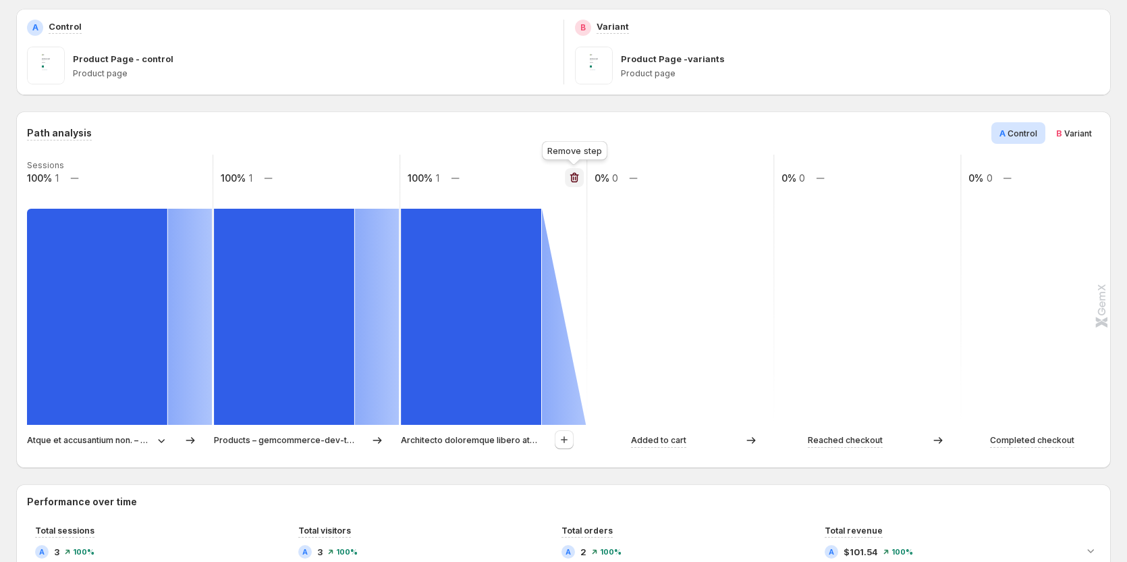
click at [570, 177] on icon "button" at bounding box center [575, 178] width 14 height 14
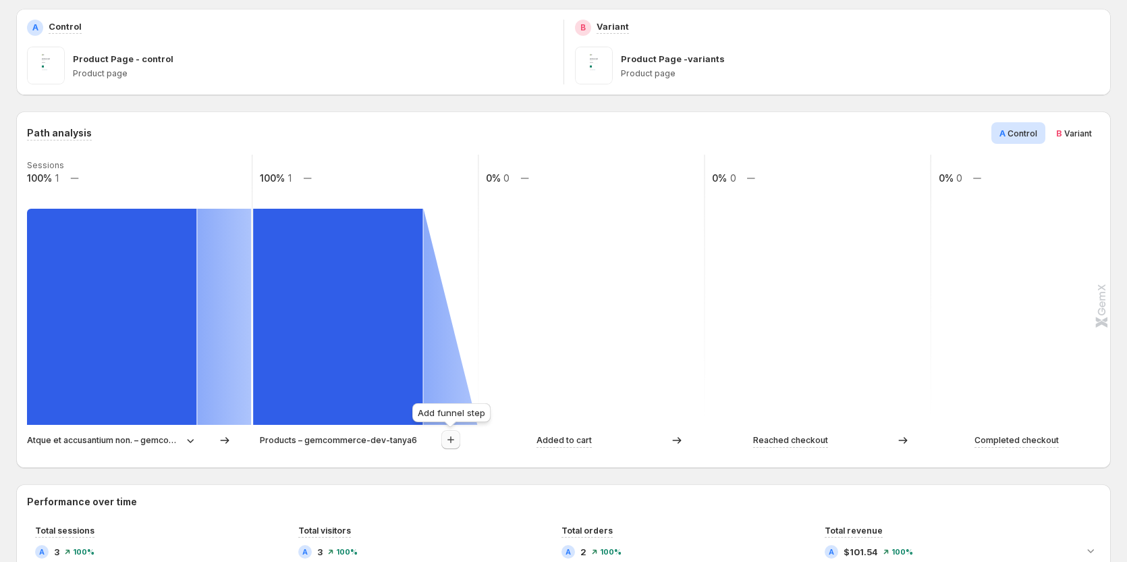
click at [450, 431] on button "button" at bounding box center [450, 439] width 19 height 19
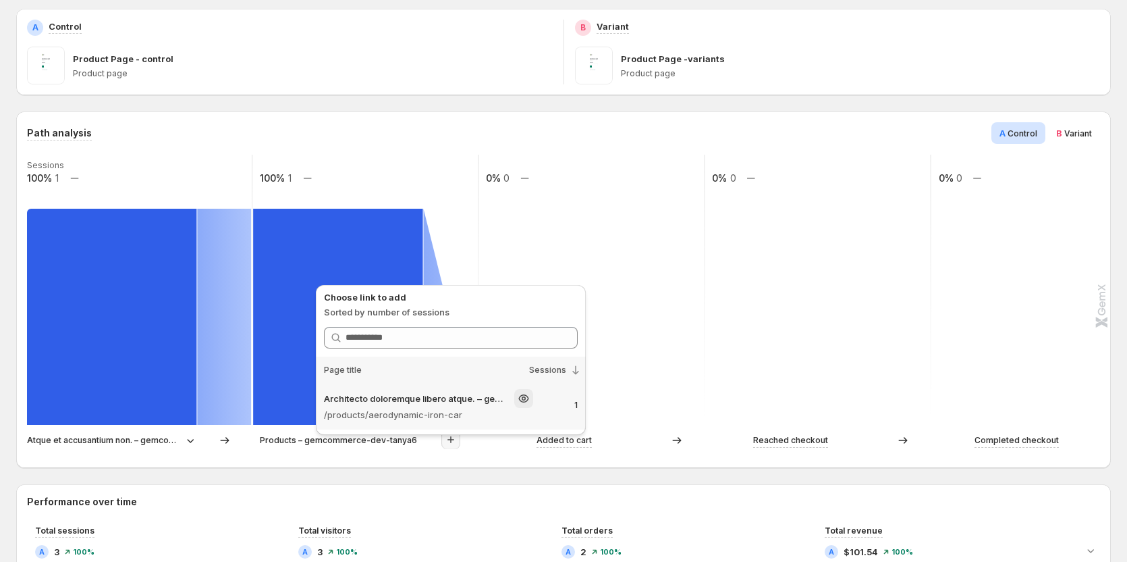
click at [440, 410] on p "/products/aerodynamic-iron-car" at bounding box center [428, 415] width 209 height 14
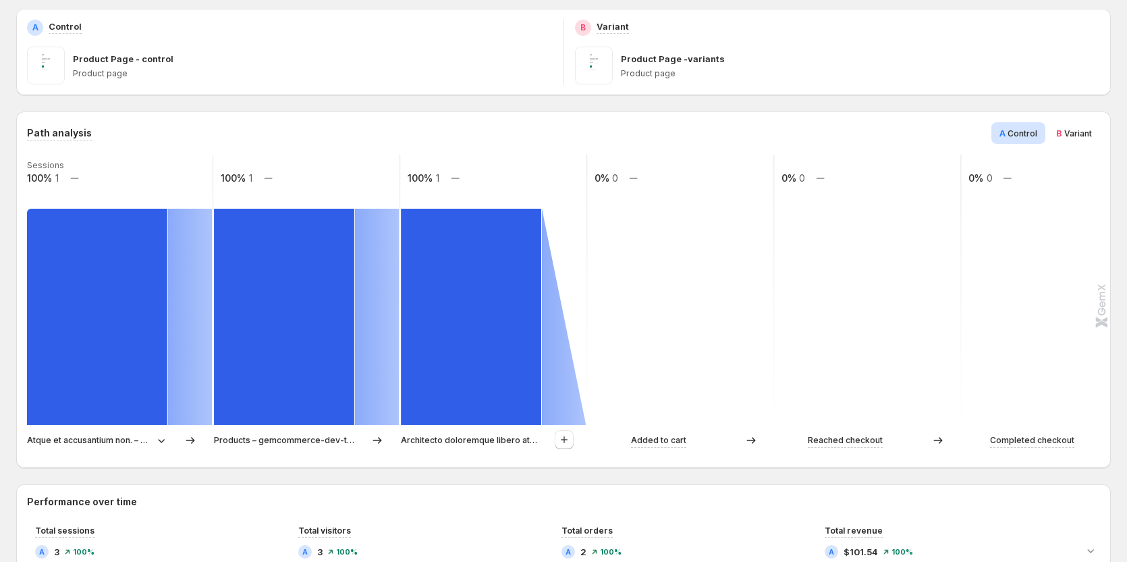
click at [743, 138] on span "Variant" at bounding box center [1079, 133] width 28 height 10
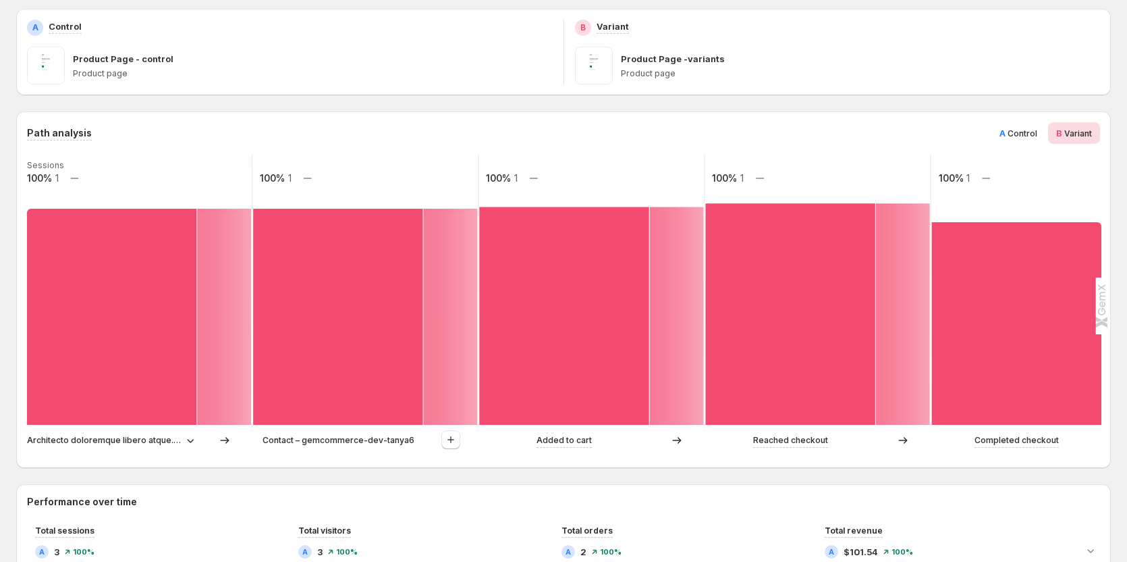
click at [743, 139] on span "A Control" at bounding box center [1019, 133] width 38 height 14
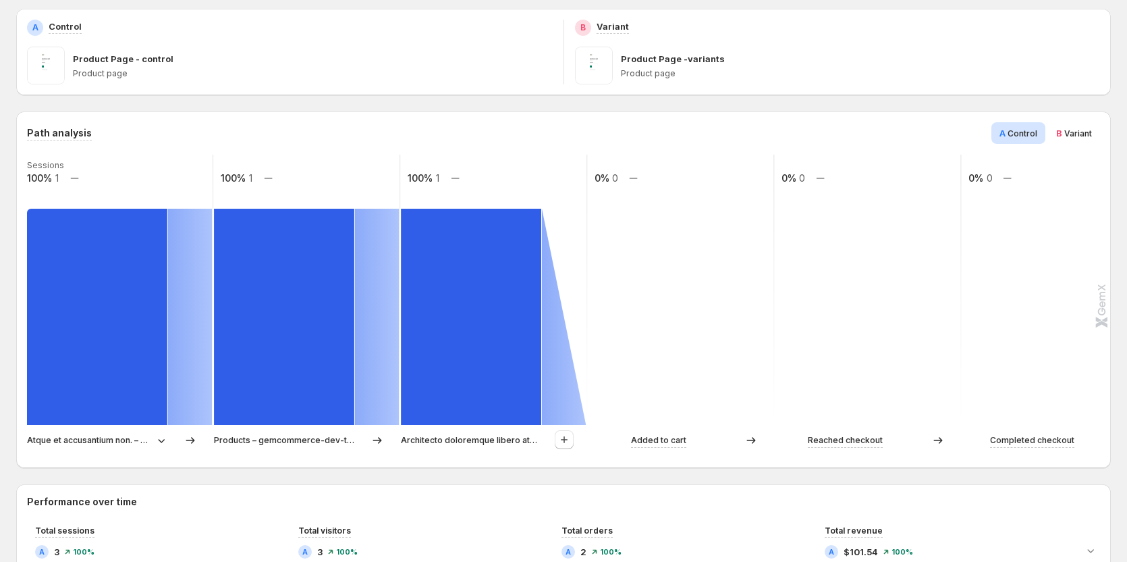
click at [743, 137] on span "Variant" at bounding box center [1079, 133] width 28 height 10
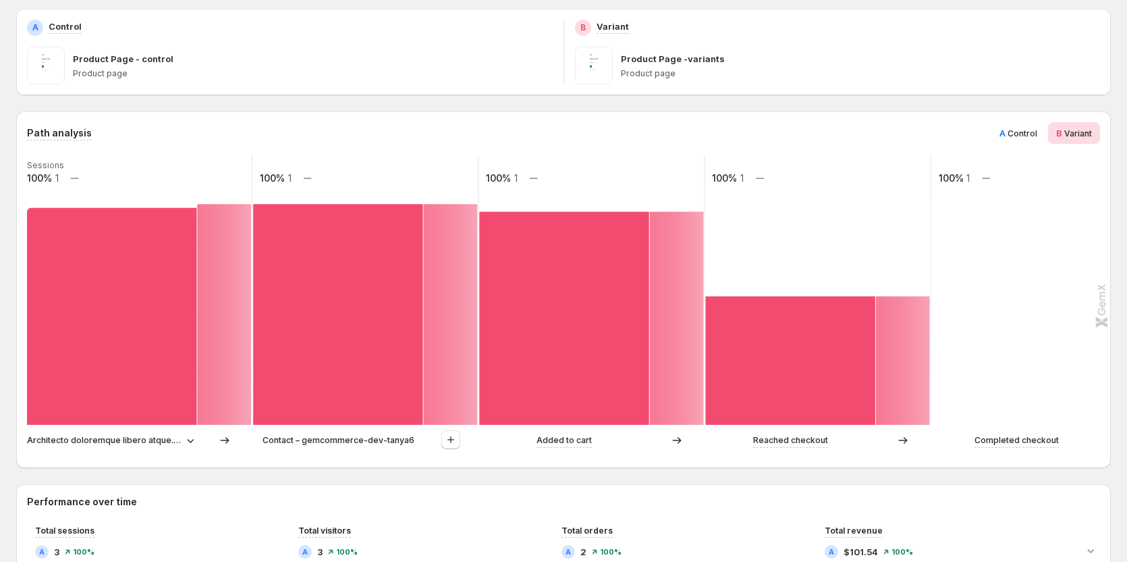
click at [743, 136] on span "Control" at bounding box center [1023, 133] width 30 height 10
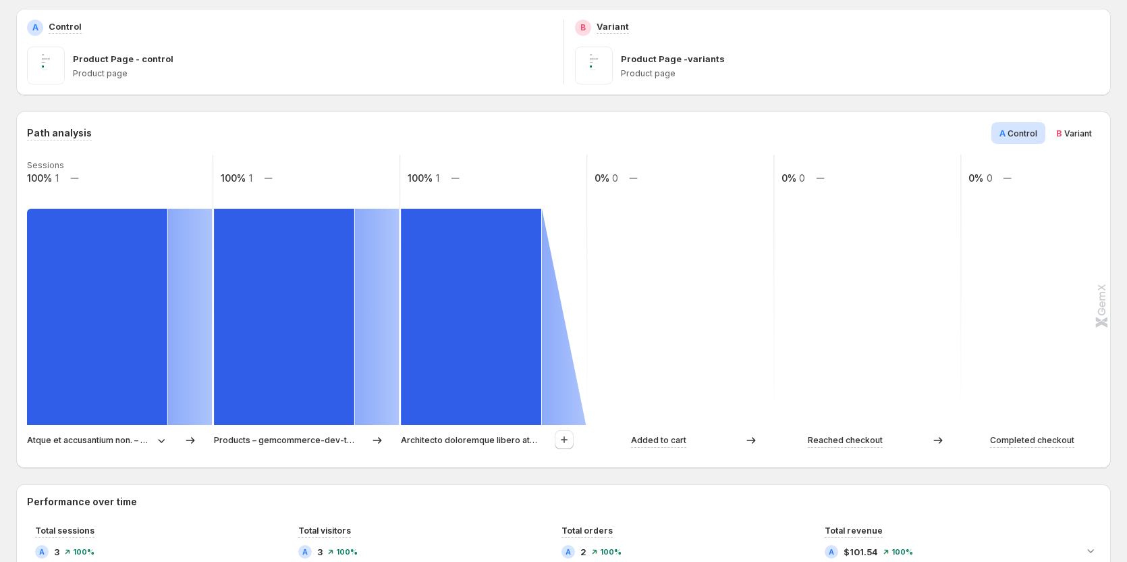
click at [743, 131] on span "Variant" at bounding box center [1079, 133] width 28 height 10
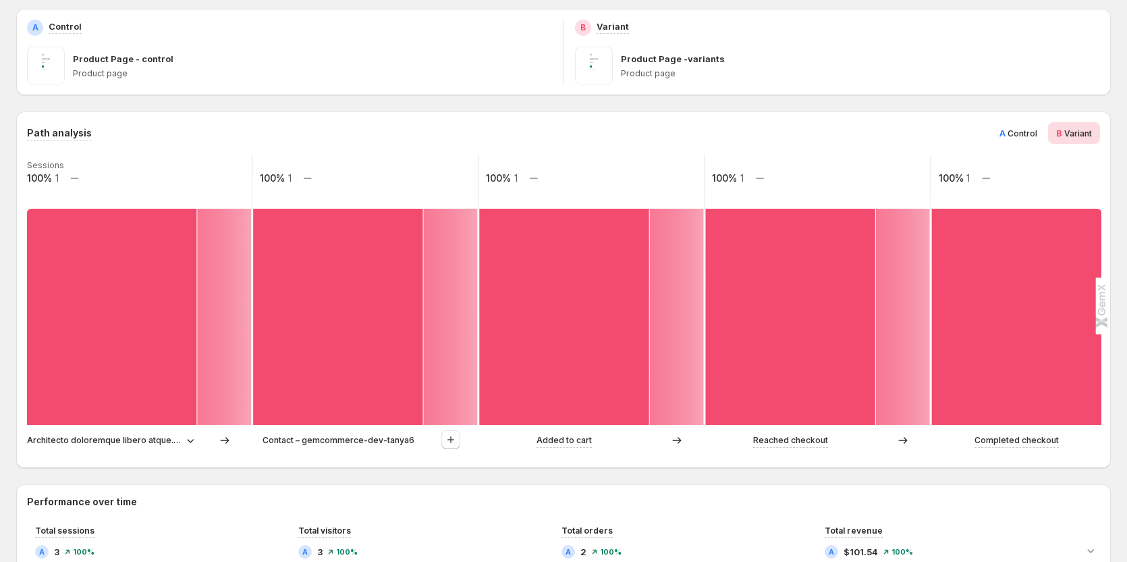
click at [743, 132] on span "Control" at bounding box center [1023, 133] width 30 height 10
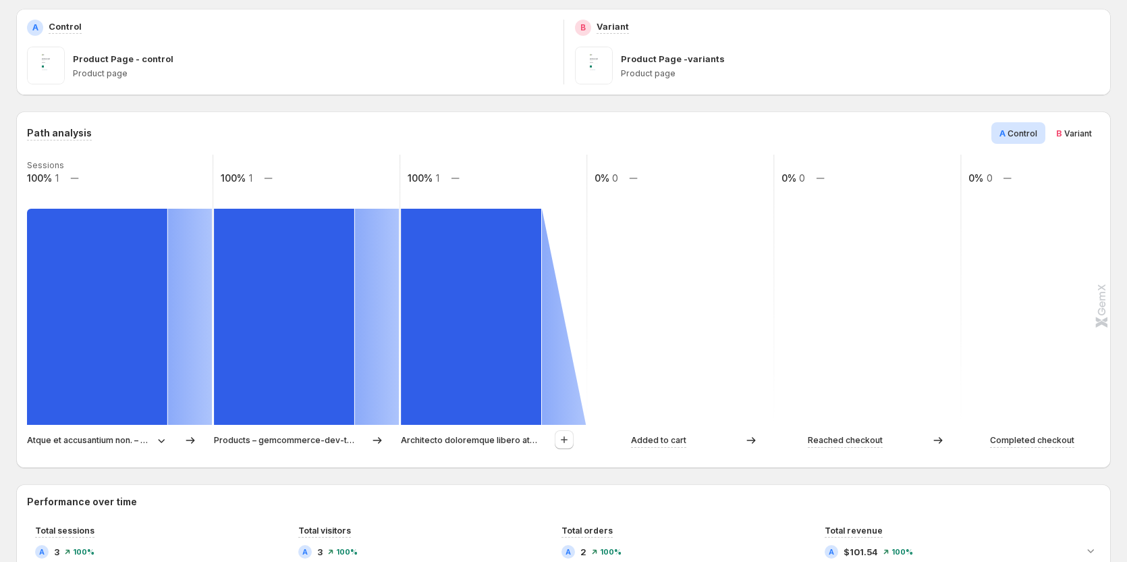
click at [743, 133] on span "B Variant" at bounding box center [1074, 133] width 36 height 14
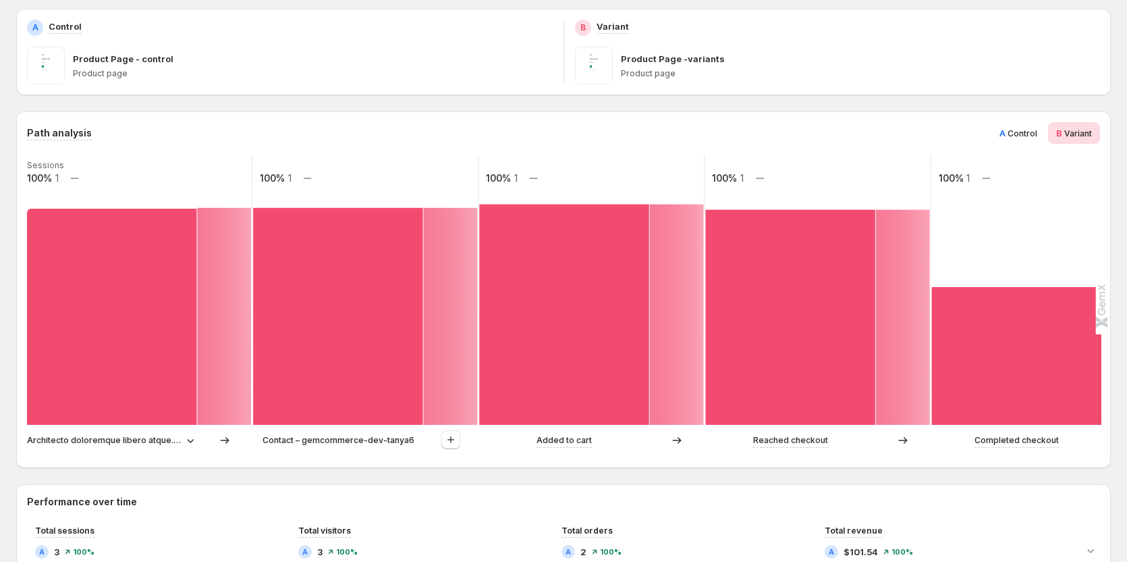
click at [743, 134] on span "Control" at bounding box center [1023, 133] width 30 height 10
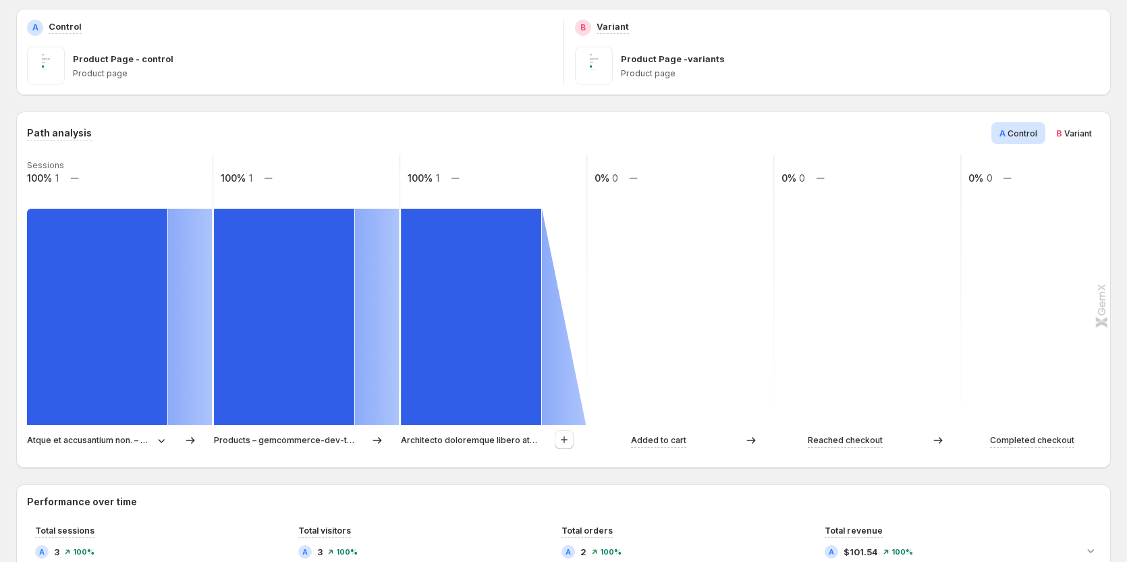
click at [743, 134] on span "Variant" at bounding box center [1079, 133] width 28 height 10
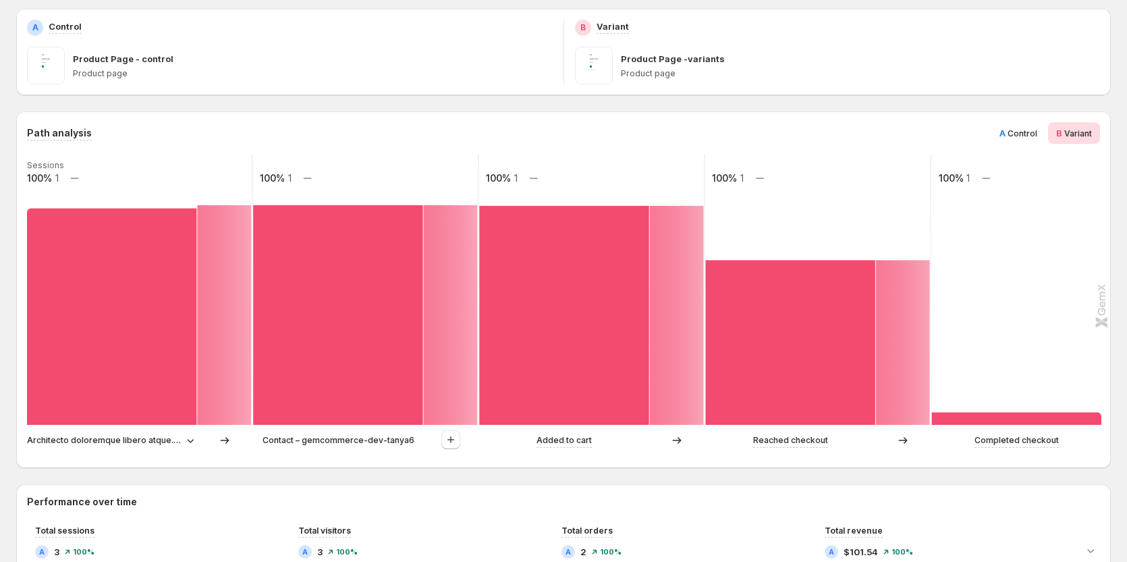
click at [743, 131] on span "Control" at bounding box center [1023, 133] width 30 height 10
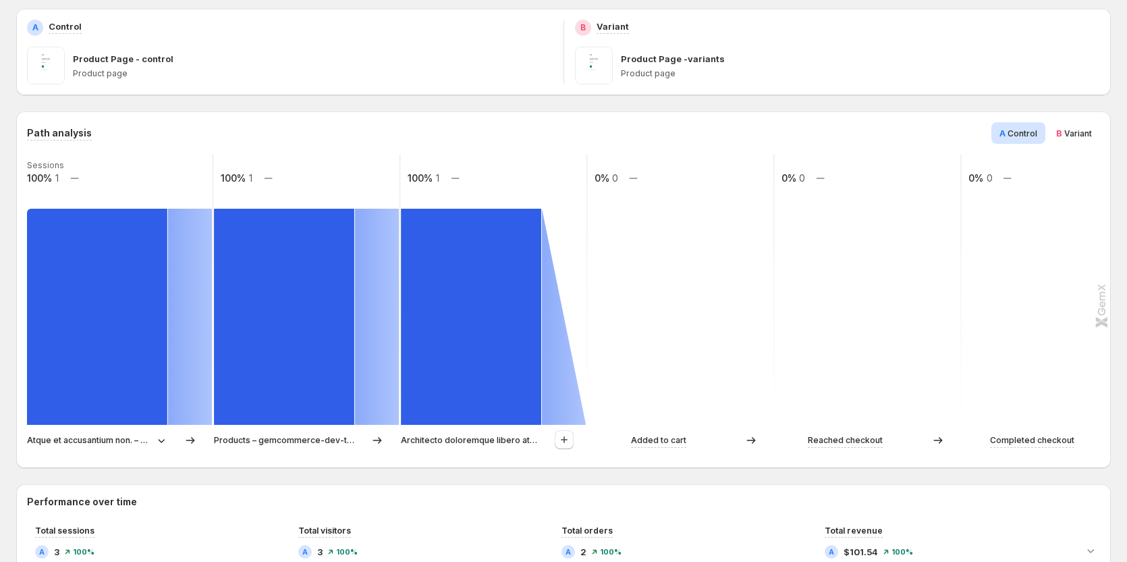
click at [743, 138] on span "Variant" at bounding box center [1079, 133] width 28 height 10
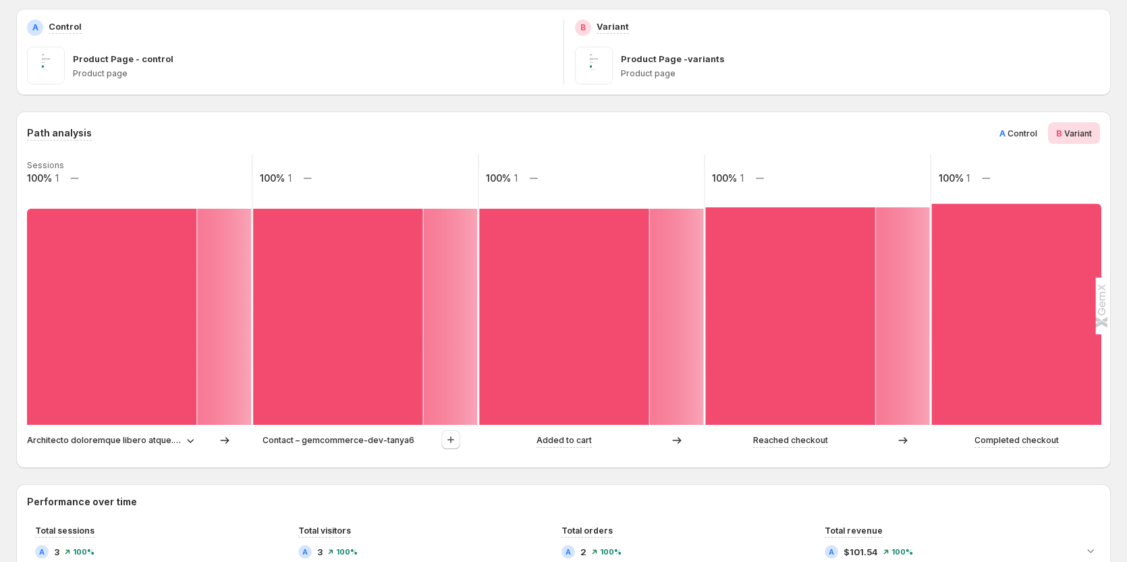
click at [743, 131] on span "Control" at bounding box center [1023, 133] width 30 height 10
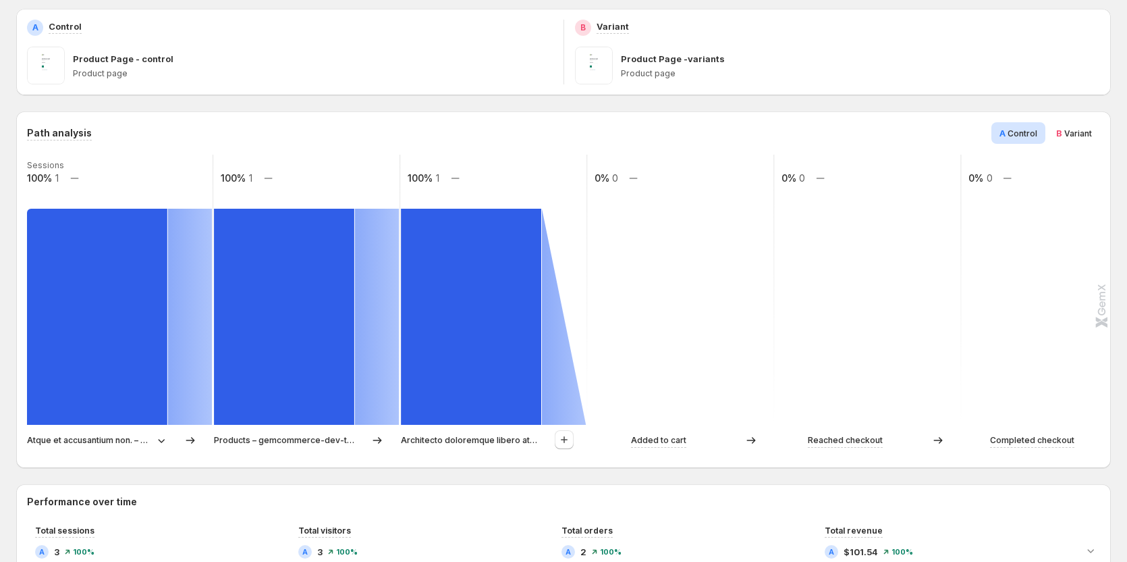
click at [743, 132] on span "Variant" at bounding box center [1079, 133] width 28 height 10
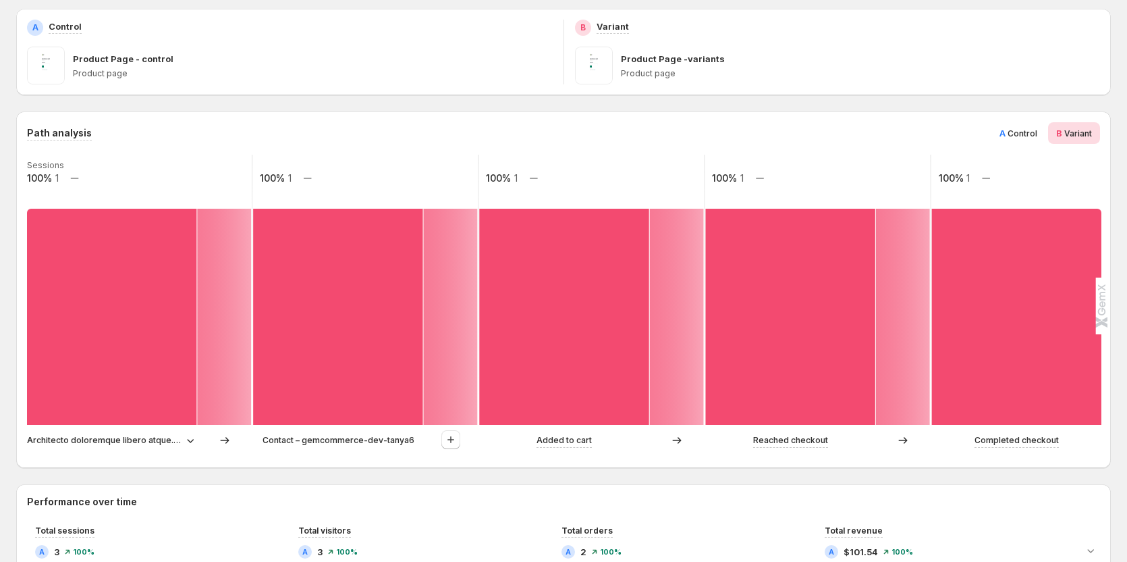
click at [743, 130] on span "Control" at bounding box center [1023, 133] width 30 height 10
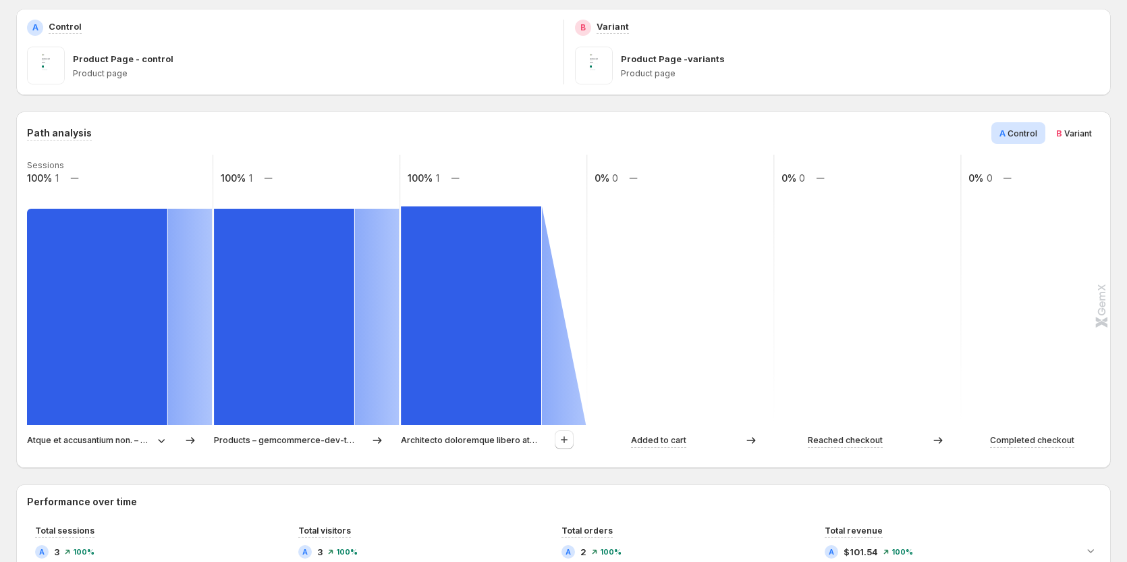
click at [743, 130] on span "Variant" at bounding box center [1079, 133] width 28 height 10
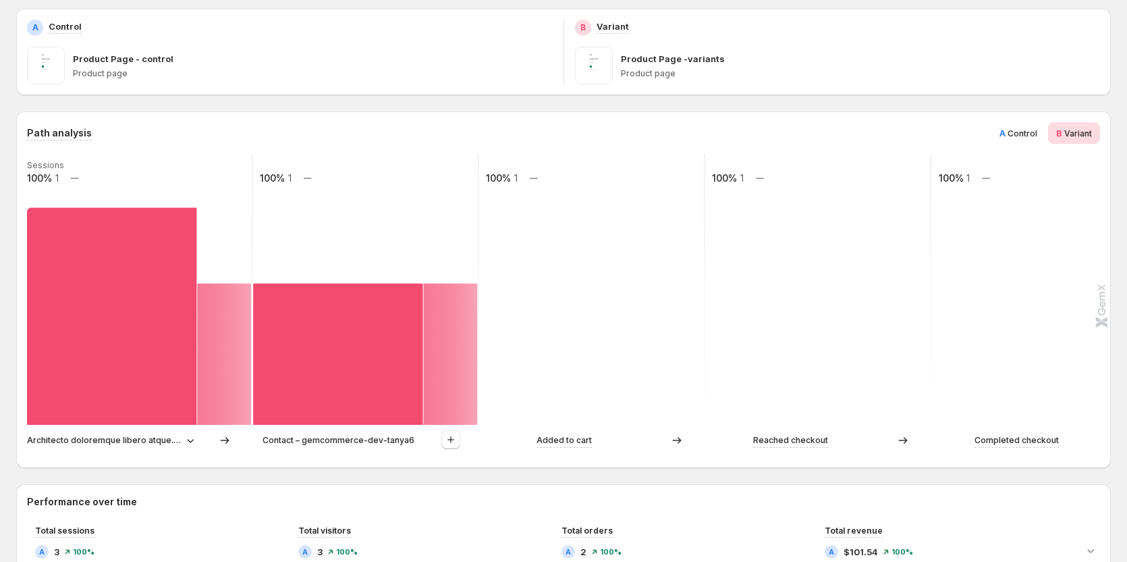
click at [743, 119] on div "Path analysis A Control B Variant Sessions 100% 1 100% 1 100% 1 100% 1 100% 1 A…" at bounding box center [563, 289] width 1095 height 356
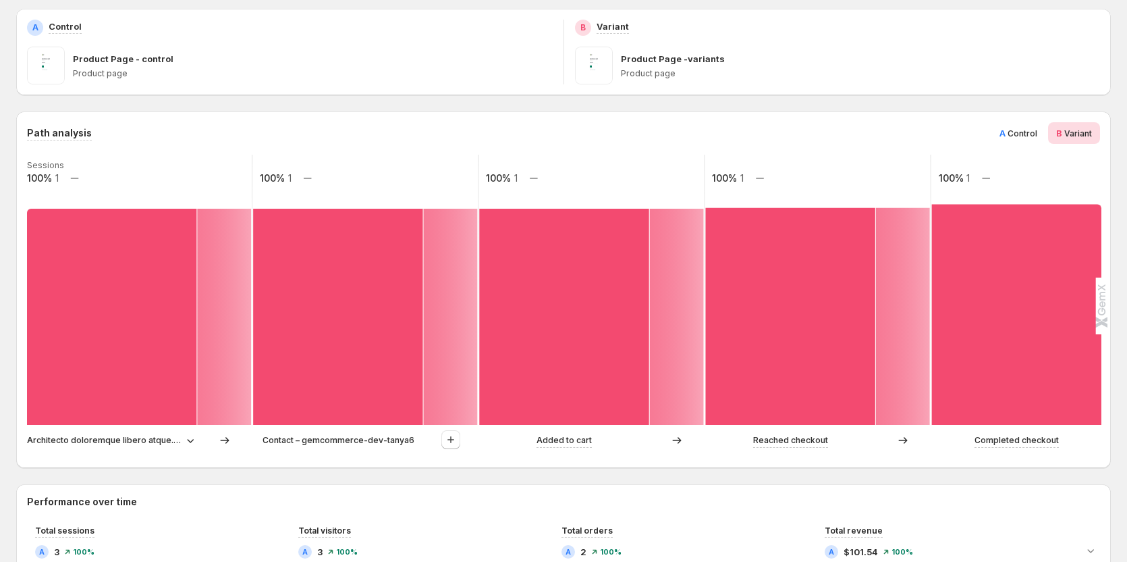
click at [743, 137] on span "Control" at bounding box center [1023, 133] width 30 height 10
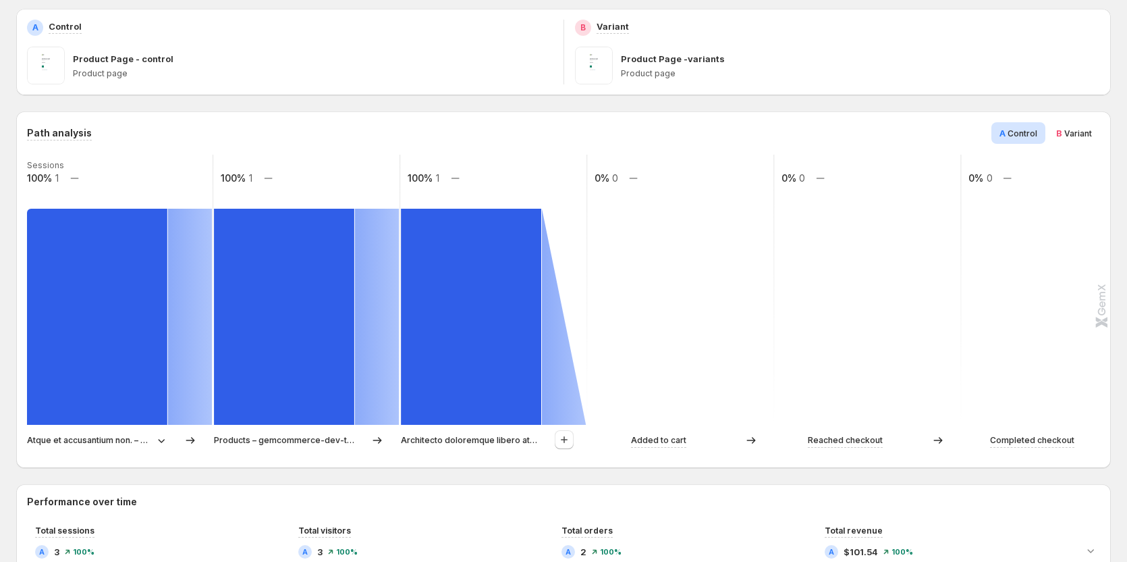
click at [743, 138] on span "B Variant" at bounding box center [1074, 133] width 36 height 14
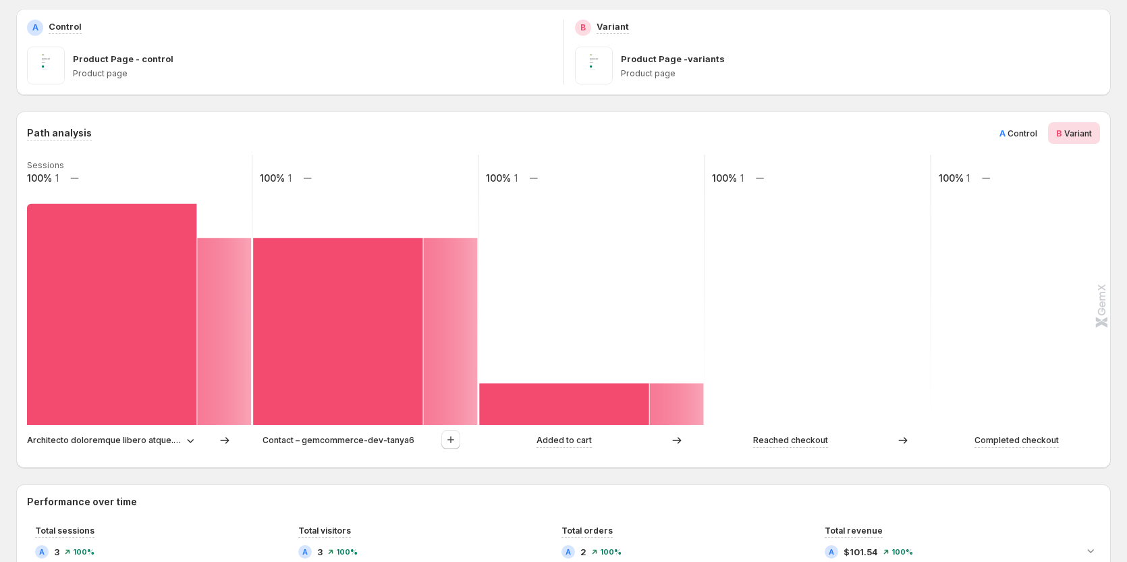
click at [743, 134] on span "Control" at bounding box center [1023, 133] width 30 height 10
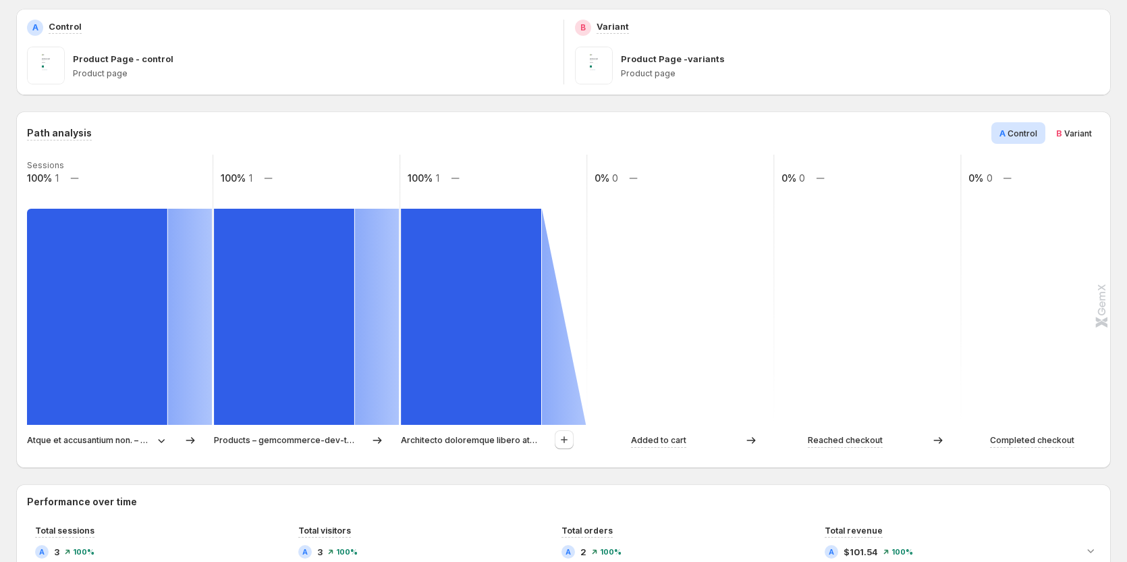
click at [743, 131] on span "Variant" at bounding box center [1079, 133] width 28 height 10
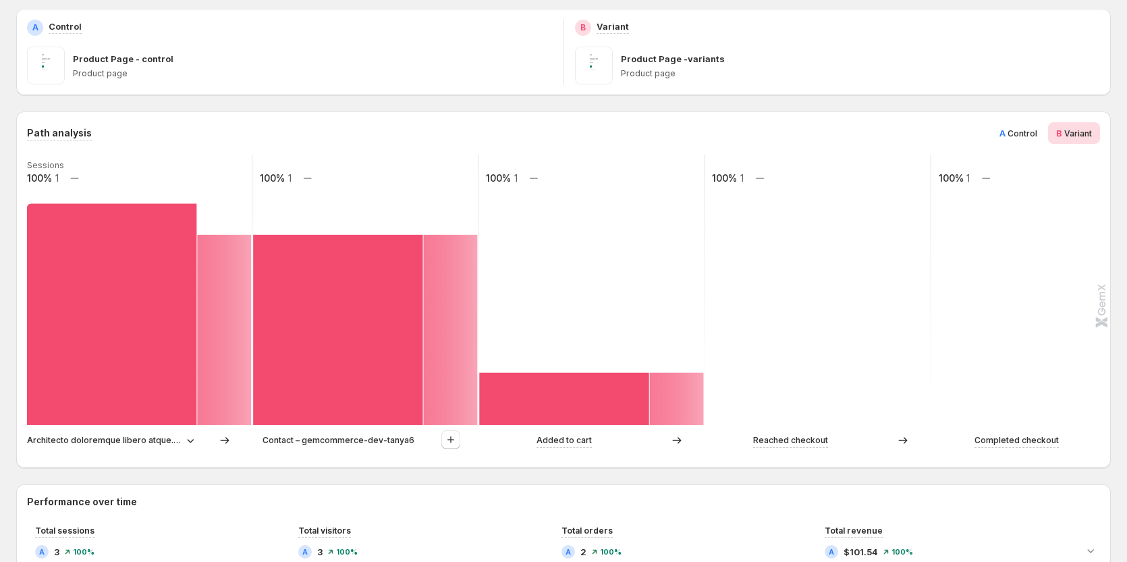
click at [743, 132] on span "Control" at bounding box center [1023, 133] width 30 height 10
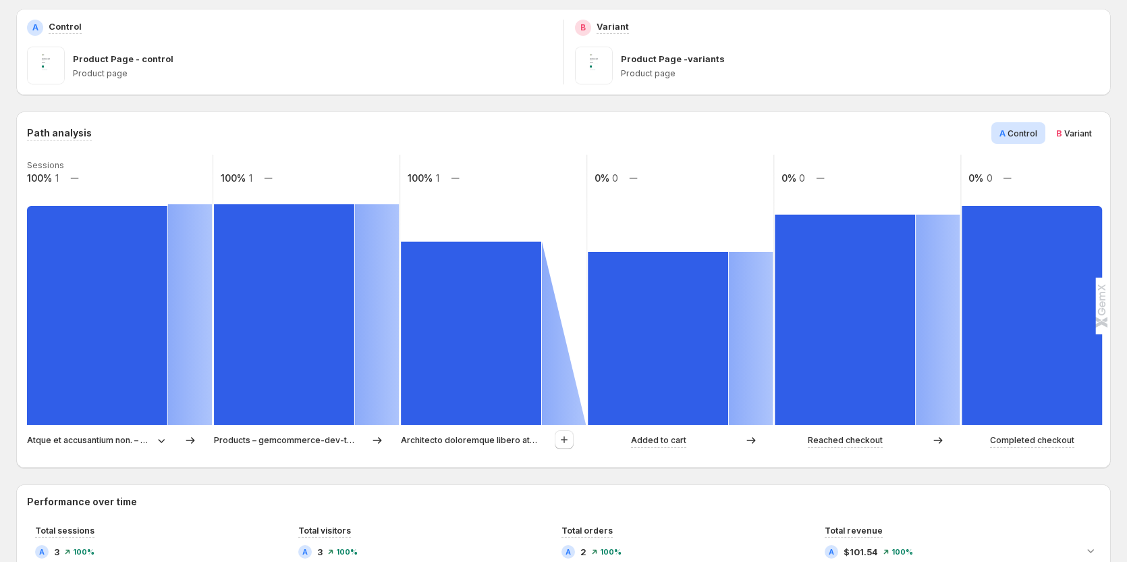
click at [743, 132] on span "Variant" at bounding box center [1079, 133] width 28 height 10
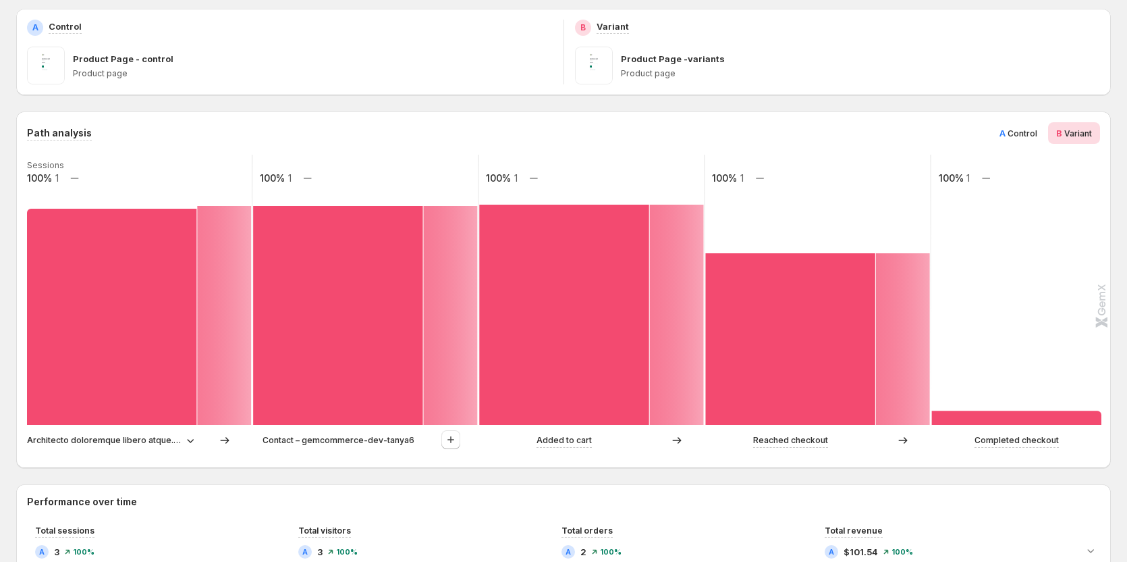
click at [743, 130] on span "Control" at bounding box center [1023, 133] width 30 height 10
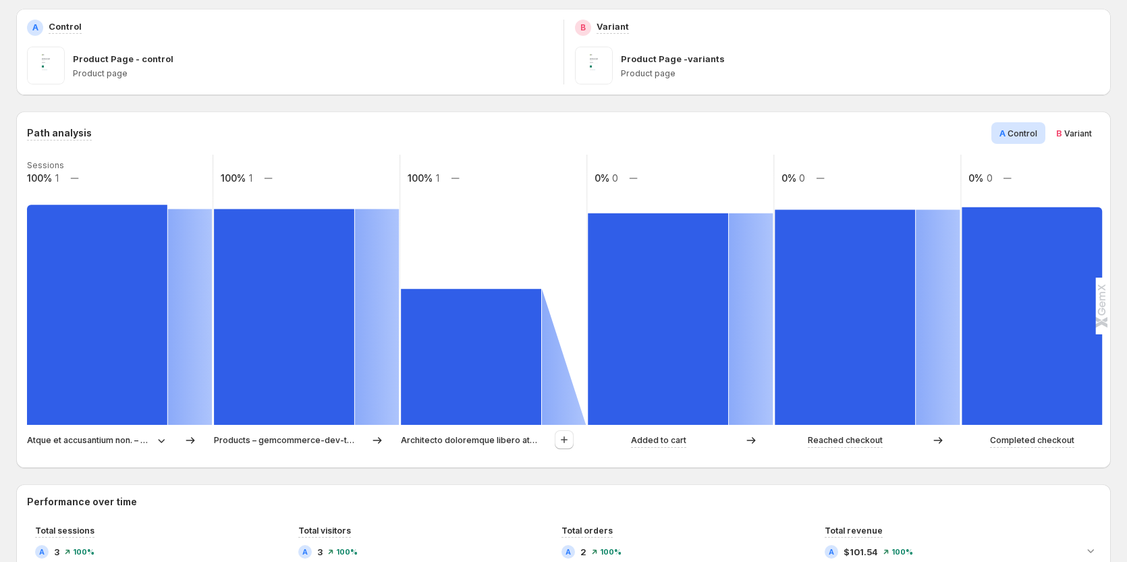
click at [743, 127] on span "B Variant" at bounding box center [1074, 133] width 36 height 14
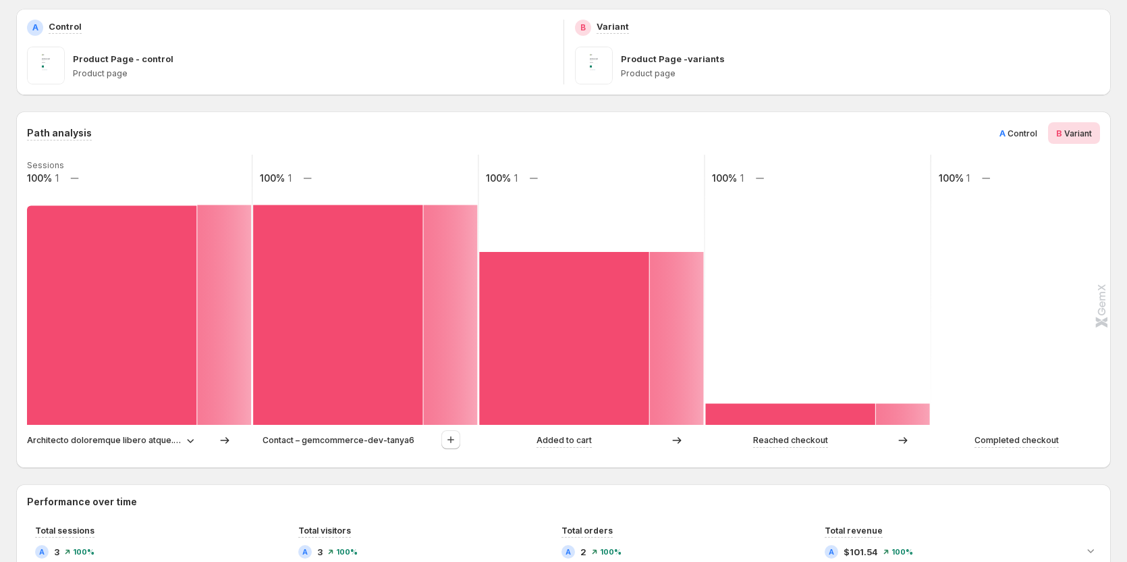
click at [743, 129] on span "Control" at bounding box center [1023, 133] width 30 height 10
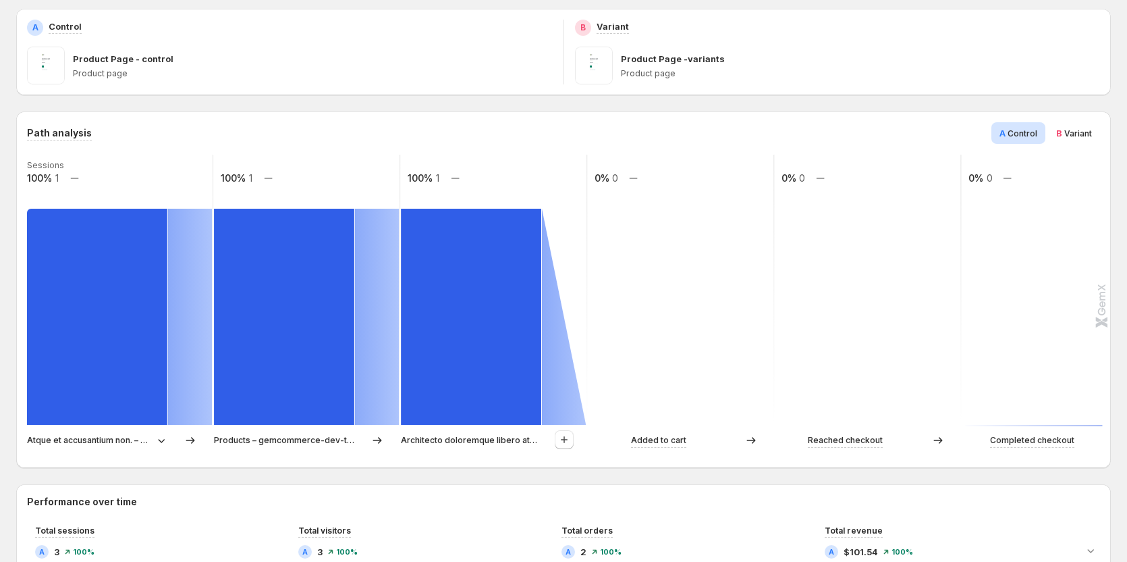
click at [743, 132] on span "B" at bounding box center [1059, 133] width 6 height 11
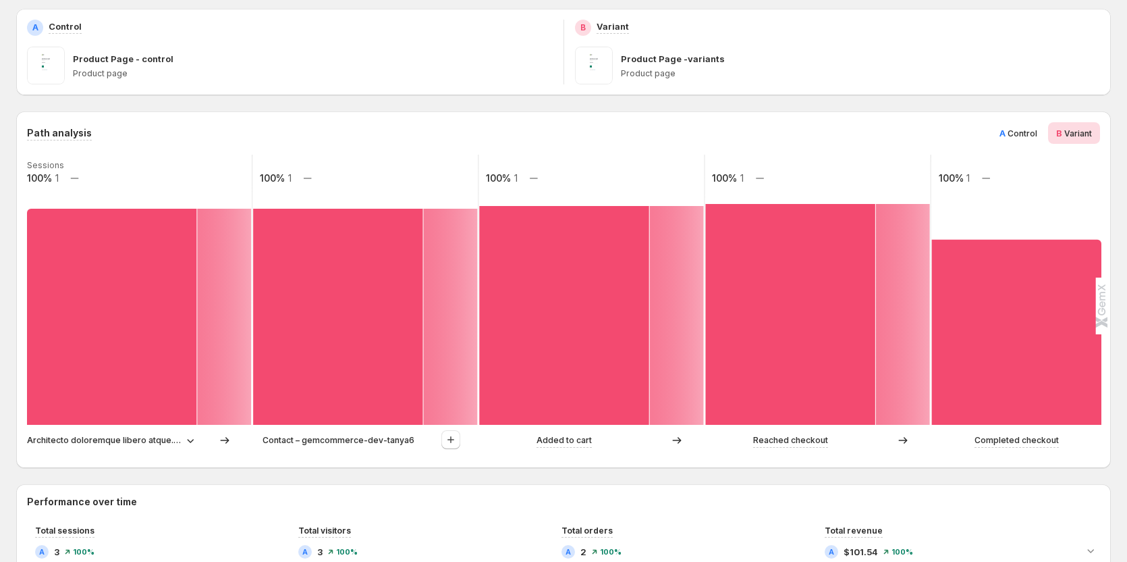
click at [743, 135] on span "Control" at bounding box center [1023, 133] width 30 height 10
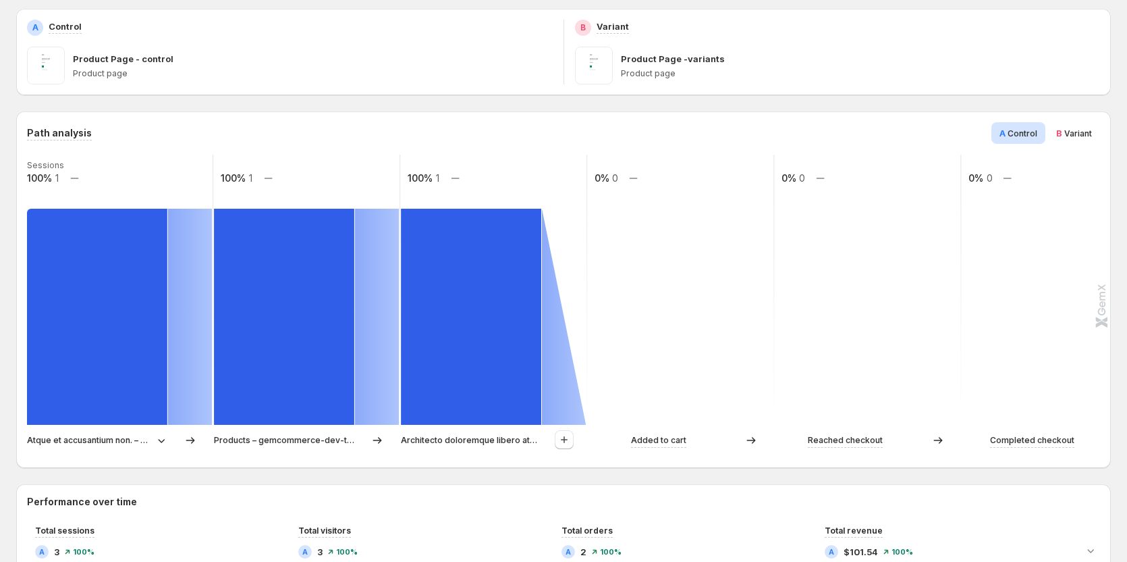
click at [743, 131] on span "Variant" at bounding box center [1079, 133] width 28 height 10
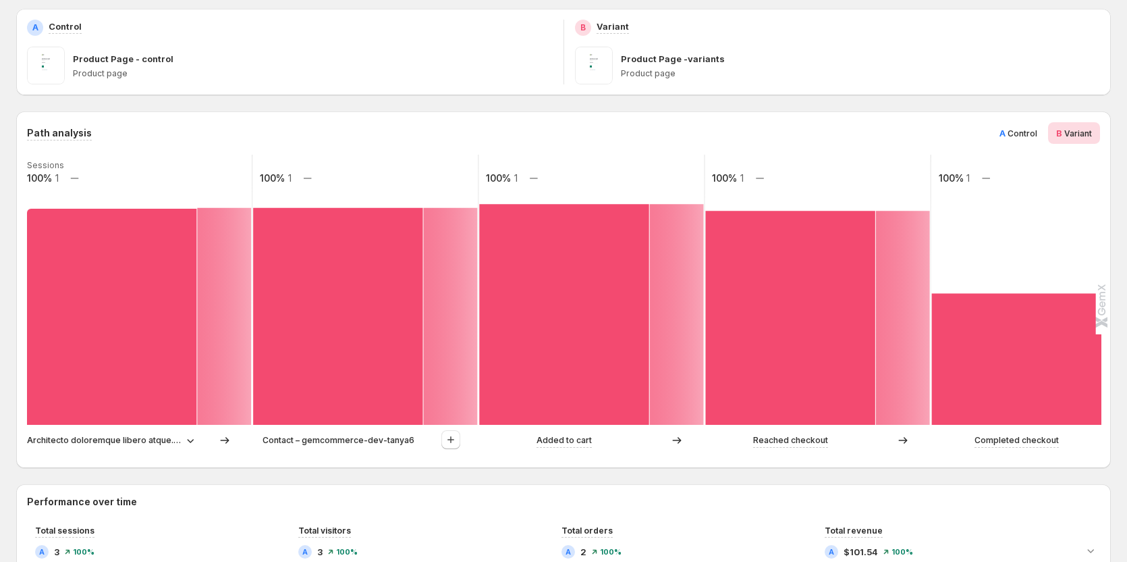
click at [743, 132] on span "Control" at bounding box center [1023, 133] width 30 height 10
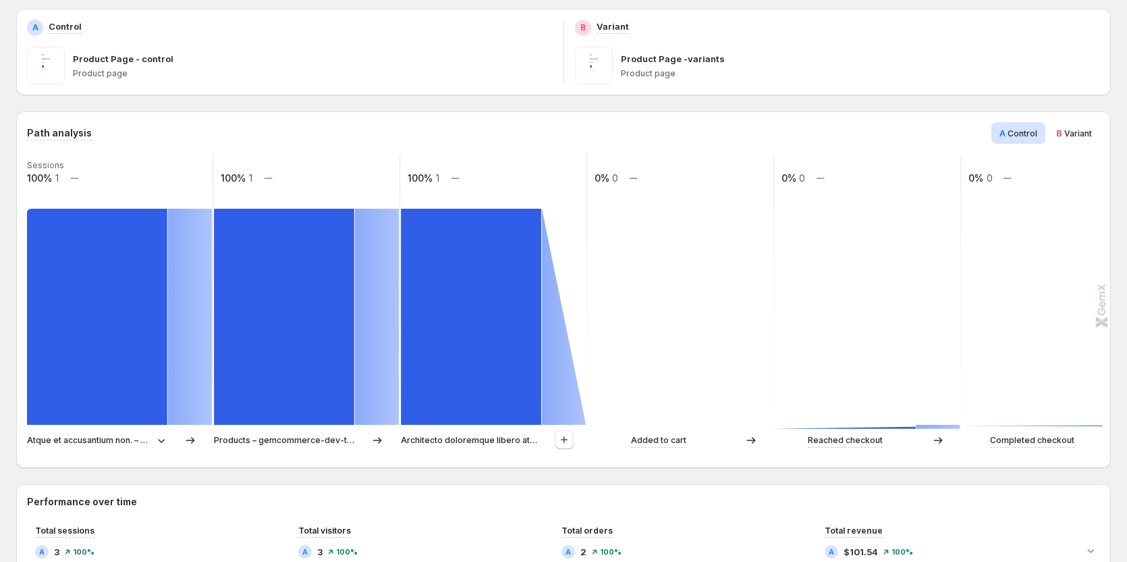
click at [743, 292] on g at bounding box center [1055, 290] width 188 height 271
click at [743, 133] on span "Variant" at bounding box center [1079, 133] width 28 height 10
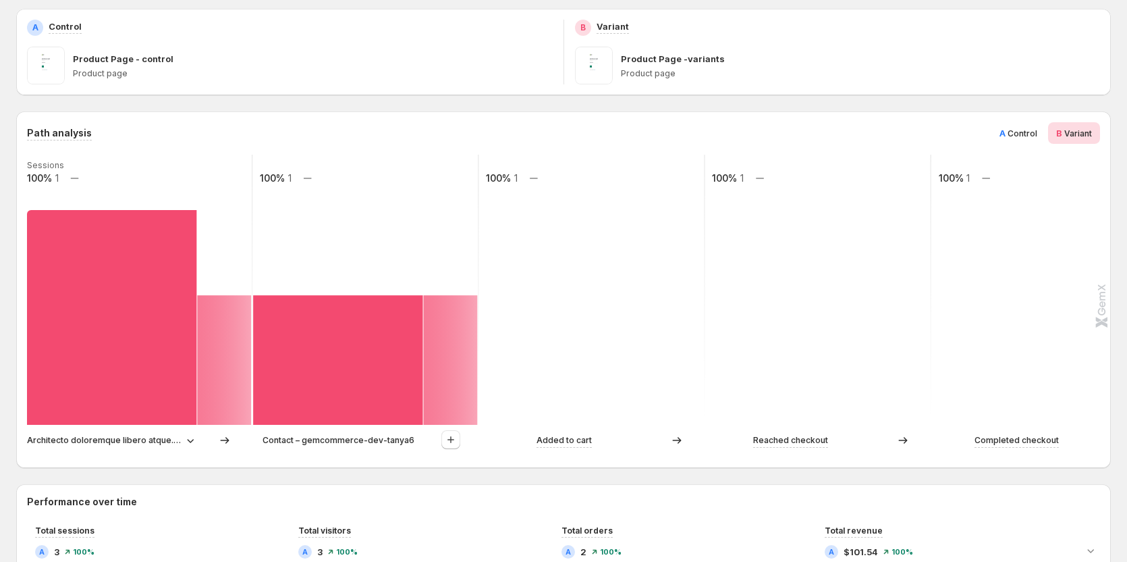
click at [743, 131] on span "Control" at bounding box center [1023, 133] width 30 height 10
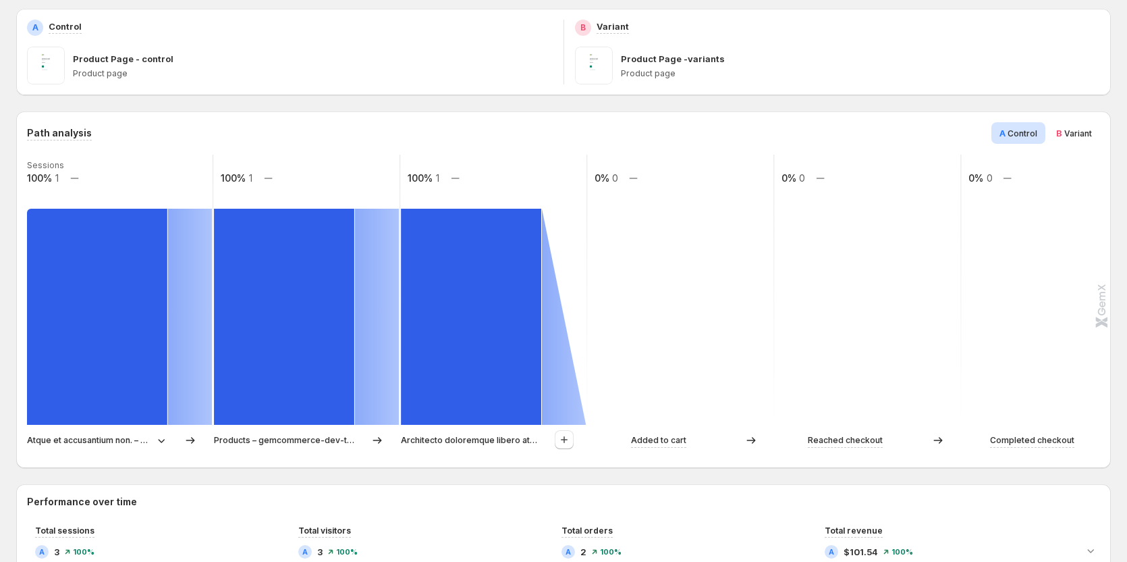
click at [743, 134] on span "Variant" at bounding box center [1079, 133] width 28 height 10
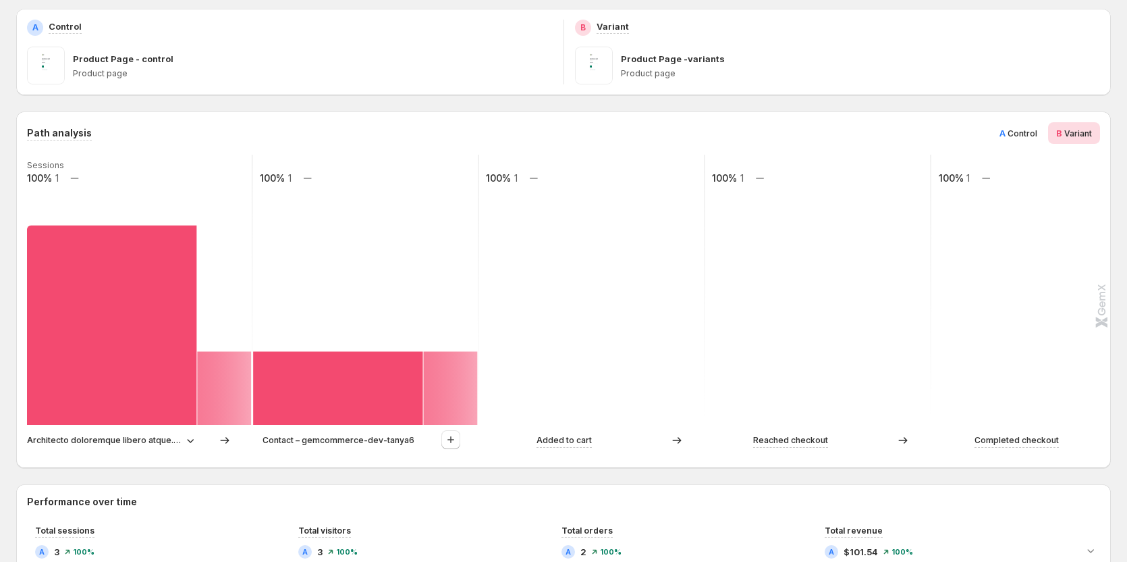
click at [743, 130] on span "Control" at bounding box center [1023, 133] width 30 height 10
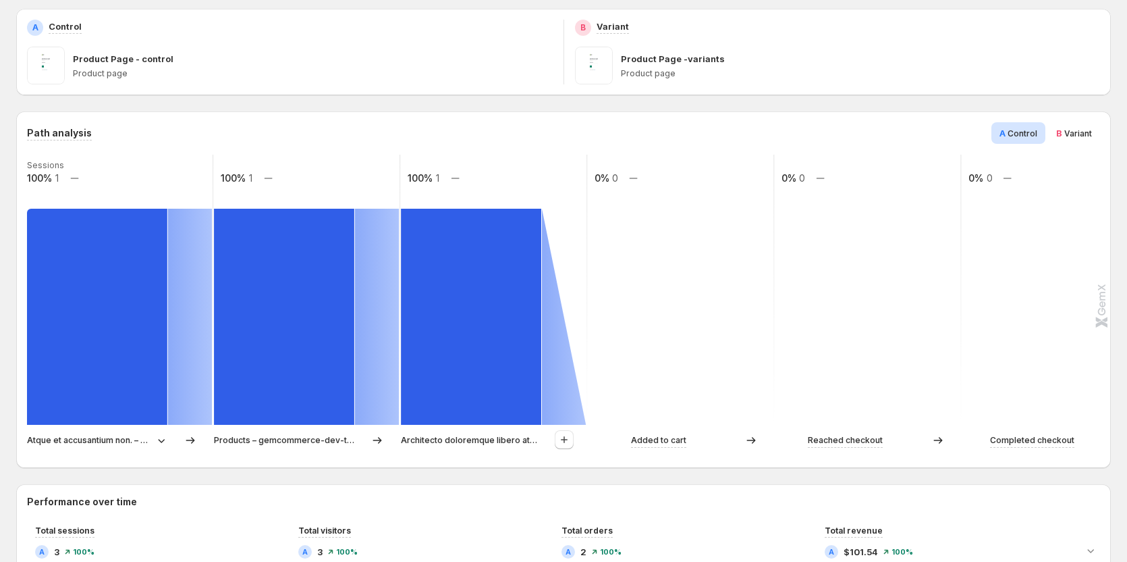
click at [743, 132] on span "Variant" at bounding box center [1079, 133] width 28 height 10
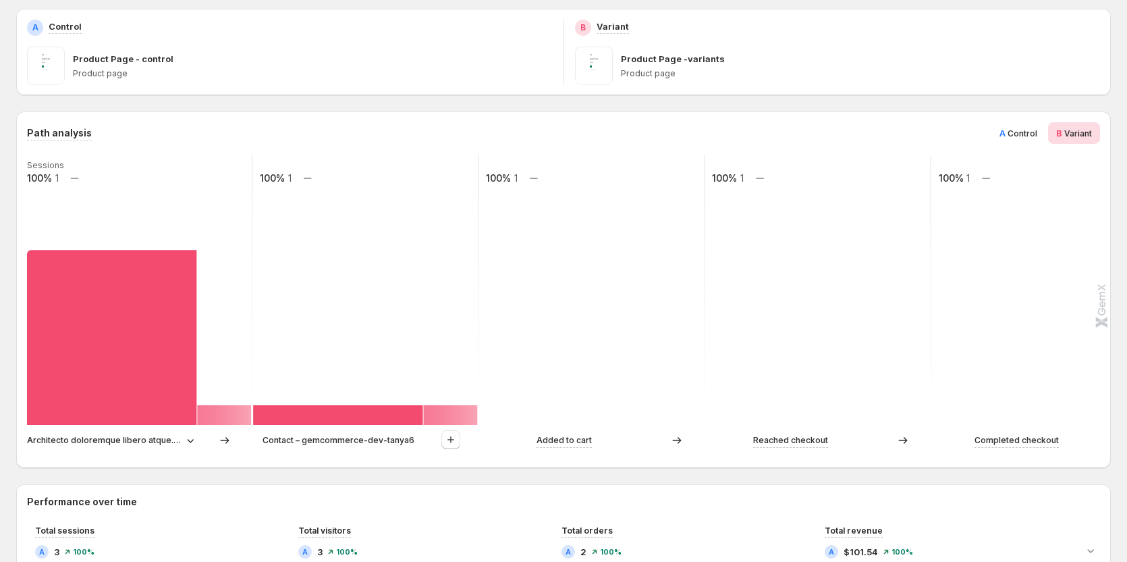
click at [743, 129] on span "Control" at bounding box center [1023, 133] width 30 height 10
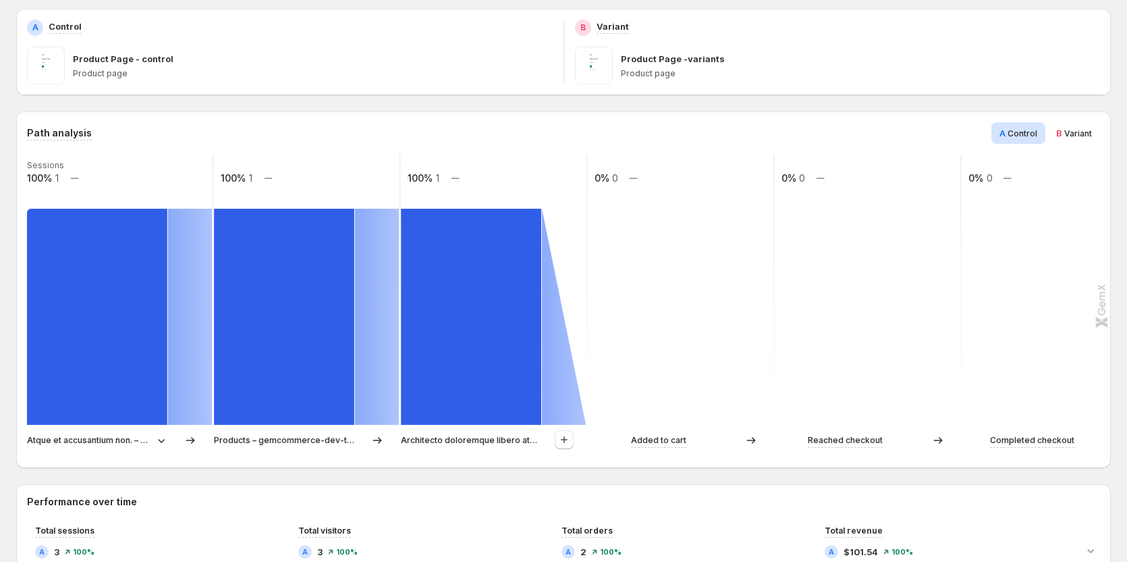
click at [743, 124] on div "B Variant" at bounding box center [1074, 133] width 52 height 22
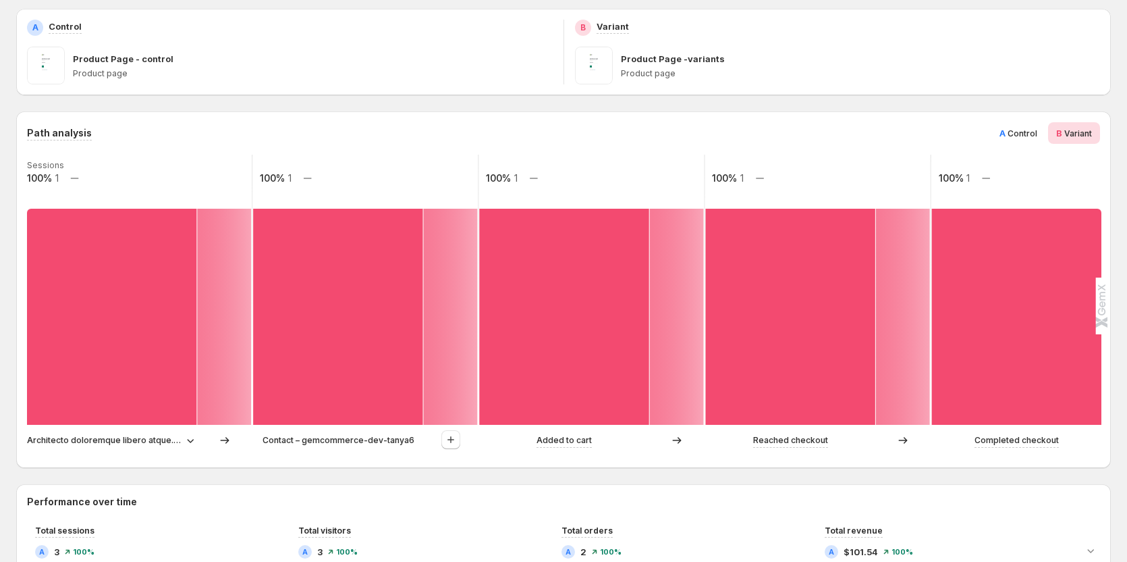
click at [743, 127] on span "A Control" at bounding box center [1019, 133] width 38 height 14
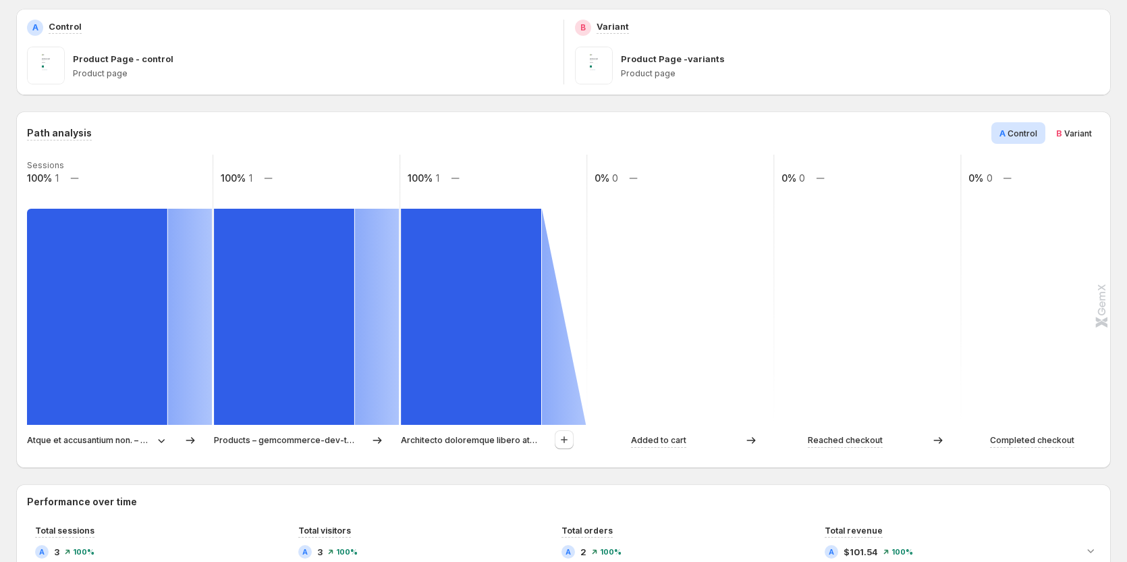
click at [743, 127] on span "B Variant" at bounding box center [1074, 133] width 36 height 14
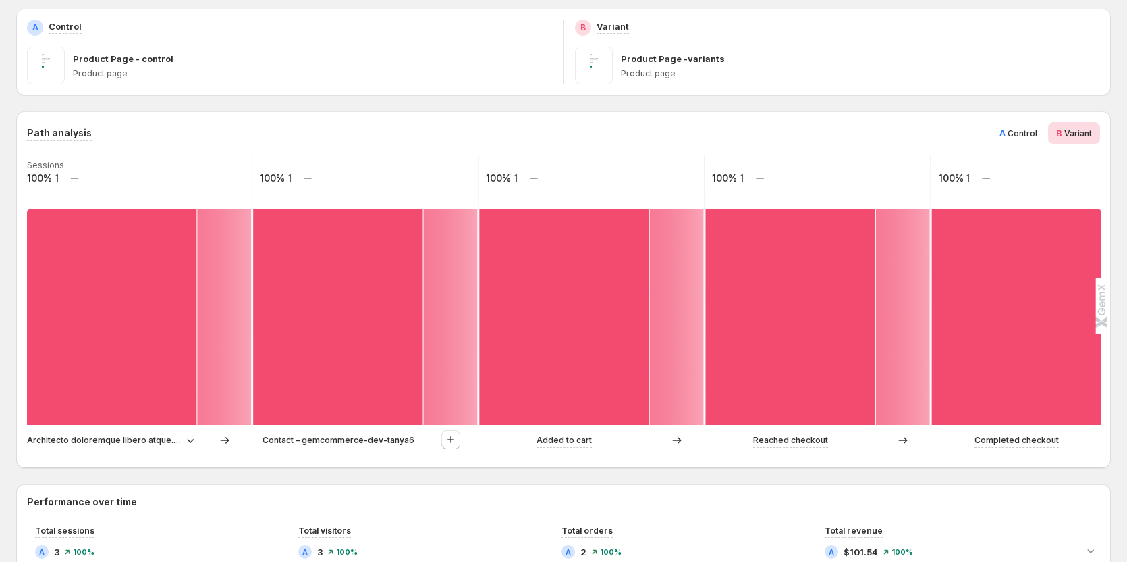
click at [743, 130] on span "Control" at bounding box center [1023, 133] width 30 height 10
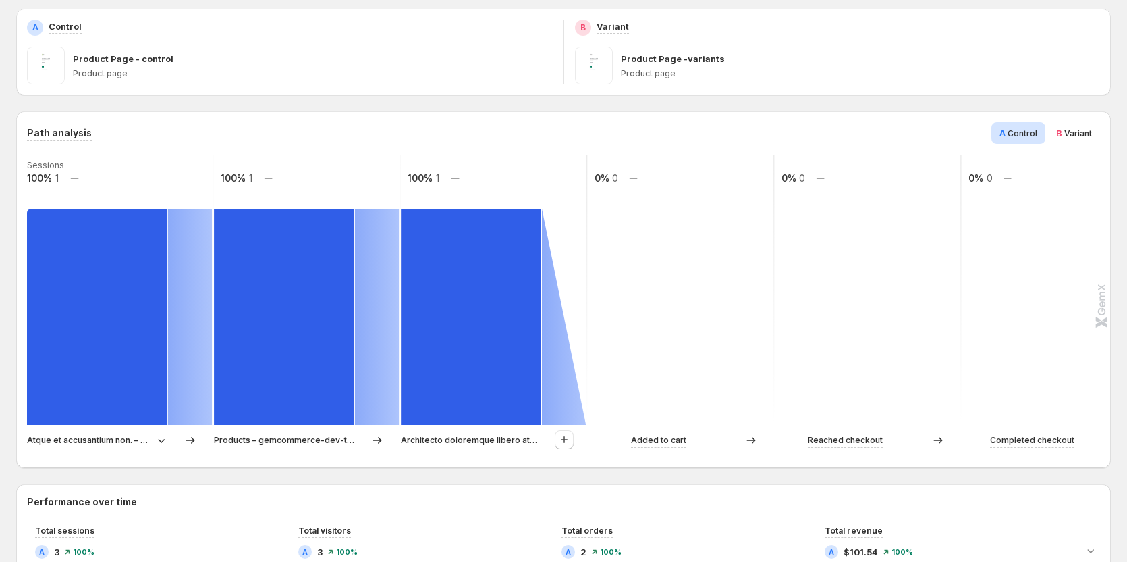
click at [743, 132] on span "Variant" at bounding box center [1079, 133] width 28 height 10
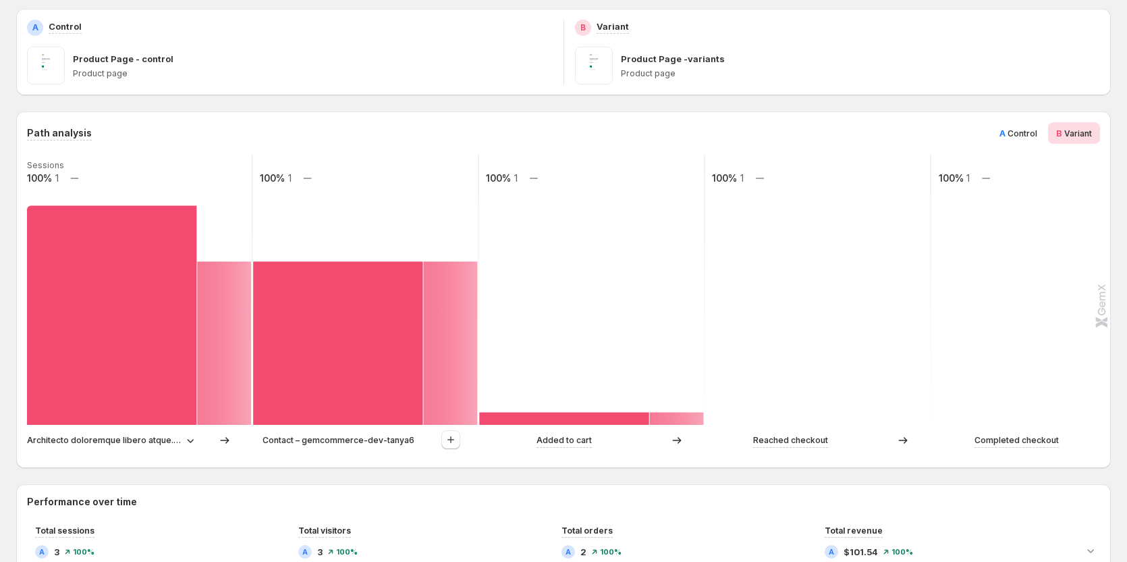
click at [743, 134] on span "Control" at bounding box center [1023, 133] width 30 height 10
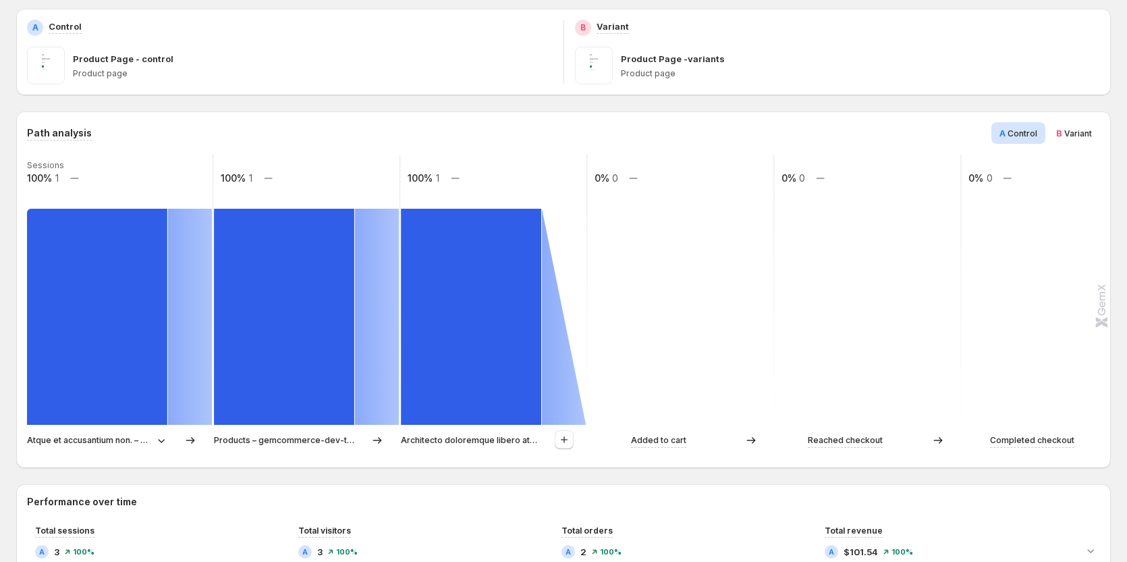
click at [743, 132] on span "Variant" at bounding box center [1079, 133] width 28 height 10
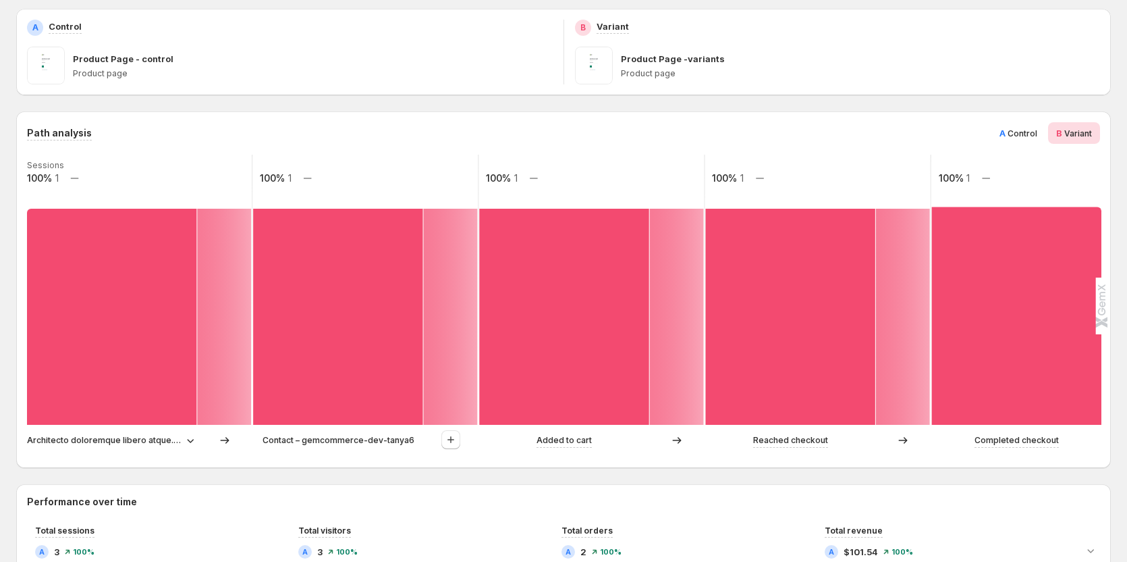
click at [743, 132] on div "A Control B Variant" at bounding box center [1046, 133] width 109 height 22
click at [743, 132] on span "Control" at bounding box center [1023, 133] width 30 height 10
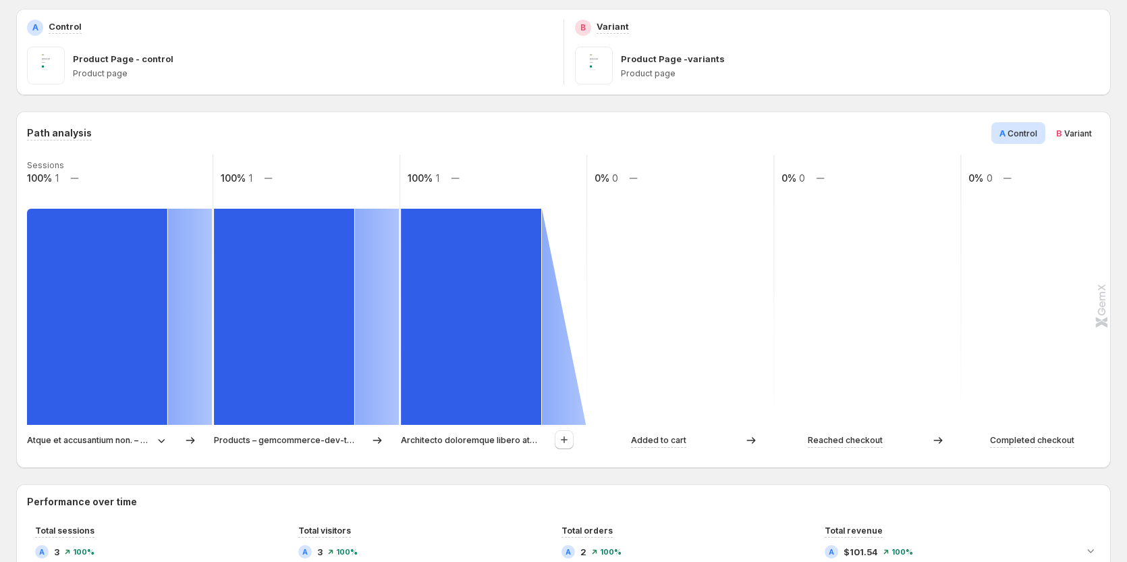
click at [743, 132] on span "B Variant" at bounding box center [1074, 133] width 36 height 14
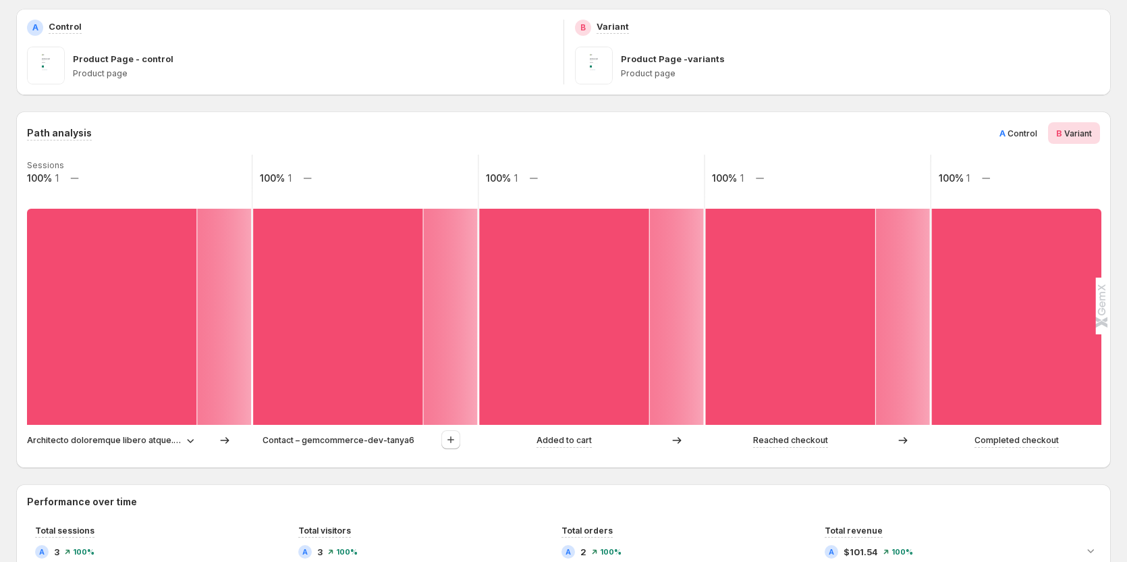
drag, startPoint x: 1035, startPoint y: 133, endPoint x: 836, endPoint y: 331, distance: 280.7
click at [743, 138] on span "A Control" at bounding box center [1019, 133] width 38 height 14
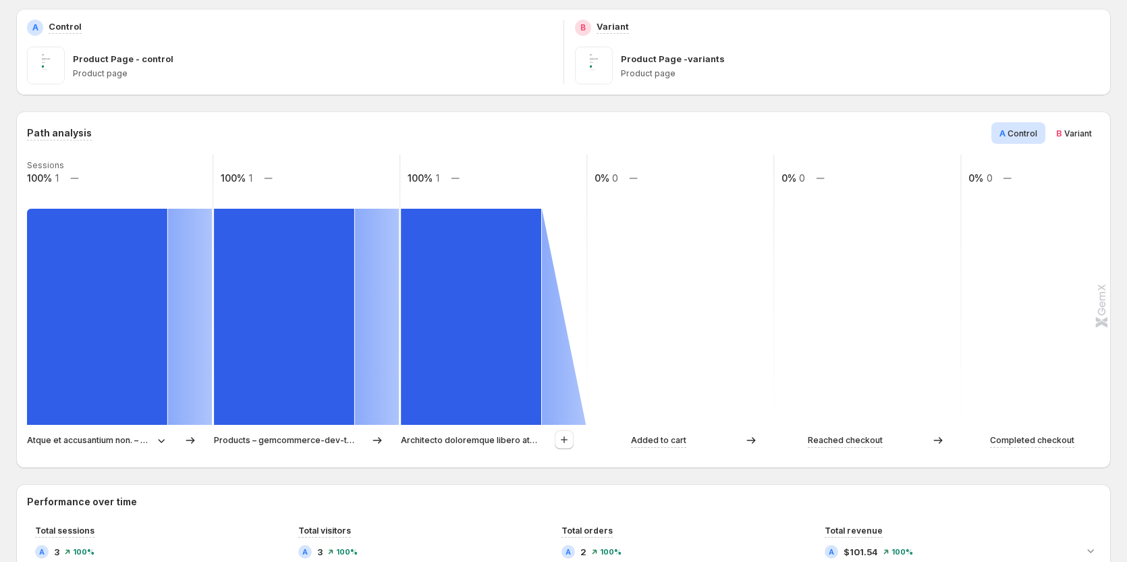
click at [743, 131] on span "Variant" at bounding box center [1079, 133] width 28 height 10
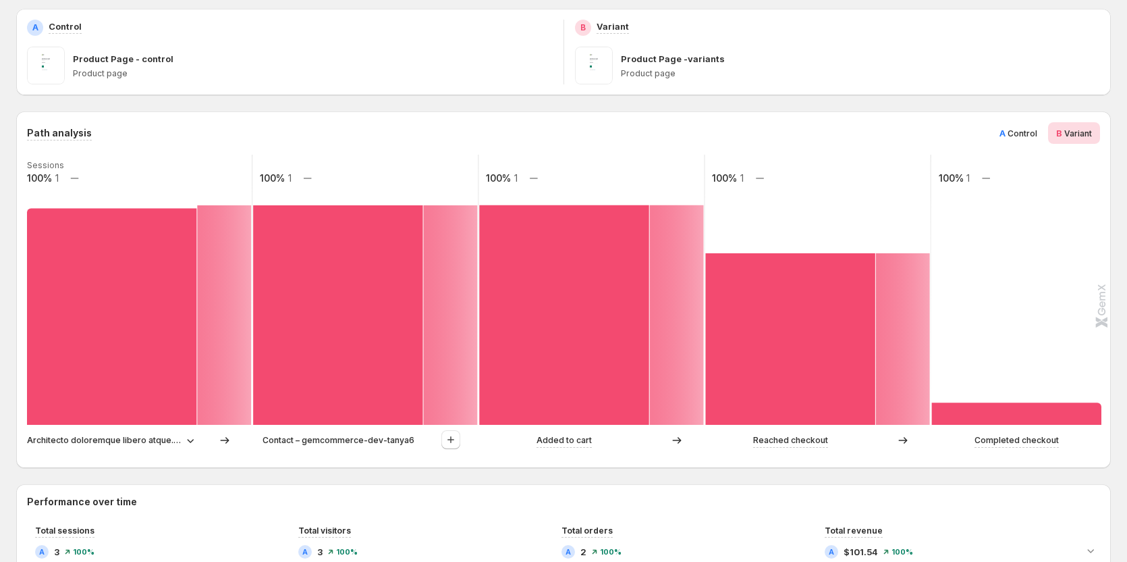
click at [743, 132] on span "Control" at bounding box center [1023, 133] width 30 height 10
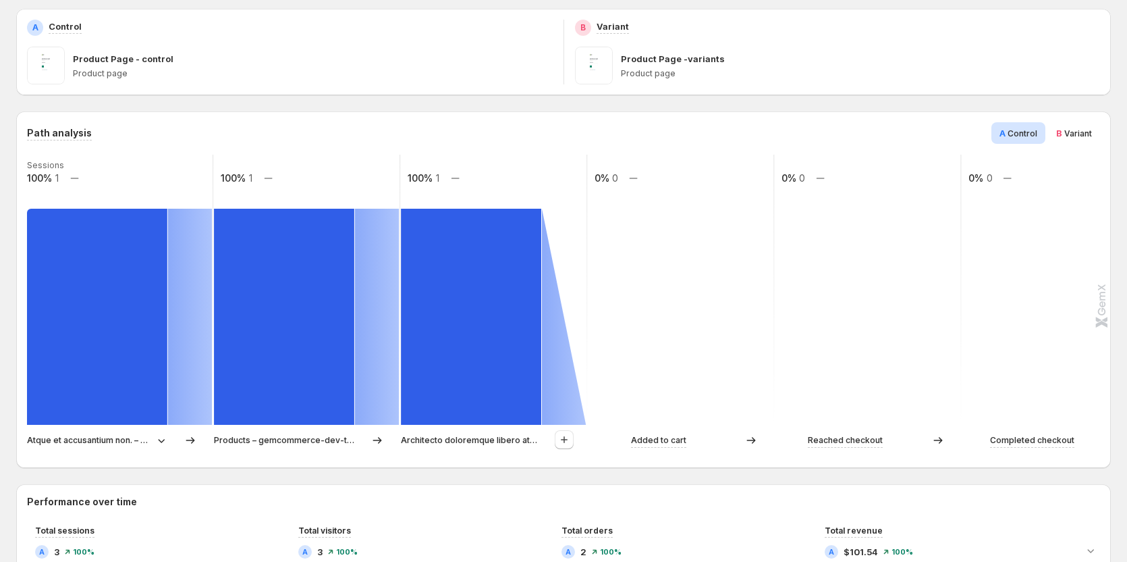
click at [743, 124] on div "Path analysis A Control B Variant" at bounding box center [563, 133] width 1073 height 22
click at [743, 136] on span "Variant" at bounding box center [1079, 133] width 28 height 10
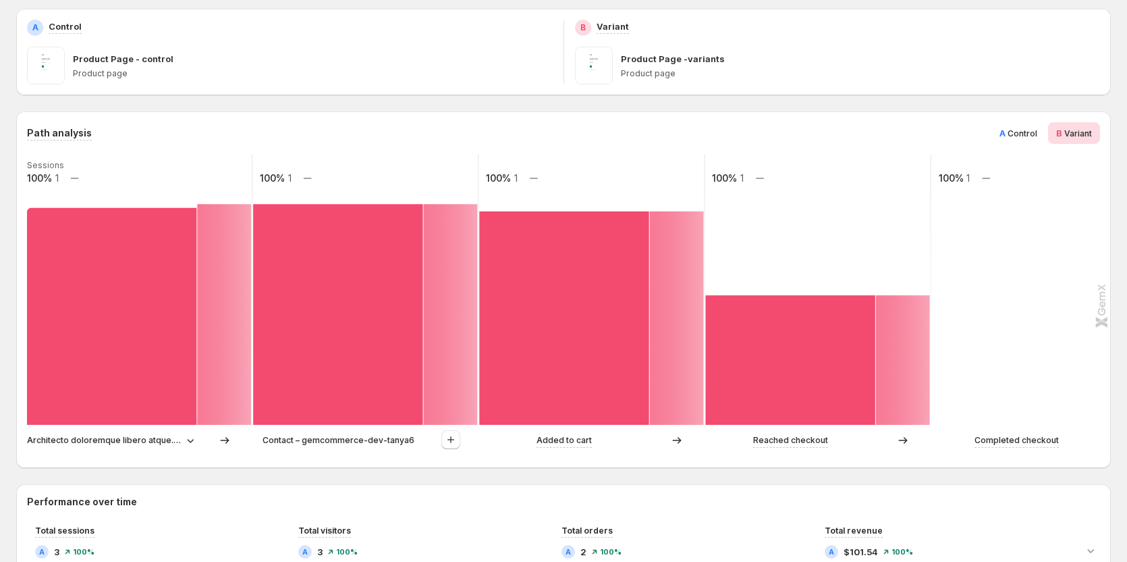
click at [743, 126] on div "A Control" at bounding box center [1019, 133] width 54 height 22
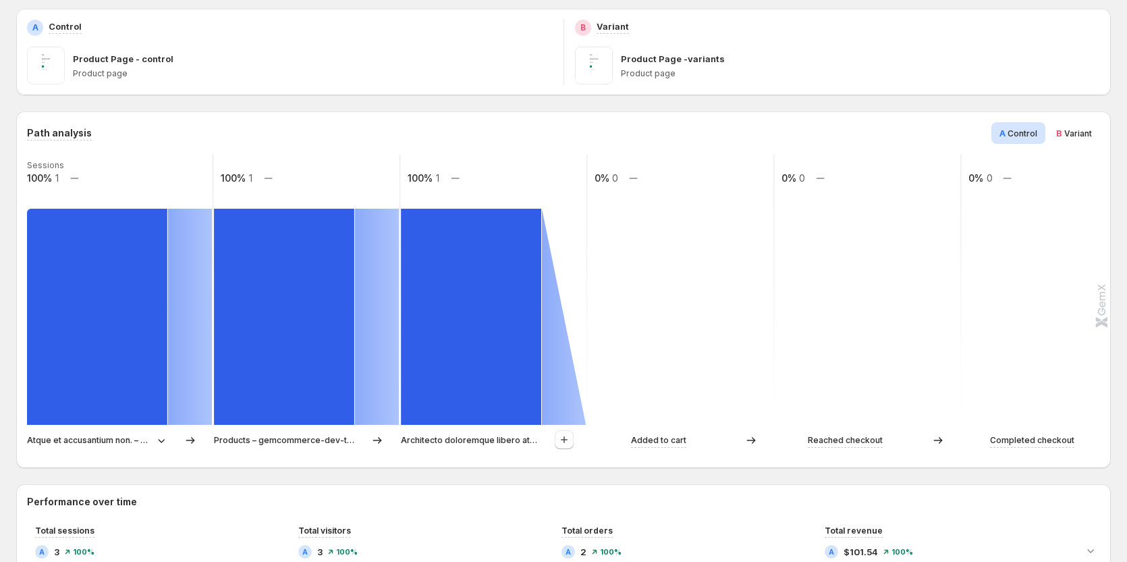
click at [743, 132] on span "Variant" at bounding box center [1079, 133] width 28 height 10
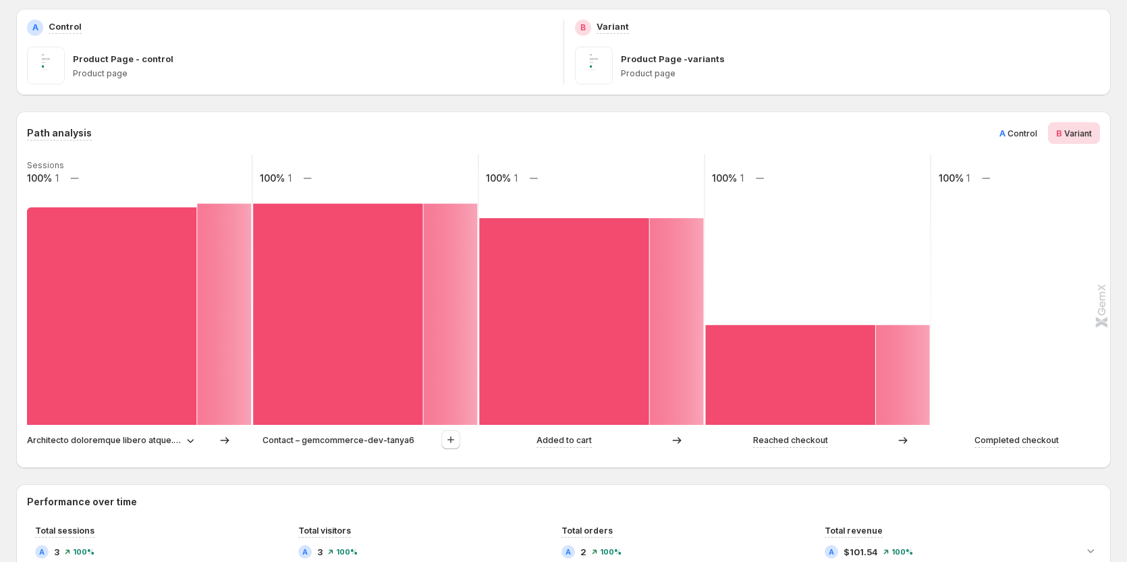
drag, startPoint x: 1044, startPoint y: 133, endPoint x: 1014, endPoint y: 142, distance: 31.2
click at [743, 133] on span "Control" at bounding box center [1023, 133] width 30 height 10
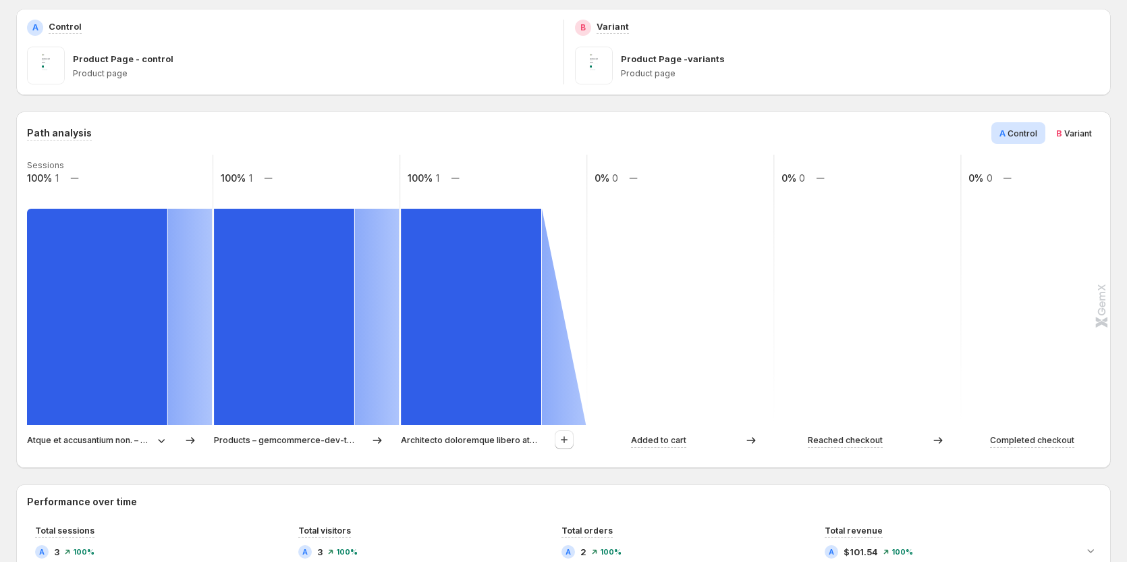
click at [743, 140] on div "B Variant" at bounding box center [1074, 133] width 52 height 22
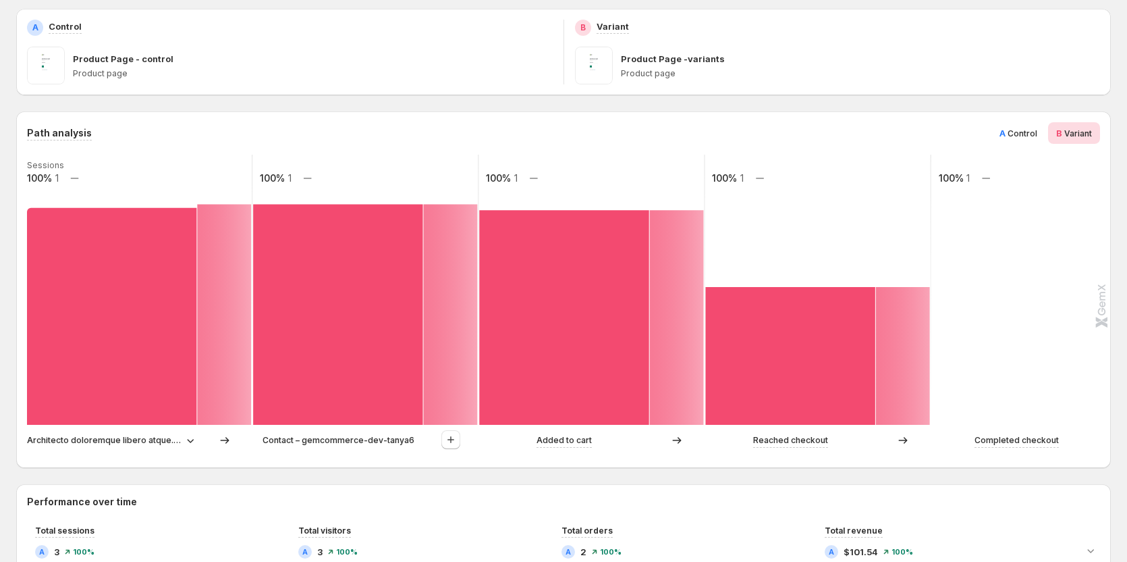
click at [743, 130] on span "Control" at bounding box center [1023, 133] width 30 height 10
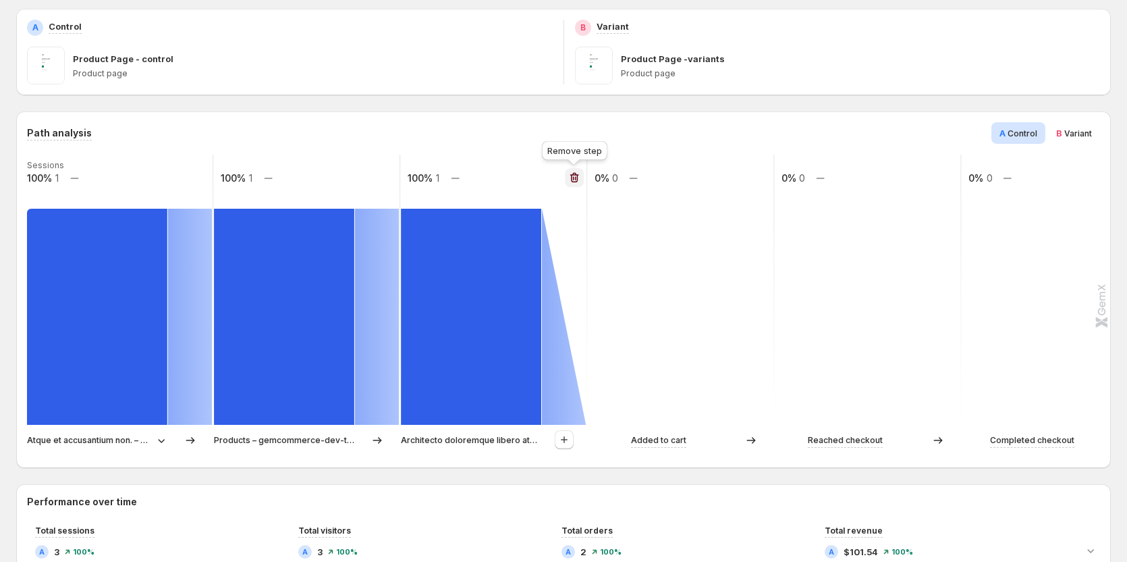
click at [575, 179] on icon "button" at bounding box center [575, 178] width 1 height 4
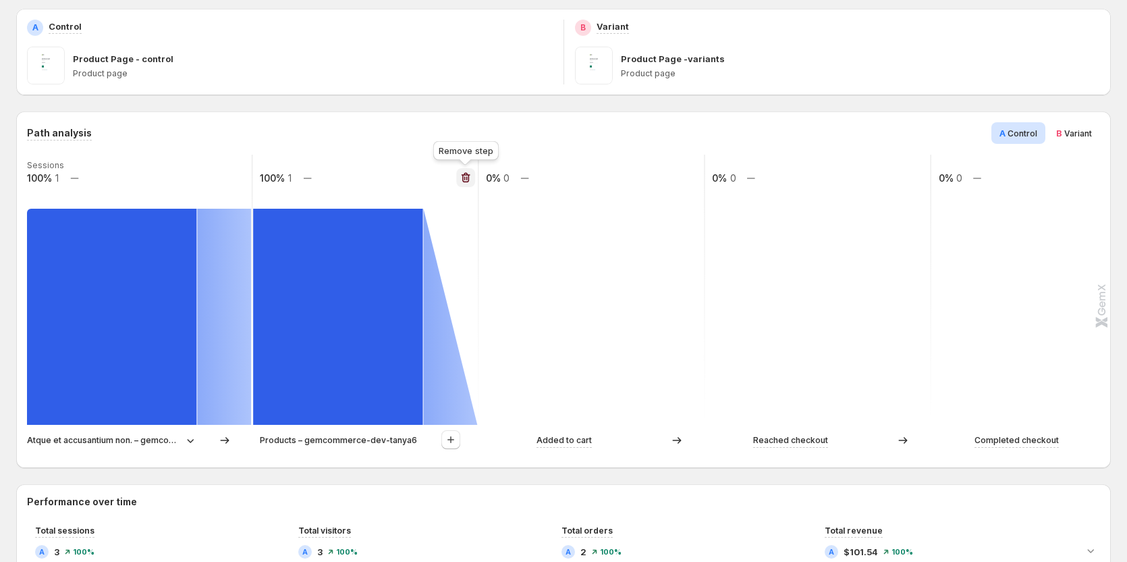
click at [466, 173] on icon "button" at bounding box center [466, 178] width 9 height 10
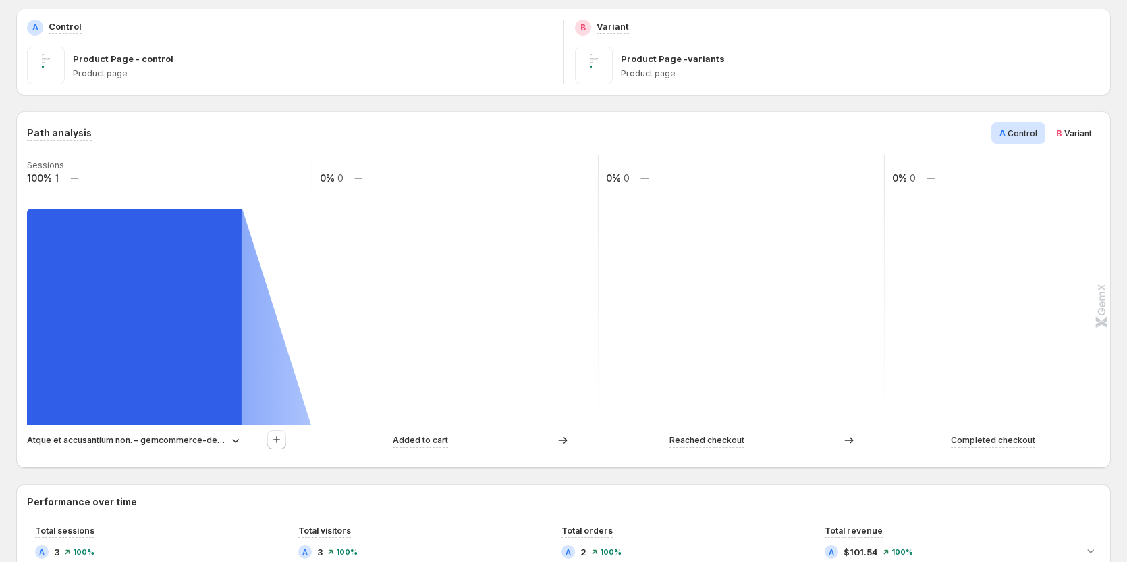
click at [743, 138] on span "B Variant" at bounding box center [1074, 133] width 36 height 14
